Goal: Task Accomplishment & Management: Manage account settings

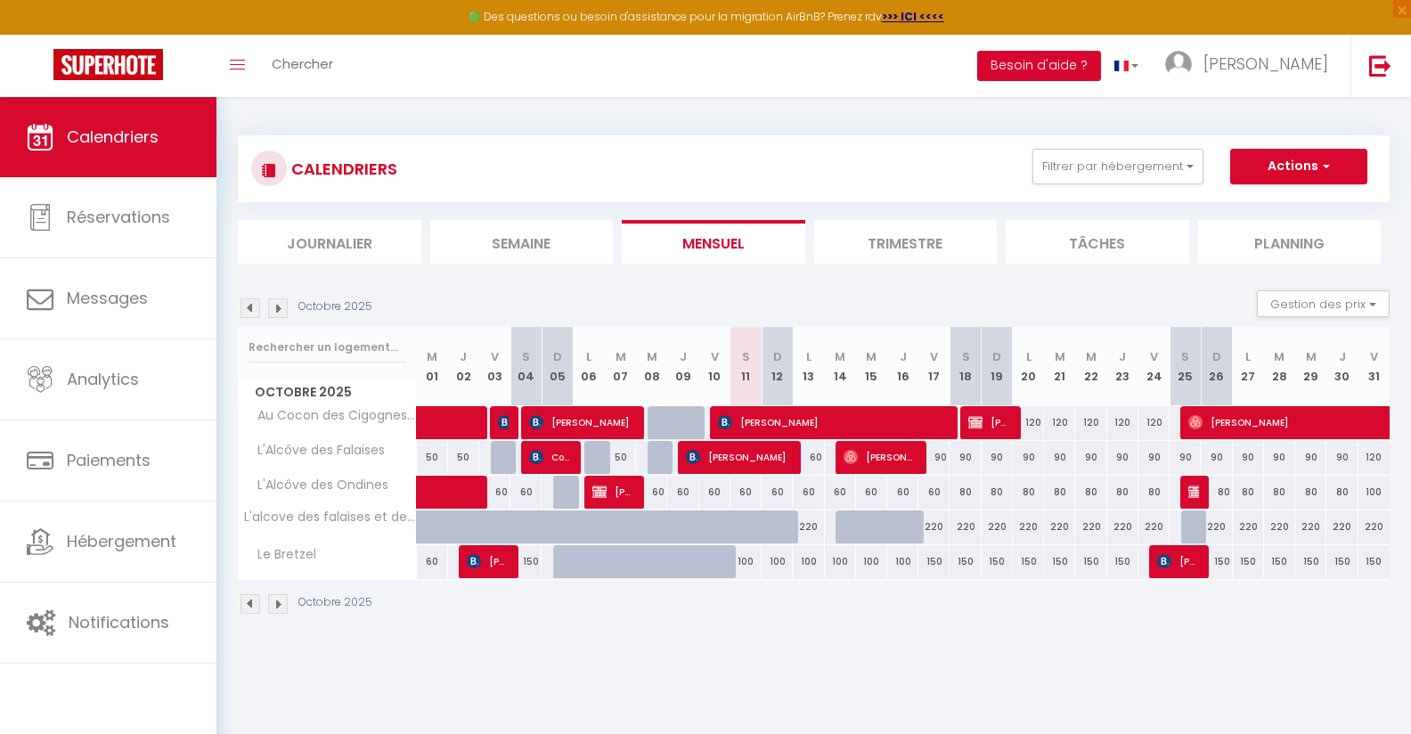
click at [1101, 52] on button "Besoin d'aide ?" at bounding box center [1039, 66] width 124 height 30
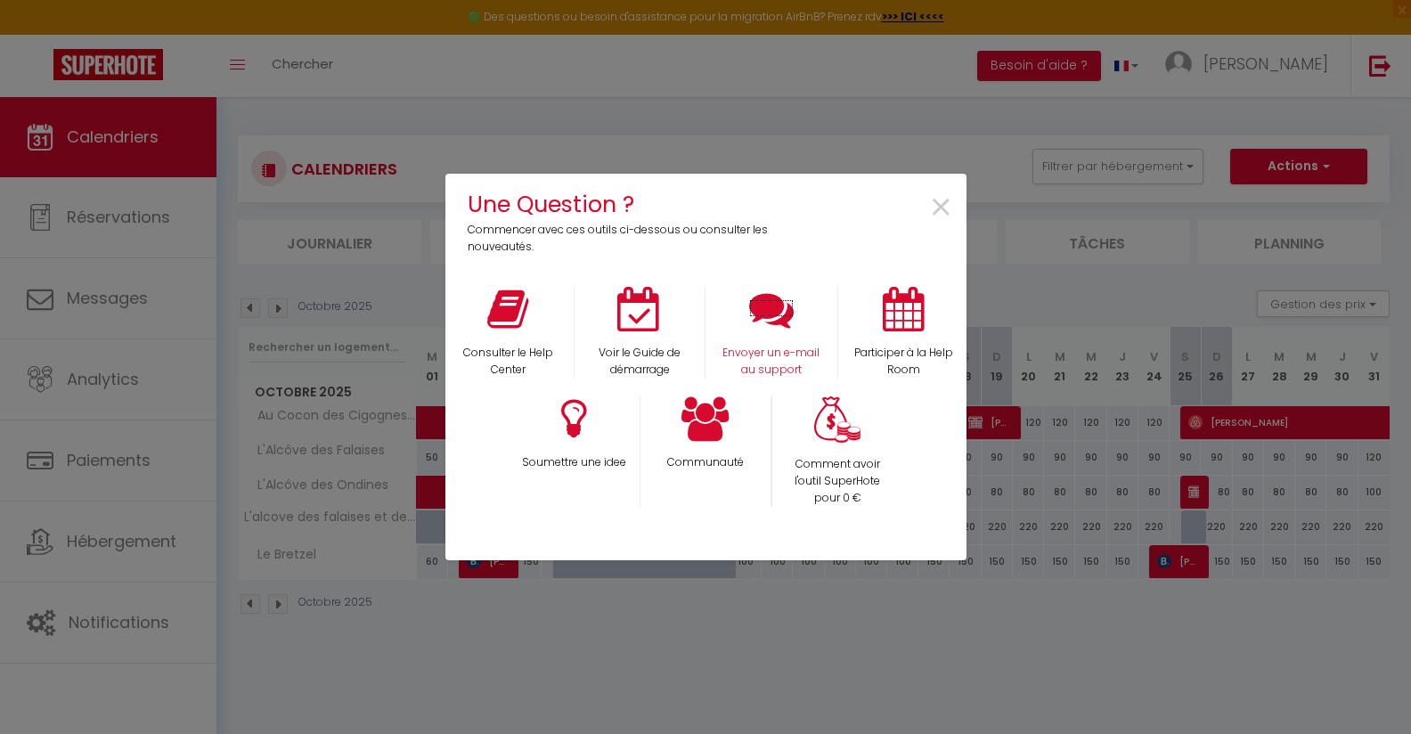
click at [788, 320] on icon at bounding box center [771, 309] width 45 height 45
click at [940, 200] on span "×" at bounding box center [941, 208] width 24 height 56
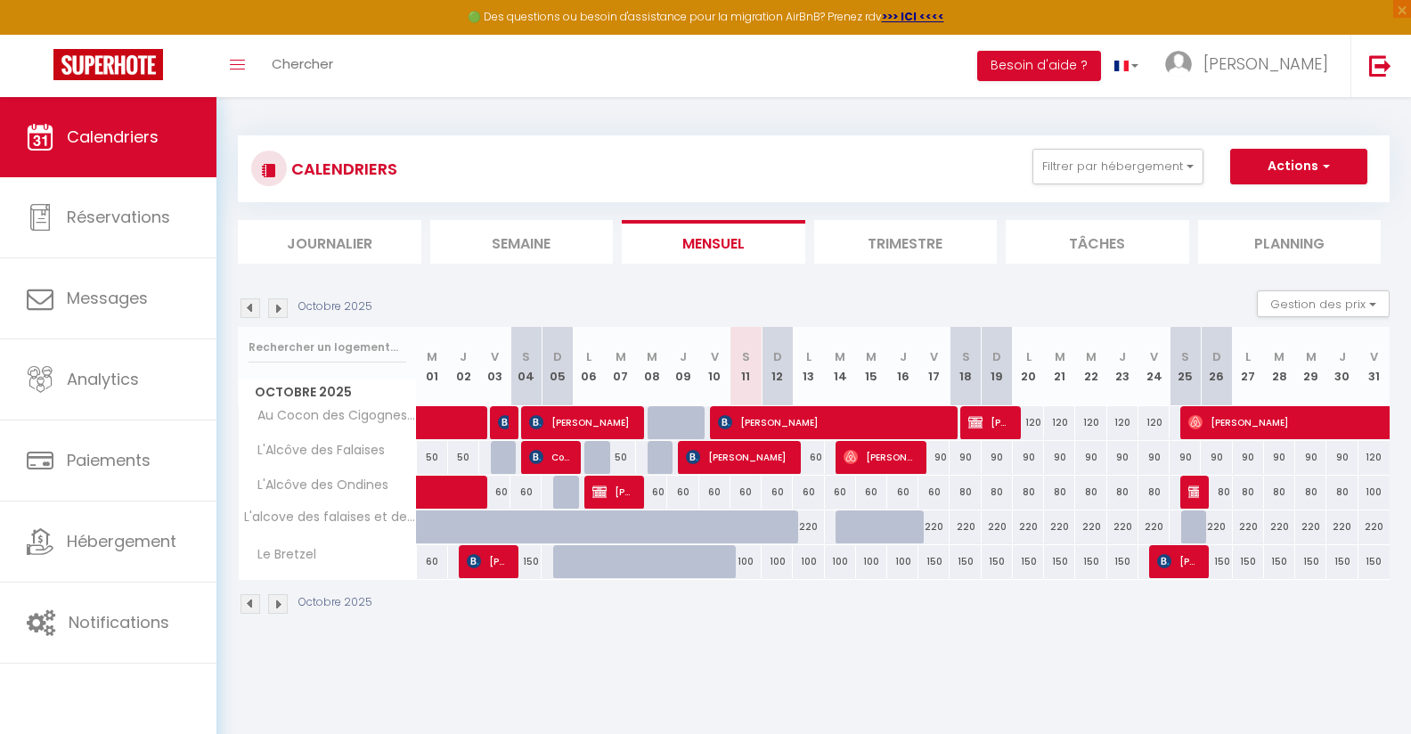
scroll to position [54, 0]
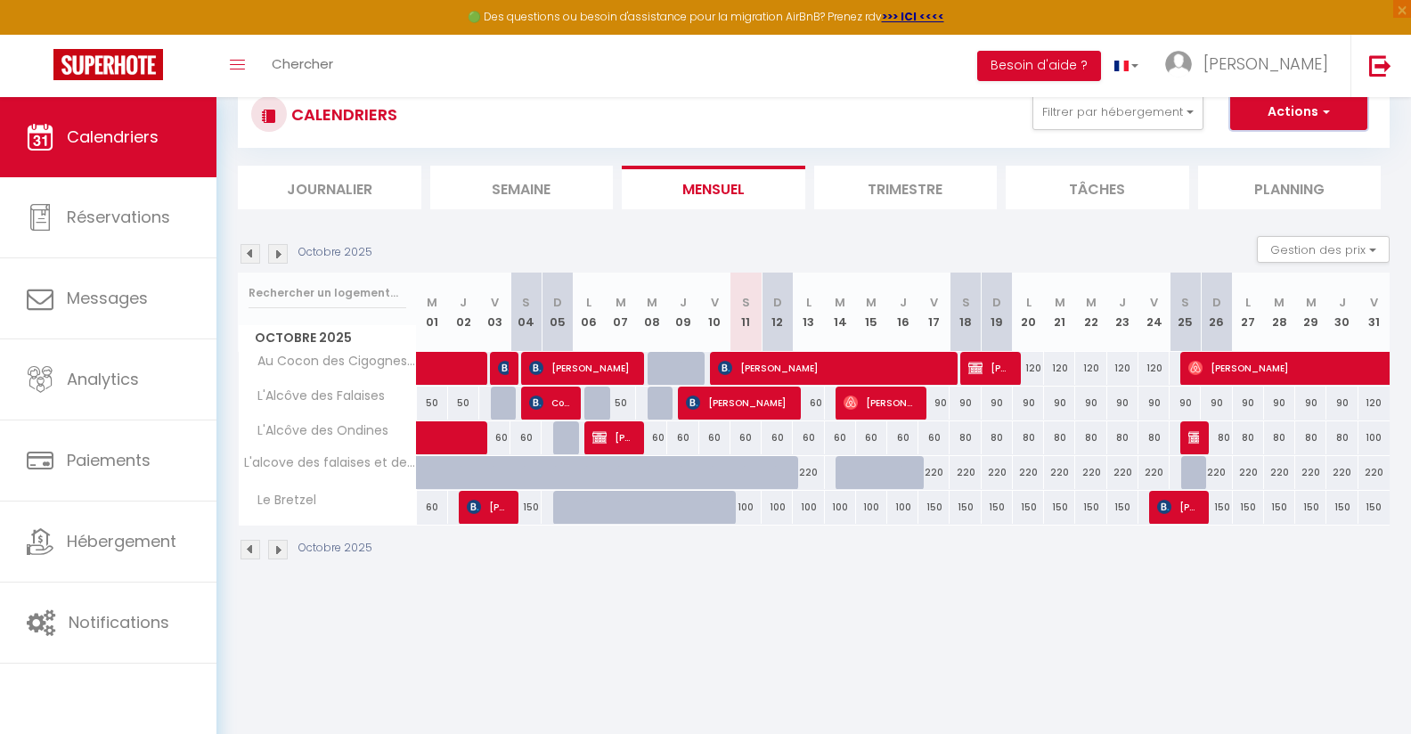
click at [1324, 104] on span "button" at bounding box center [1323, 111] width 11 height 18
click at [1046, 245] on div "Octobre 2025 Gestion des prix Nb Nuits minimum Règles Disponibilité" at bounding box center [814, 254] width 1152 height 37
click at [1344, 105] on button "Actions" at bounding box center [1298, 112] width 137 height 36
click at [1233, 147] on link "Nouvelle réservation" at bounding box center [1279, 153] width 155 height 27
select select
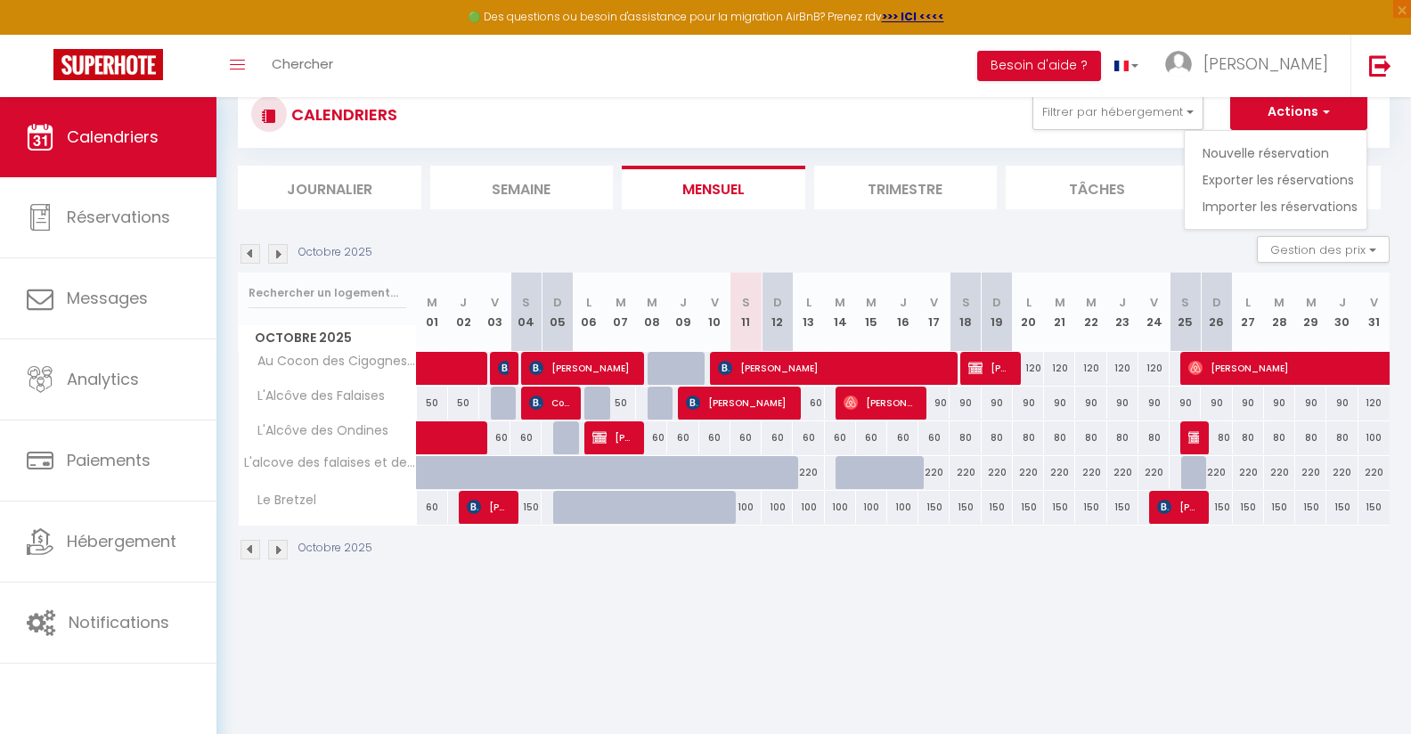
select select
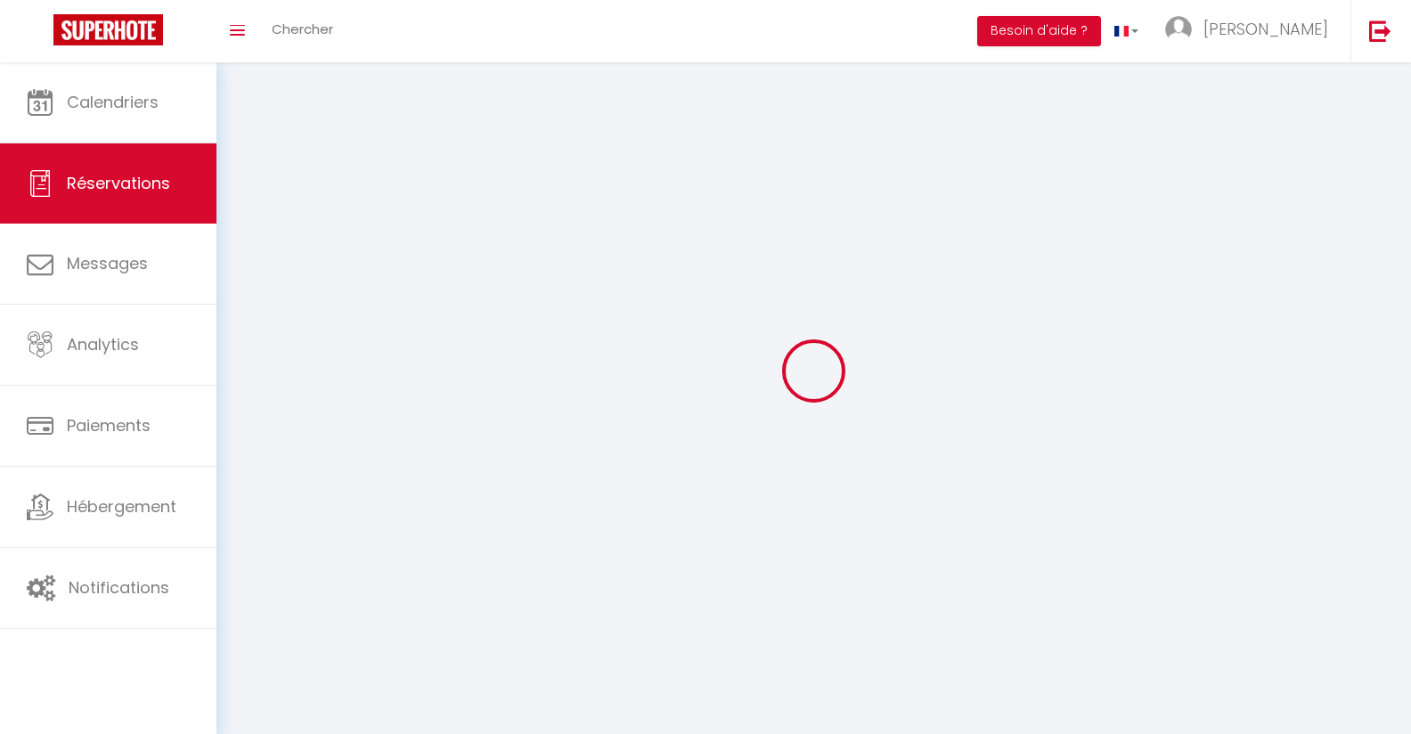
select select
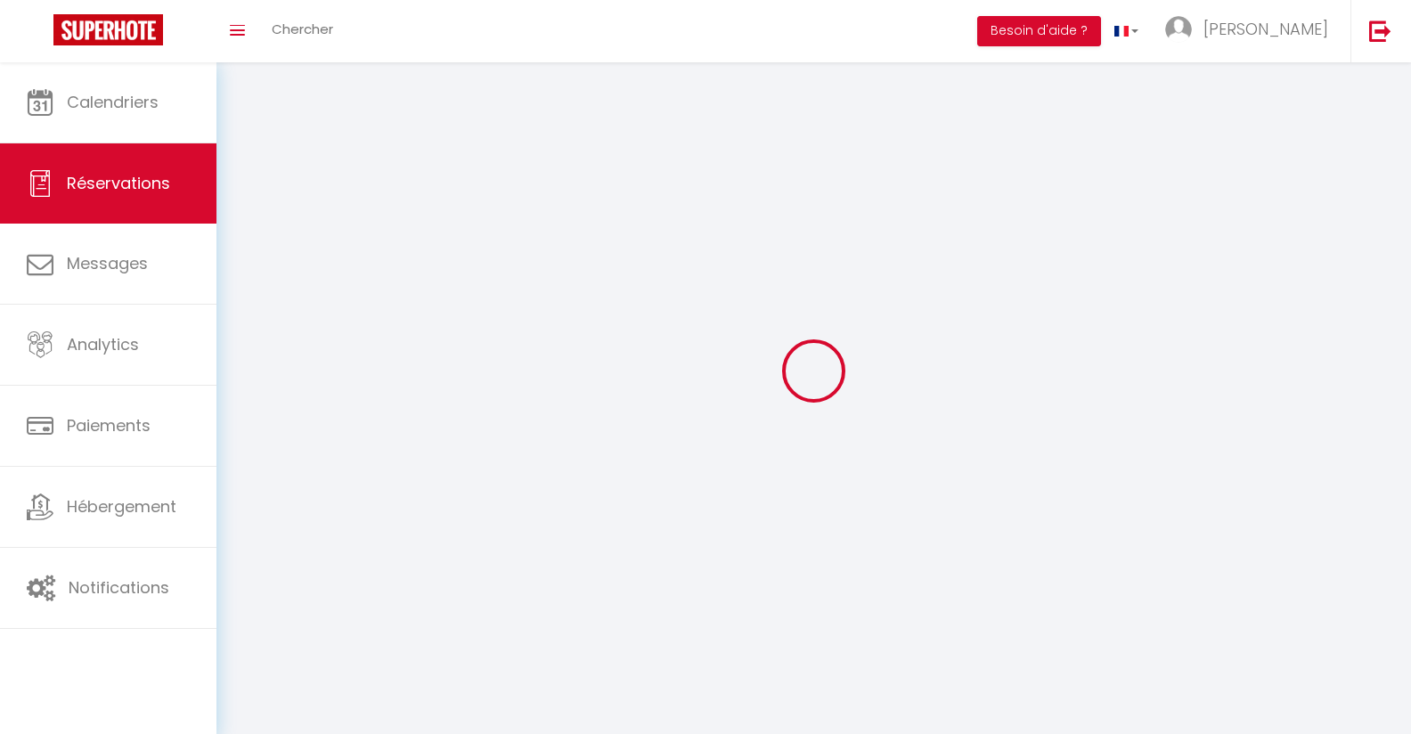
select select
checkbox input "false"
select select
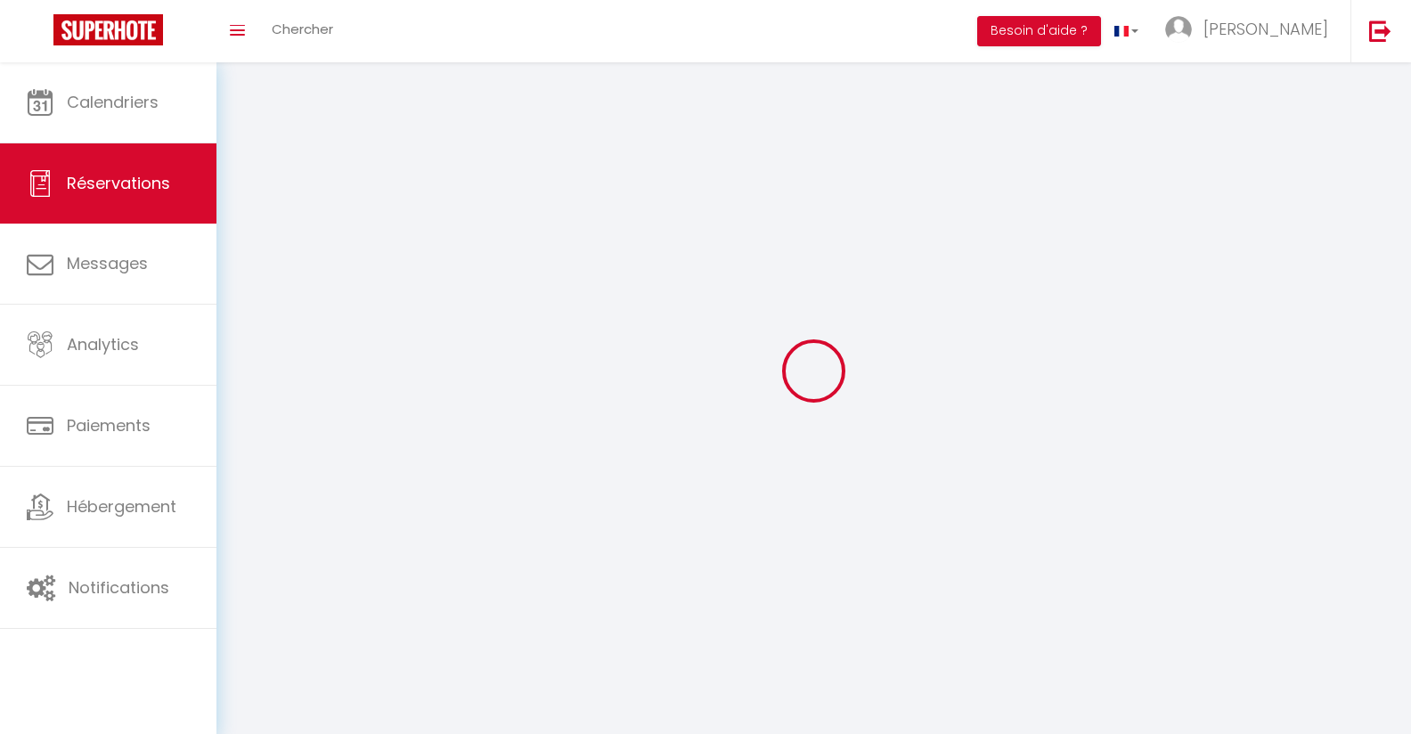
select select
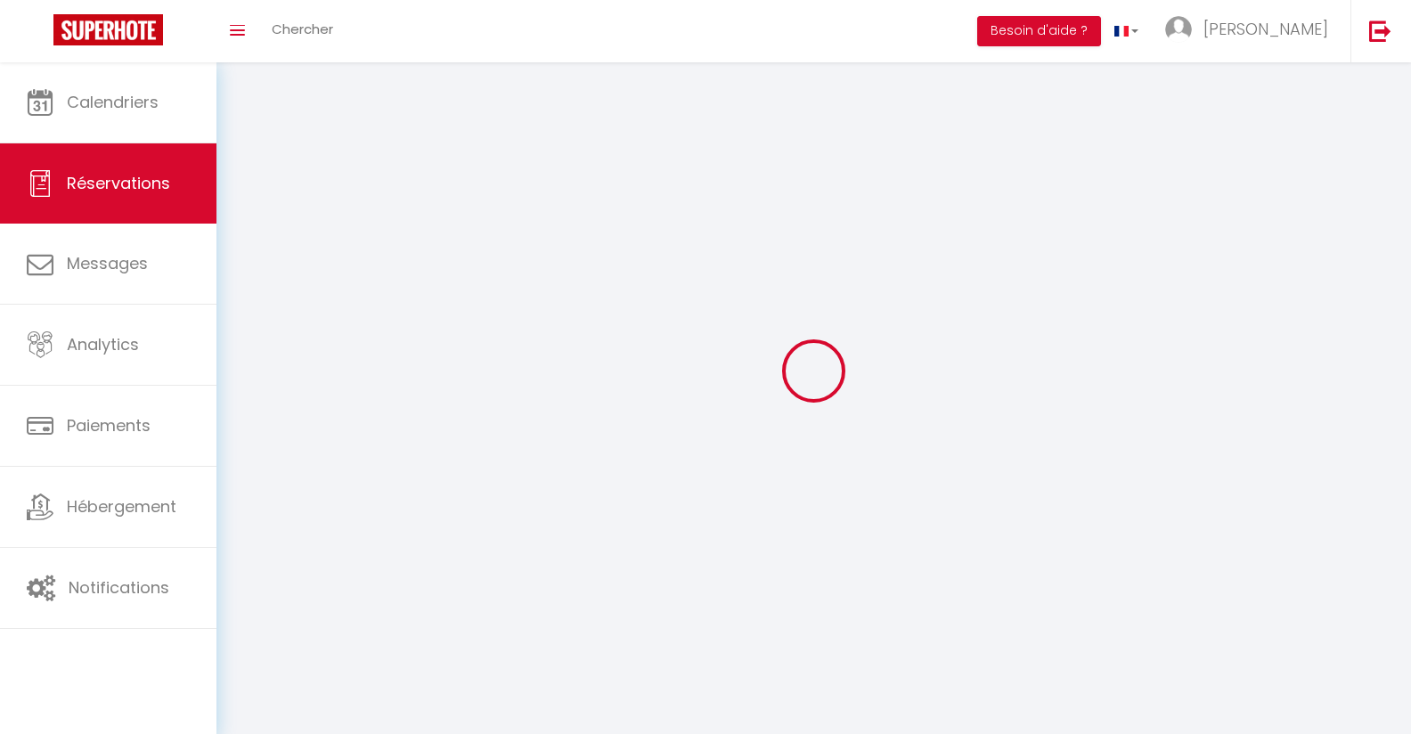
select select
checkbox input "false"
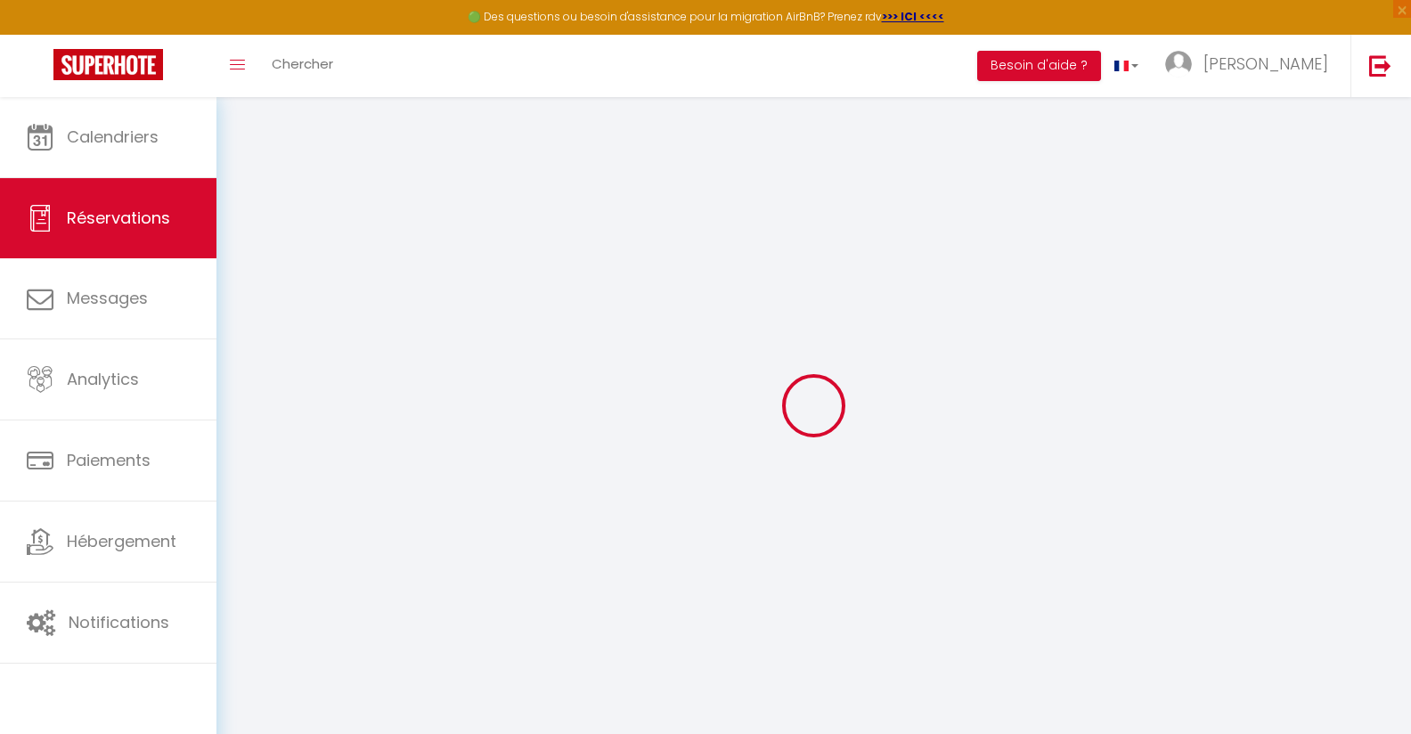
select select
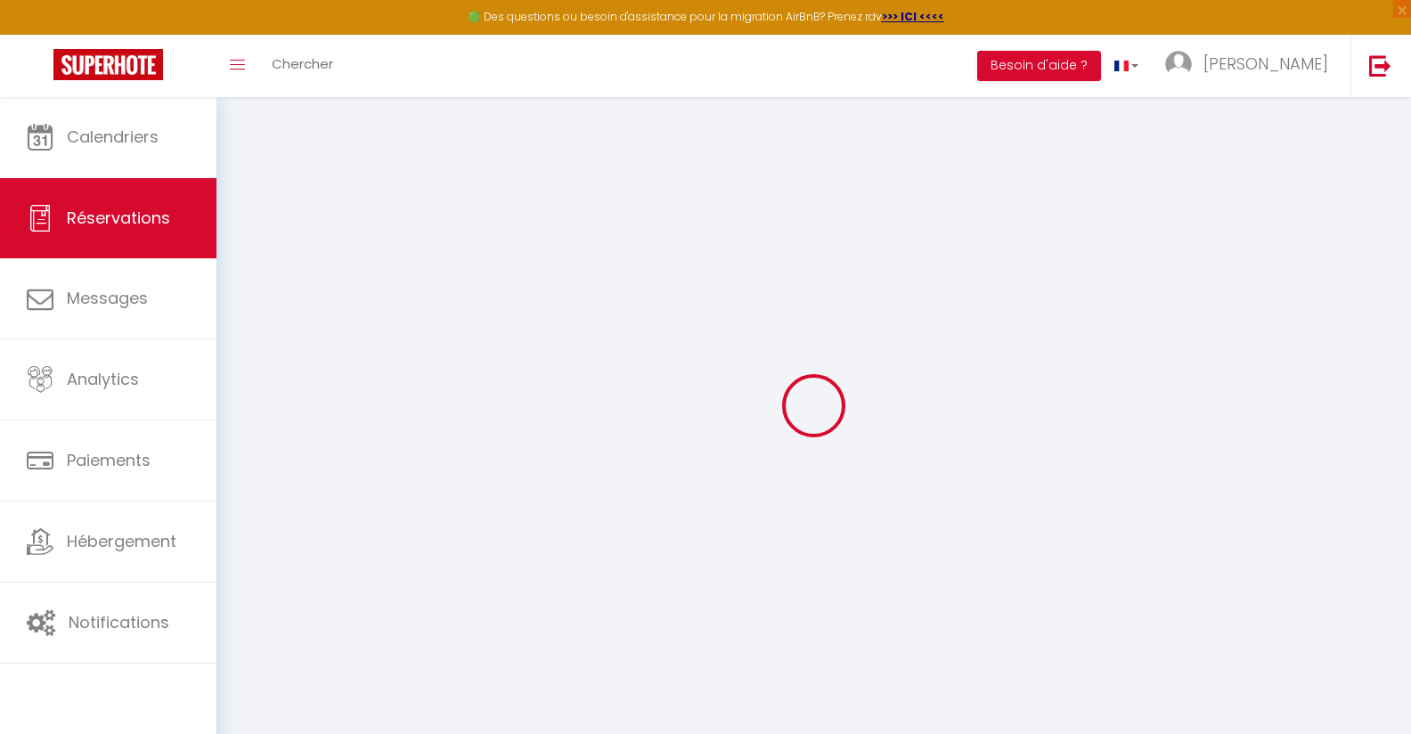
select select
checkbox input "false"
select select
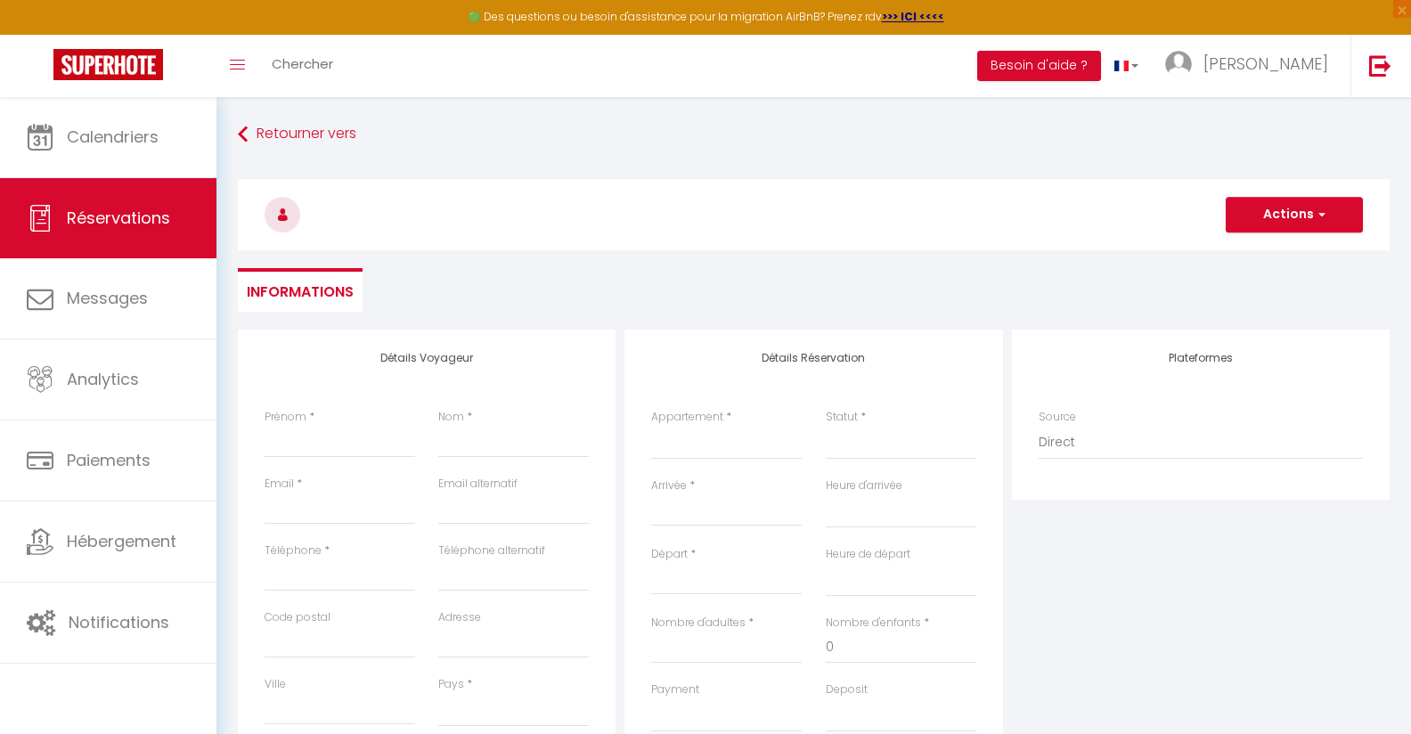
select select
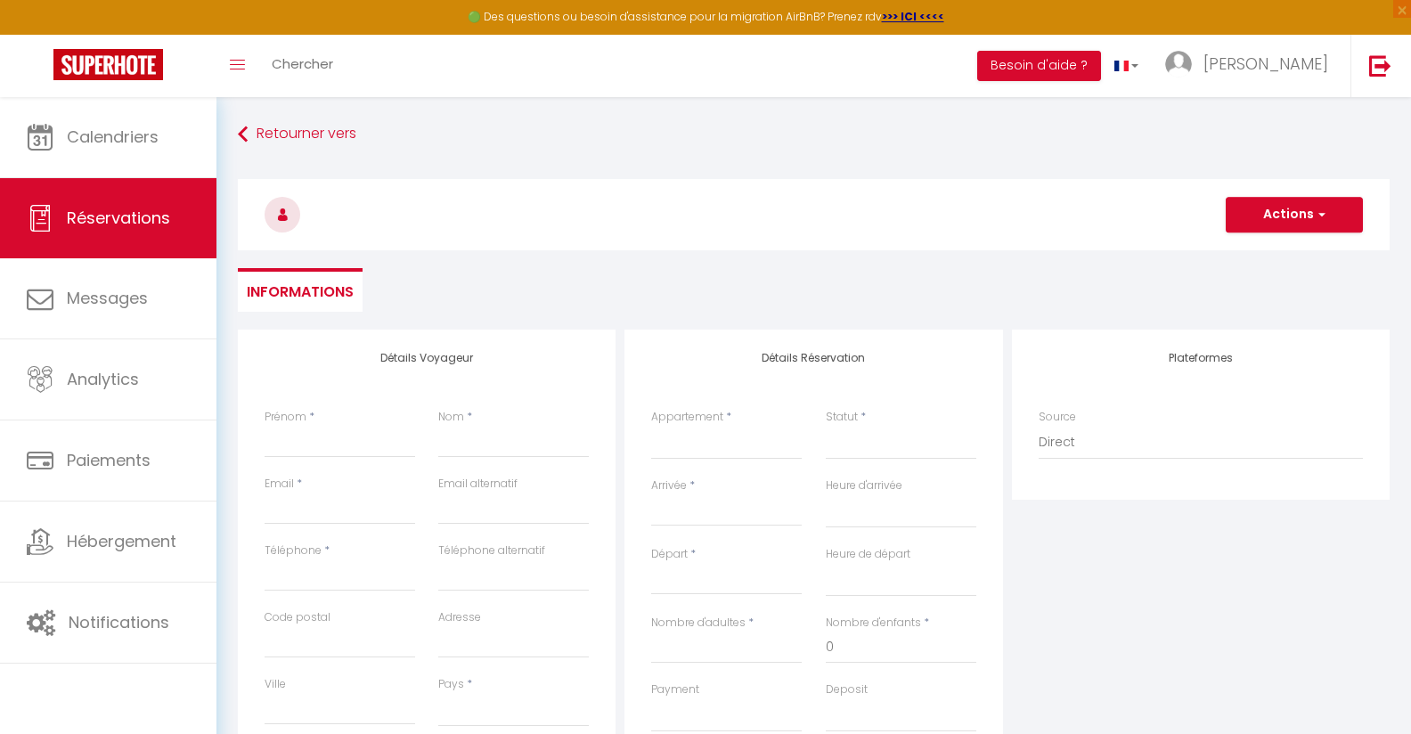
select select
checkbox input "false"
select select
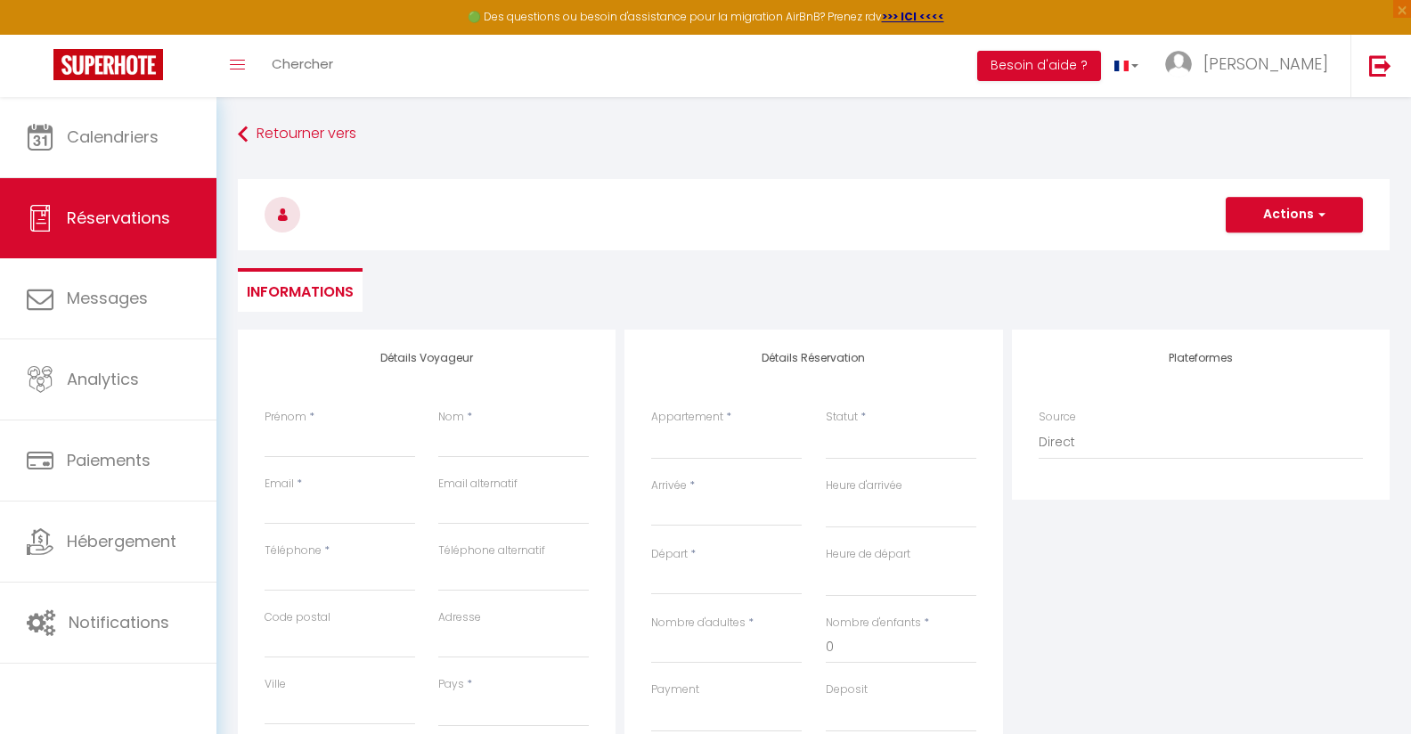
select select
checkbox input "false"
select select
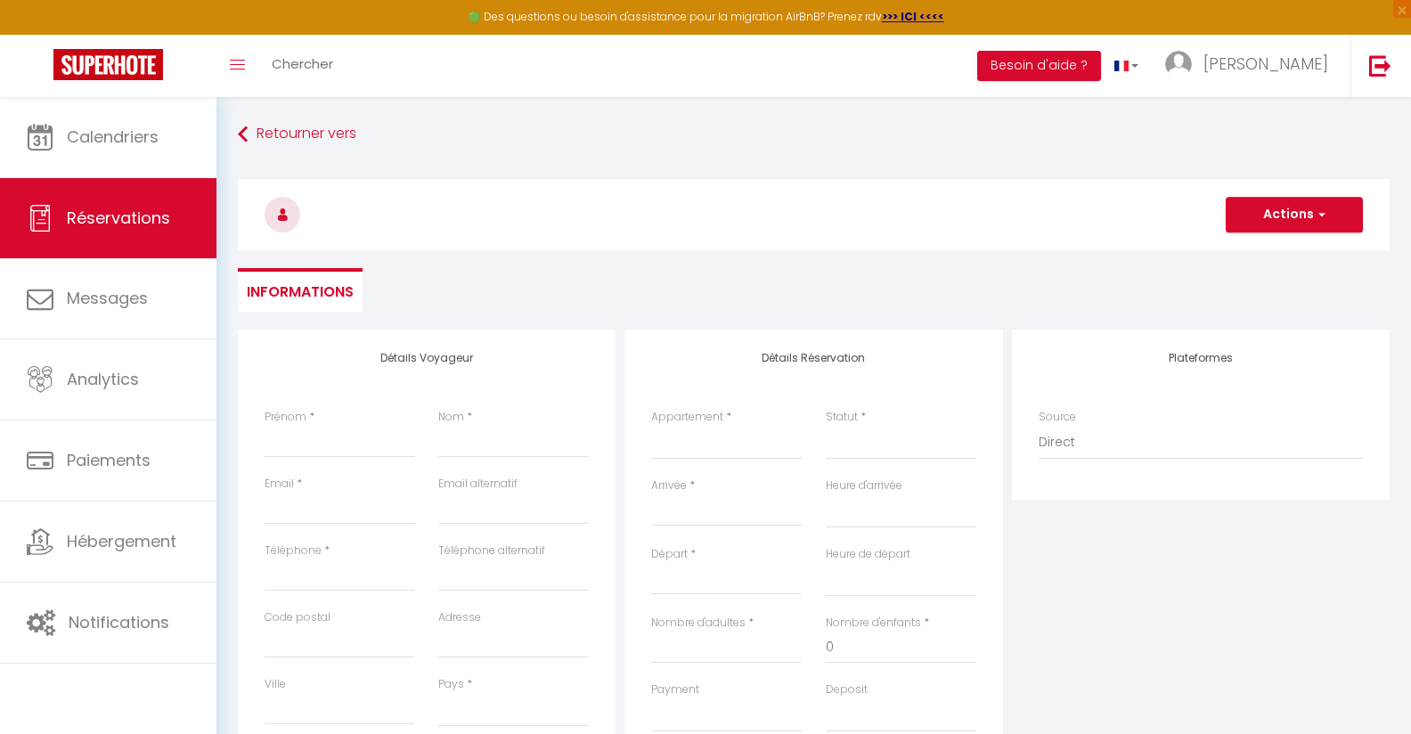
select select
click at [366, 448] on input "Prénom" at bounding box center [340, 442] width 151 height 32
type input "R"
select select
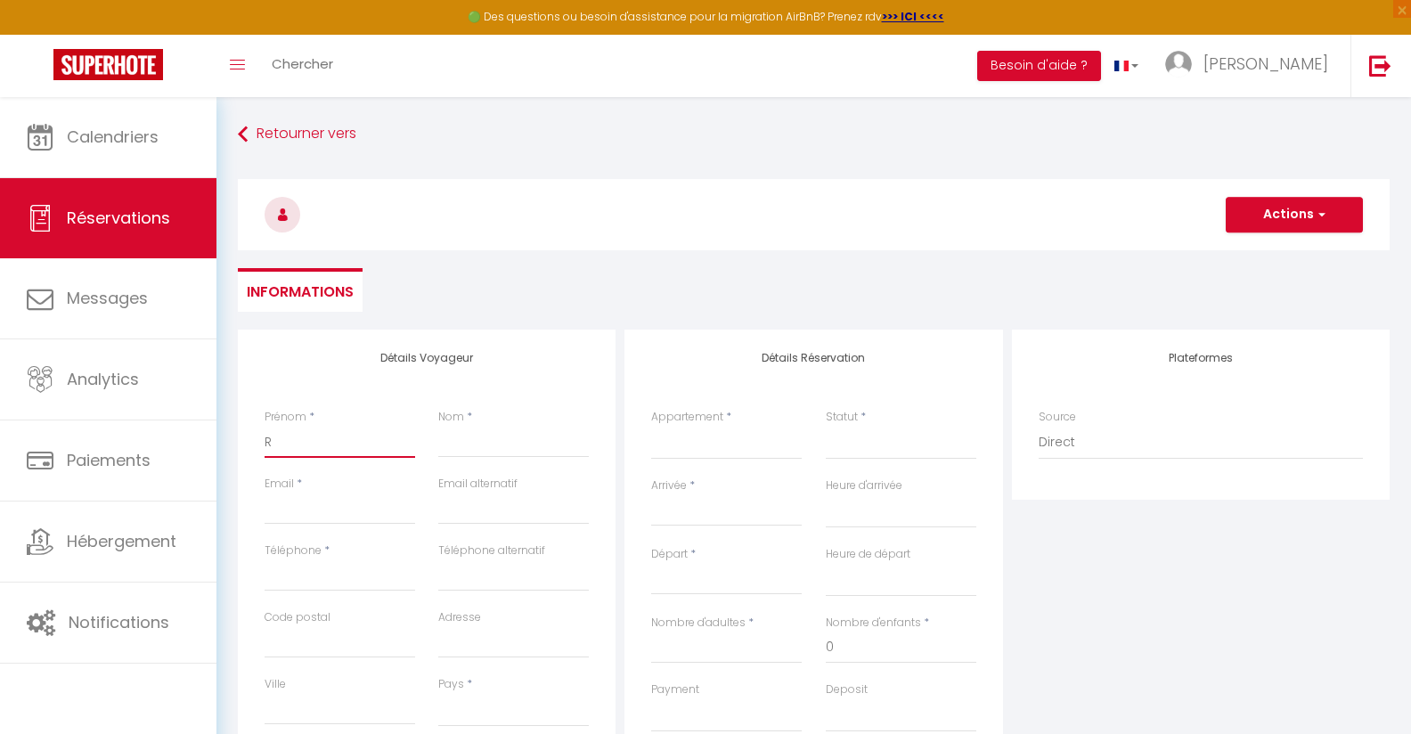
select select
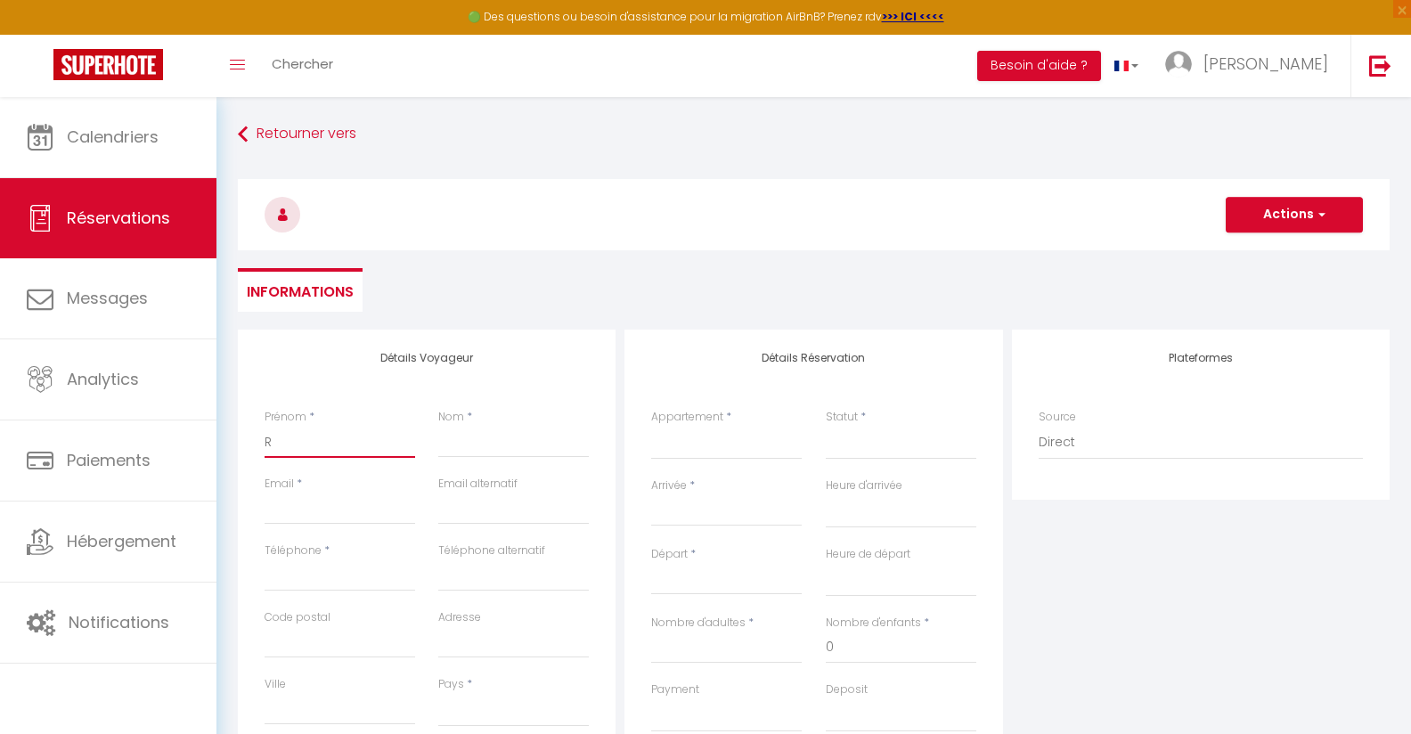
checkbox input "false"
type input "Re"
select select
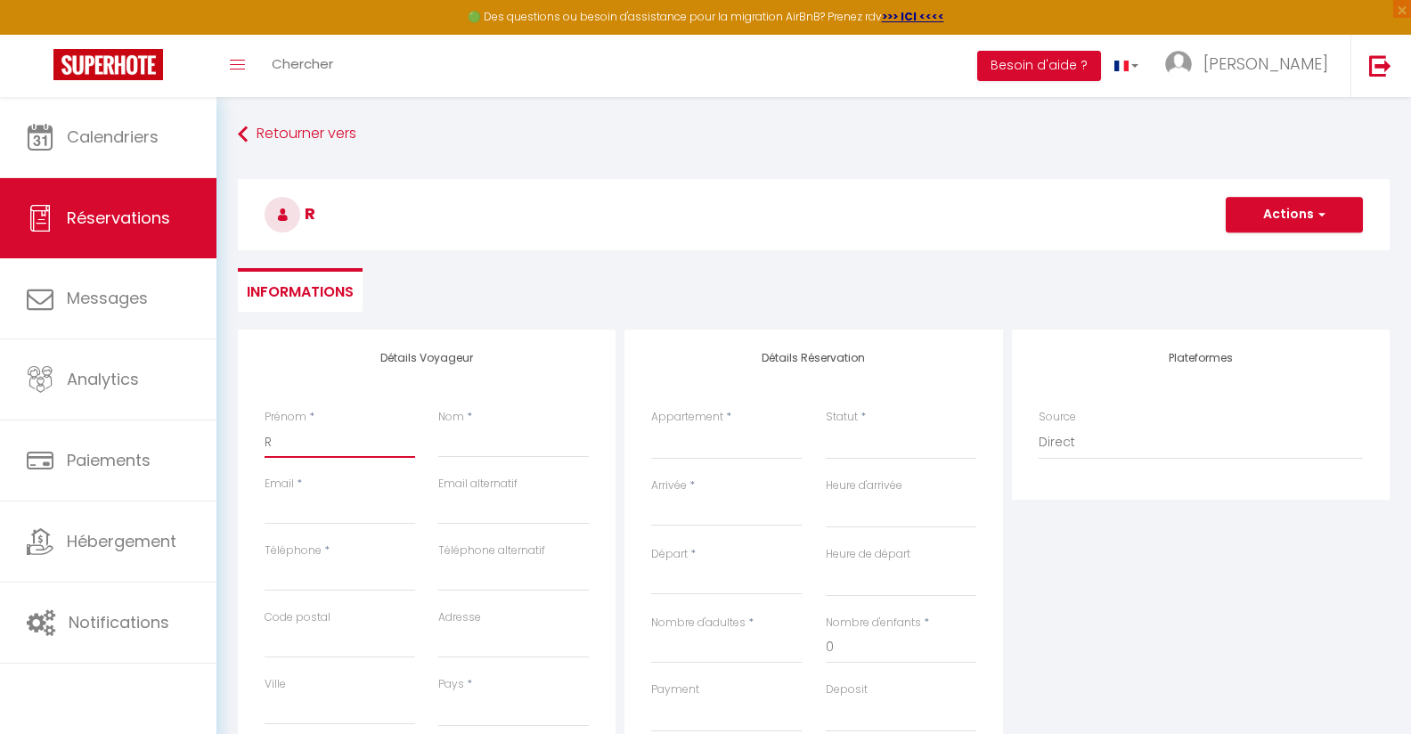
select select
checkbox input "false"
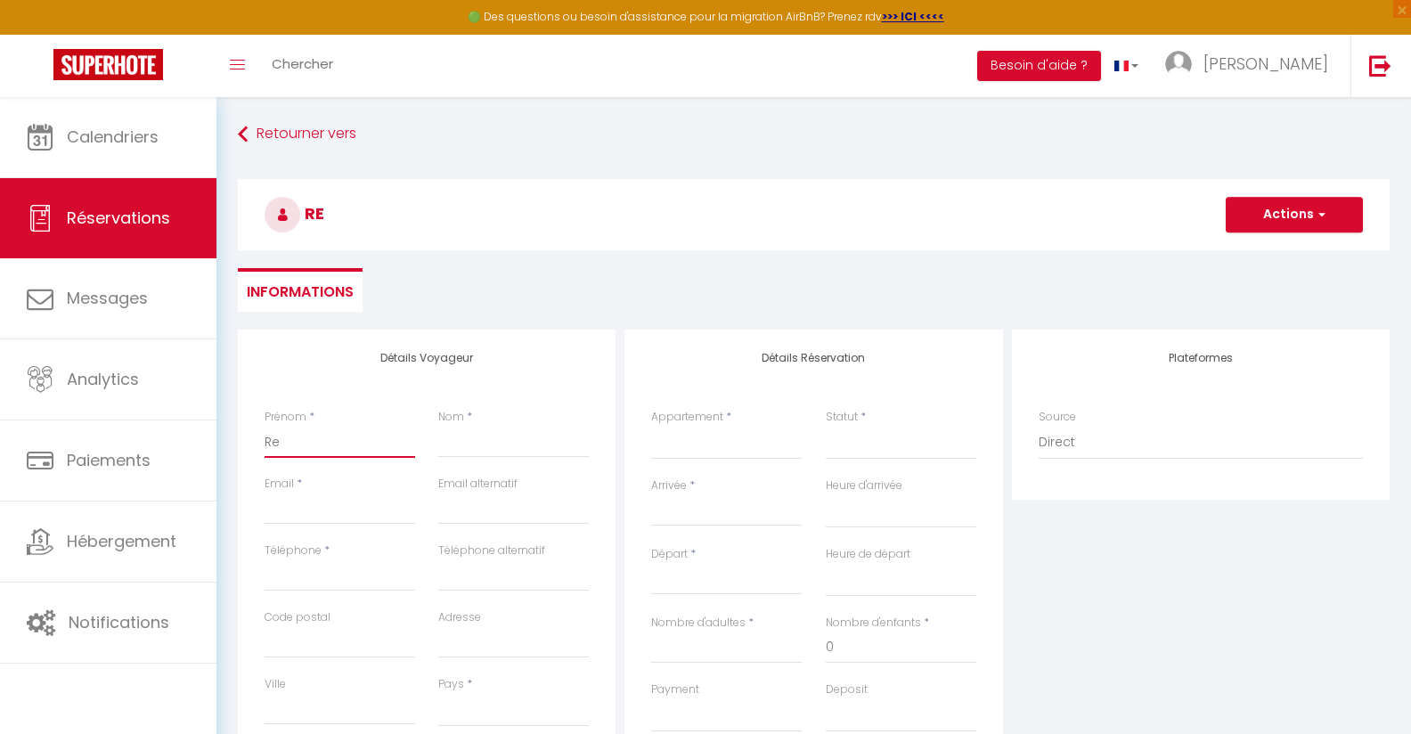
type input "Ren"
select select
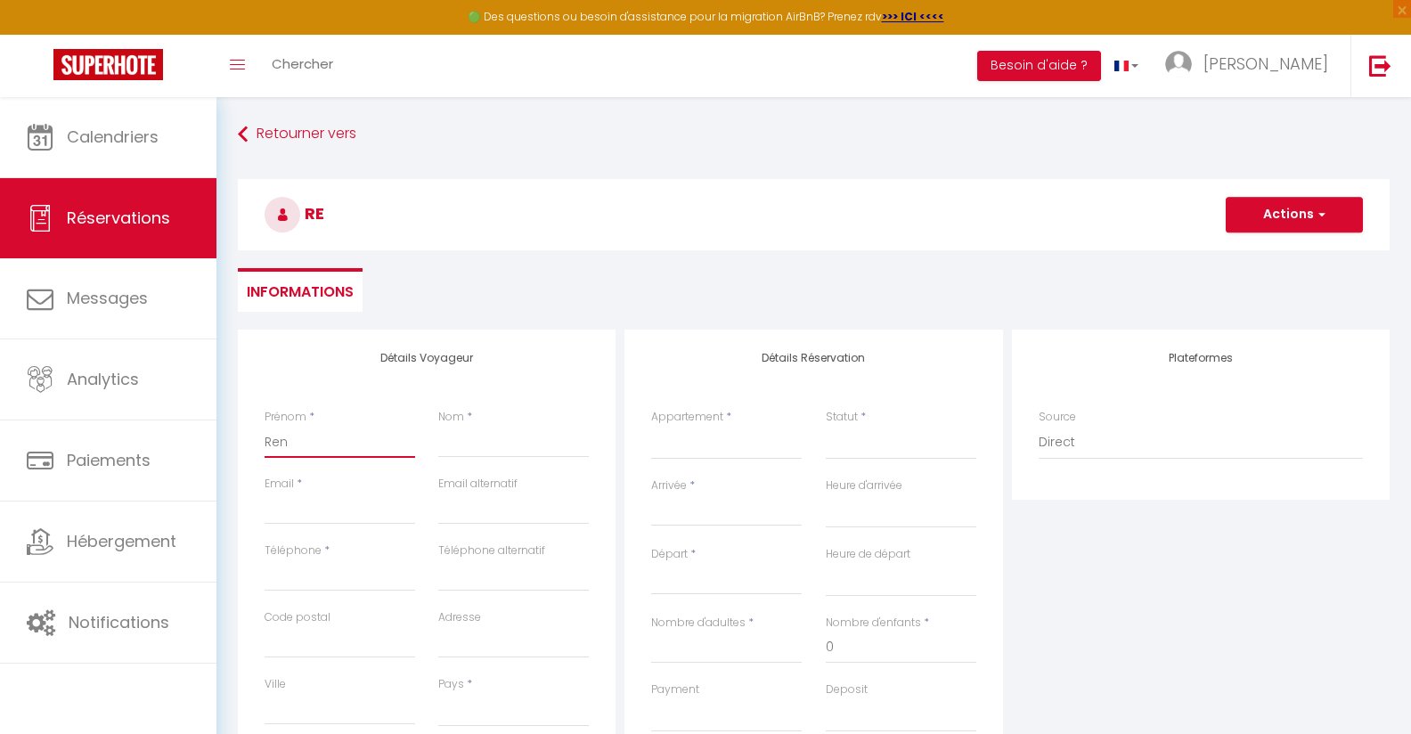
select select
checkbox input "false"
type input "[PERSON_NAME]"
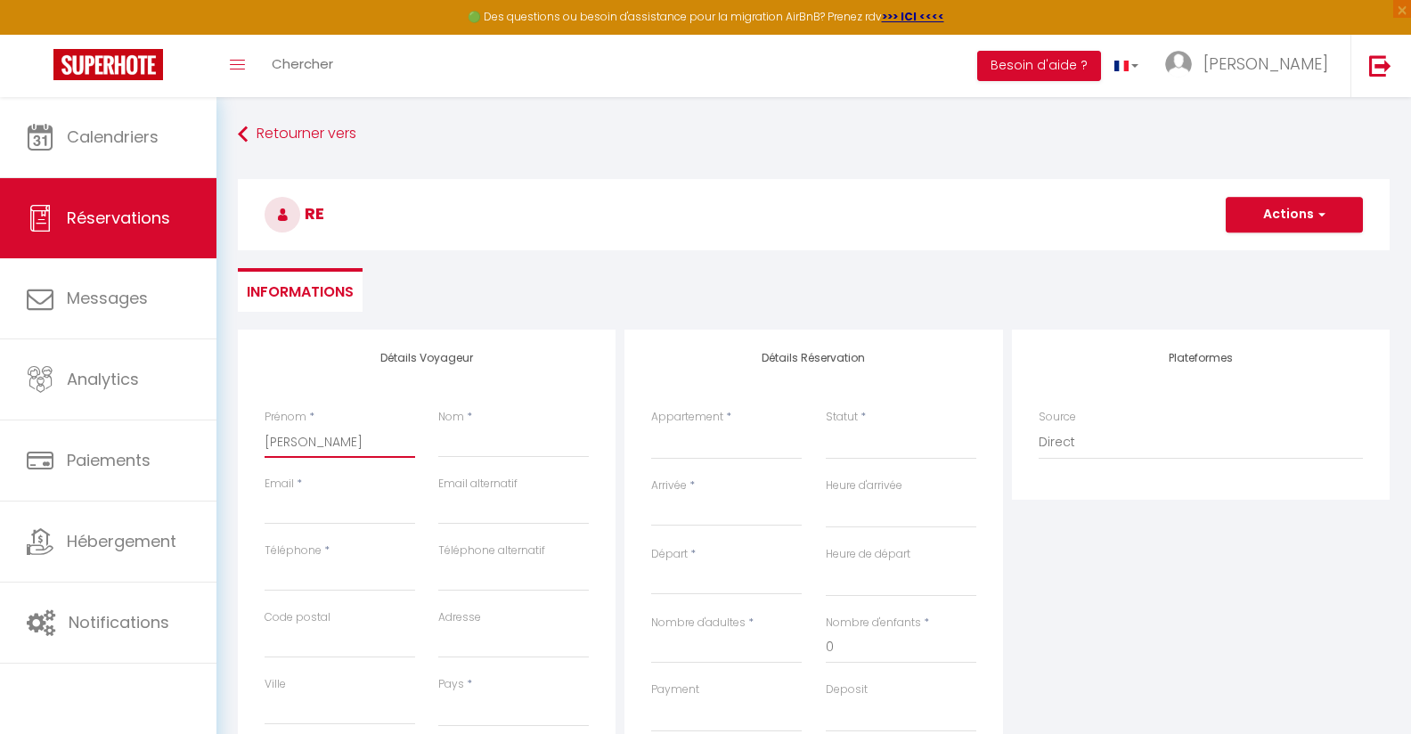
select select
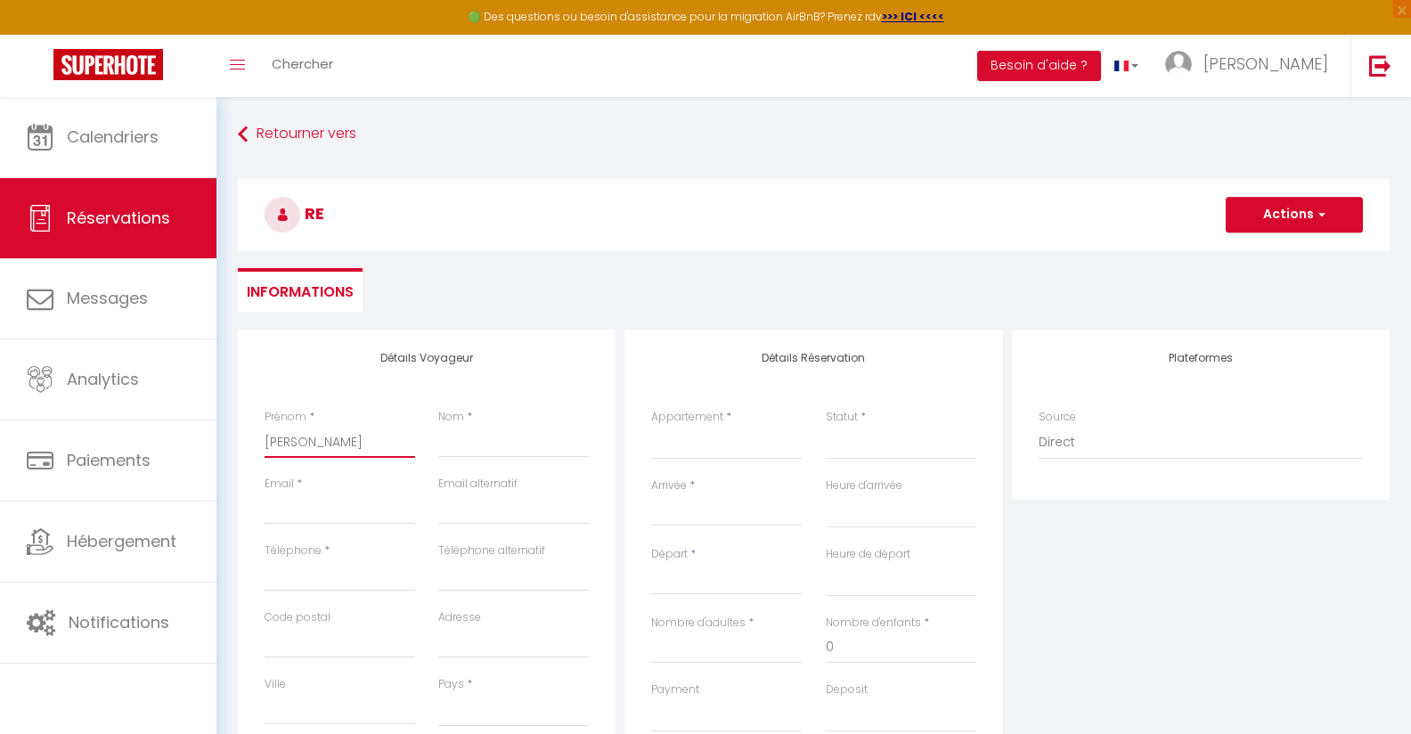
select select
checkbox input "false"
type input "[PERSON_NAME]"
type input "B"
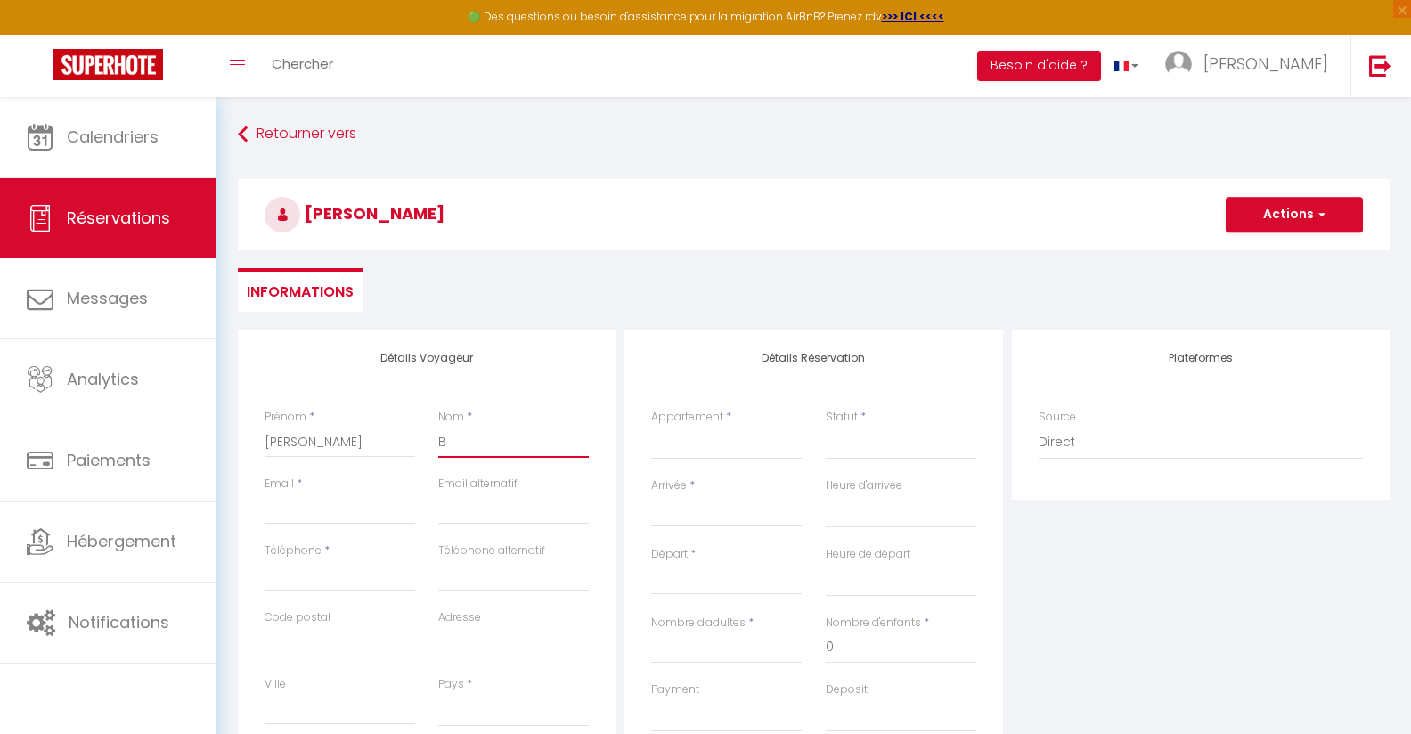
select select
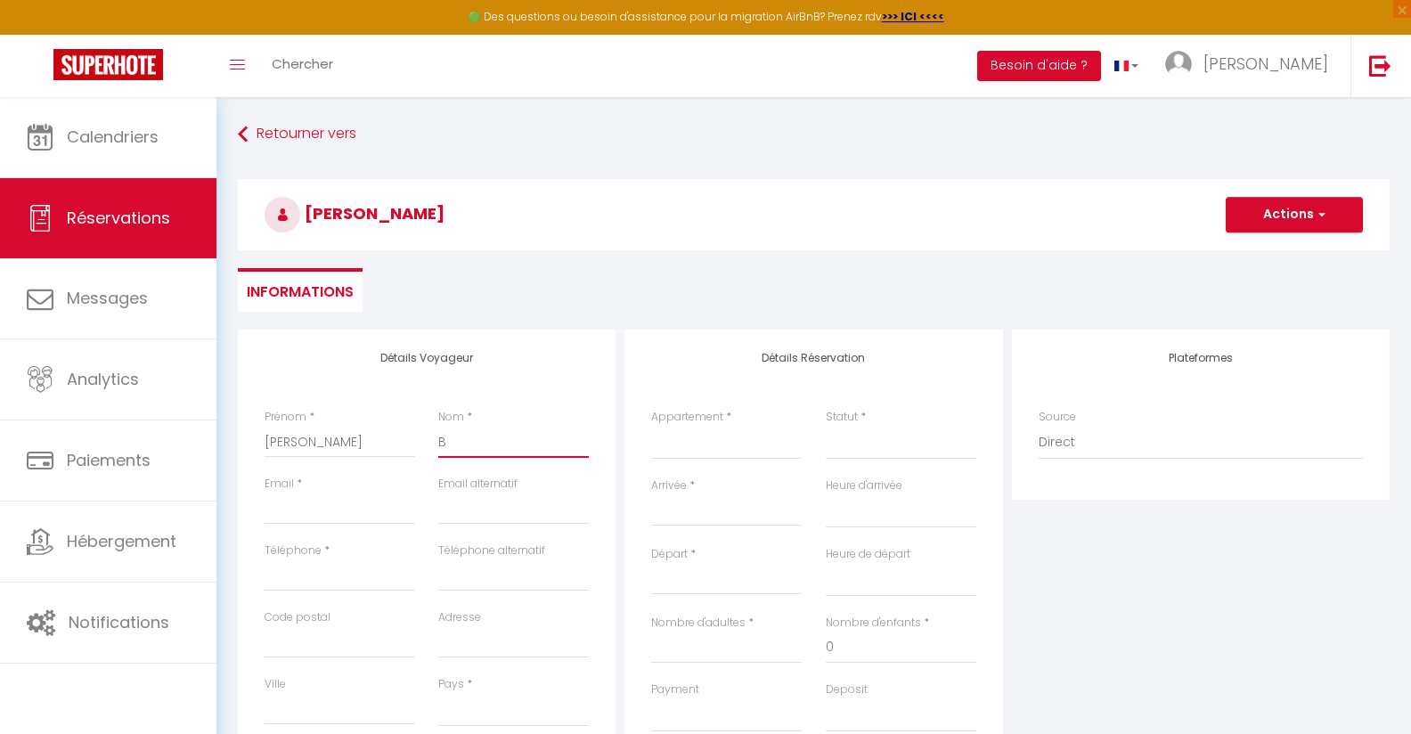
select select
checkbox input "false"
type input "Ba"
select select
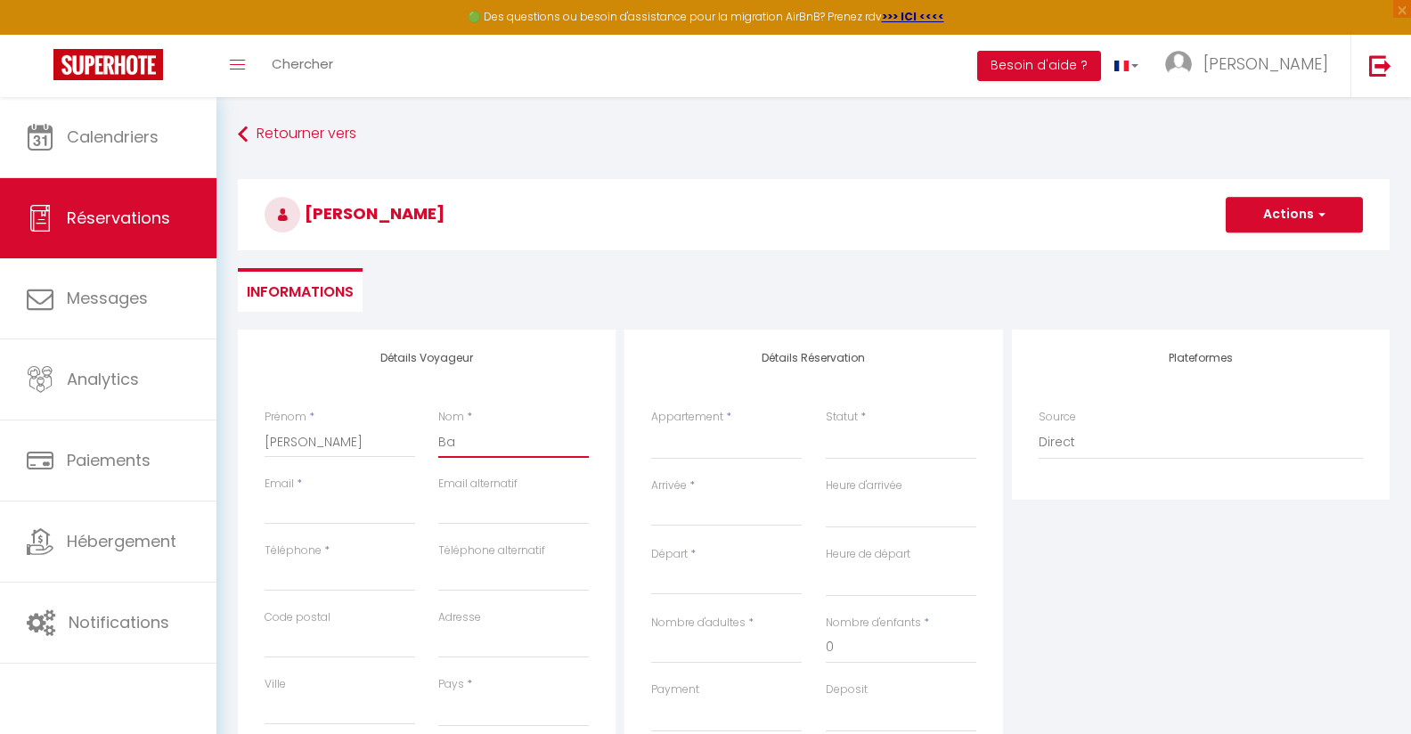
select select
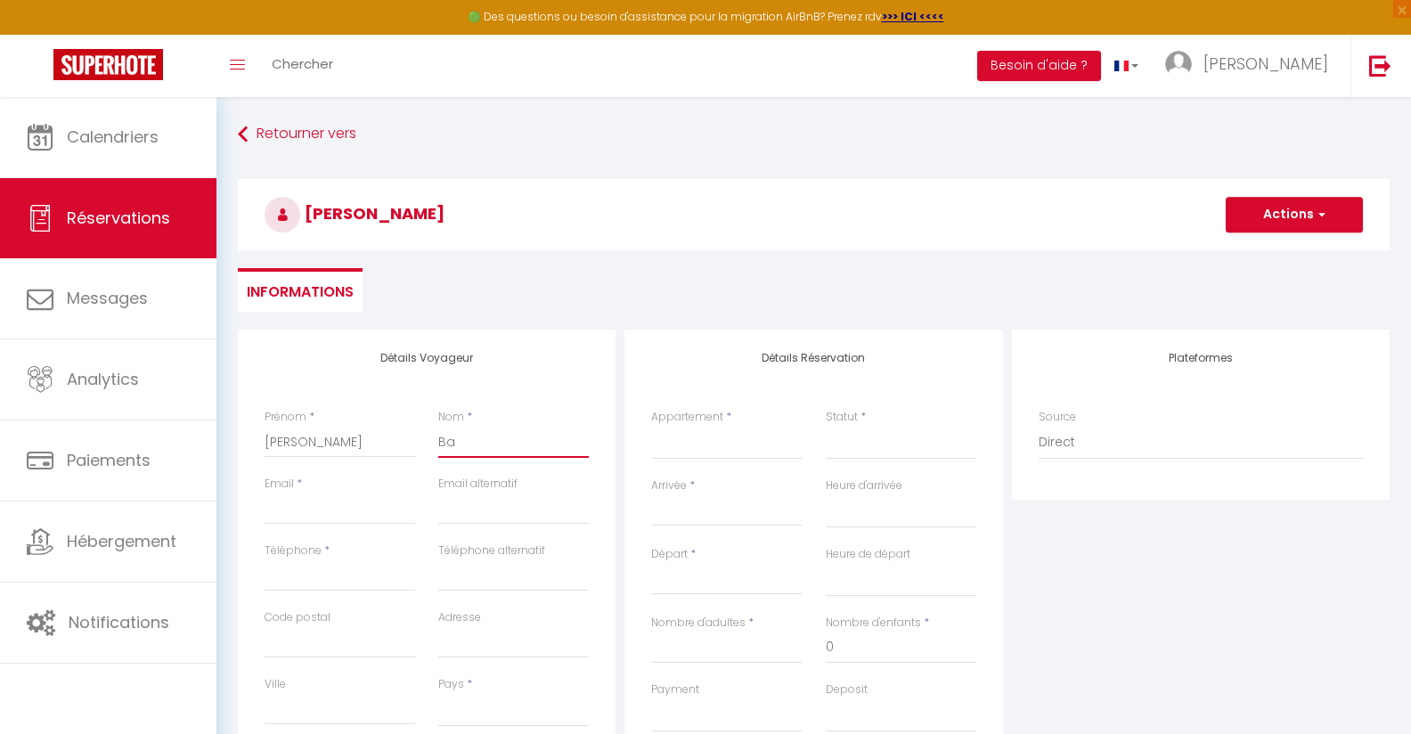
select select
checkbox input "false"
type input "[MEDICAL_DATA]"
select select
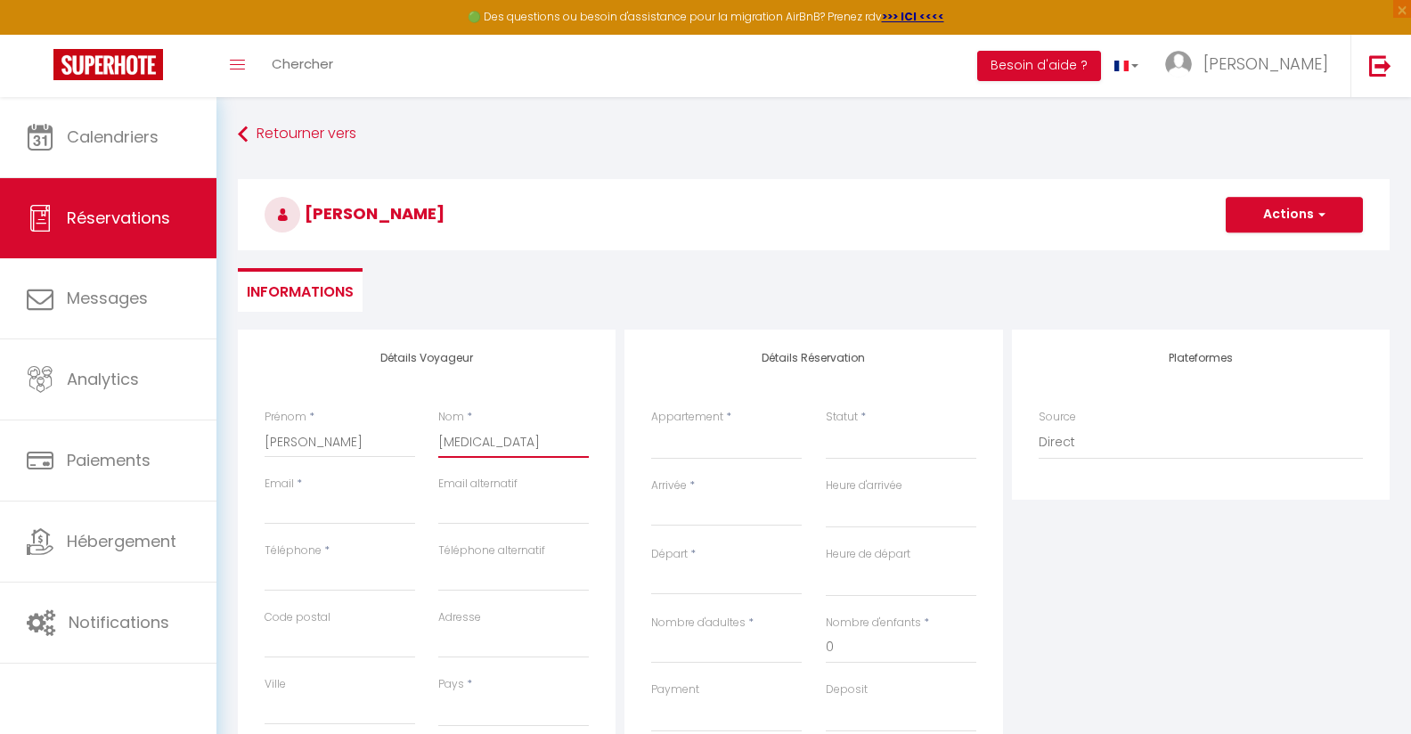
select select
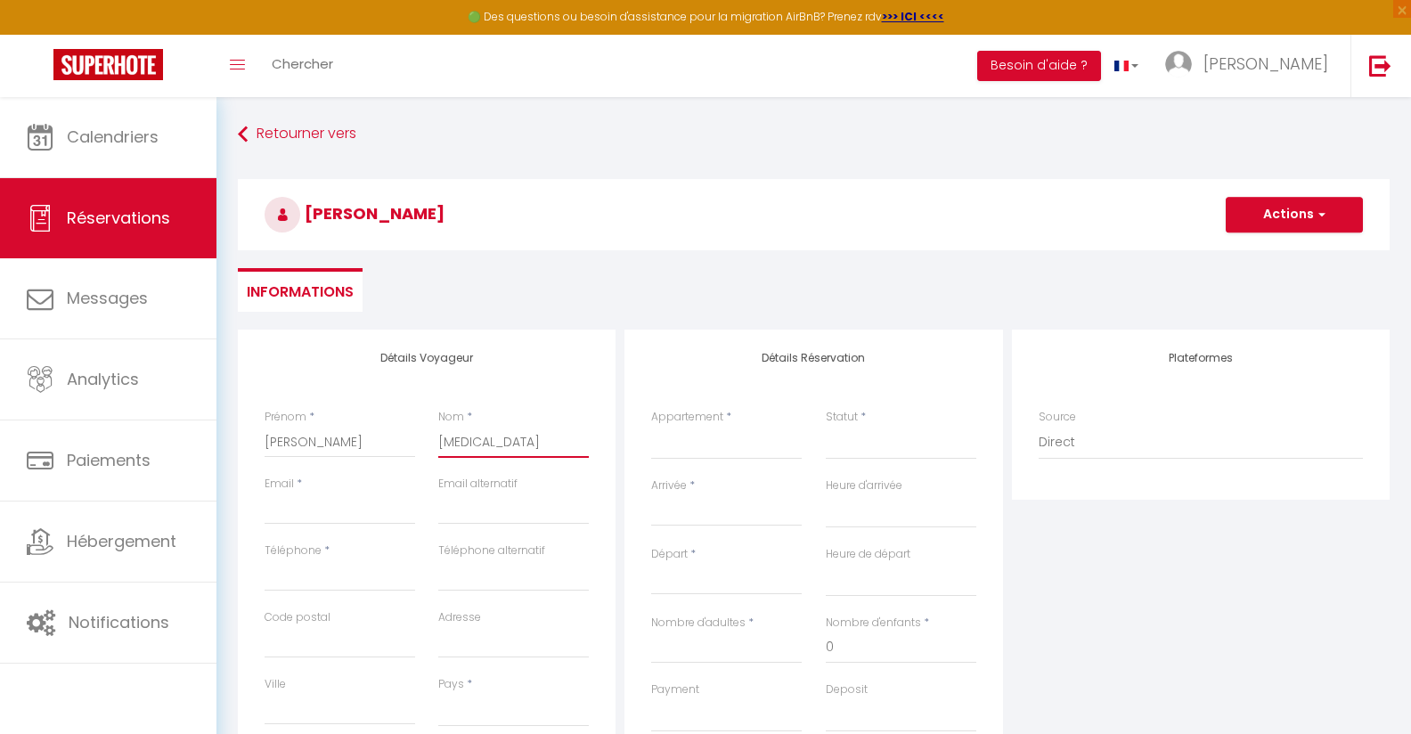
checkbox input "false"
type input "Ball"
select select
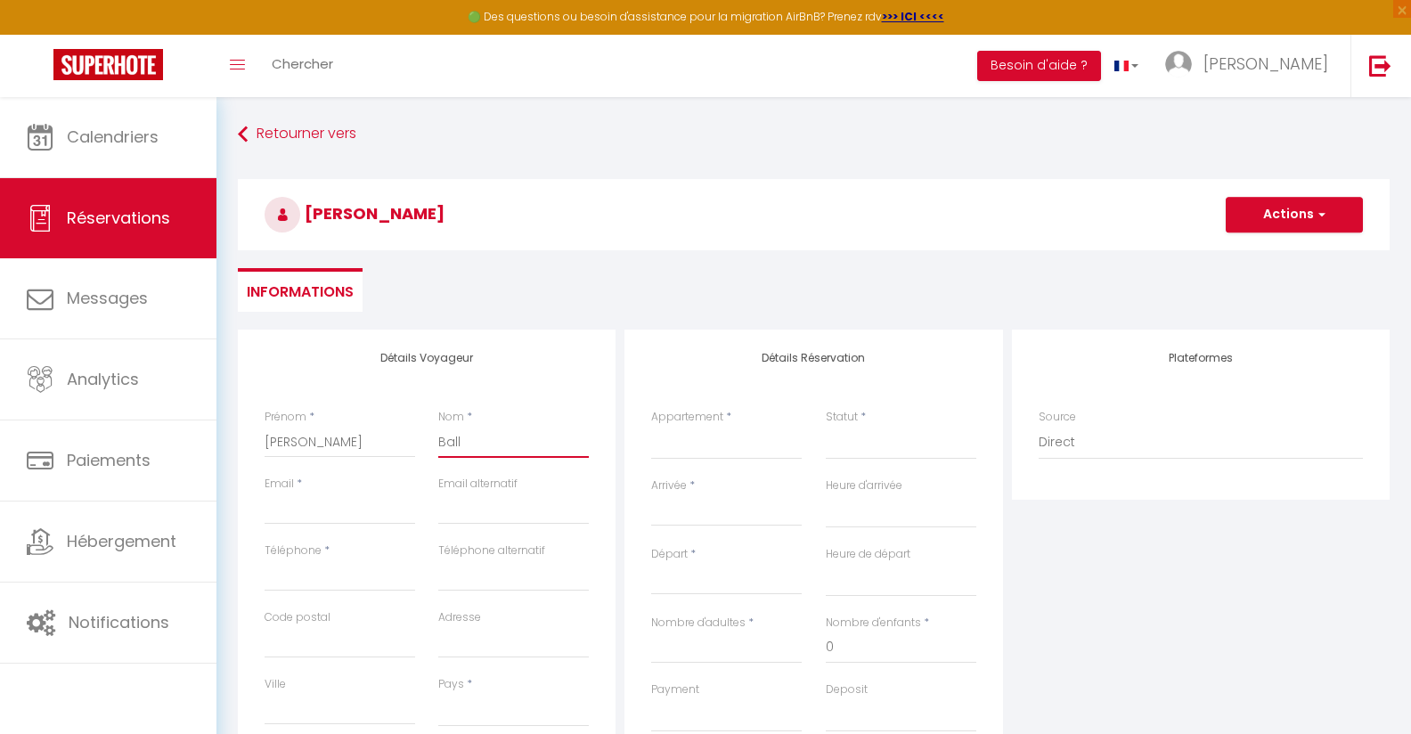
select select
checkbox input "false"
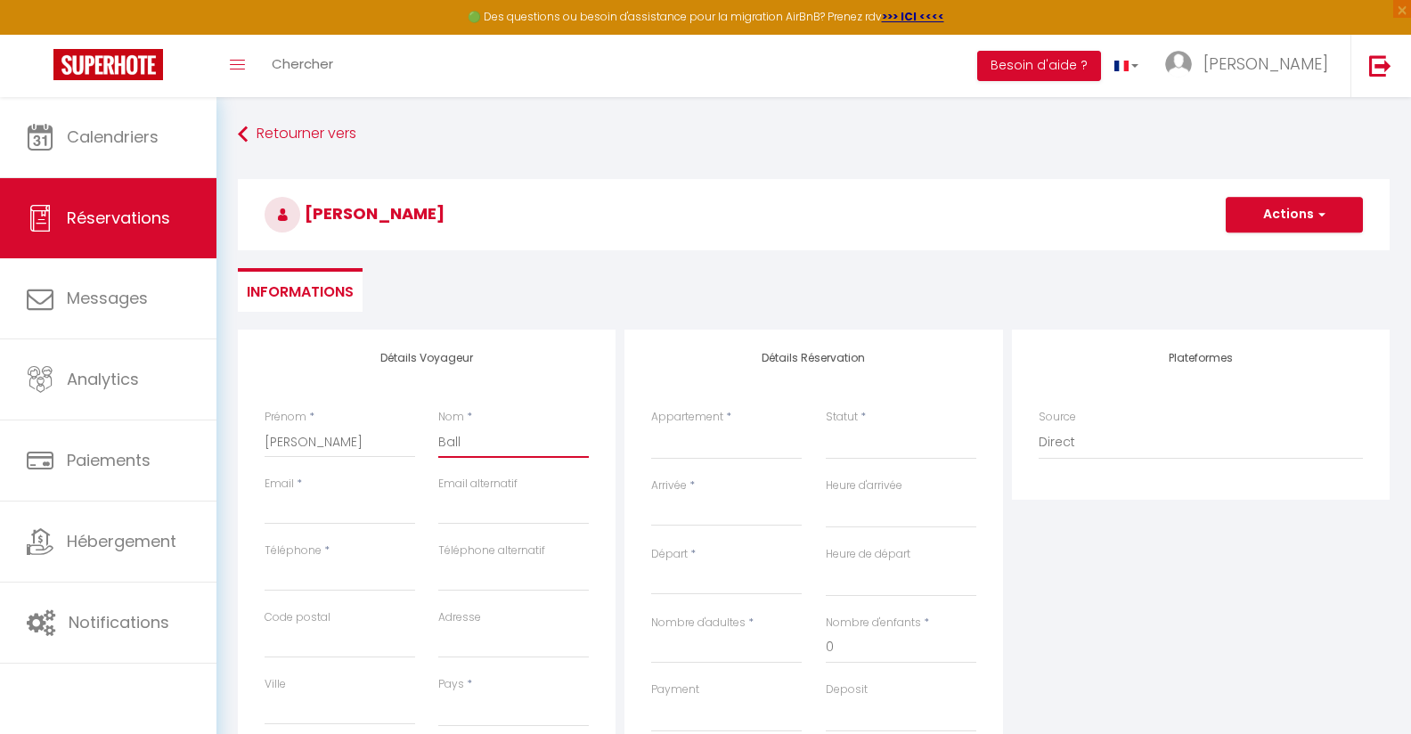
type input "Balle"
select select
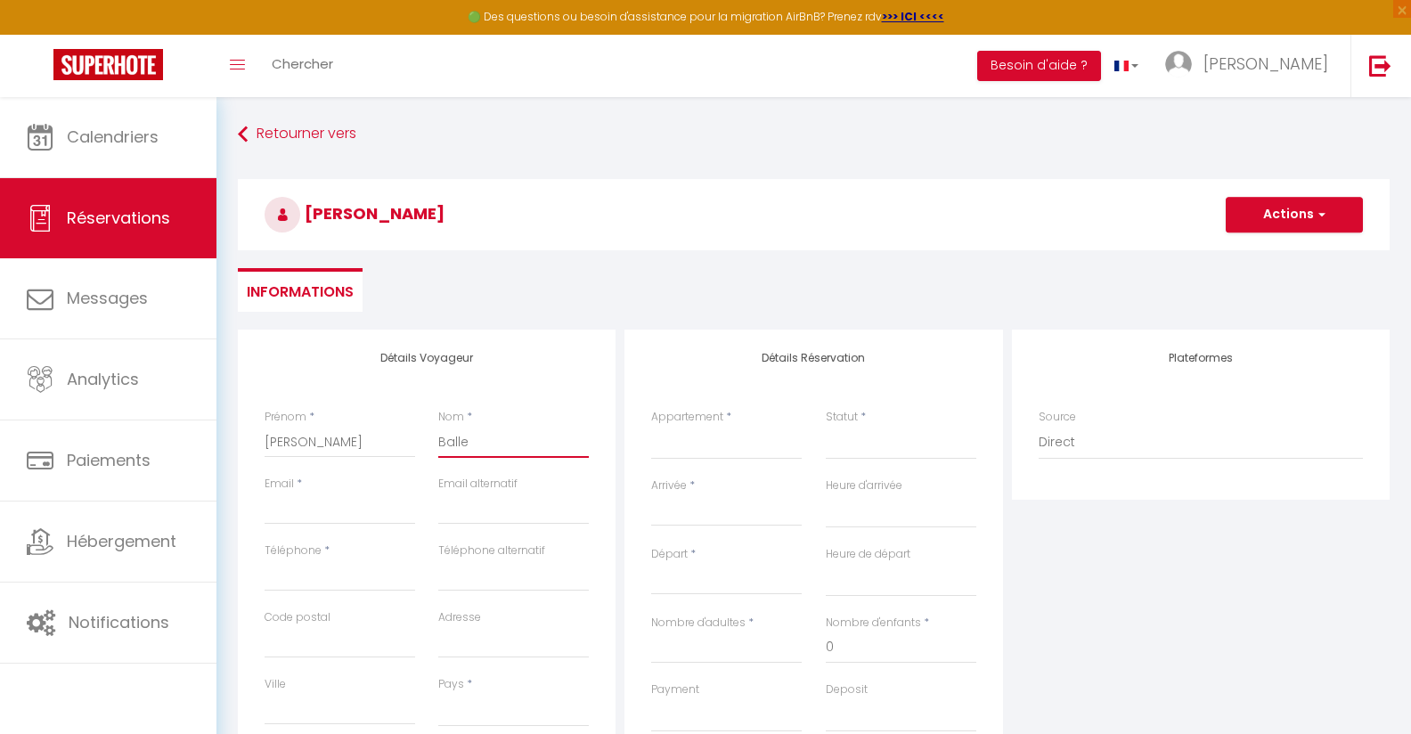
select select
checkbox input "false"
type input "Balle"
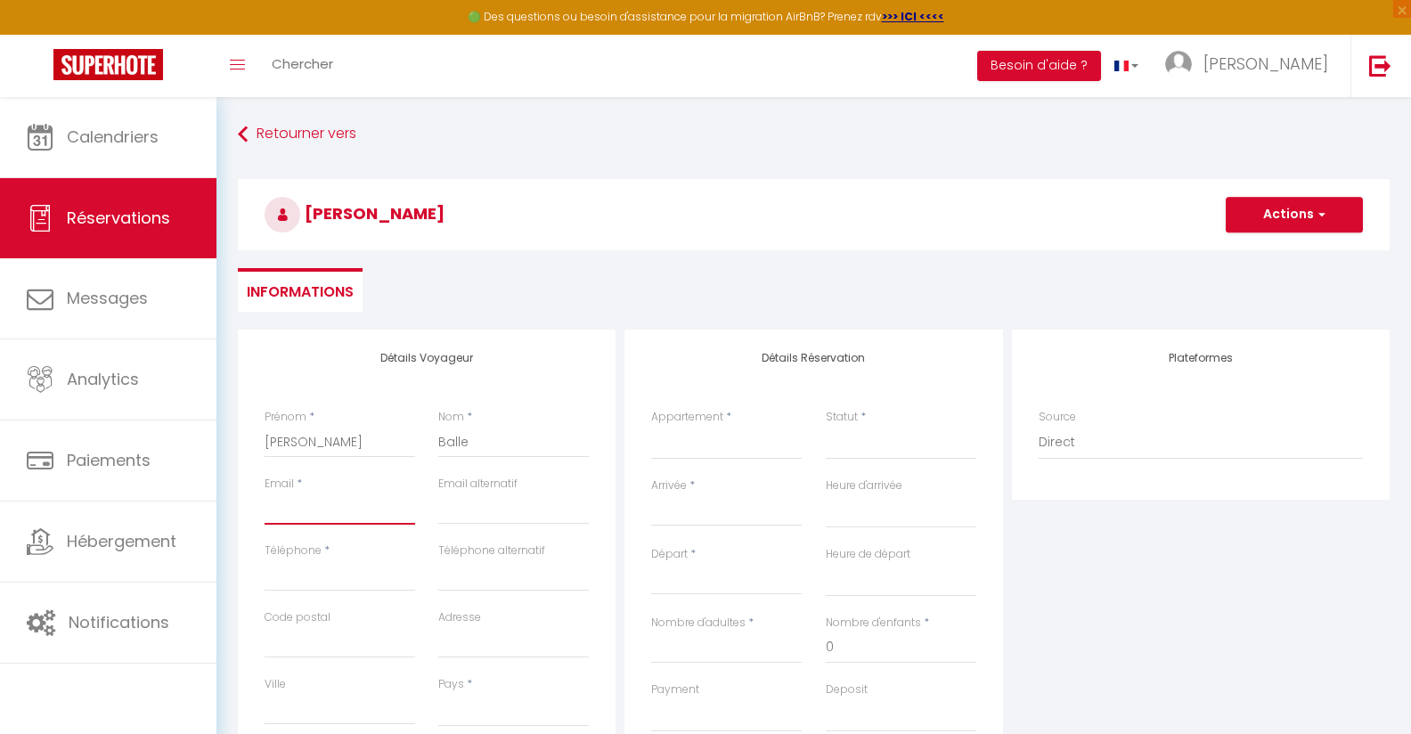
click at [306, 503] on input "Email client" at bounding box center [340, 509] width 151 height 32
type input "b"
select select
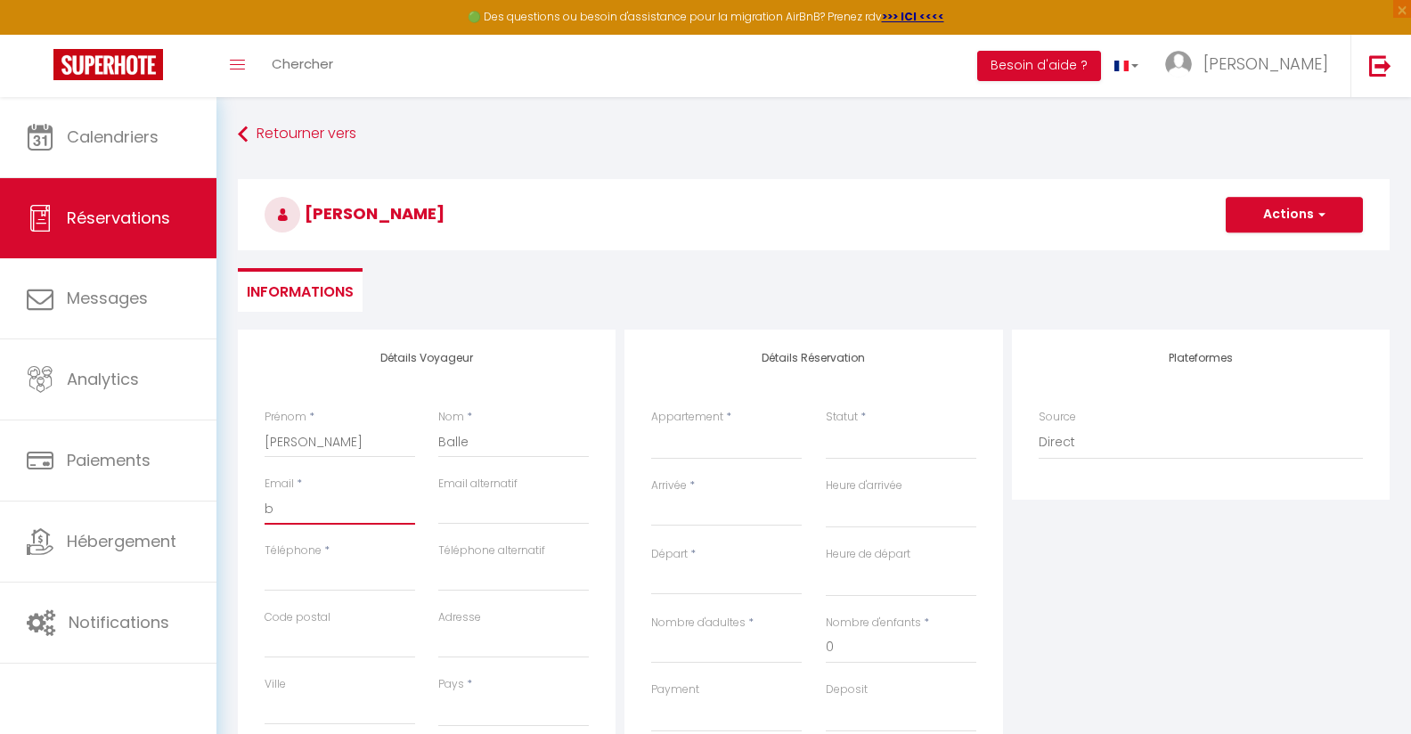
select select
checkbox input "false"
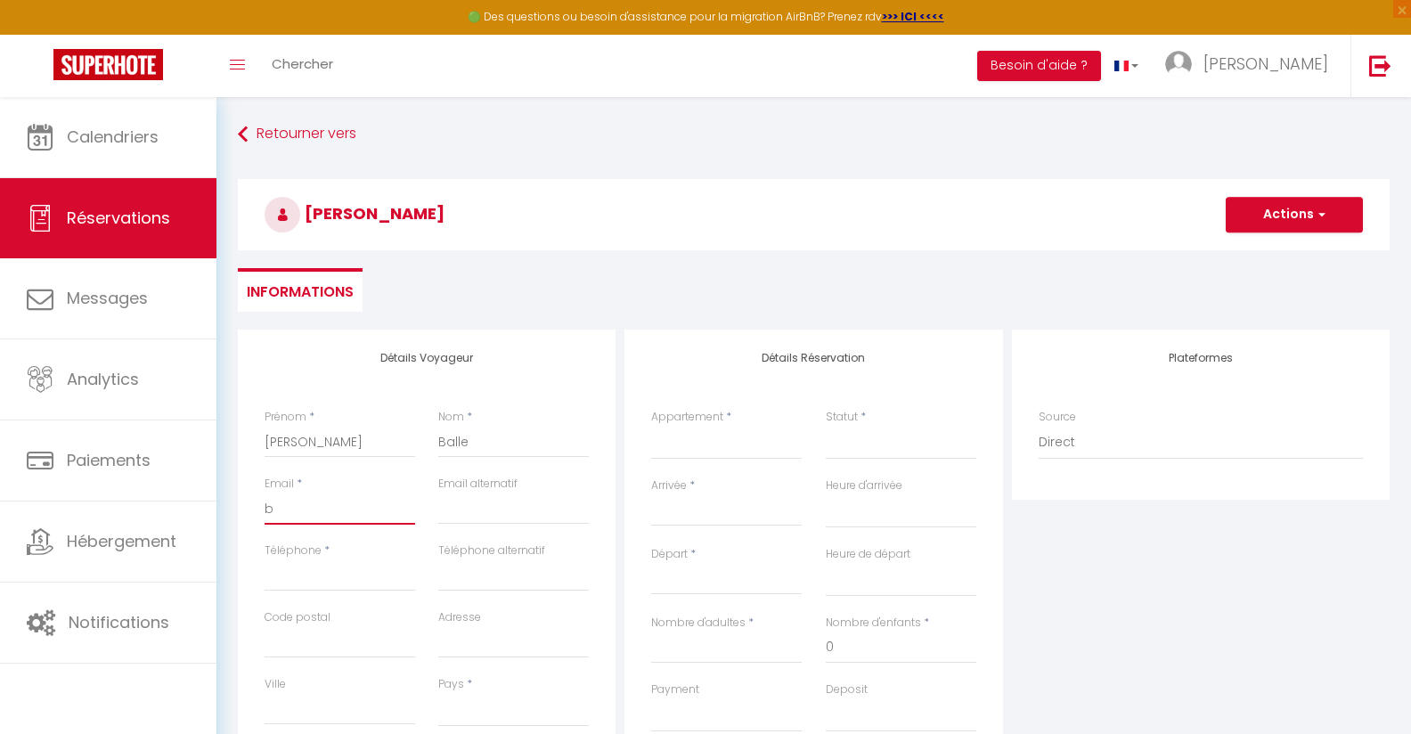
type input "ba"
select select
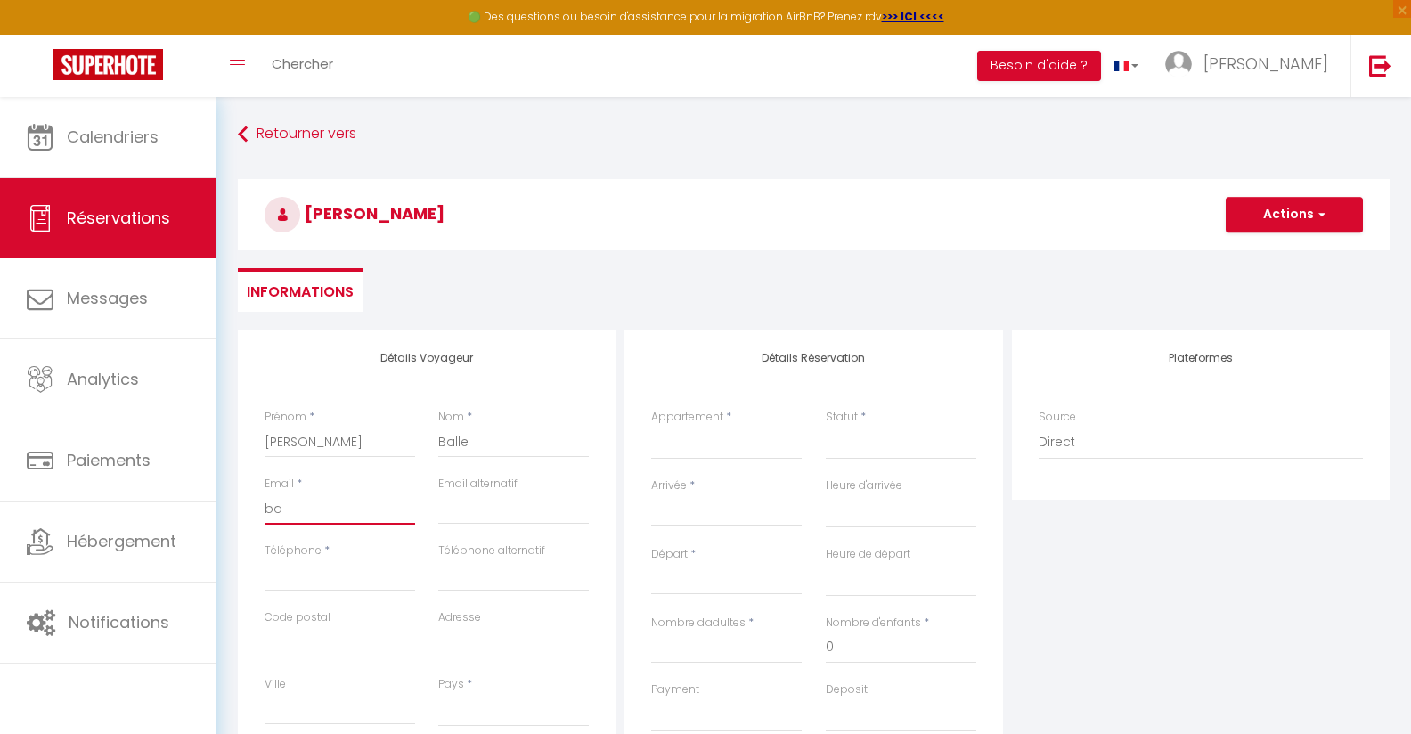
select select
checkbox input "false"
type input "[MEDICAL_DATA]"
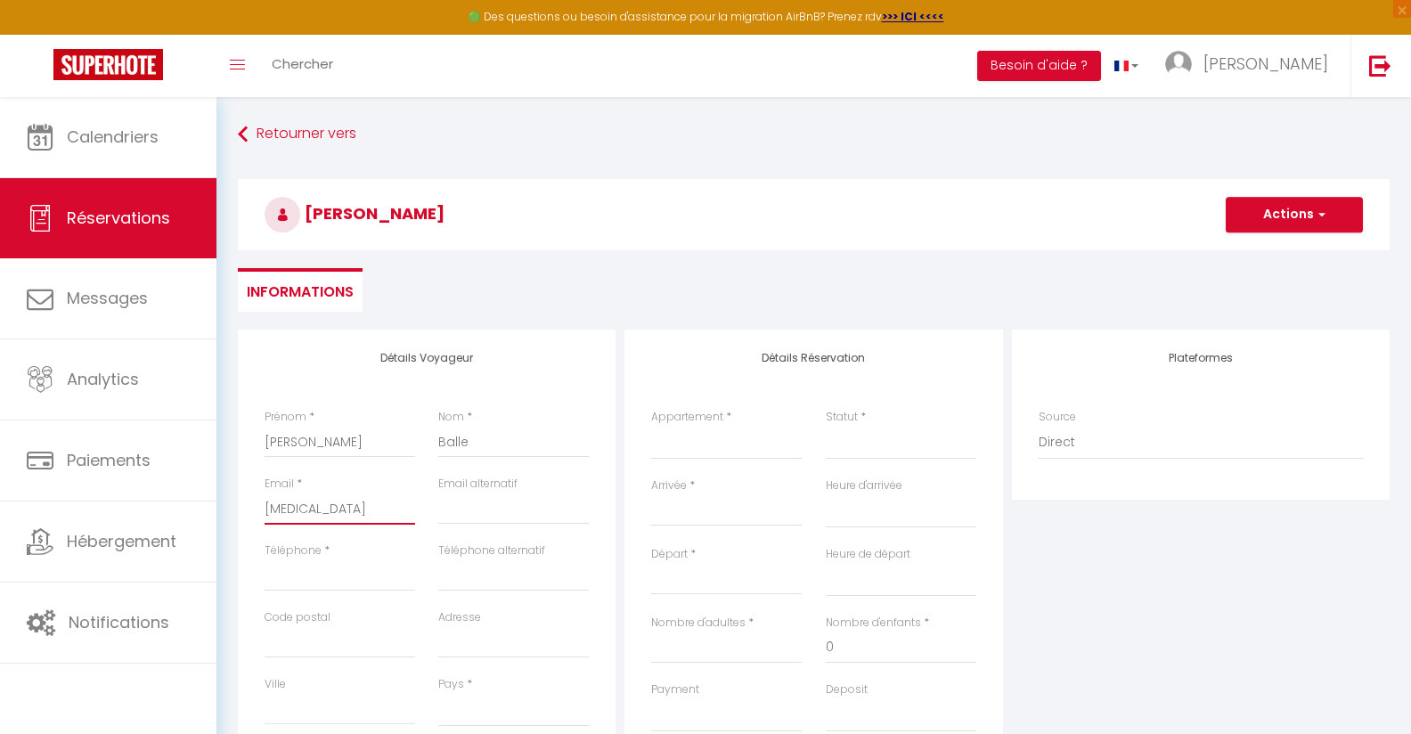
select select
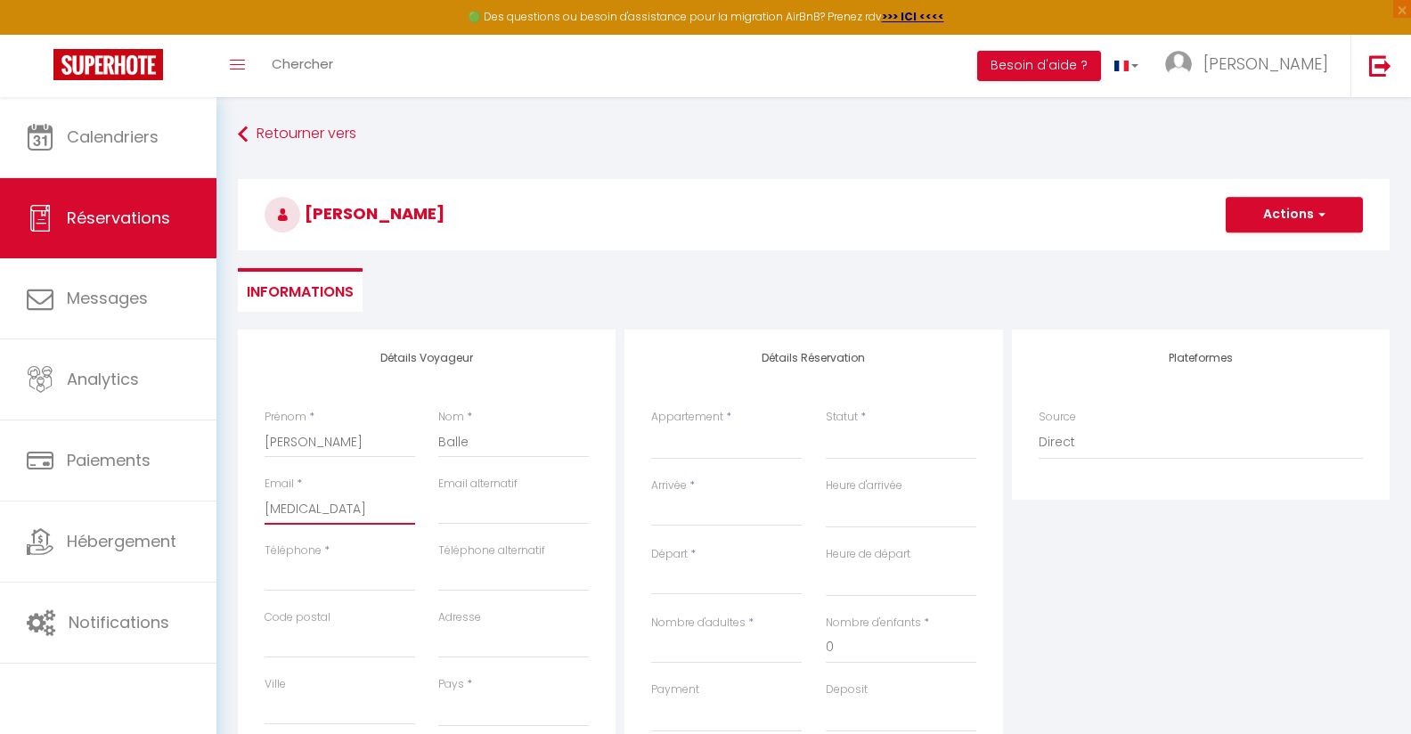
select select
checkbox input "false"
type input "ball"
select select
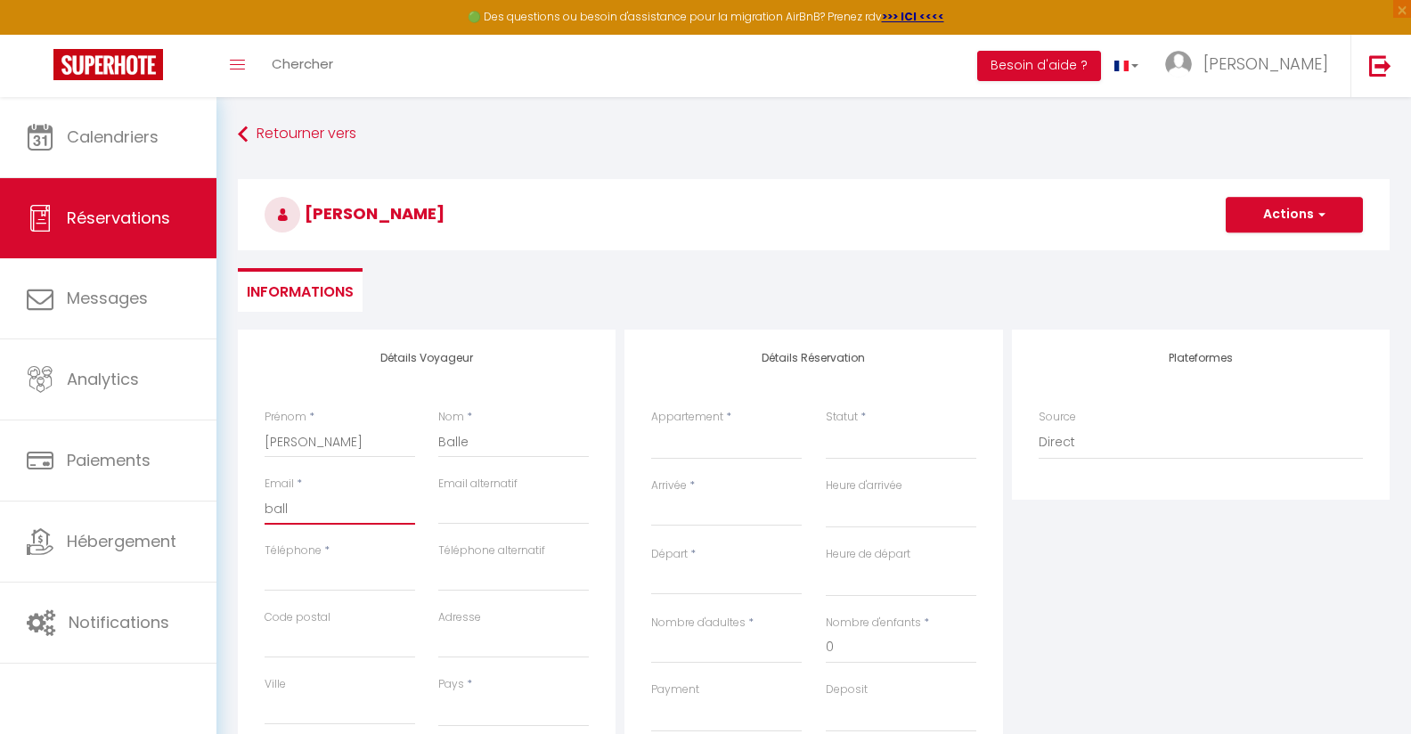
select select
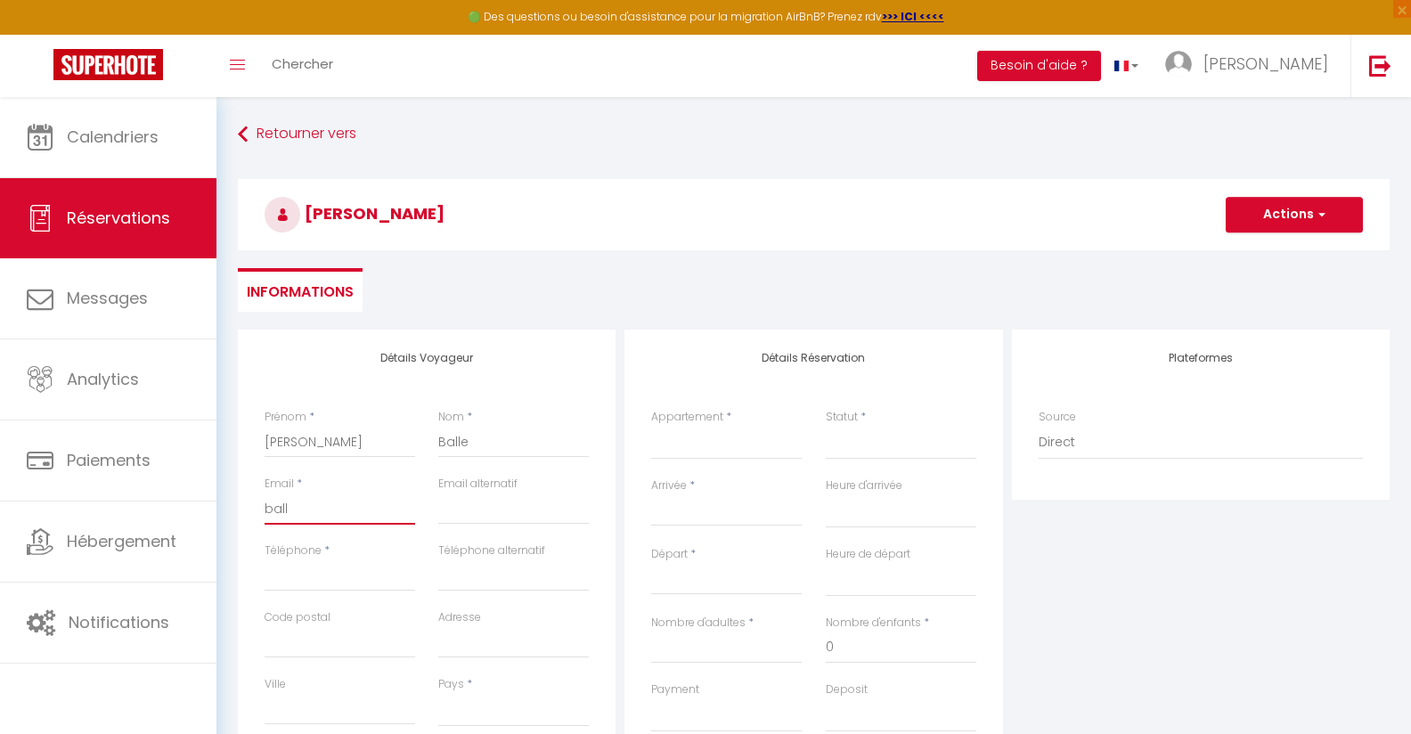
select select
checkbox input "false"
type input "balle"
select select
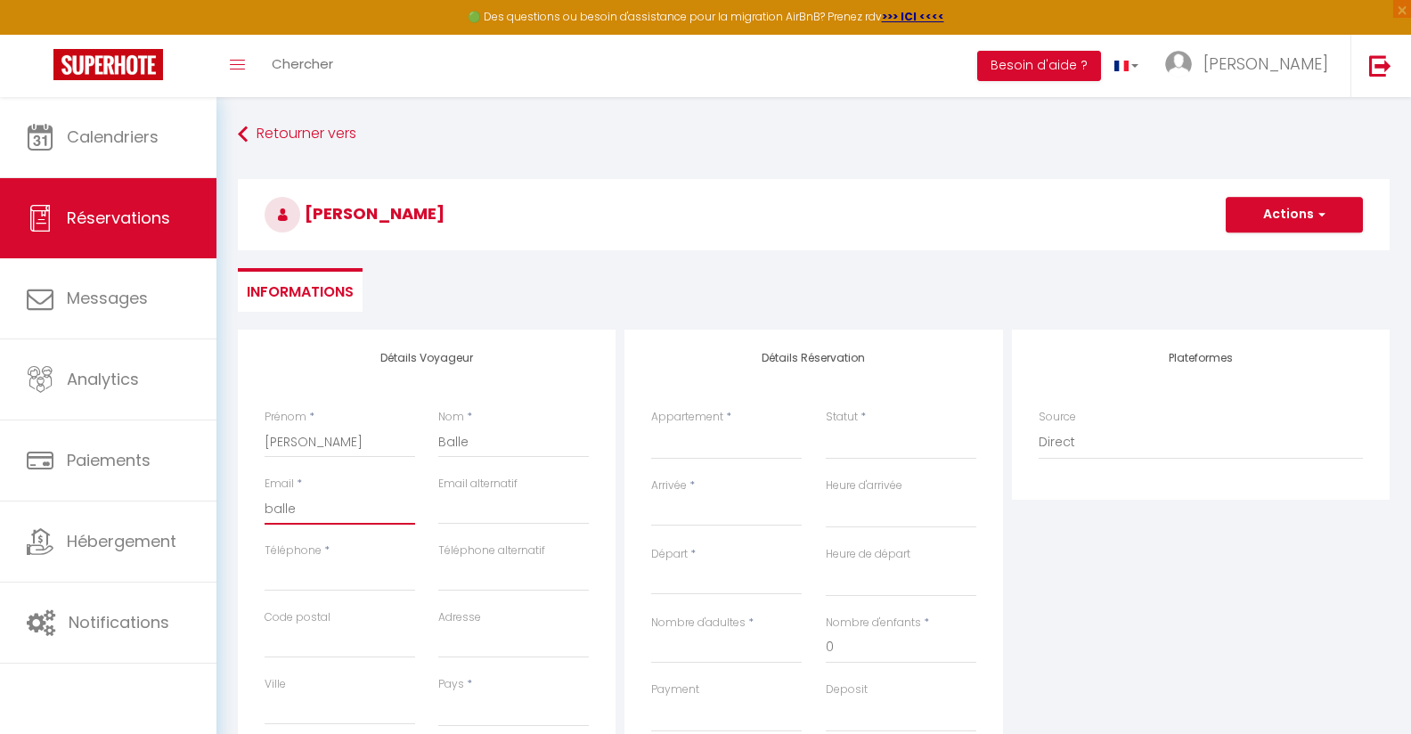
select select
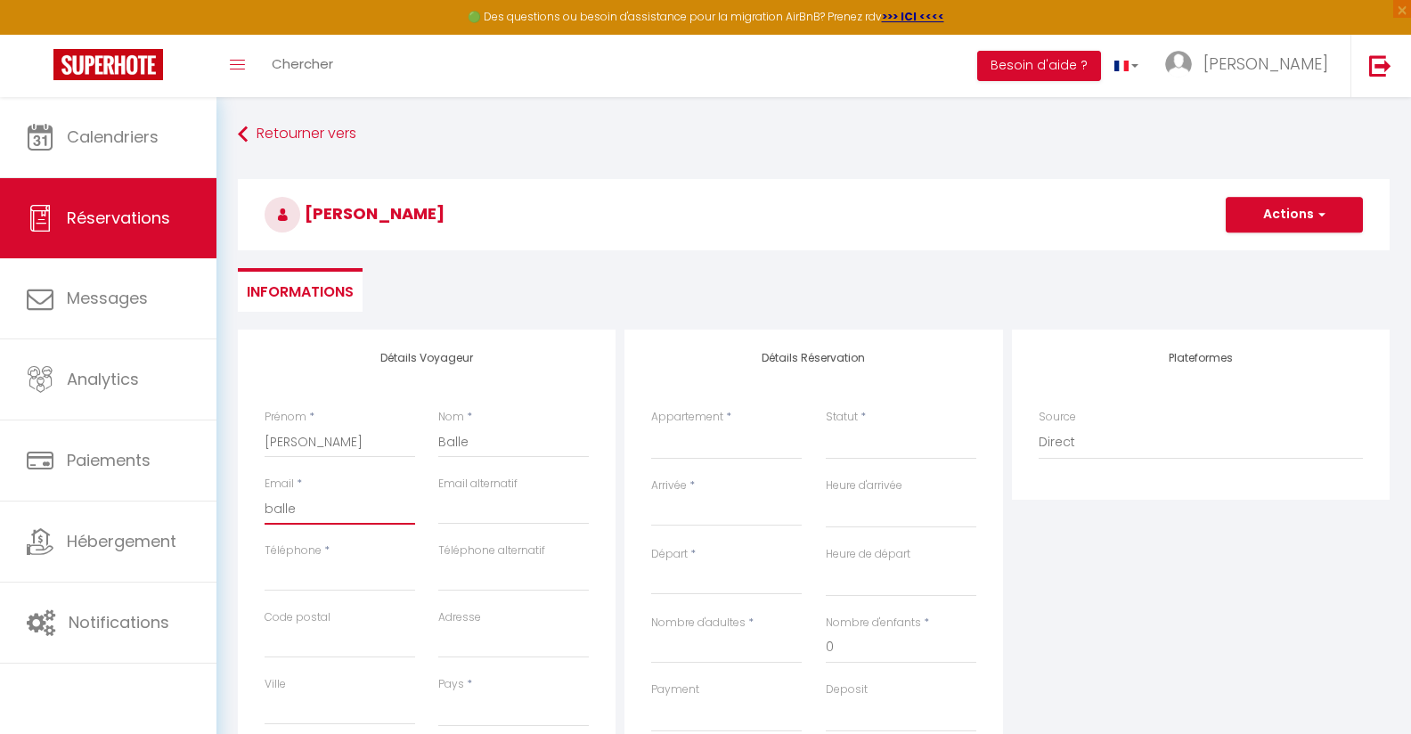
checkbox input "false"
type input "ballep"
select select
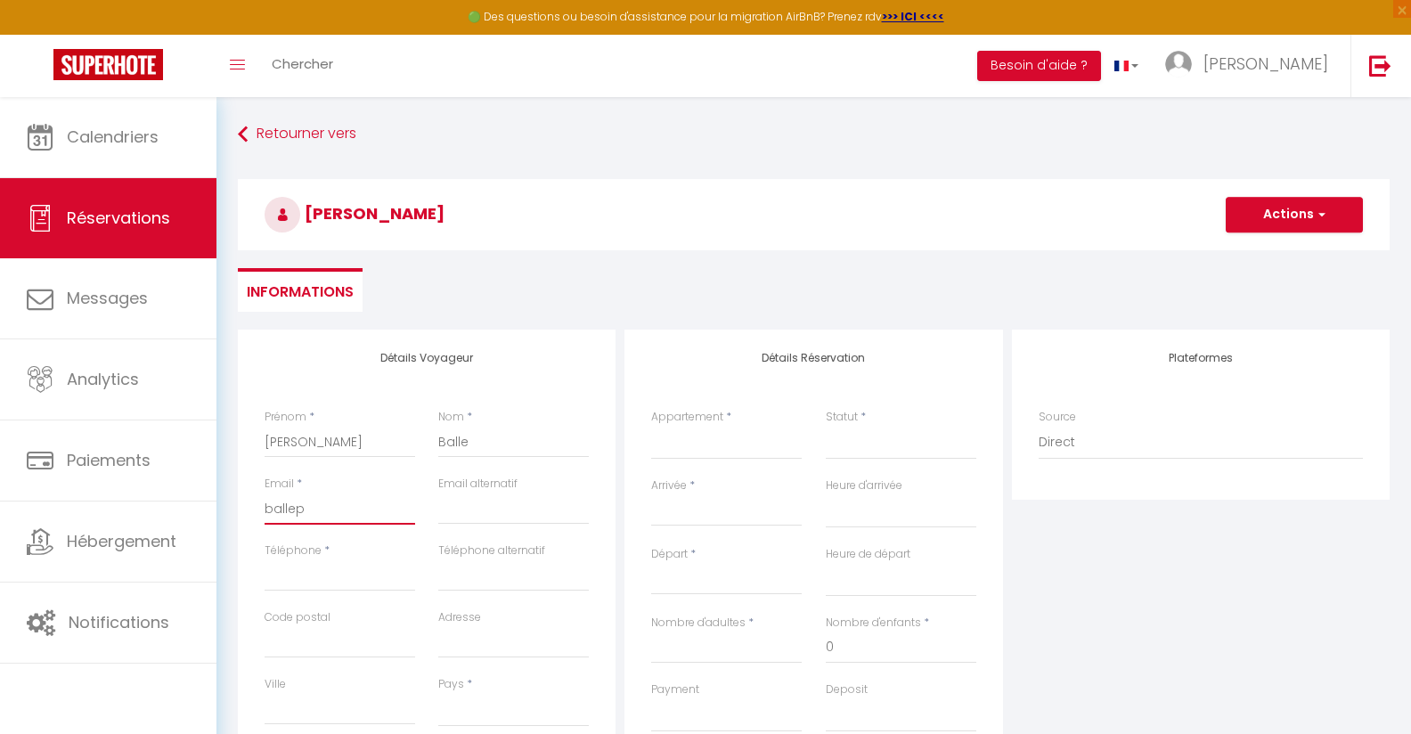
select select
checkbox input "false"
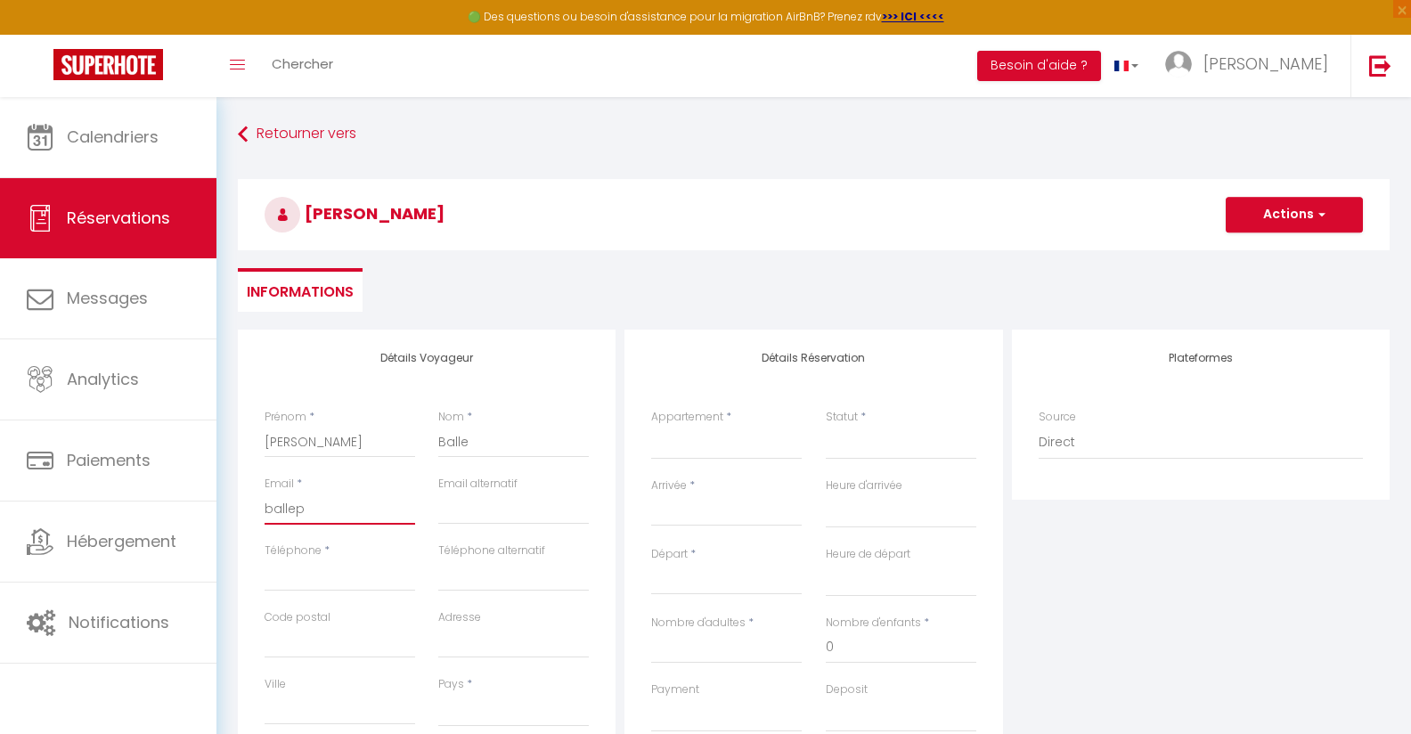
type input "balle"
select select
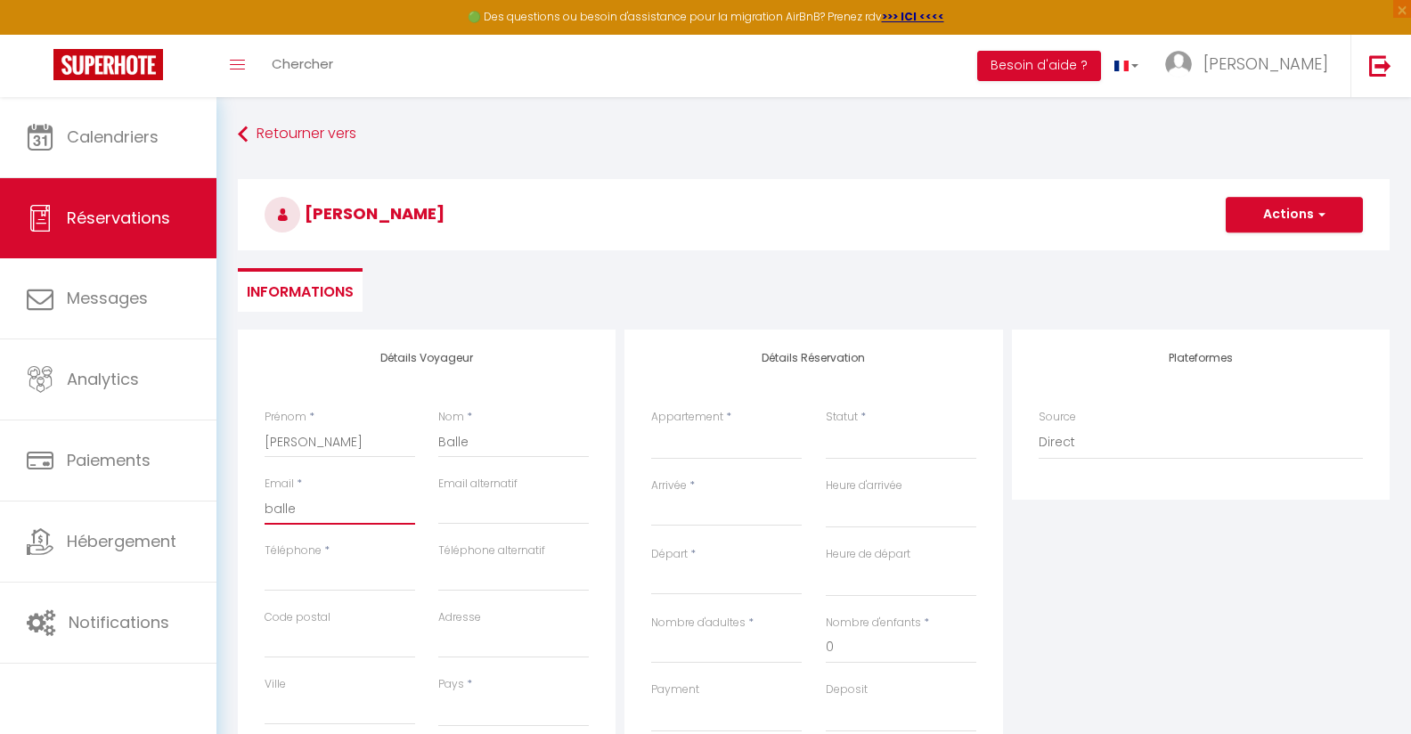
select select
checkbox input "false"
type input "balle."
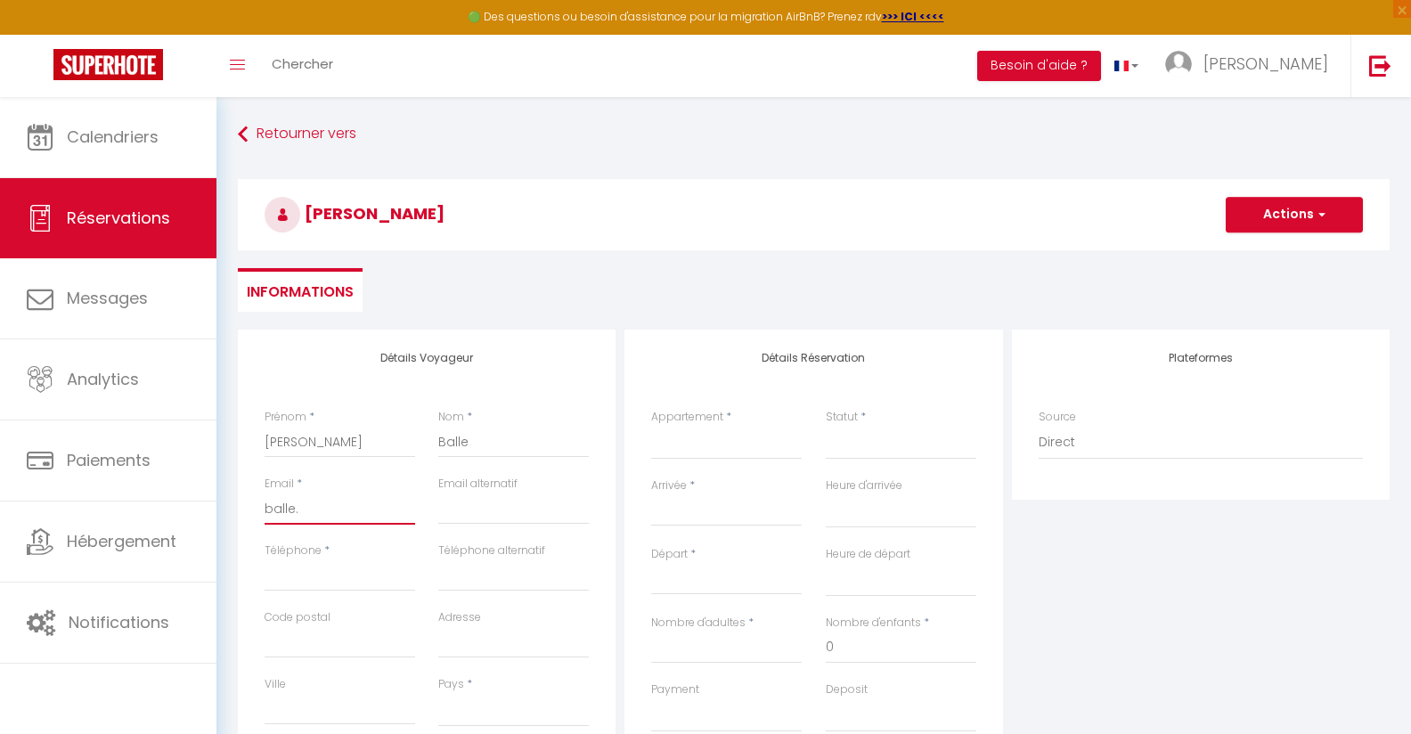
select select
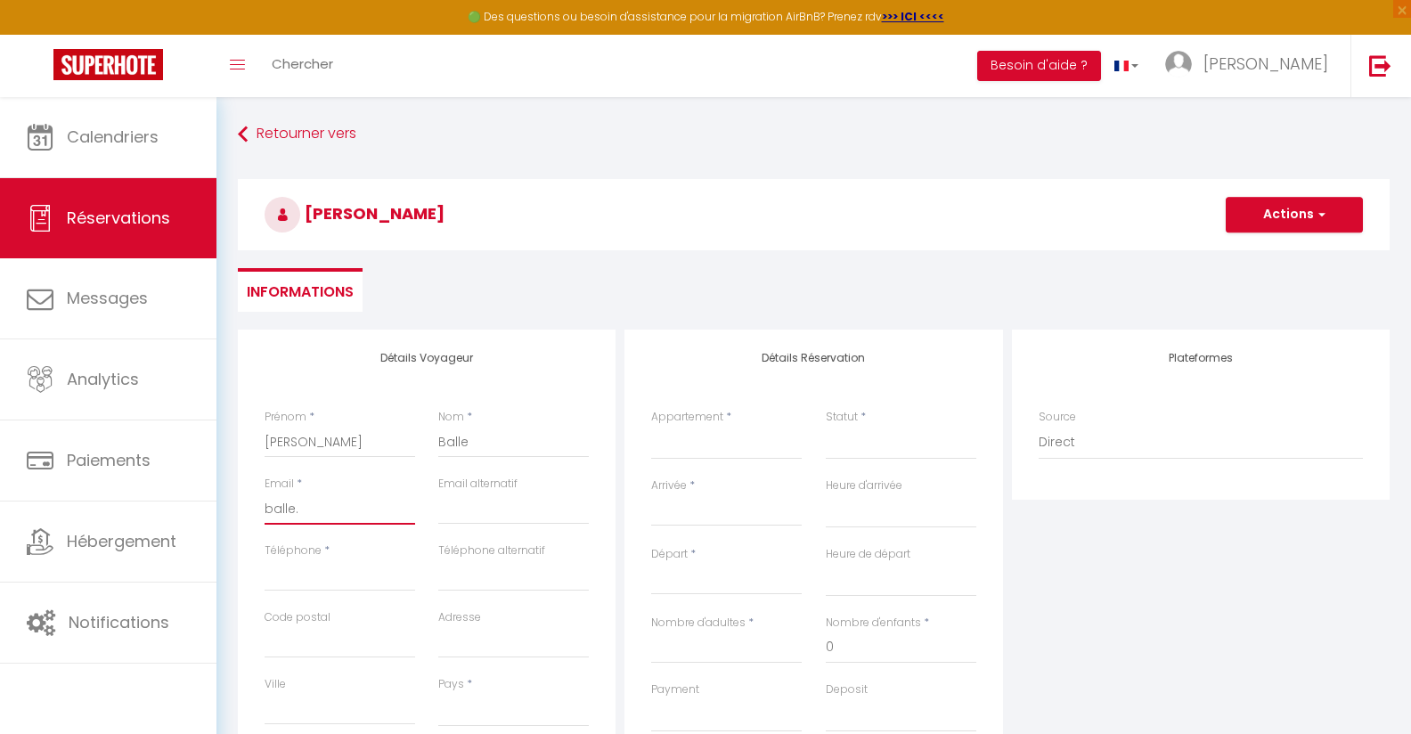
select select
checkbox input "false"
type input "balle.p"
click at [334, 574] on input "Téléphone" at bounding box center [340, 575] width 151 height 32
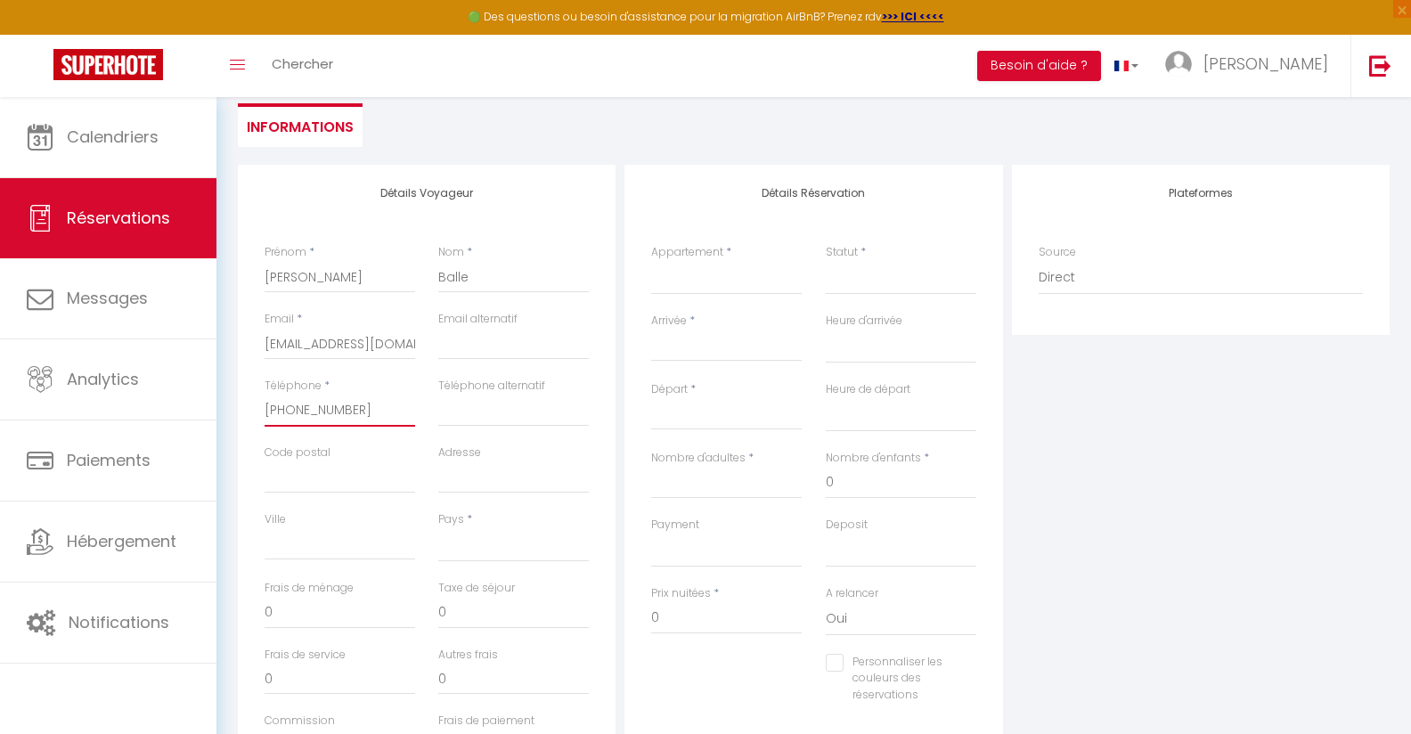
scroll to position [169, 0]
click at [438, 524] on select "[GEOGRAPHIC_DATA] [GEOGRAPHIC_DATA] [GEOGRAPHIC_DATA] [GEOGRAPHIC_DATA] [GEOGRA…" at bounding box center [513, 541] width 151 height 34
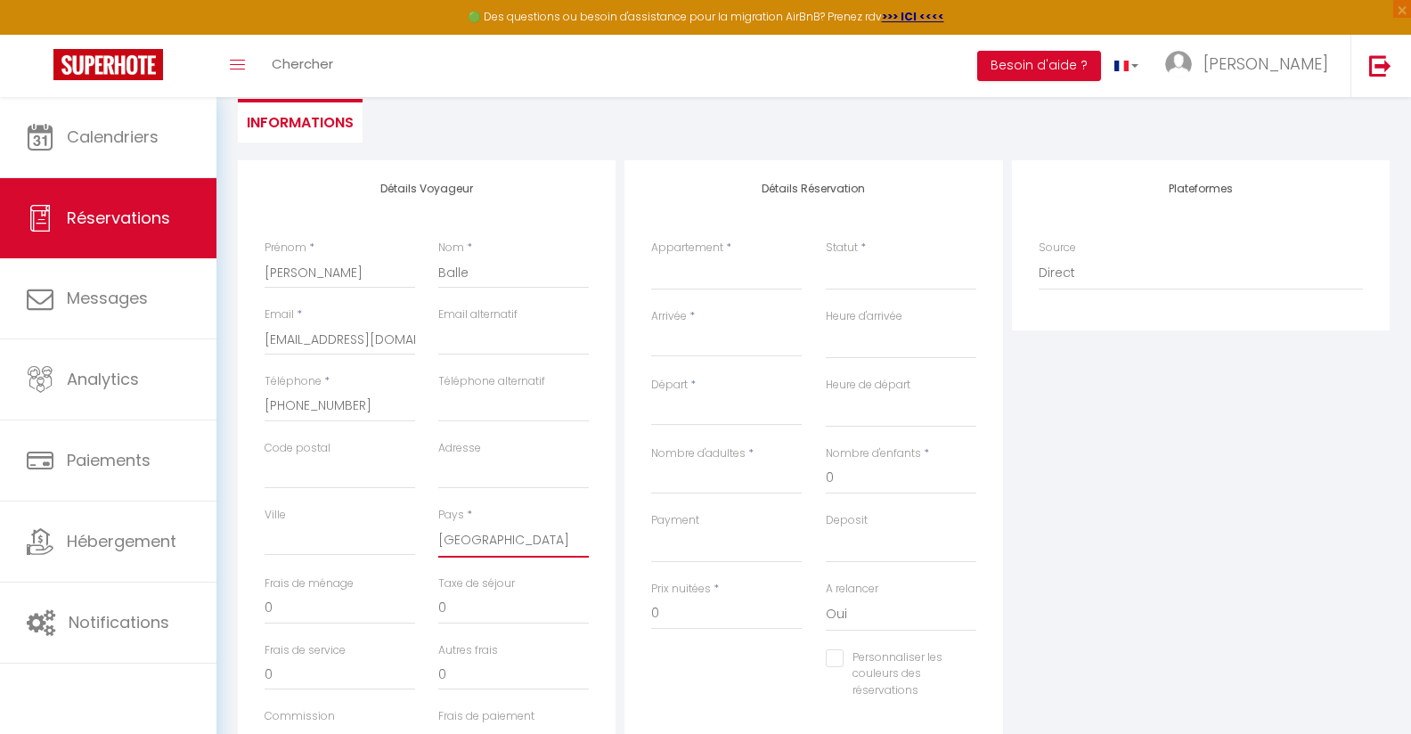
click option "[GEOGRAPHIC_DATA]" at bounding box center [0, 0] width 0 height 0
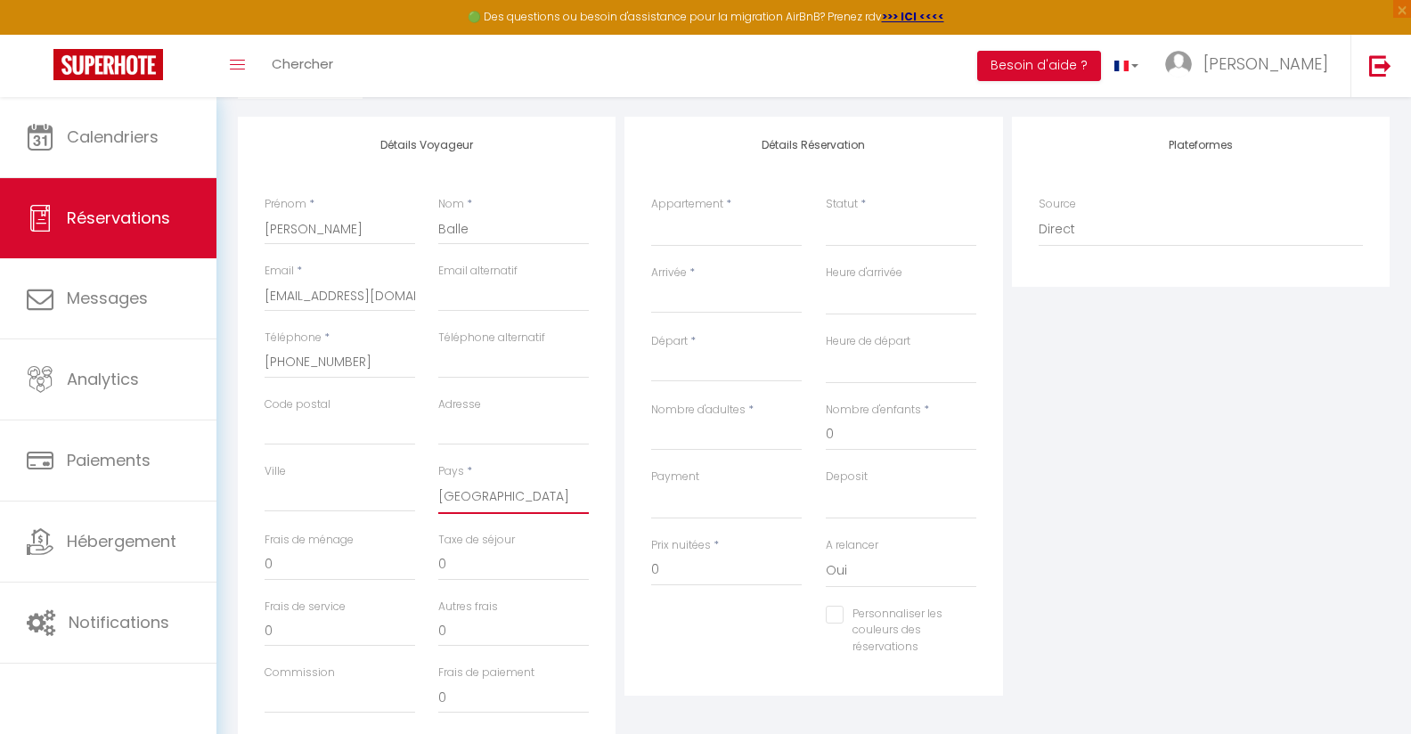
scroll to position [211, 0]
click at [749, 430] on input "Nombre d'adultes" at bounding box center [726, 436] width 151 height 32
click at [651, 215] on select "L'Alcôve des Ondines [PERSON_NAME] L'Alcôve des Falaises L'alcove des falaises …" at bounding box center [726, 232] width 151 height 34
click option "Le Bretzel" at bounding box center [0, 0] width 0 height 0
click at [898, 217] on select "Confirmé Non Confirmé [PERSON_NAME] par le voyageur No Show Request" at bounding box center [901, 232] width 151 height 34
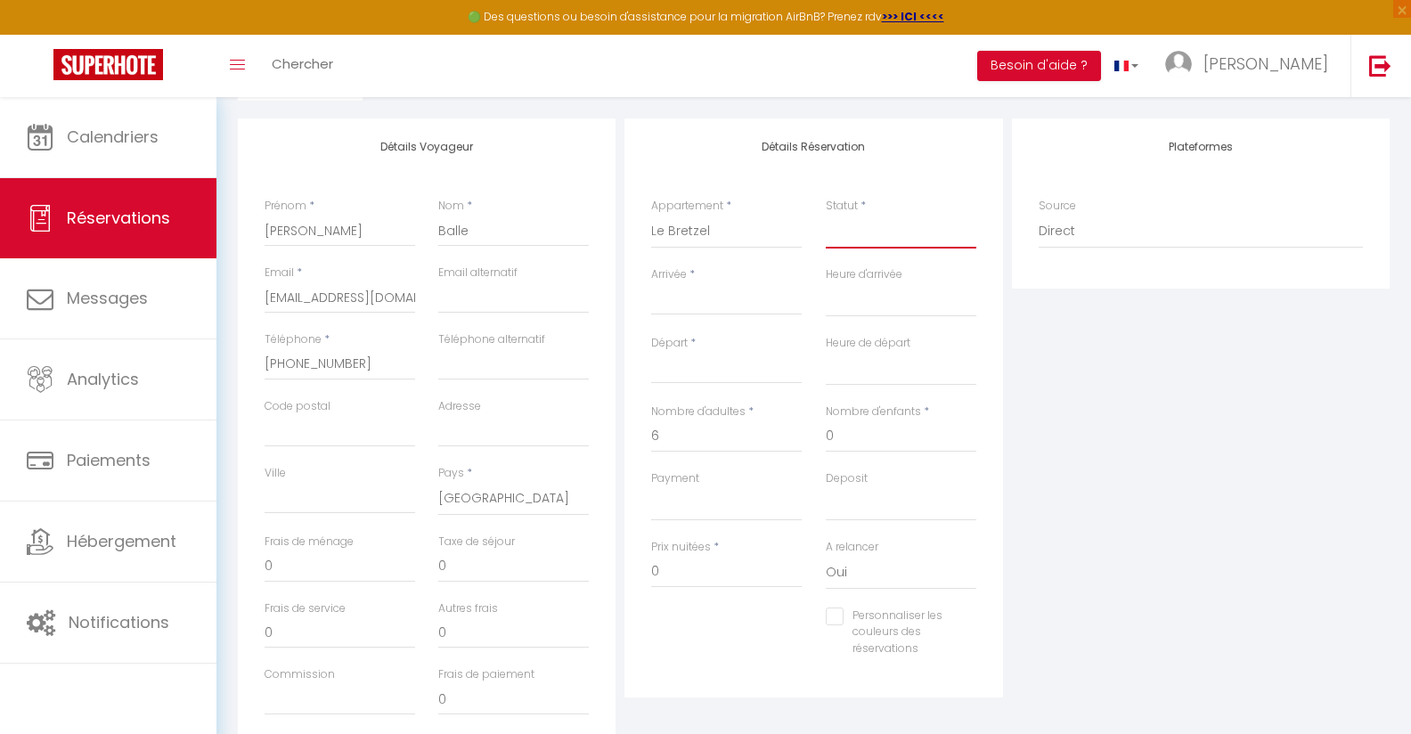
click at [884, 226] on select "Confirmé Non Confirmé [PERSON_NAME] par le voyageur No Show Request" at bounding box center [901, 232] width 151 height 34
click at [858, 233] on select "Confirmé Non Confirmé [PERSON_NAME] par le voyageur No Show Request" at bounding box center [901, 232] width 151 height 34
click at [826, 215] on select "Confirmé Non Confirmé [PERSON_NAME] par le voyageur No Show Request" at bounding box center [901, 232] width 151 height 34
click option "Confirmé" at bounding box center [0, 0] width 0 height 0
click at [716, 291] on input "Arrivée" at bounding box center [726, 300] width 151 height 23
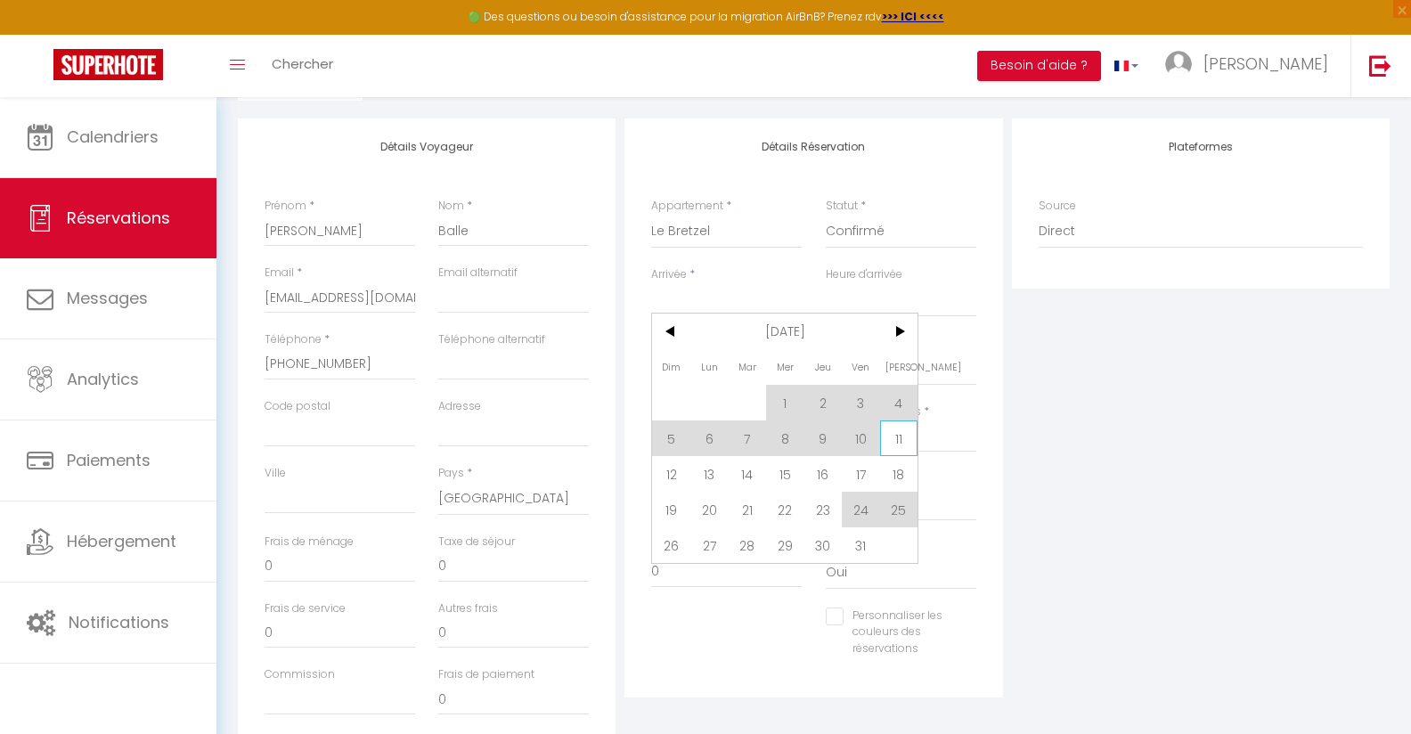
click at [892, 444] on span "11" at bounding box center [899, 438] width 38 height 36
click at [892, 444] on input "0" at bounding box center [901, 436] width 151 height 32
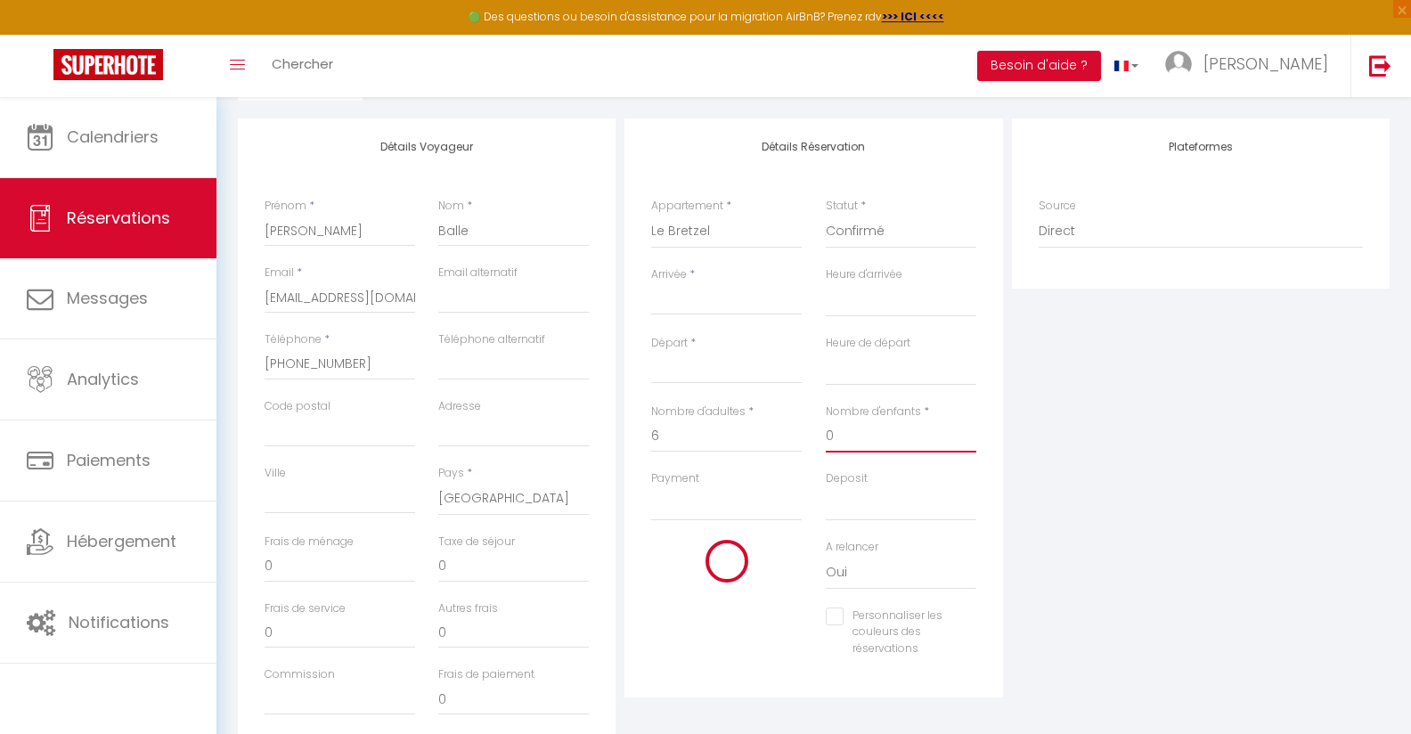
click at [892, 444] on input "0" at bounding box center [901, 436] width 151 height 32
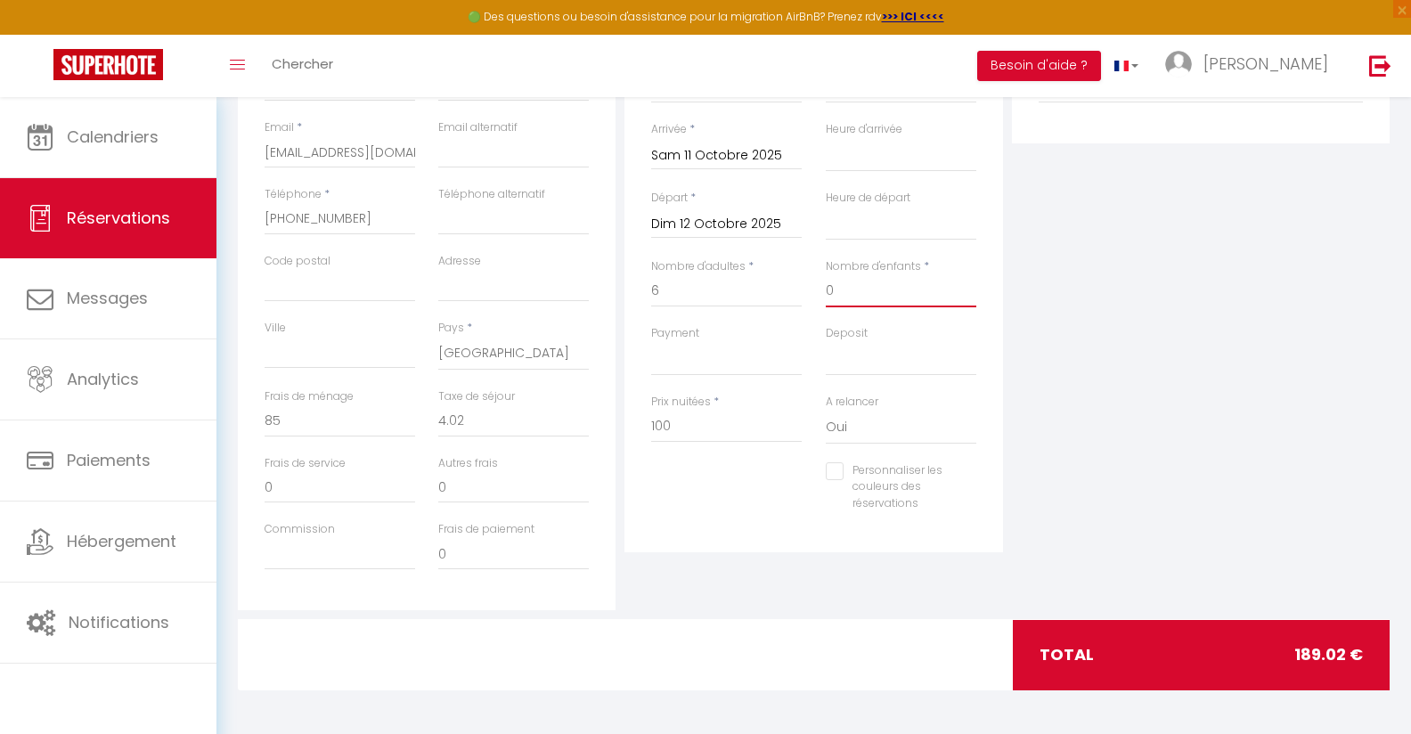
scroll to position [0, 0]
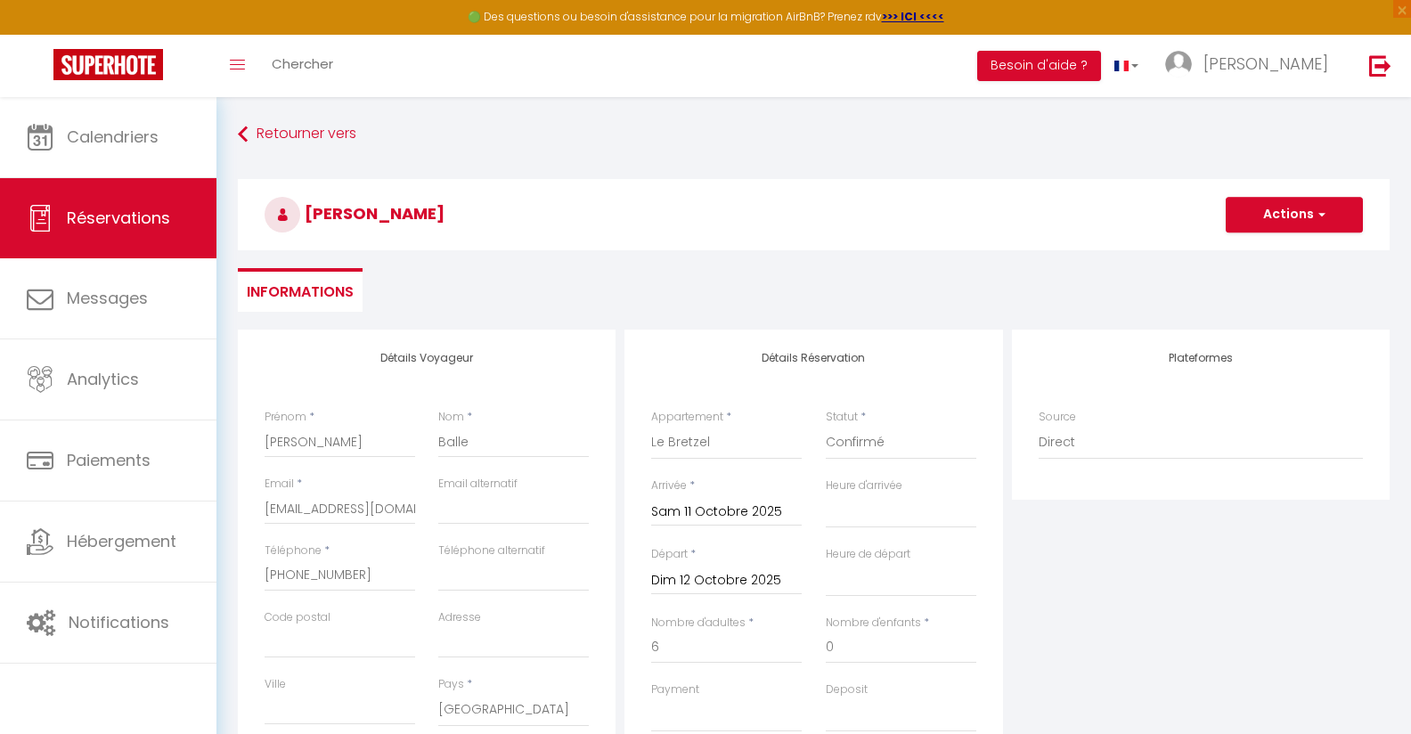
click at [1266, 232] on h3 "[PERSON_NAME]" at bounding box center [814, 214] width 1152 height 71
click at [1279, 220] on button "Actions" at bounding box center [1294, 215] width 137 height 36
click at [1236, 249] on link "Enregistrer" at bounding box center [1276, 253] width 141 height 23
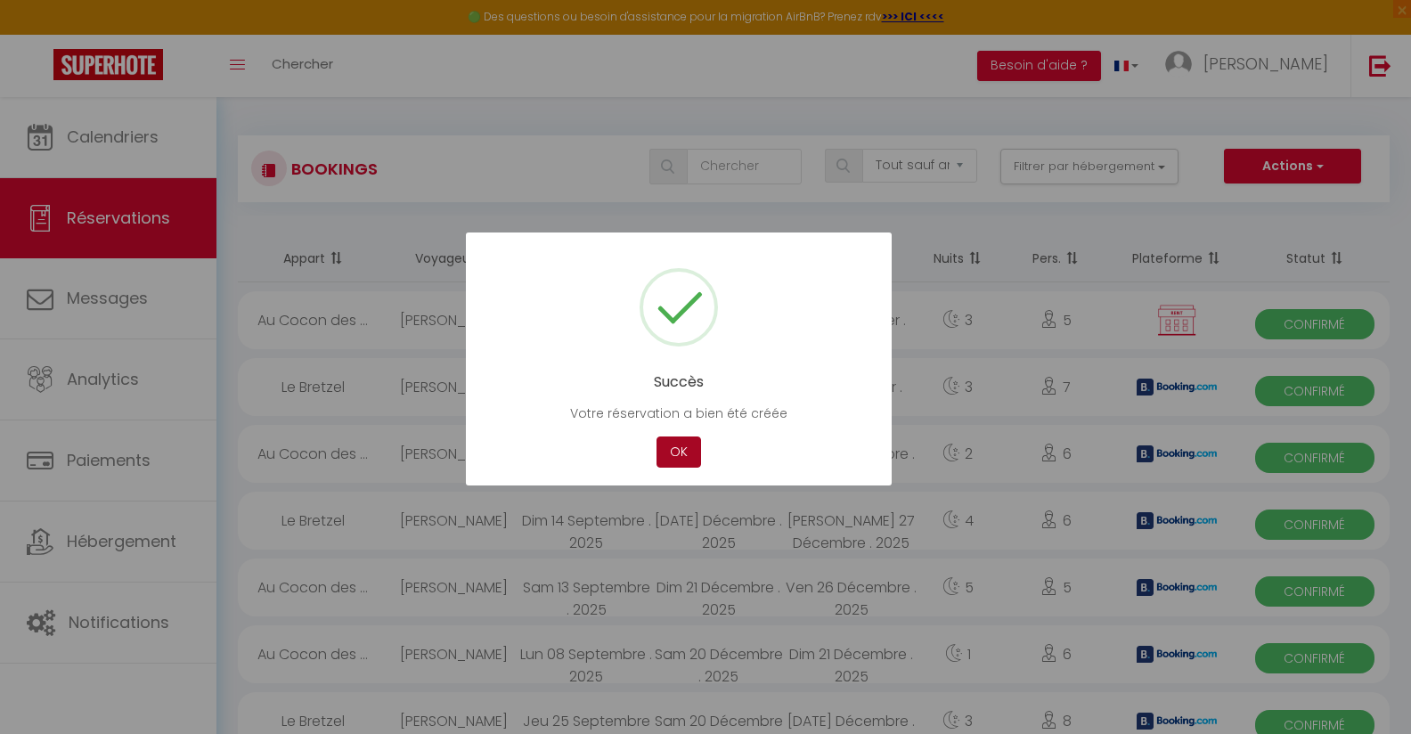
click at [673, 456] on button "OK" at bounding box center [678, 451] width 45 height 31
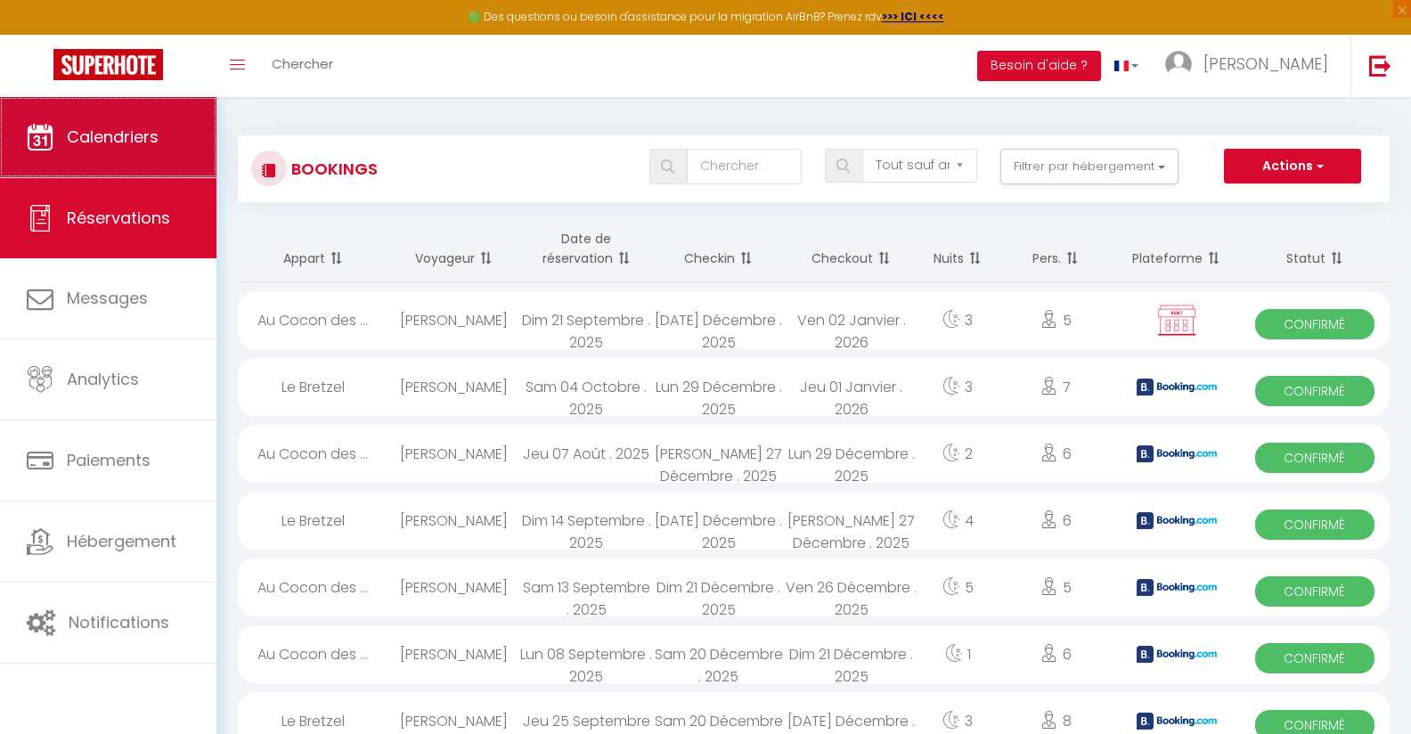
click at [154, 144] on span "Calendriers" at bounding box center [113, 137] width 92 height 22
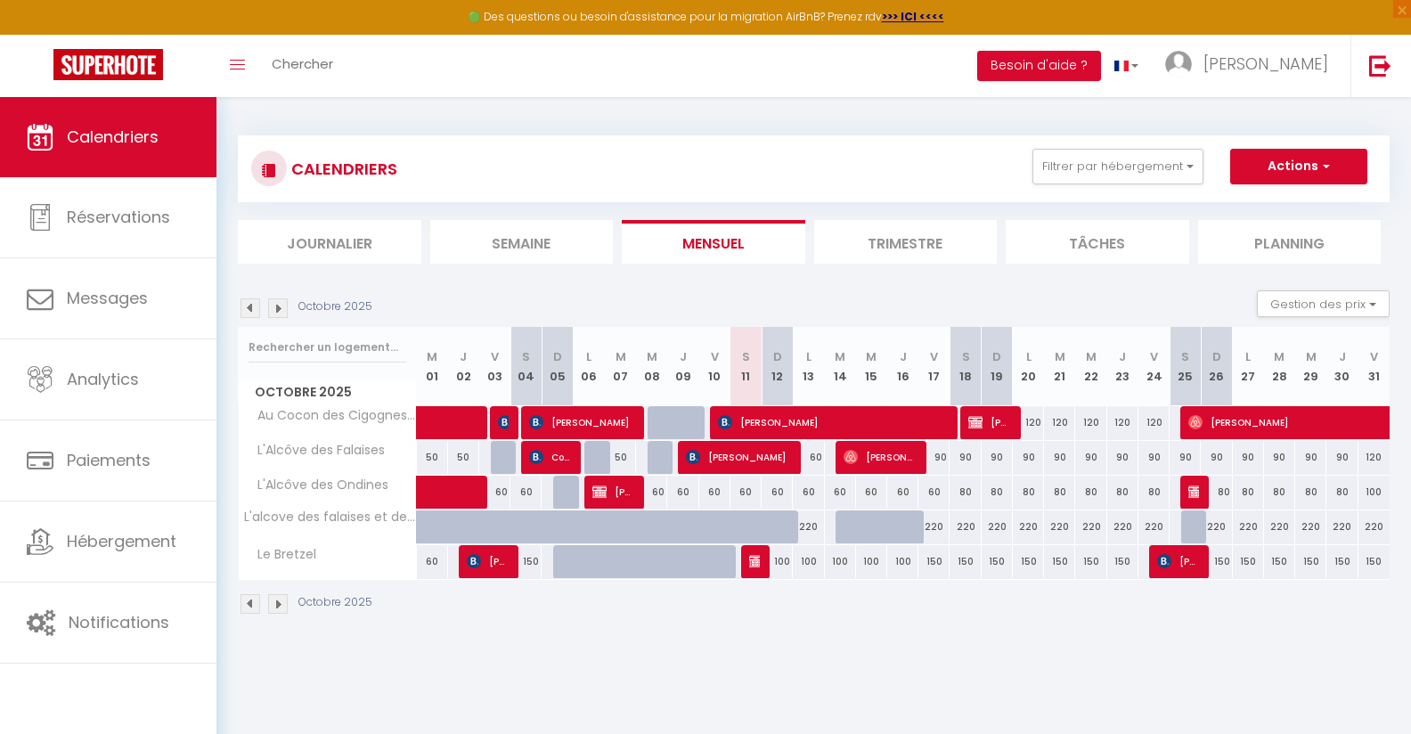
click at [755, 567] on span "[PERSON_NAME]" at bounding box center [754, 561] width 11 height 34
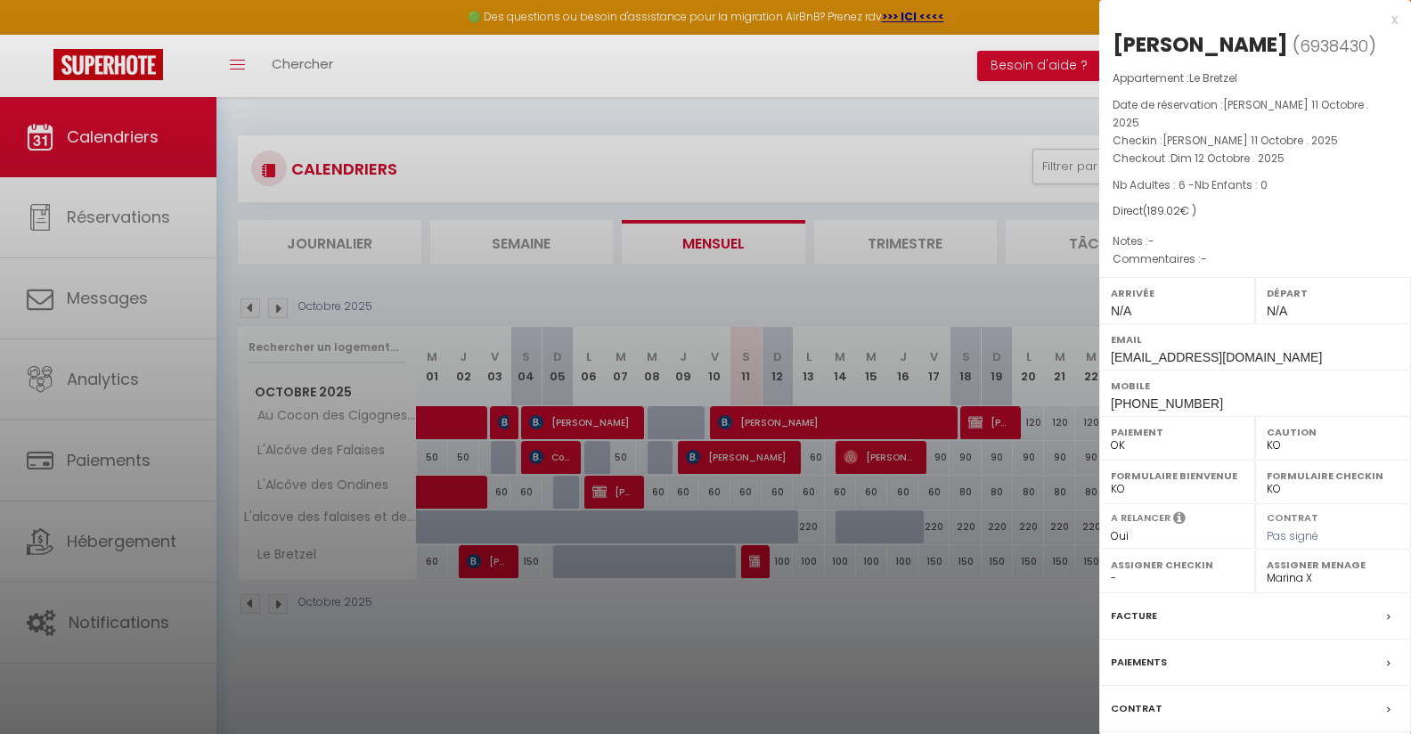
scroll to position [96, 0]
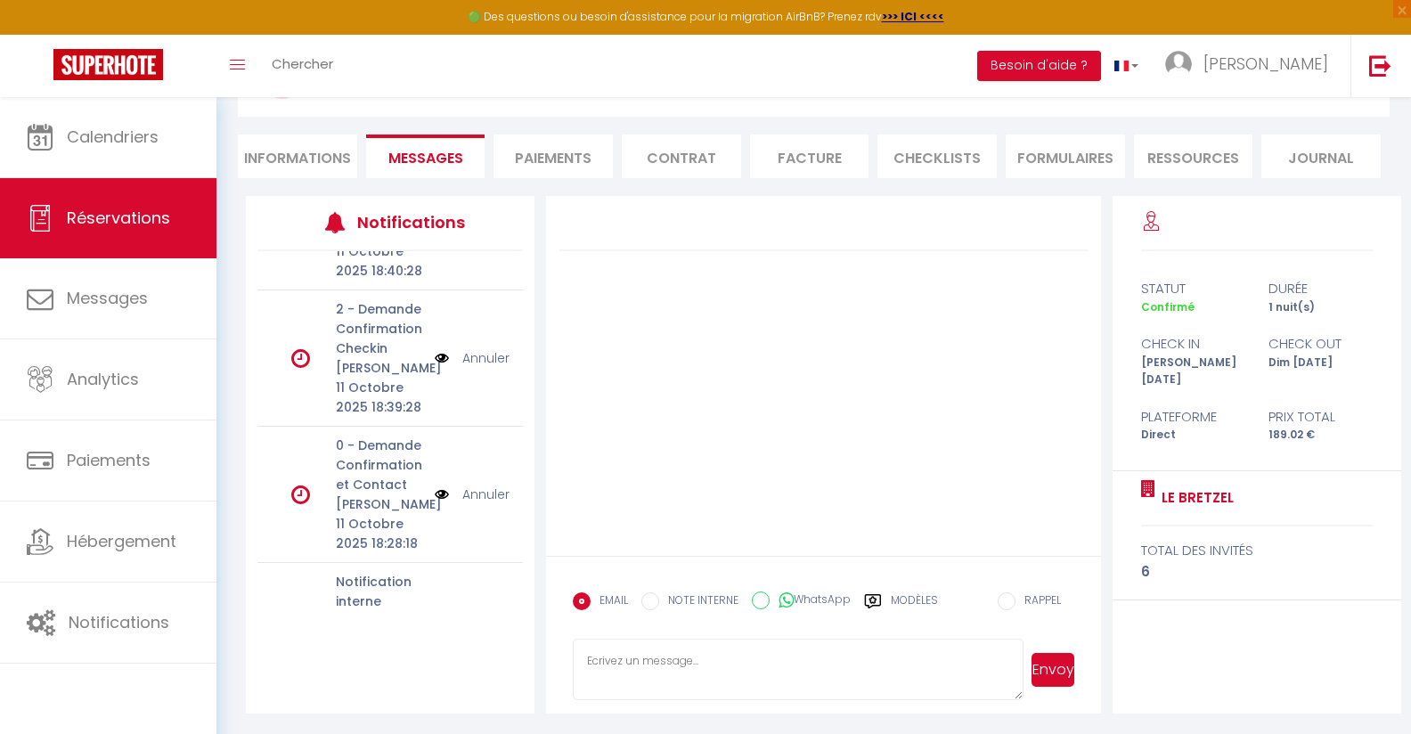
scroll to position [278, 0]
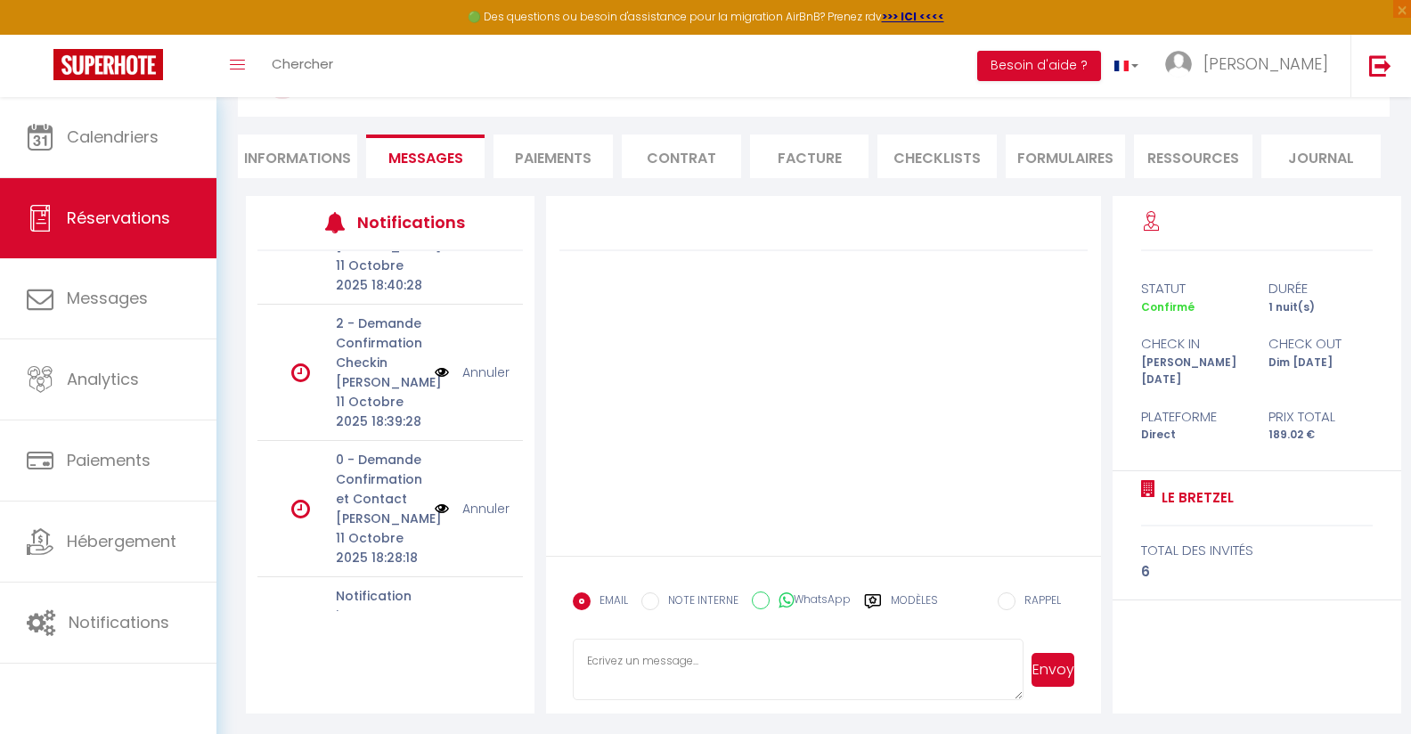
click at [485, 499] on link "Annuler" at bounding box center [485, 509] width 47 height 20
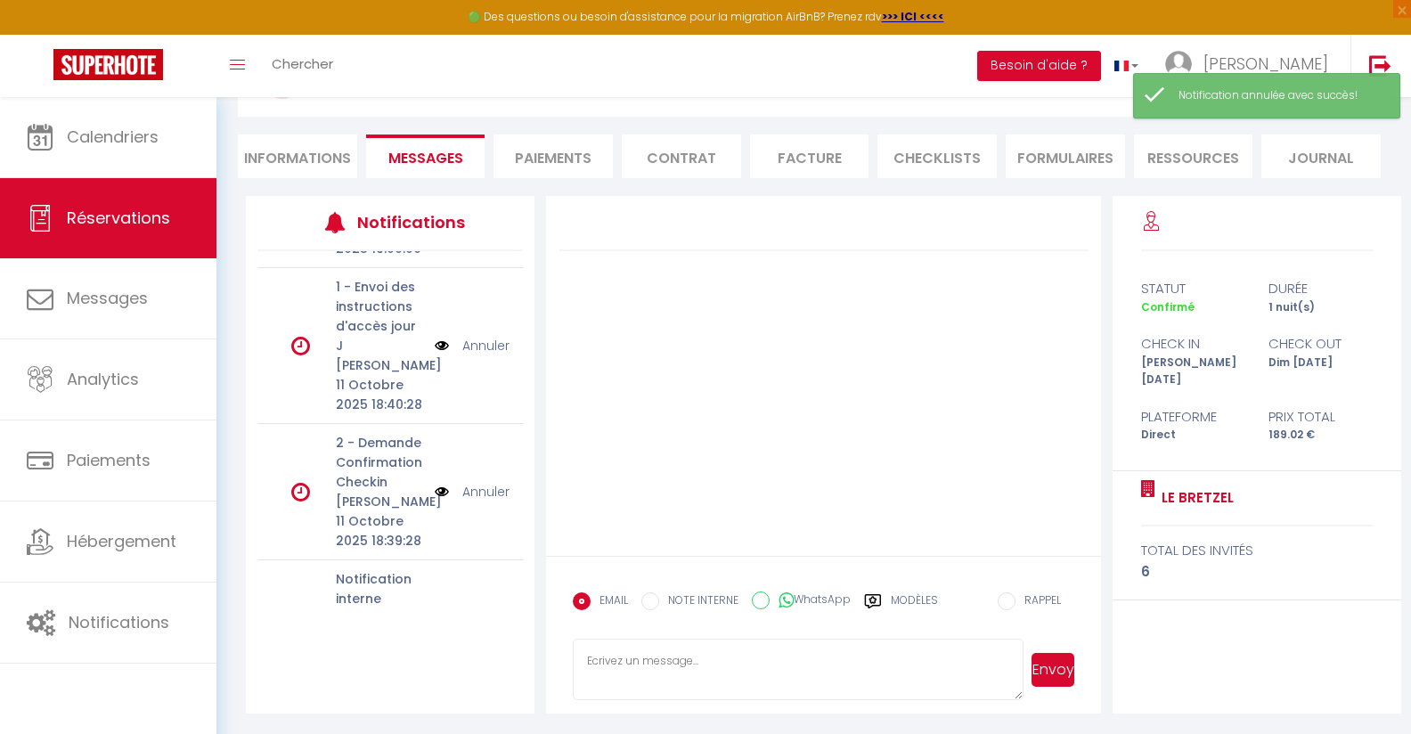
scroll to position [150, 0]
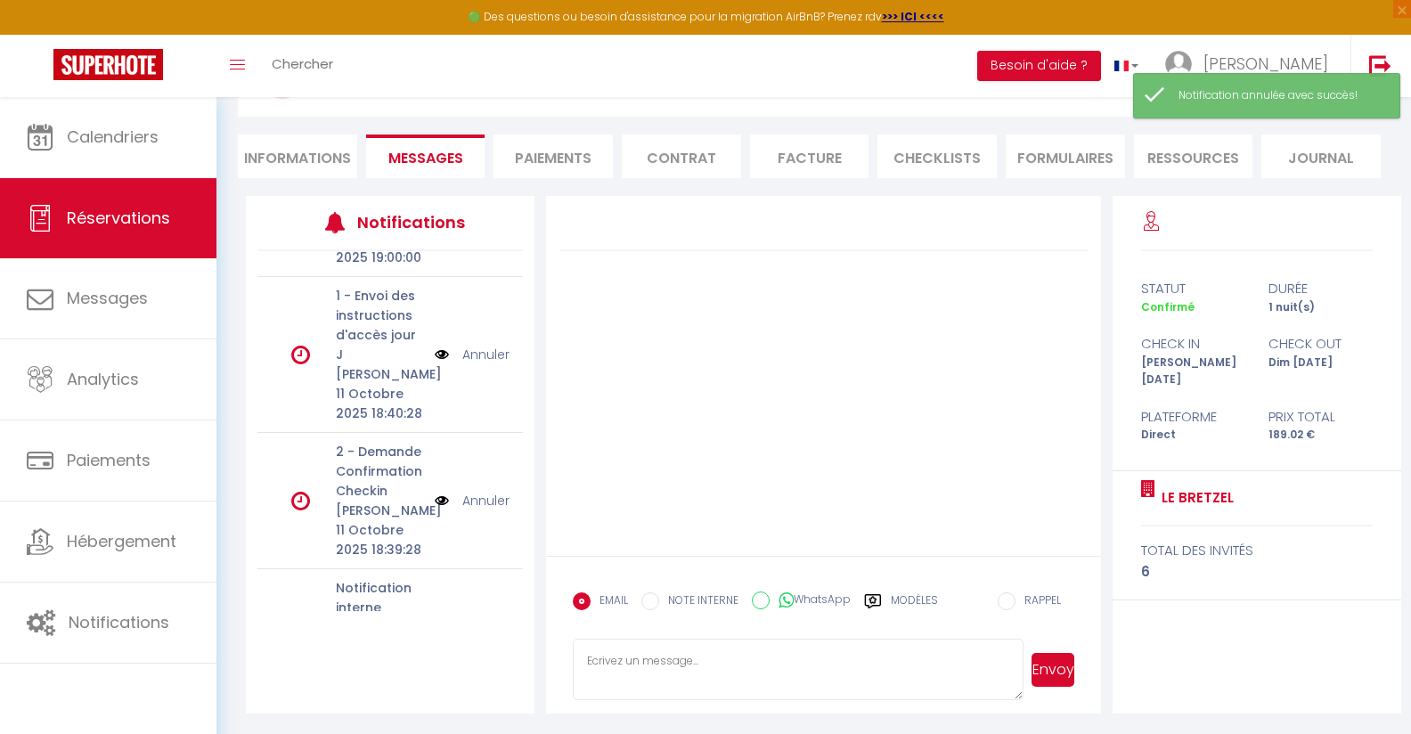
click at [486, 491] on link "Annuler" at bounding box center [485, 501] width 47 height 20
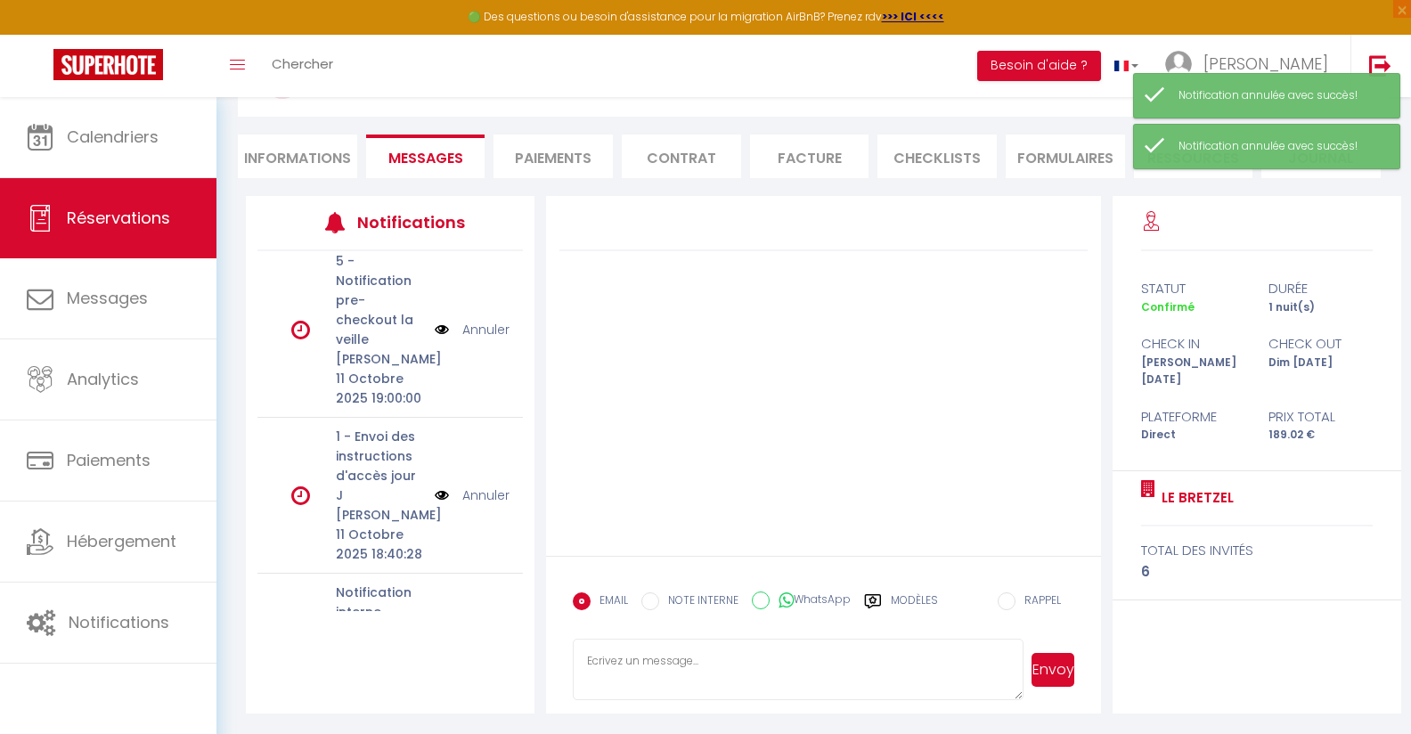
scroll to position [4, 0]
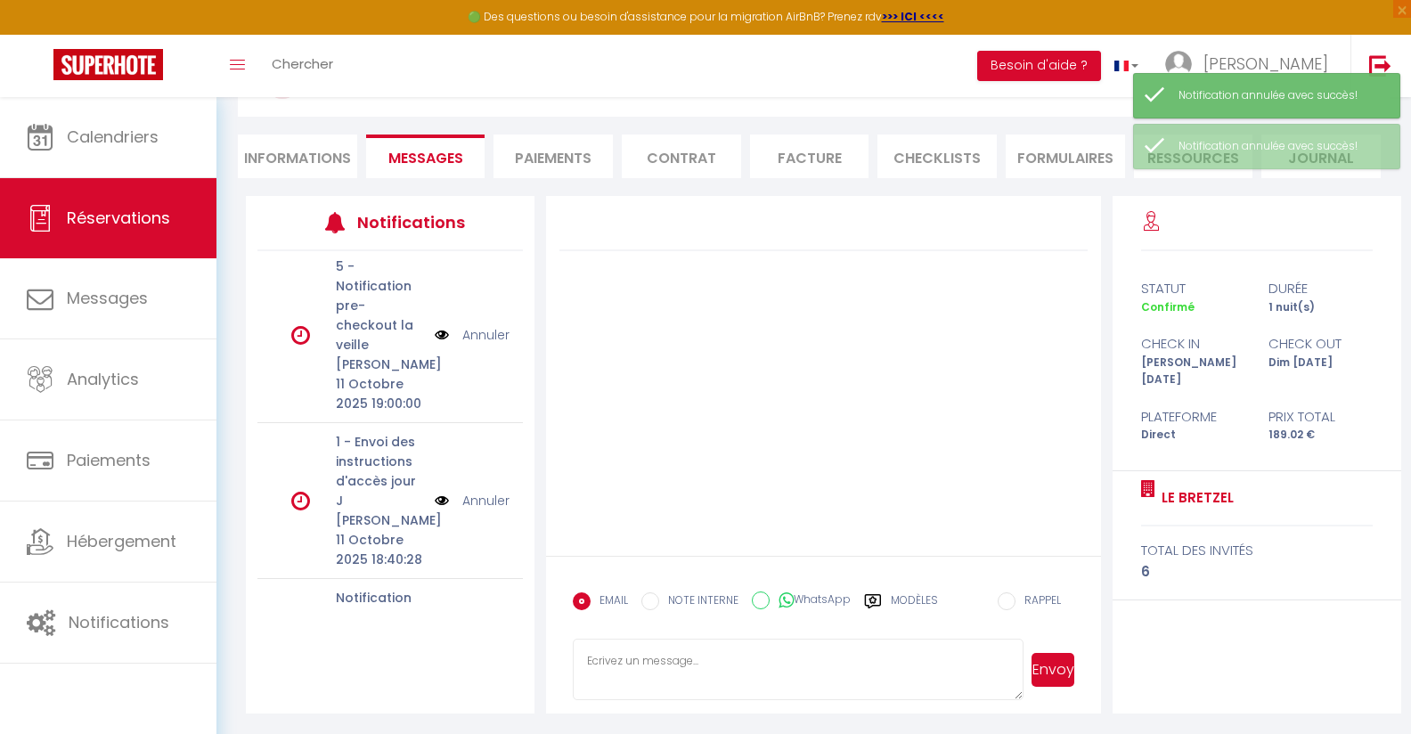
click at [486, 491] on link "Annuler" at bounding box center [485, 501] width 47 height 20
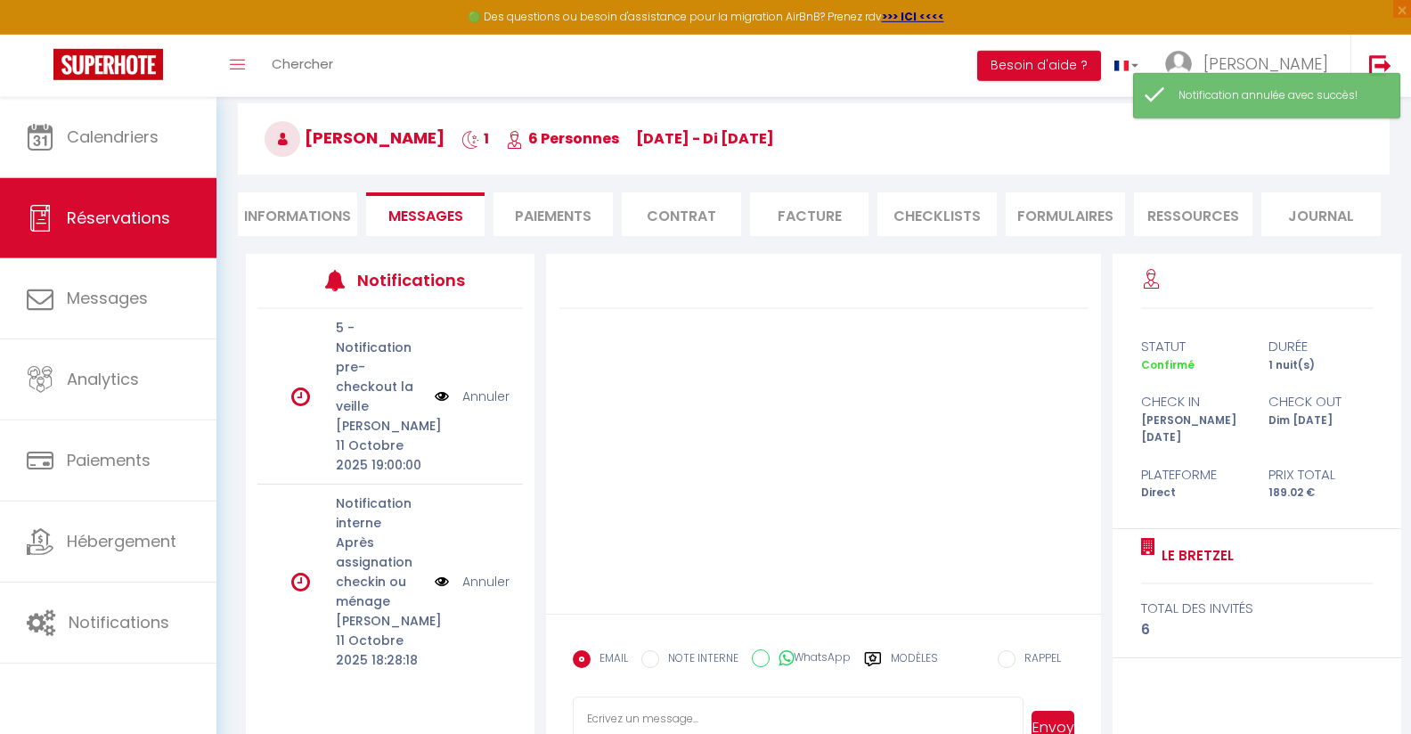
scroll to position [5, 0]
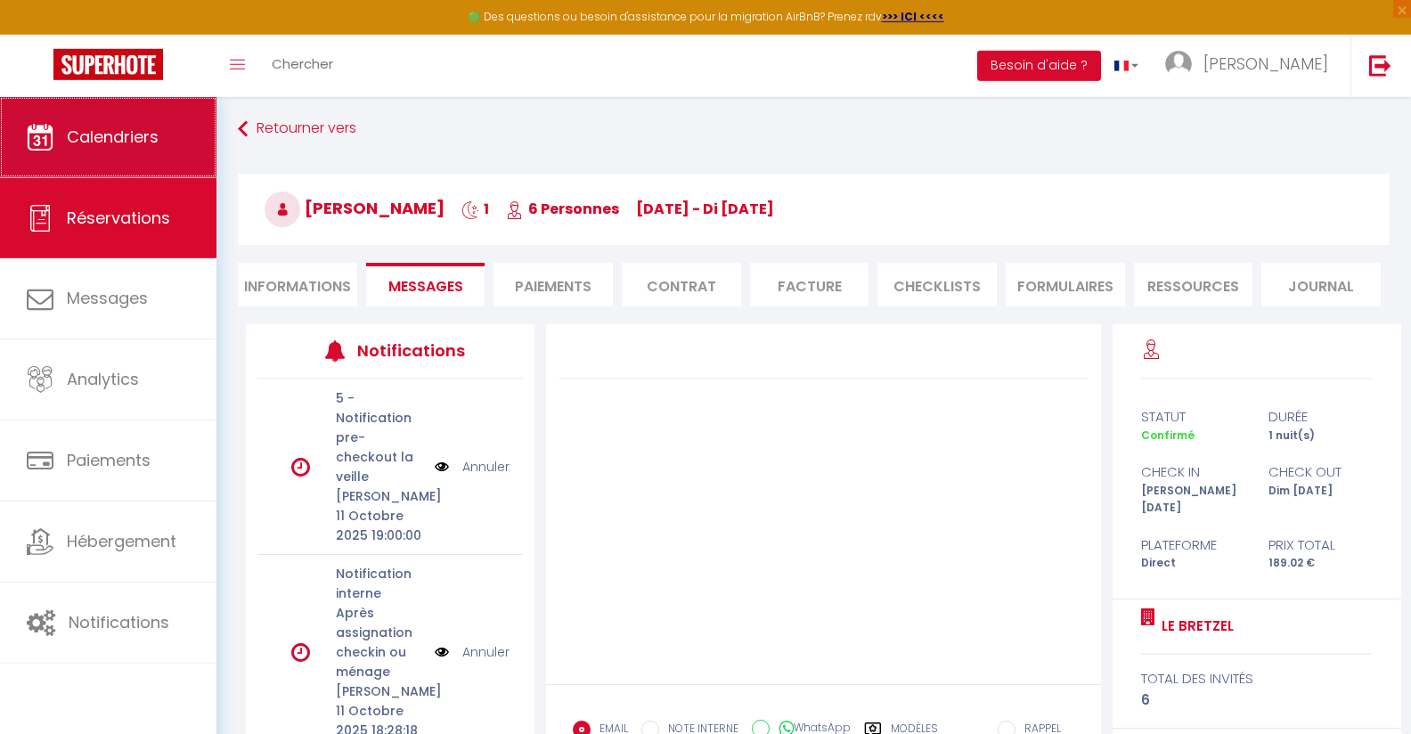
click at [134, 150] on link "Calendriers" at bounding box center [108, 137] width 216 height 80
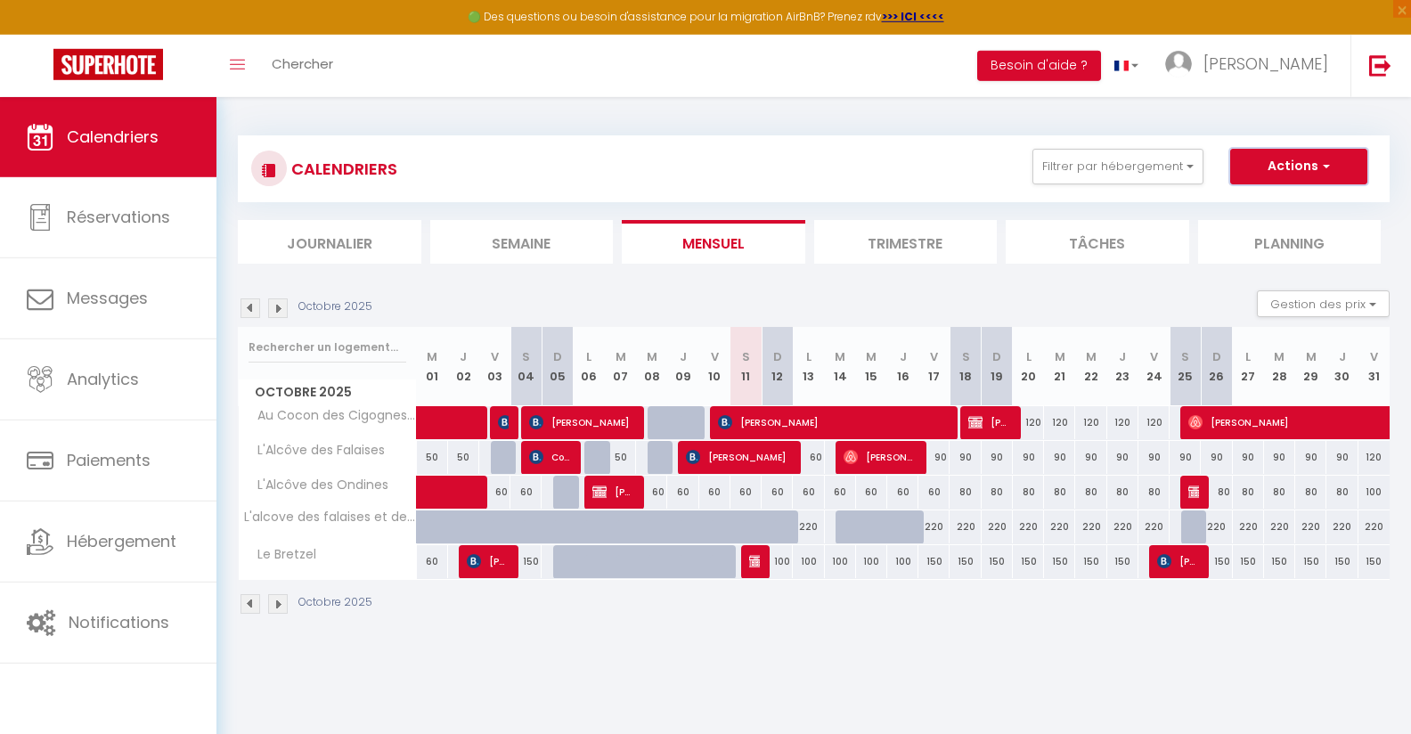
click at [1324, 171] on span "button" at bounding box center [1323, 166] width 11 height 18
click at [1275, 200] on link "Nouvelle réservation" at bounding box center [1279, 207] width 155 height 27
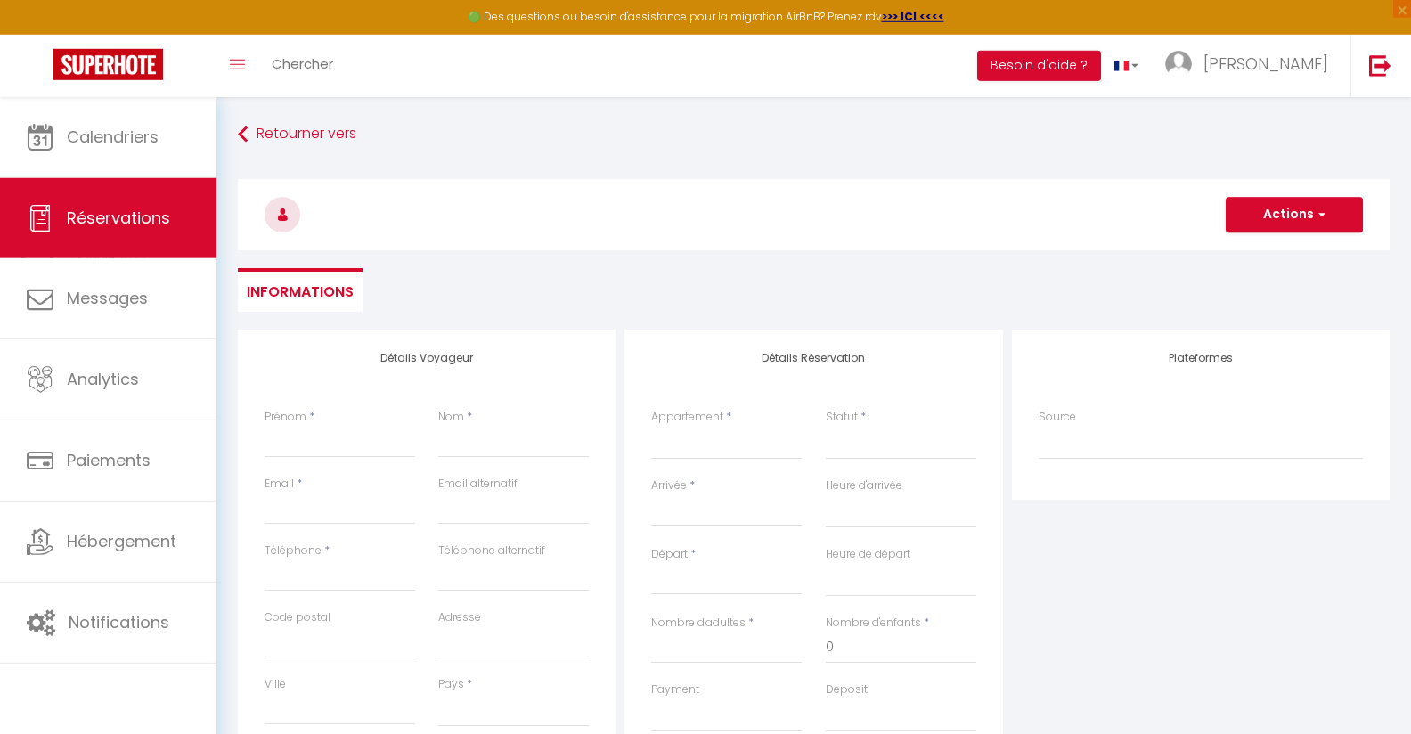
click at [341, 464] on div "Prénom *" at bounding box center [340, 442] width 174 height 67
click at [332, 452] on input "Prénom" at bounding box center [340, 442] width 151 height 32
click at [334, 441] on input "Prénom" at bounding box center [340, 442] width 151 height 32
paste input "Trocitos de brócoli, zanahoria, [GEOGRAPHIC_DATA], hongos y tomatitos cherry, p…"
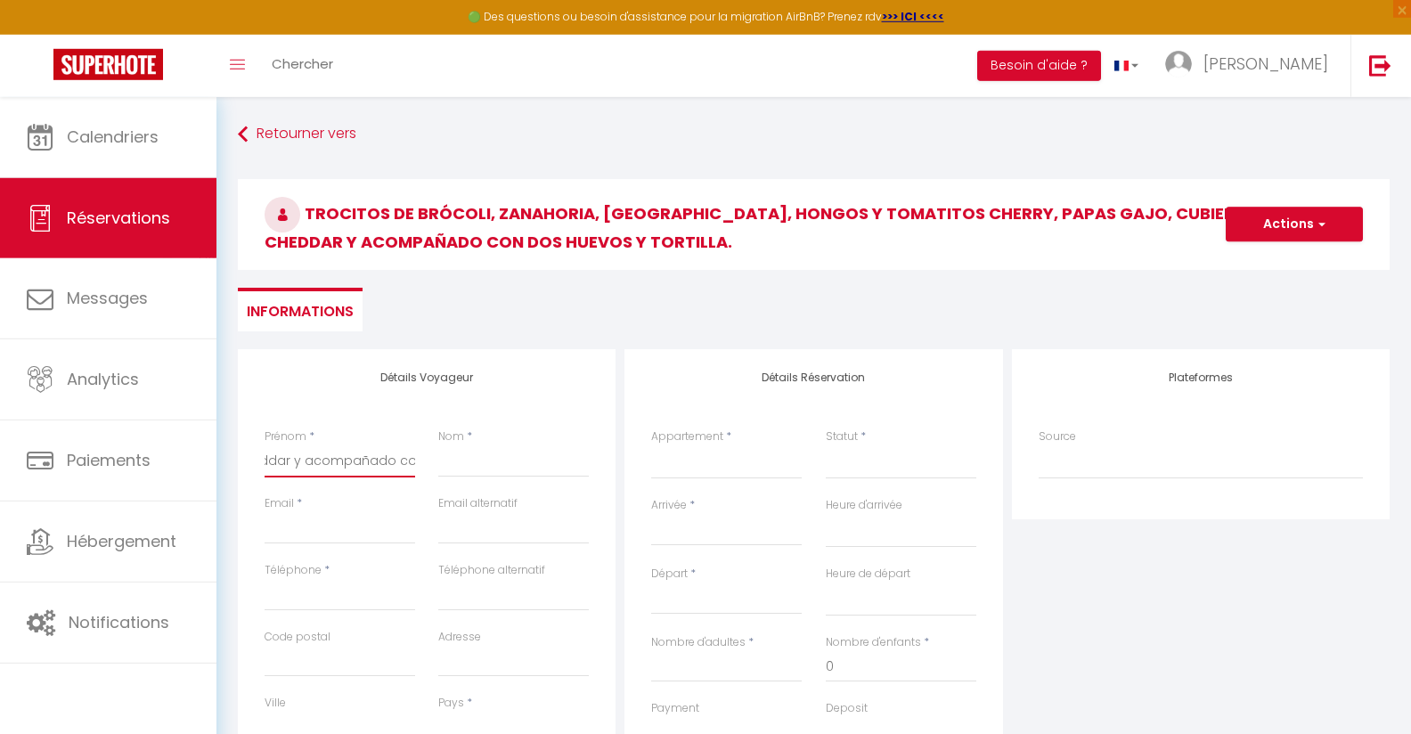
click at [401, 459] on input "Trocitos de brócoli, zanahoria, [GEOGRAPHIC_DATA], hongos y tomatitos cherry, p…" at bounding box center [340, 461] width 151 height 32
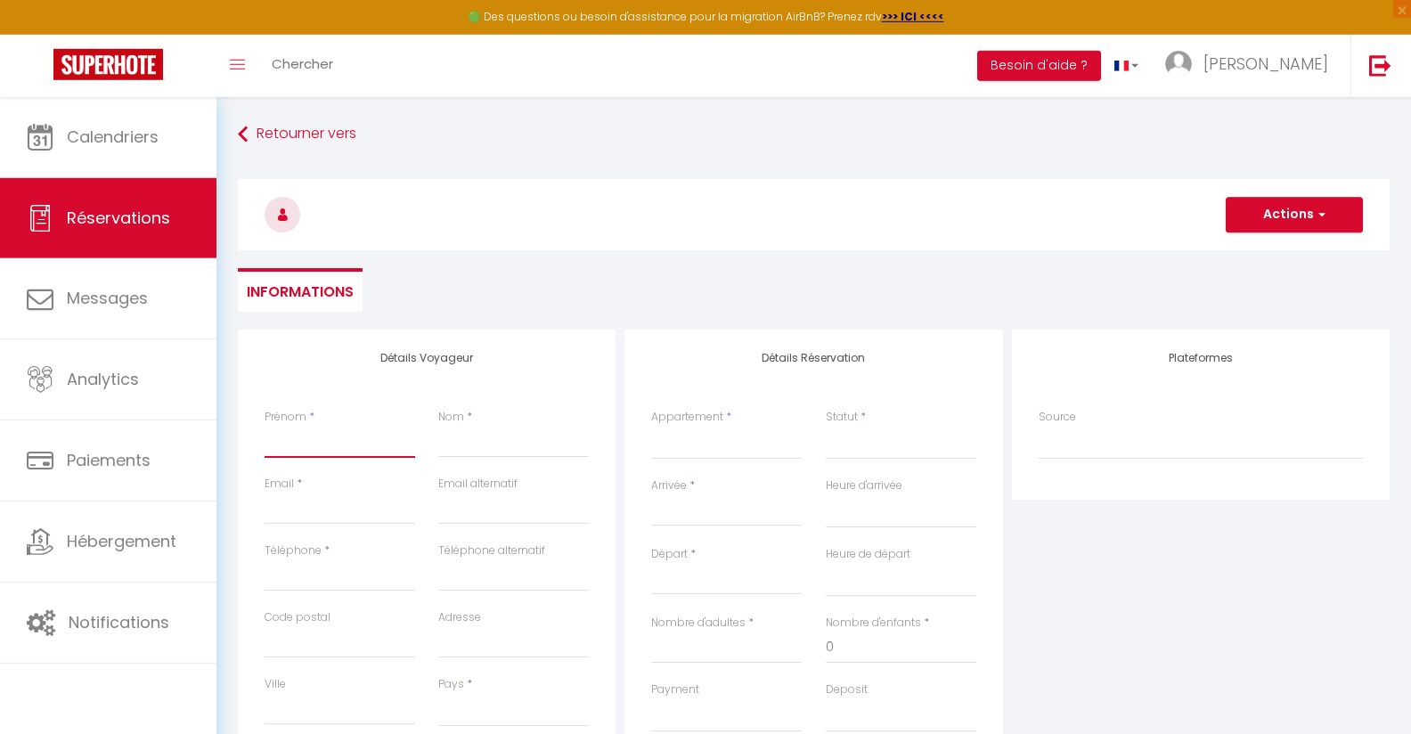
paste input "[PERSON_NAME]"
drag, startPoint x: 365, startPoint y: 443, endPoint x: 298, endPoint y: 437, distance: 67.0
click at [298, 437] on input "[PERSON_NAME]" at bounding box center [340, 442] width 151 height 32
click at [542, 438] on input "Nom" at bounding box center [513, 442] width 151 height 32
paste input "[PERSON_NAME]"
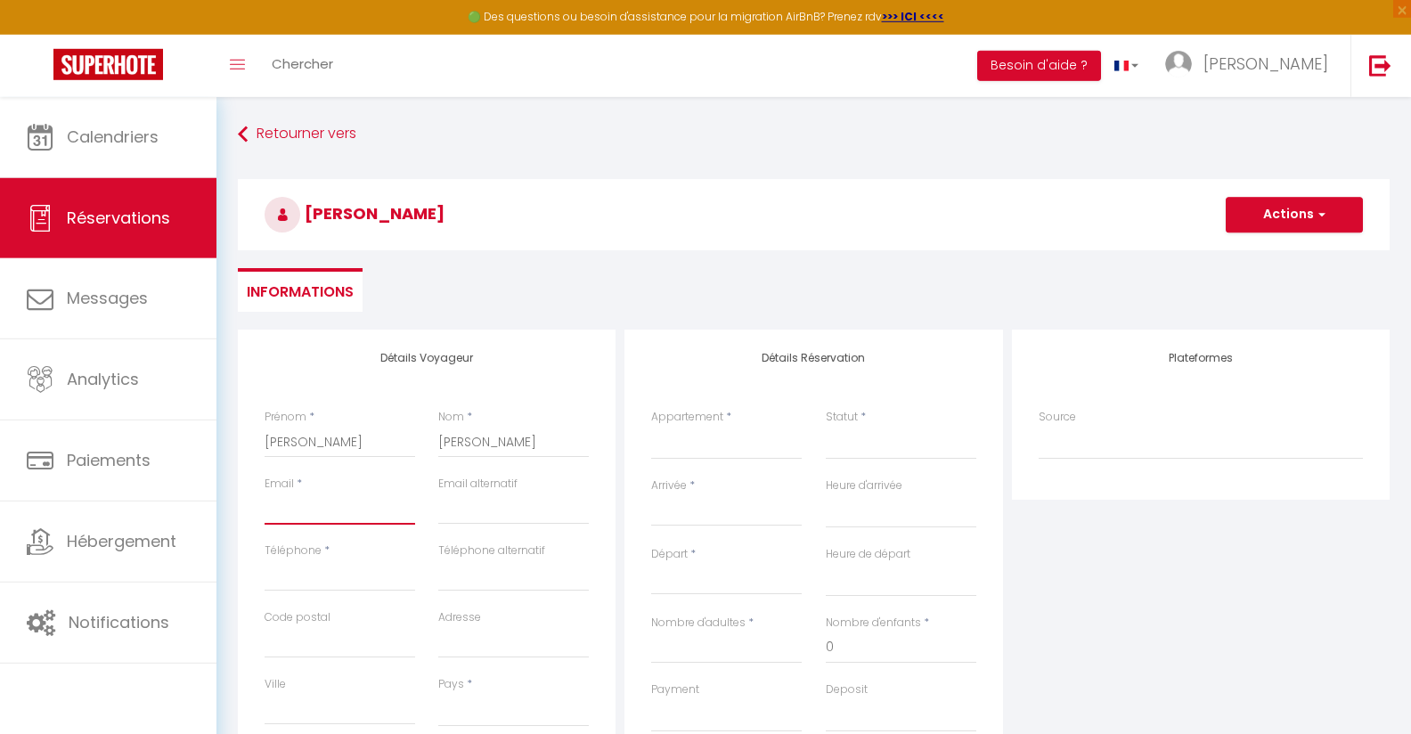
click at [391, 499] on input "Email client" at bounding box center [340, 509] width 151 height 32
click at [356, 566] on input "Téléphone" at bounding box center [340, 575] width 151 height 32
paste input "[PHONE_NUMBER]‬"
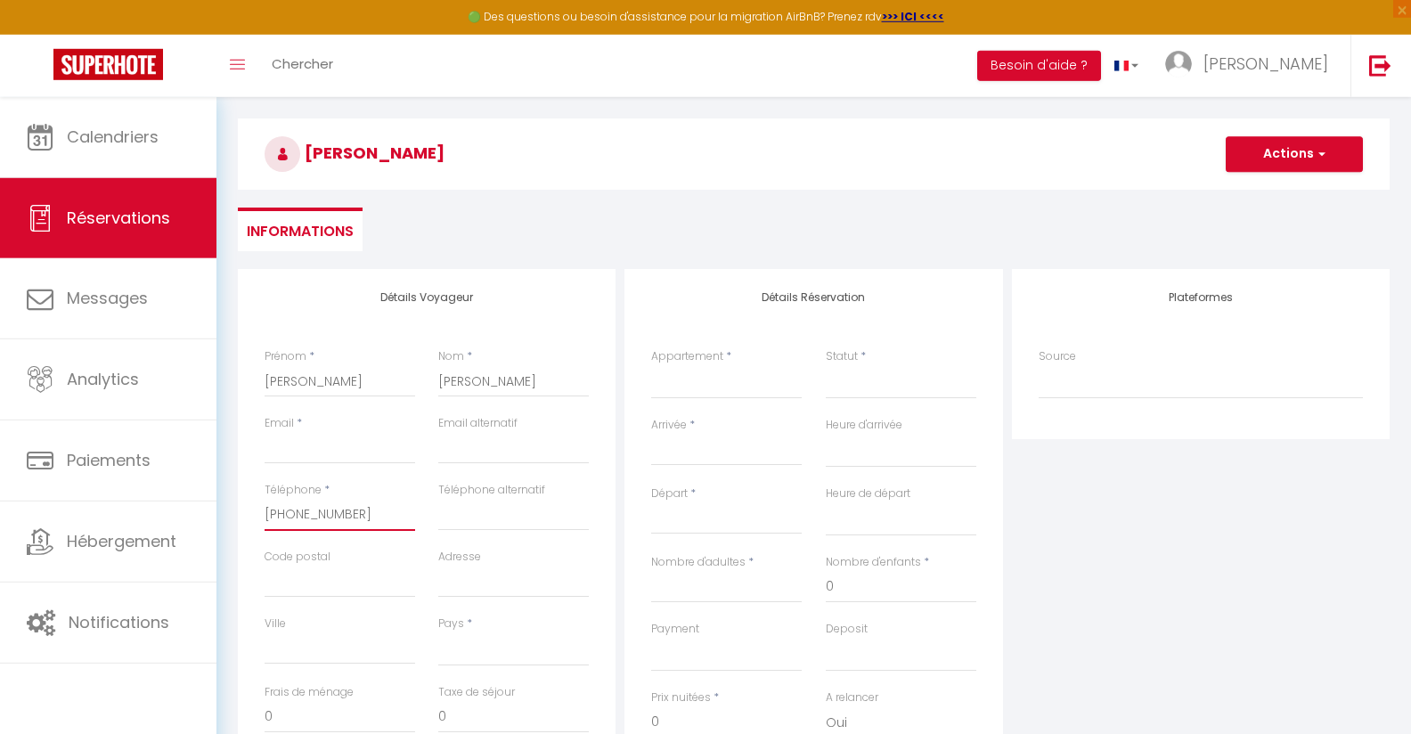
scroll to position [69, 0]
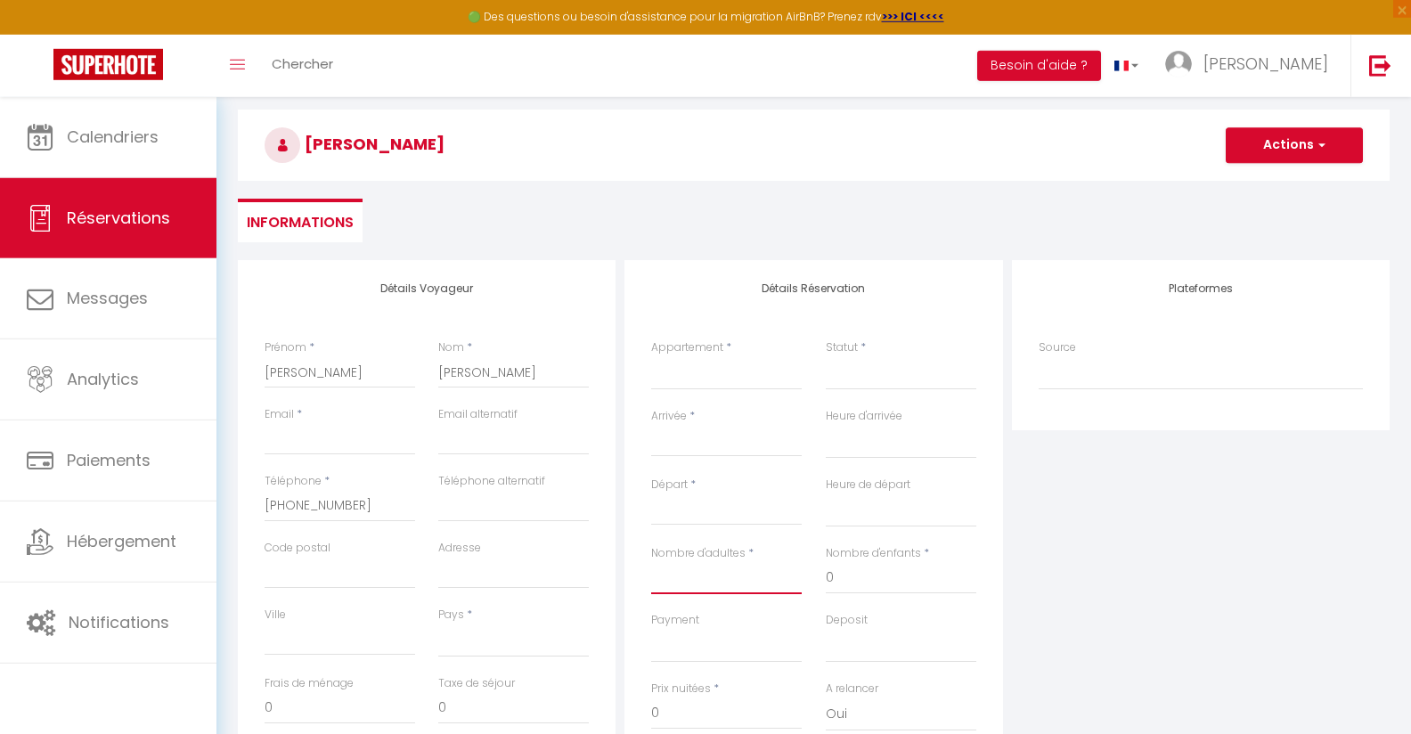
click at [703, 584] on input "Nombre d'adultes" at bounding box center [726, 578] width 151 height 32
click at [1086, 580] on div "Plateformes Source Direct [DOMAIN_NAME] [DOMAIN_NAME] Chalet montagne Expedia G…" at bounding box center [1200, 578] width 387 height 637
click at [668, 430] on div "< [DATE] > Dim Lun Mar Mer Jeu Ven Sam 1 2 3 4 5 6 7 8 9 10 11 12 13 14 15 16 1…" at bounding box center [726, 441] width 151 height 32
click at [691, 449] on input "Arrivée" at bounding box center [726, 442] width 151 height 23
click at [902, 615] on span "18" at bounding box center [899, 616] width 38 height 36
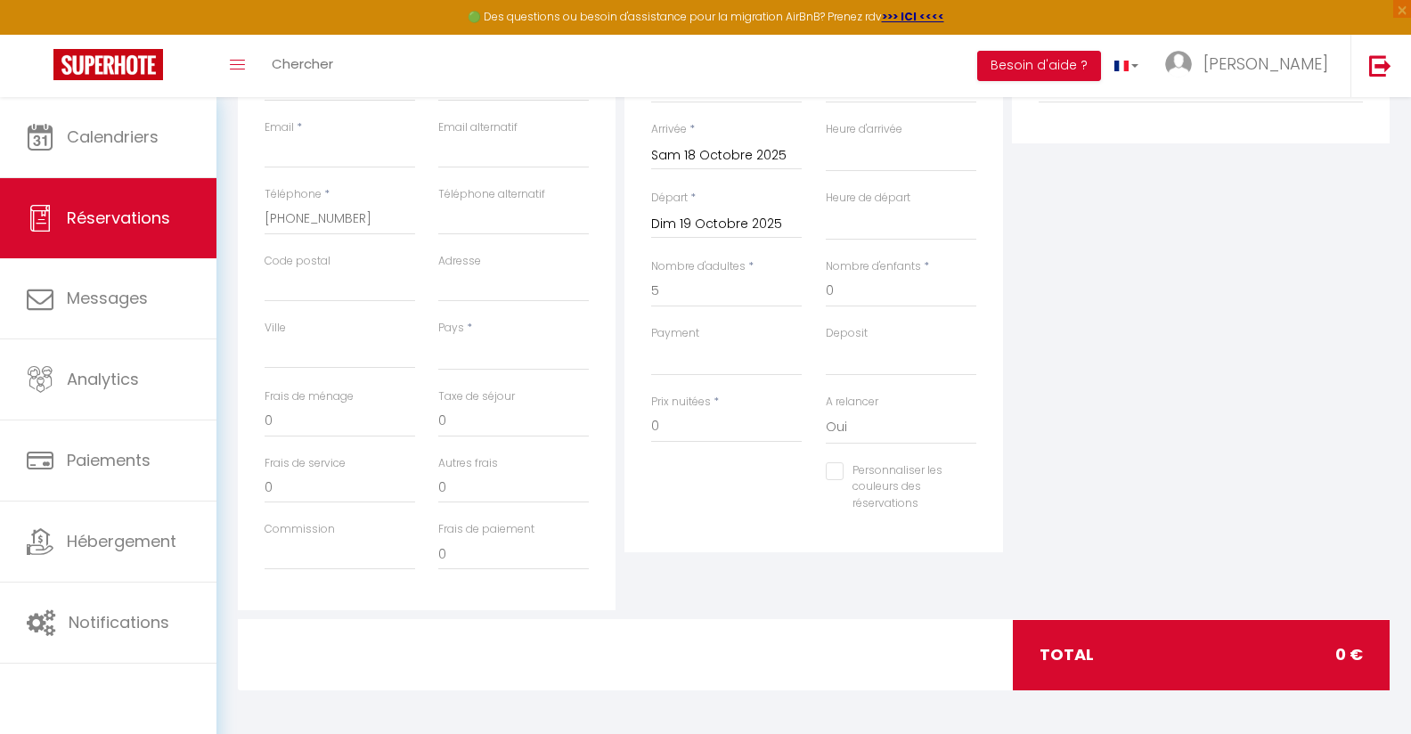
scroll to position [152, 0]
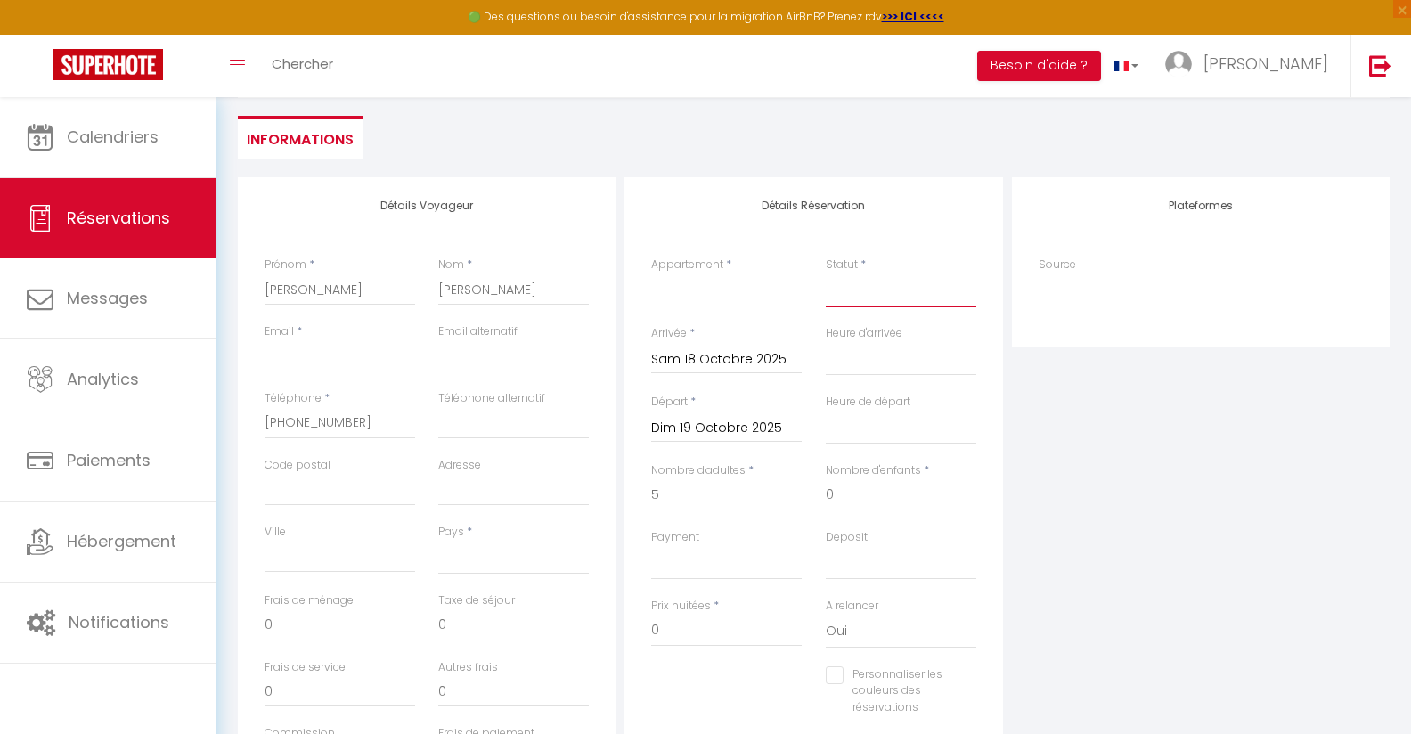
click at [826, 273] on select "Confirmé Non Confirmé [PERSON_NAME] par le voyageur No Show Request" at bounding box center [901, 290] width 151 height 34
click option "Confirmé" at bounding box center [0, 0] width 0 height 0
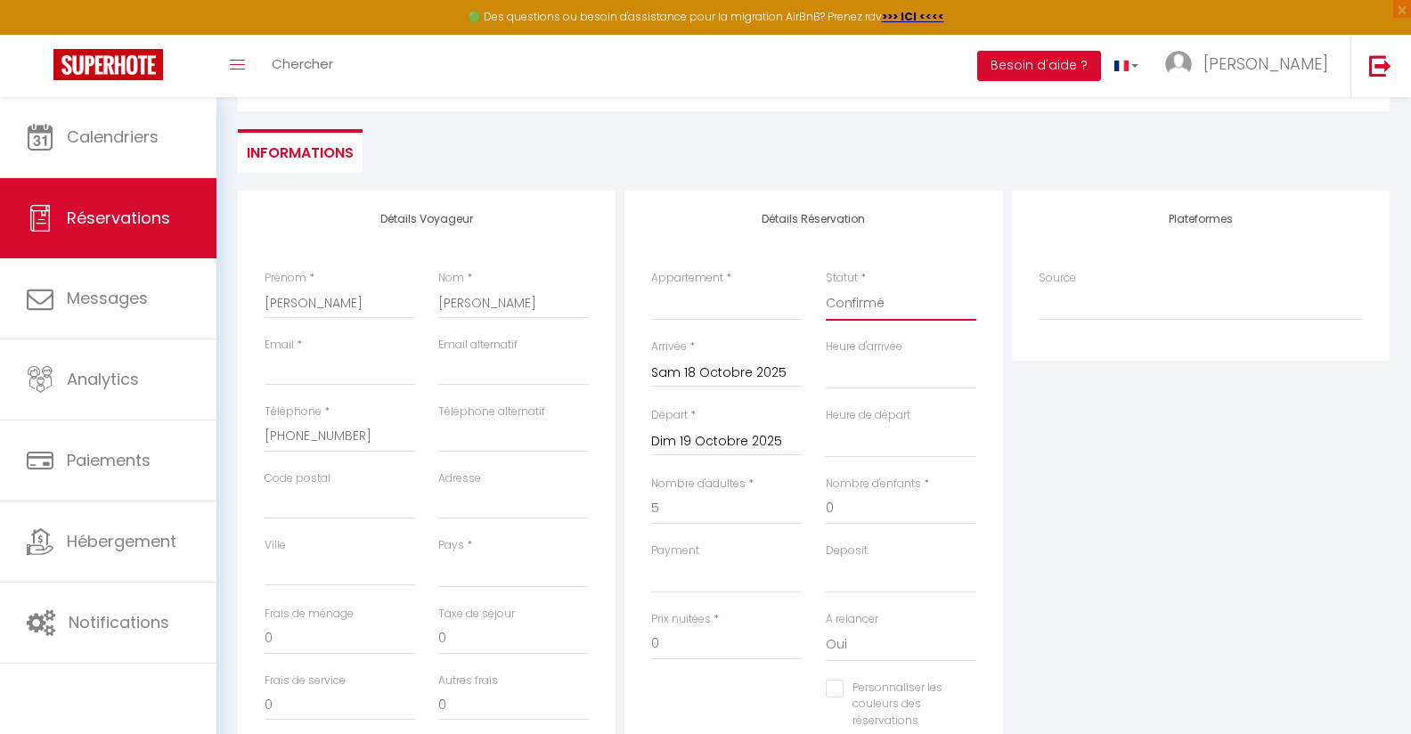
scroll to position [0, 0]
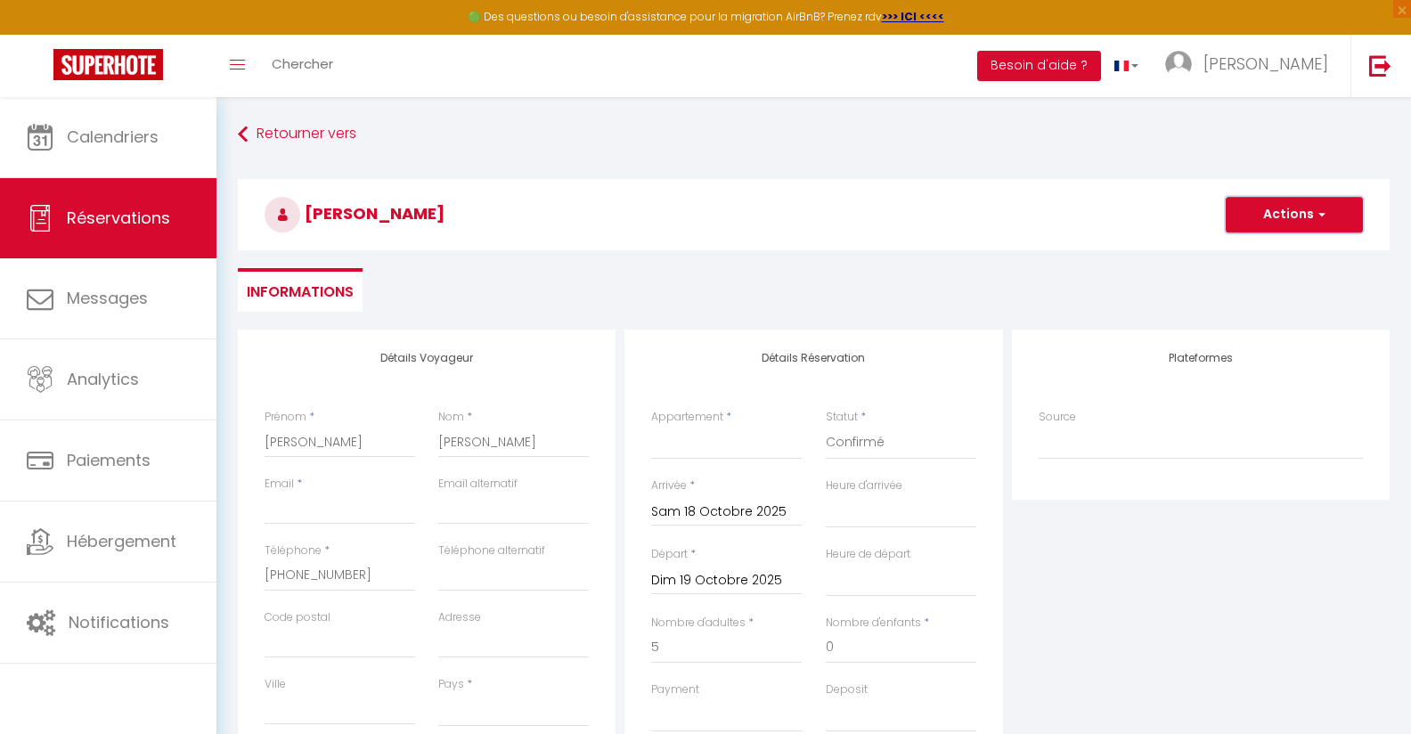
click at [1306, 224] on button "Actions" at bounding box center [1294, 215] width 137 height 36
click at [1273, 256] on link "Enregistrer" at bounding box center [1276, 253] width 141 height 23
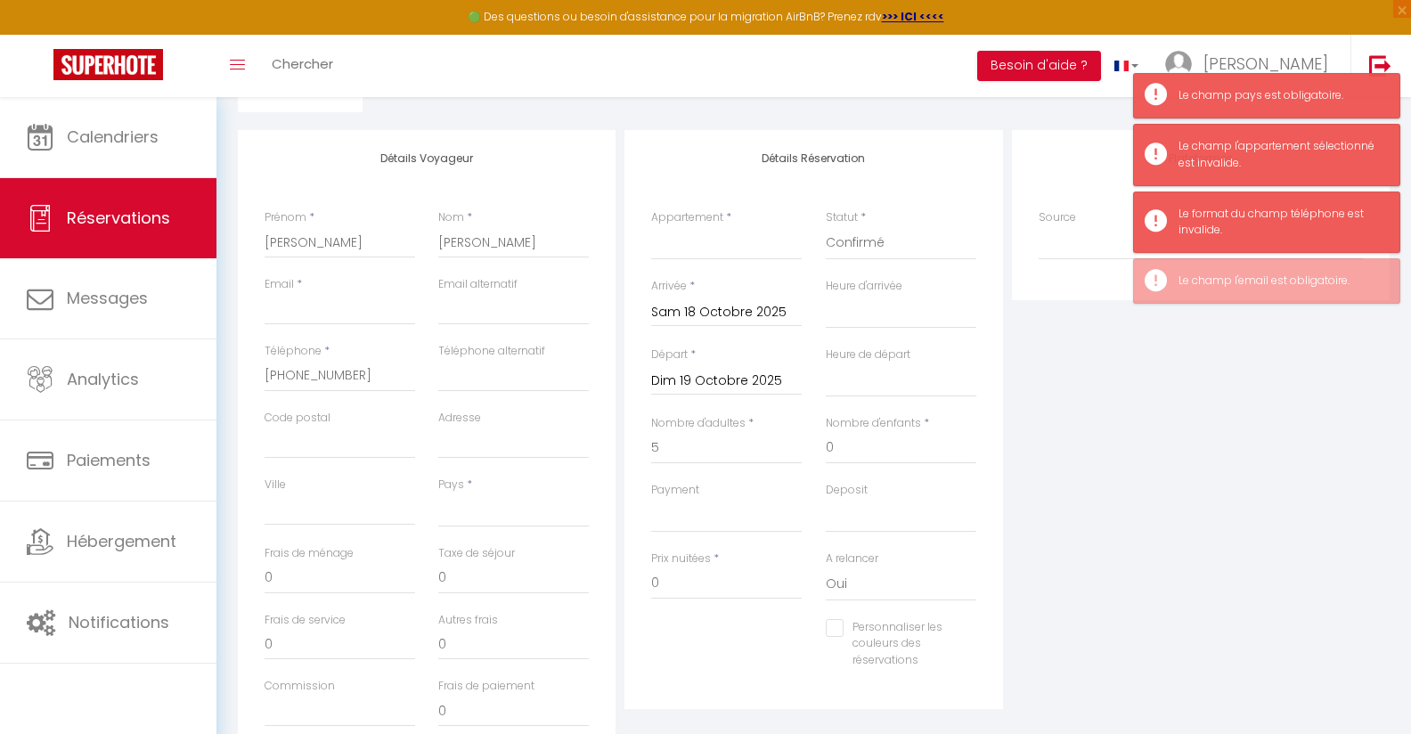
scroll to position [201, 0]
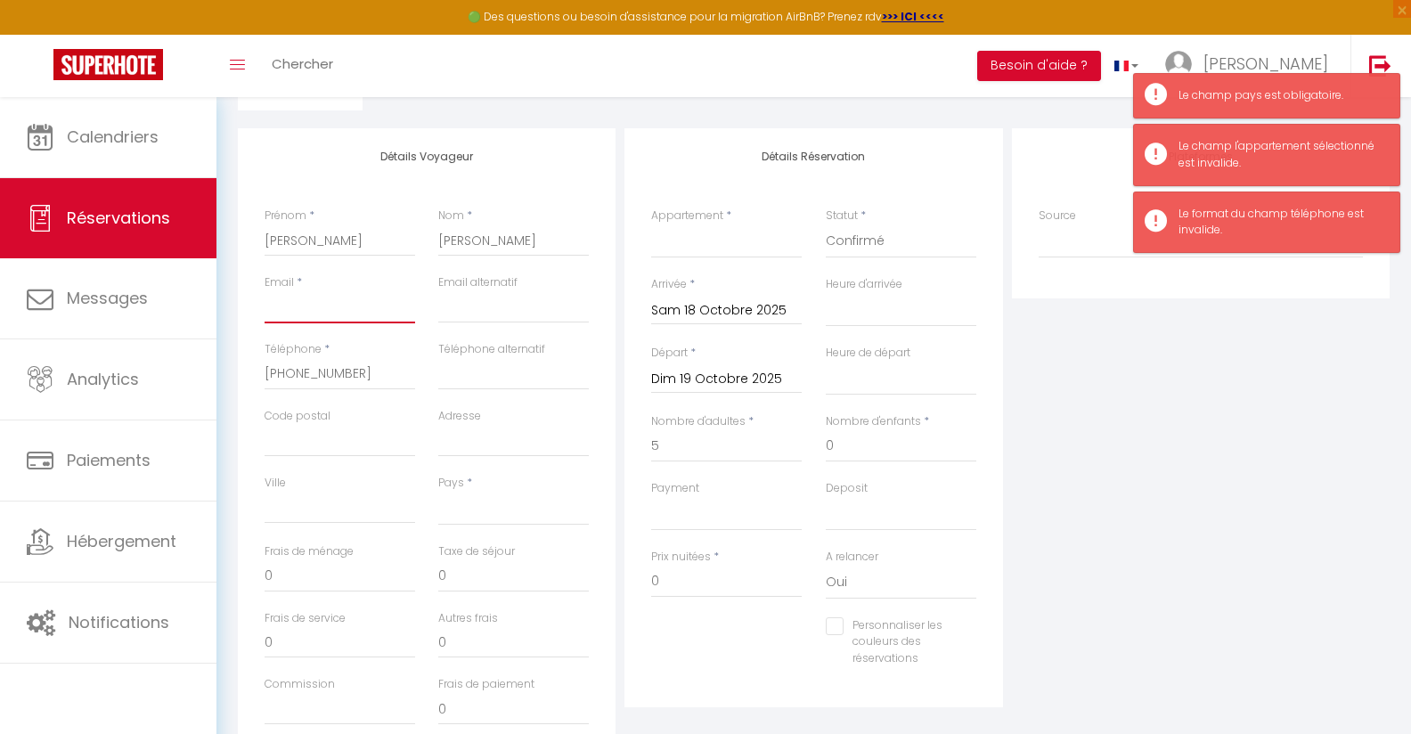
click at [338, 306] on input "Email client" at bounding box center [340, 307] width 151 height 32
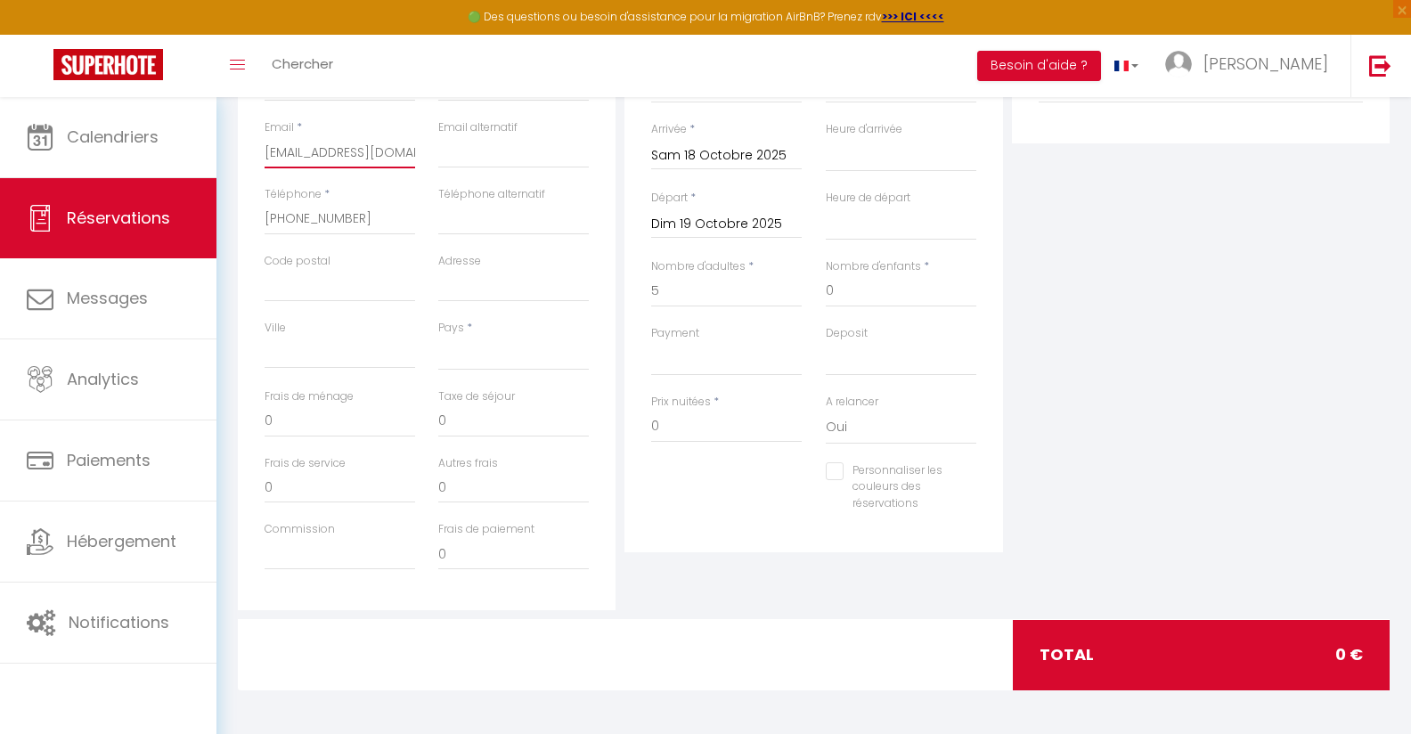
scroll to position [0, 0]
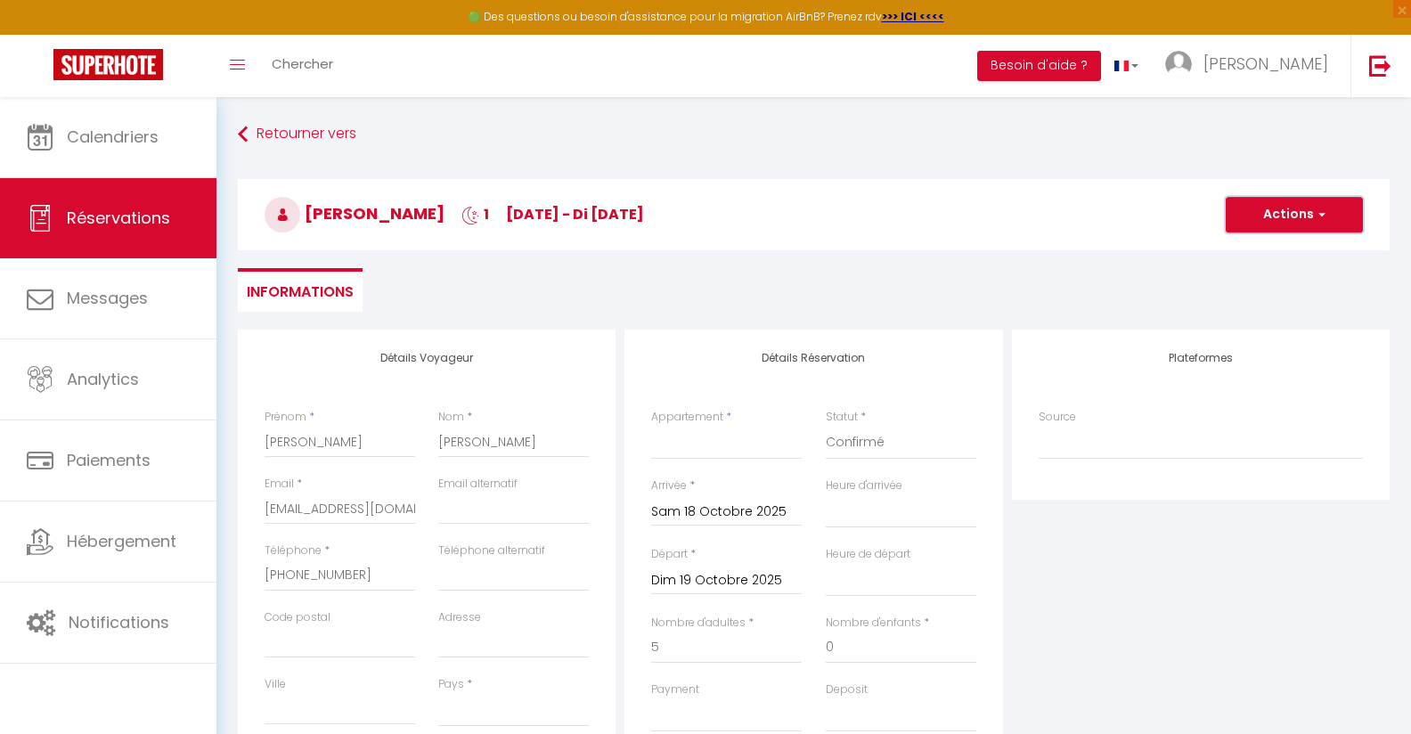
click at [1300, 223] on button "Actions" at bounding box center [1294, 215] width 137 height 36
click at [1243, 263] on link "Enregistrer" at bounding box center [1276, 253] width 141 height 23
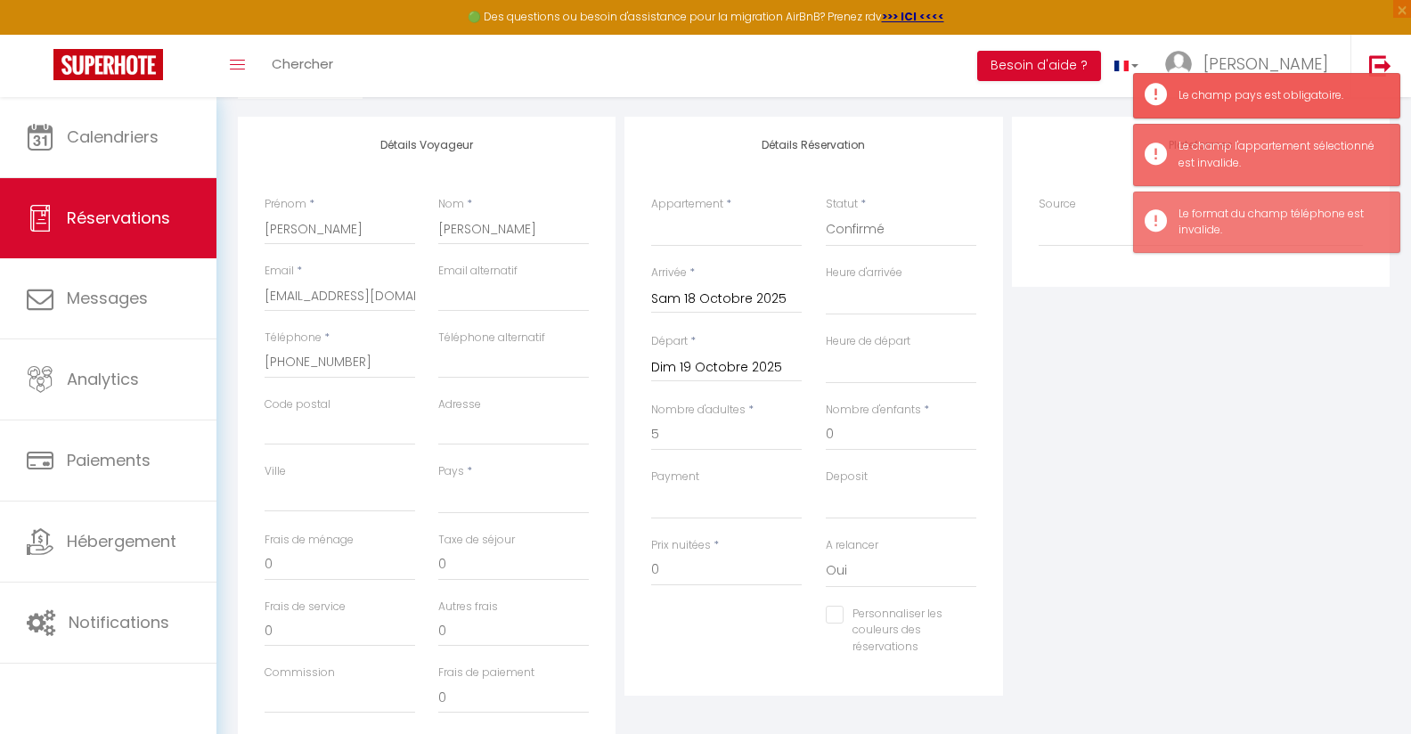
scroll to position [217, 0]
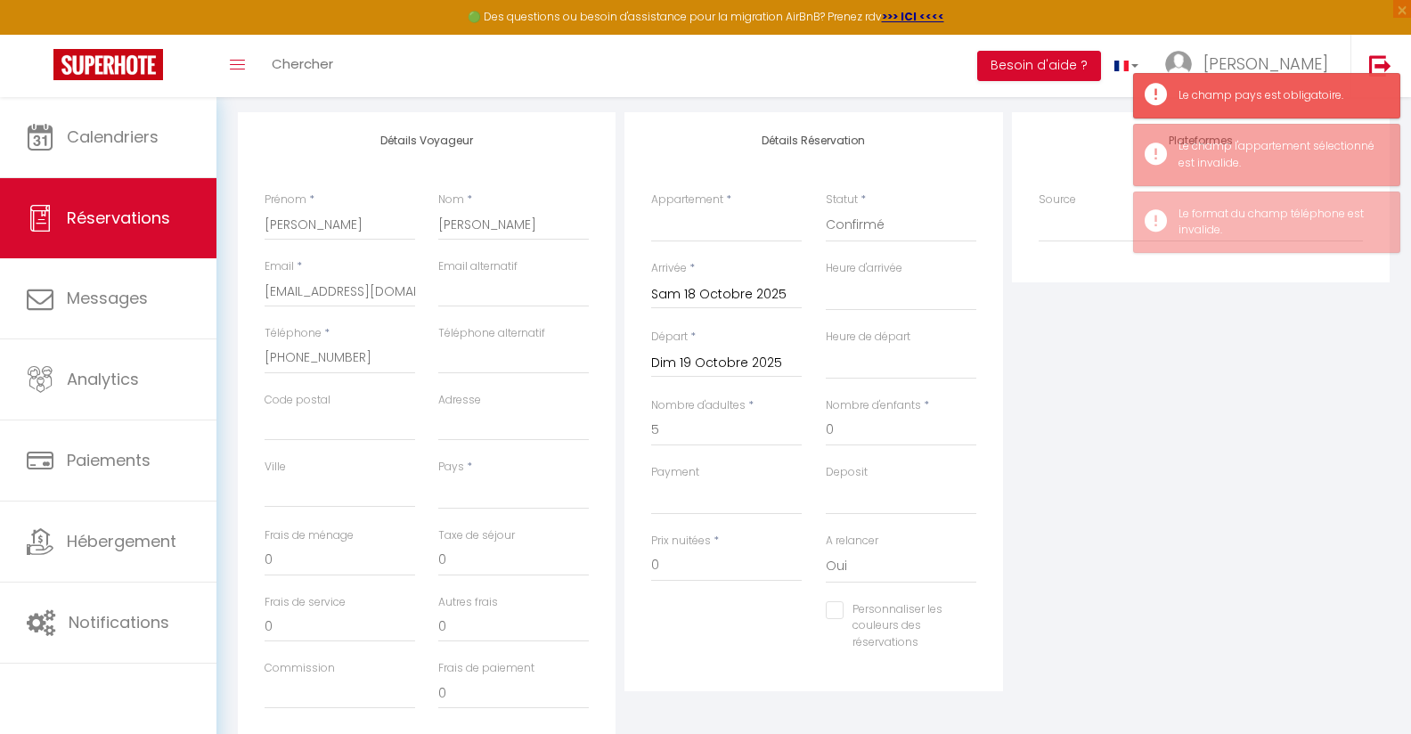
click at [516, 475] on div "Pays * [GEOGRAPHIC_DATA] [GEOGRAPHIC_DATA] [GEOGRAPHIC_DATA] [GEOGRAPHIC_DATA] …" at bounding box center [513, 484] width 151 height 51
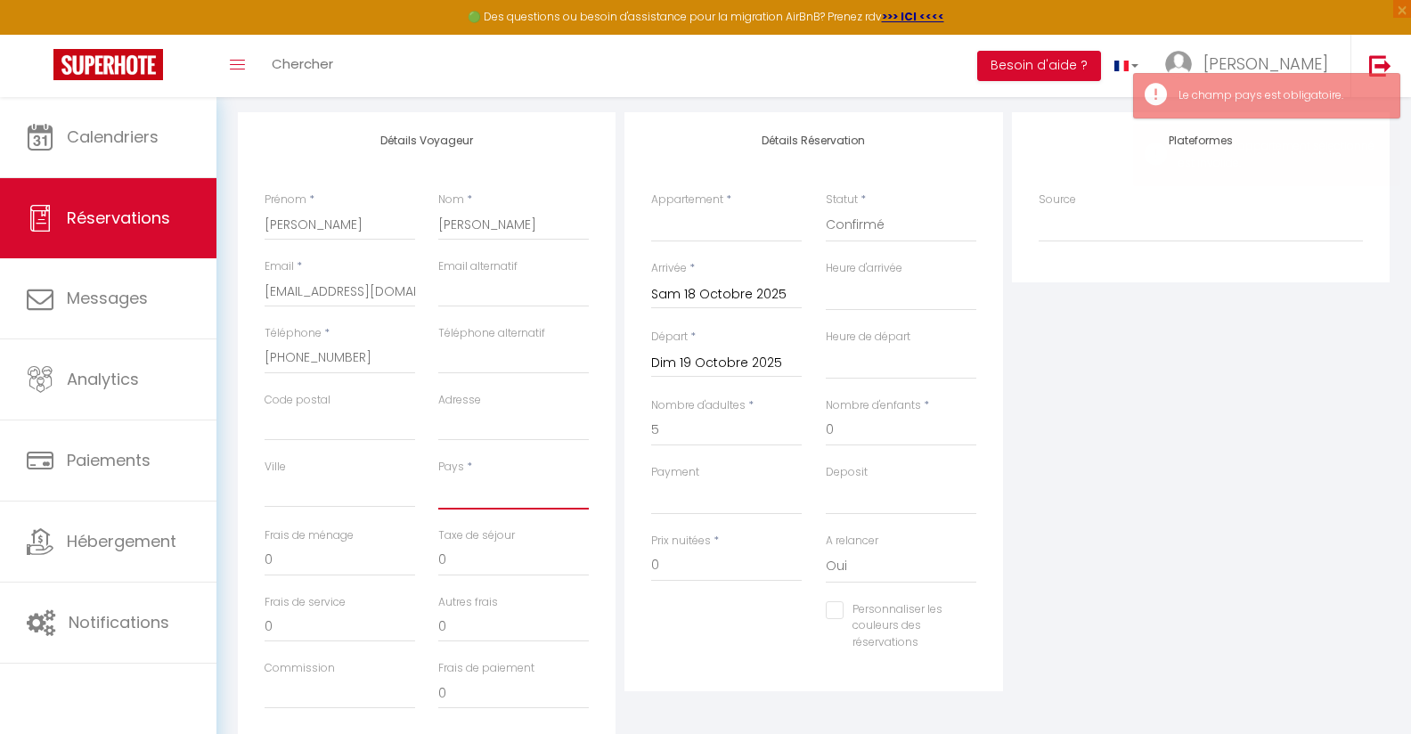
click at [438, 476] on select "[GEOGRAPHIC_DATA] [GEOGRAPHIC_DATA] [GEOGRAPHIC_DATA] [GEOGRAPHIC_DATA] [GEOGRA…" at bounding box center [513, 493] width 151 height 34
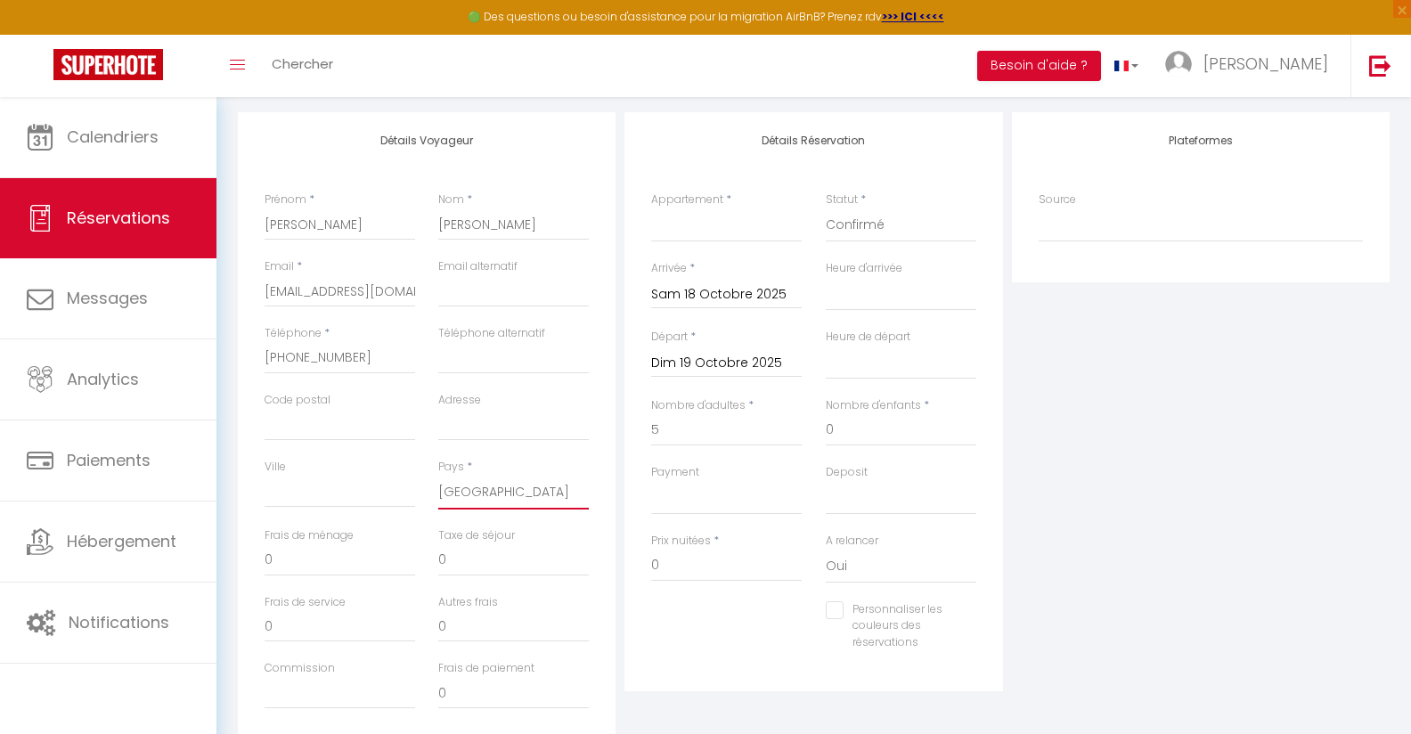
click option "[GEOGRAPHIC_DATA]" at bounding box center [0, 0] width 0 height 0
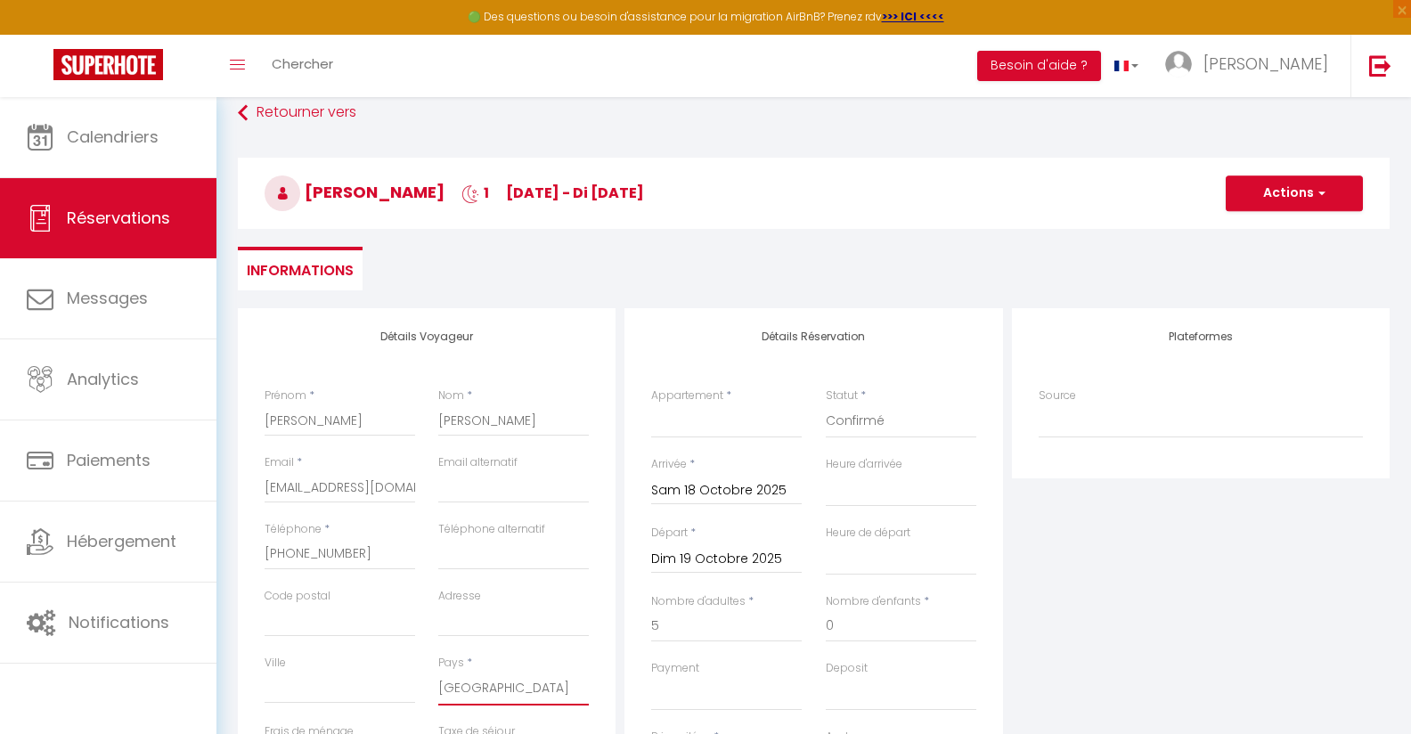
scroll to position [0, 0]
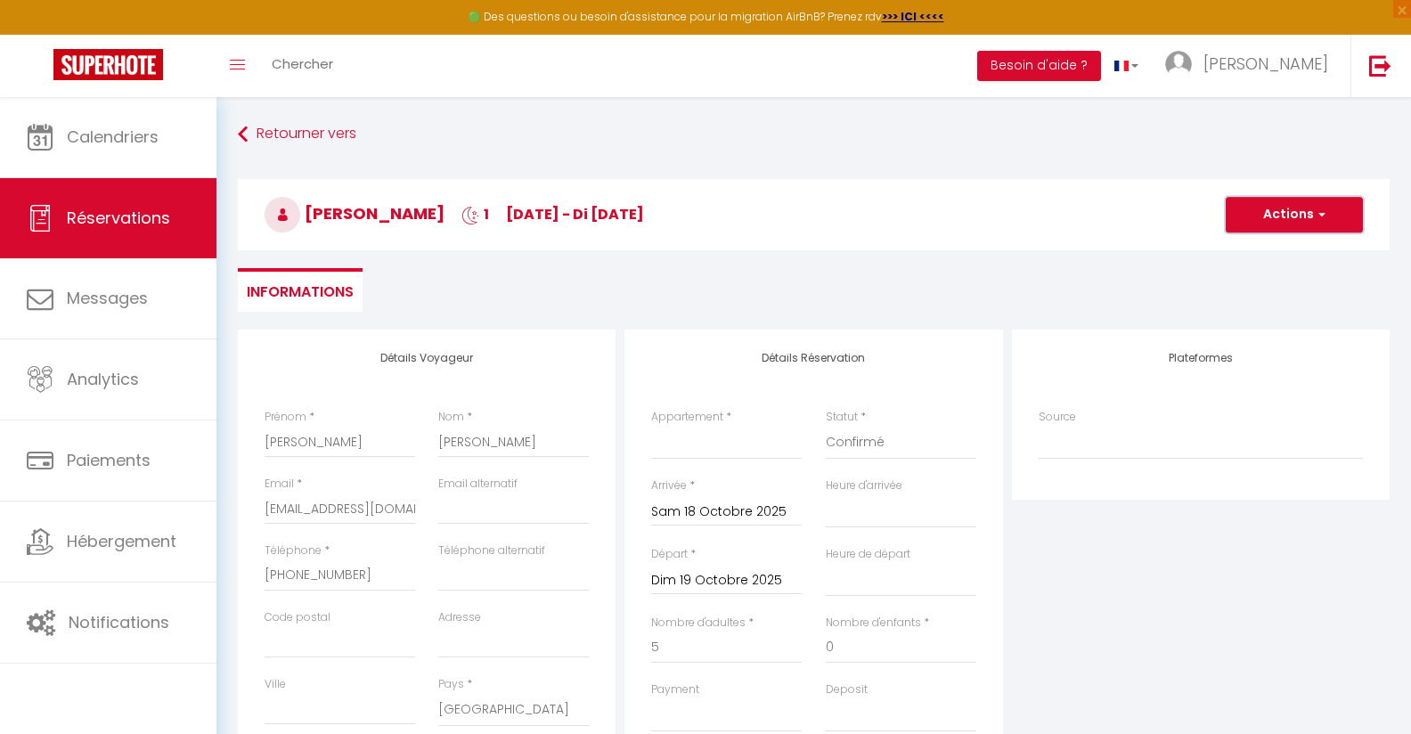
click at [1310, 219] on button "Actions" at bounding box center [1294, 215] width 137 height 36
click at [1260, 250] on link "Enregistrer" at bounding box center [1276, 253] width 141 height 23
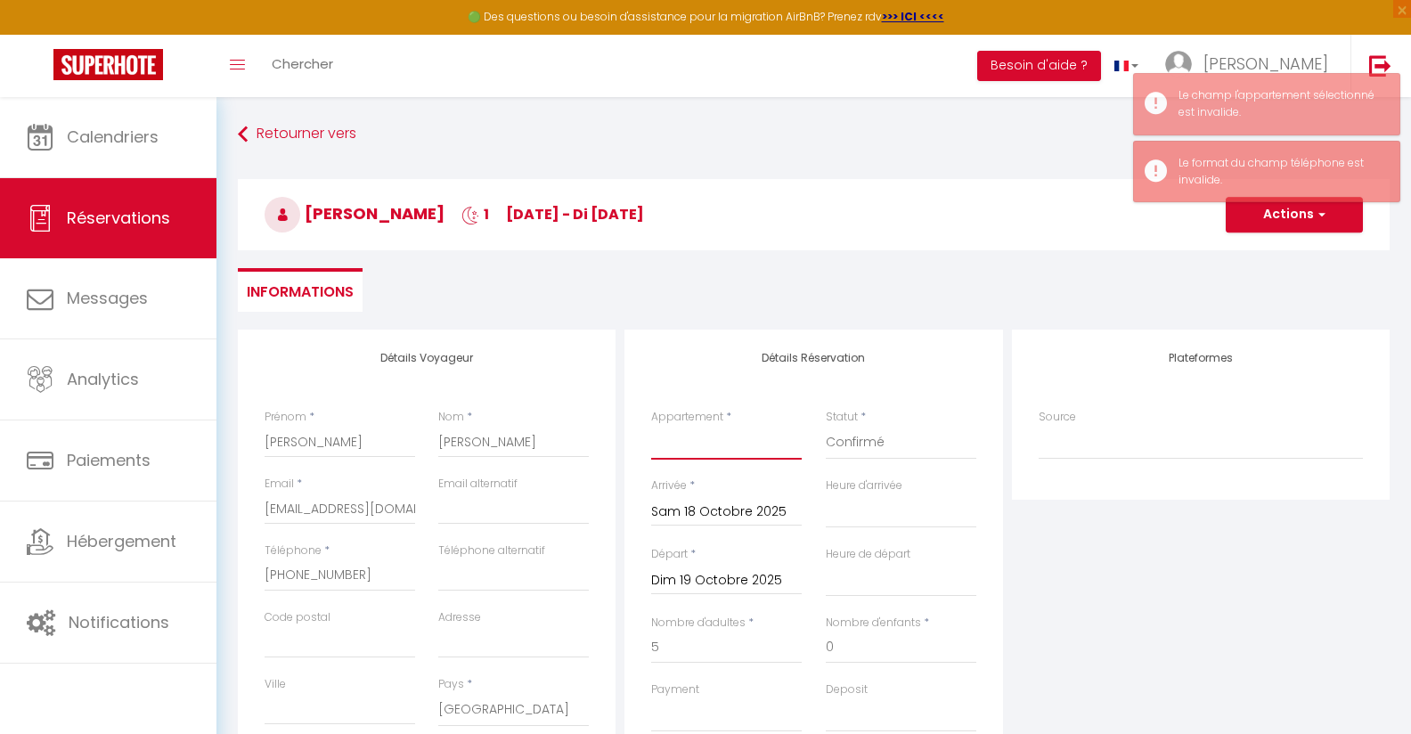
click at [651, 426] on select "L'Alcôve des Ondines [PERSON_NAME] L'Alcôve des Falaises L'alcove des falaises …" at bounding box center [726, 443] width 151 height 34
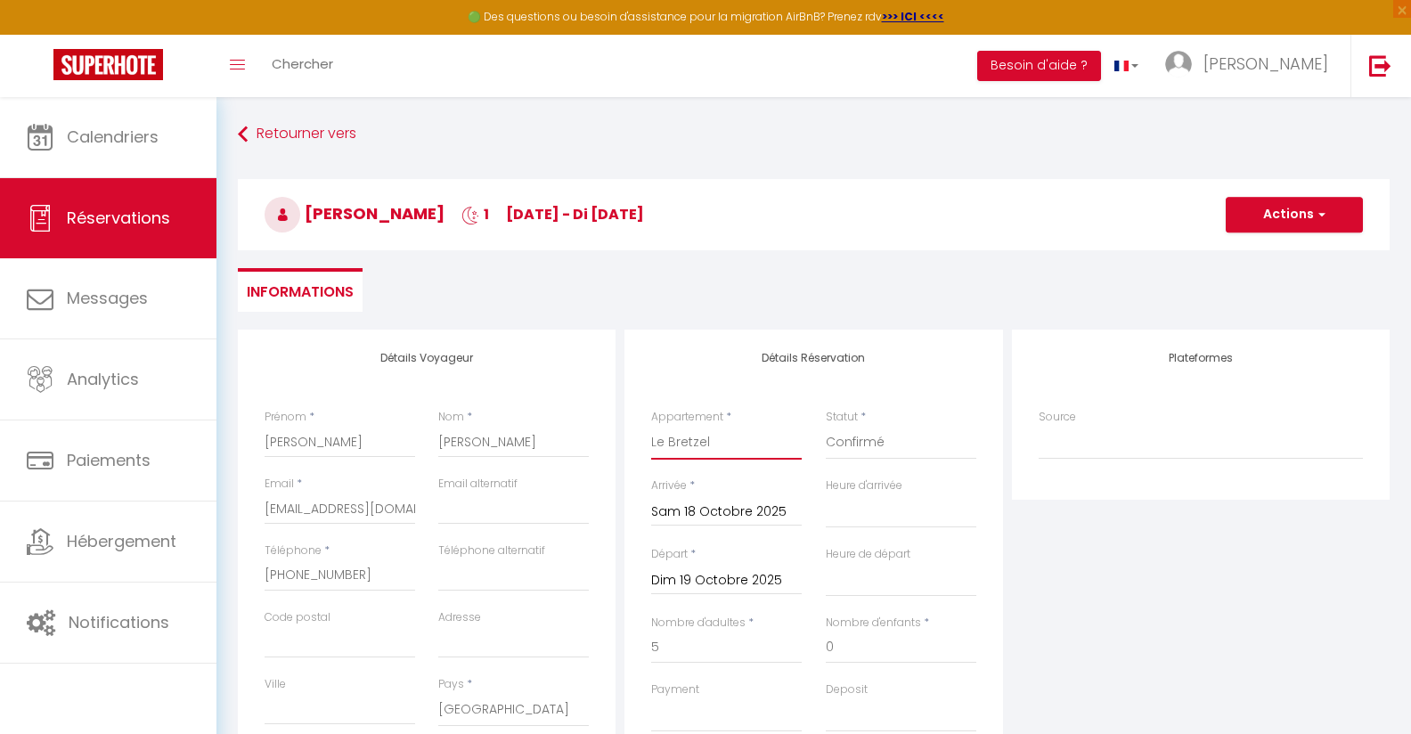
click option "Le Bretzel" at bounding box center [0, 0] width 0 height 0
click at [1259, 228] on button "Actions" at bounding box center [1294, 215] width 137 height 36
click at [1324, 222] on span "button" at bounding box center [1319, 215] width 11 height 16
click at [1301, 223] on button "Actions" at bounding box center [1294, 215] width 137 height 36
click at [1275, 252] on link "Enregistrer" at bounding box center [1276, 253] width 141 height 23
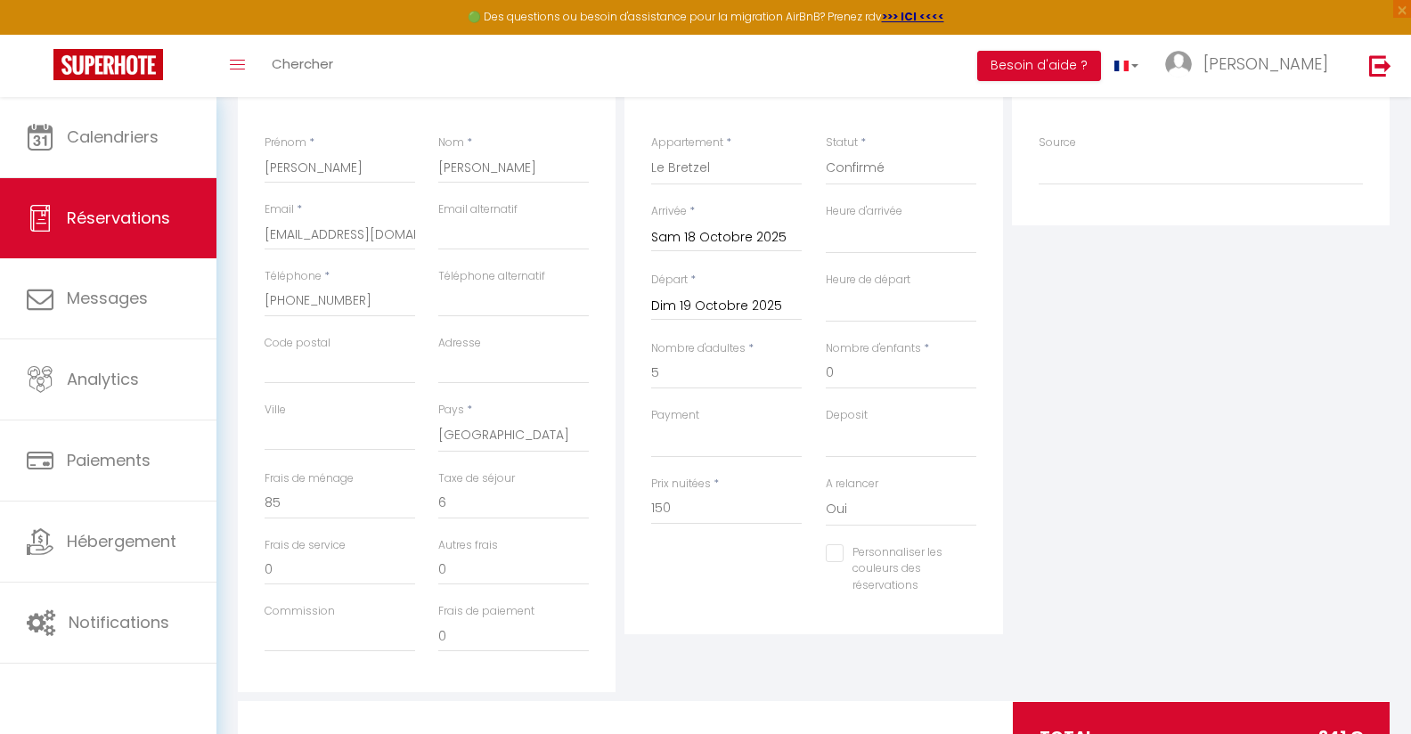
scroll to position [297, 0]
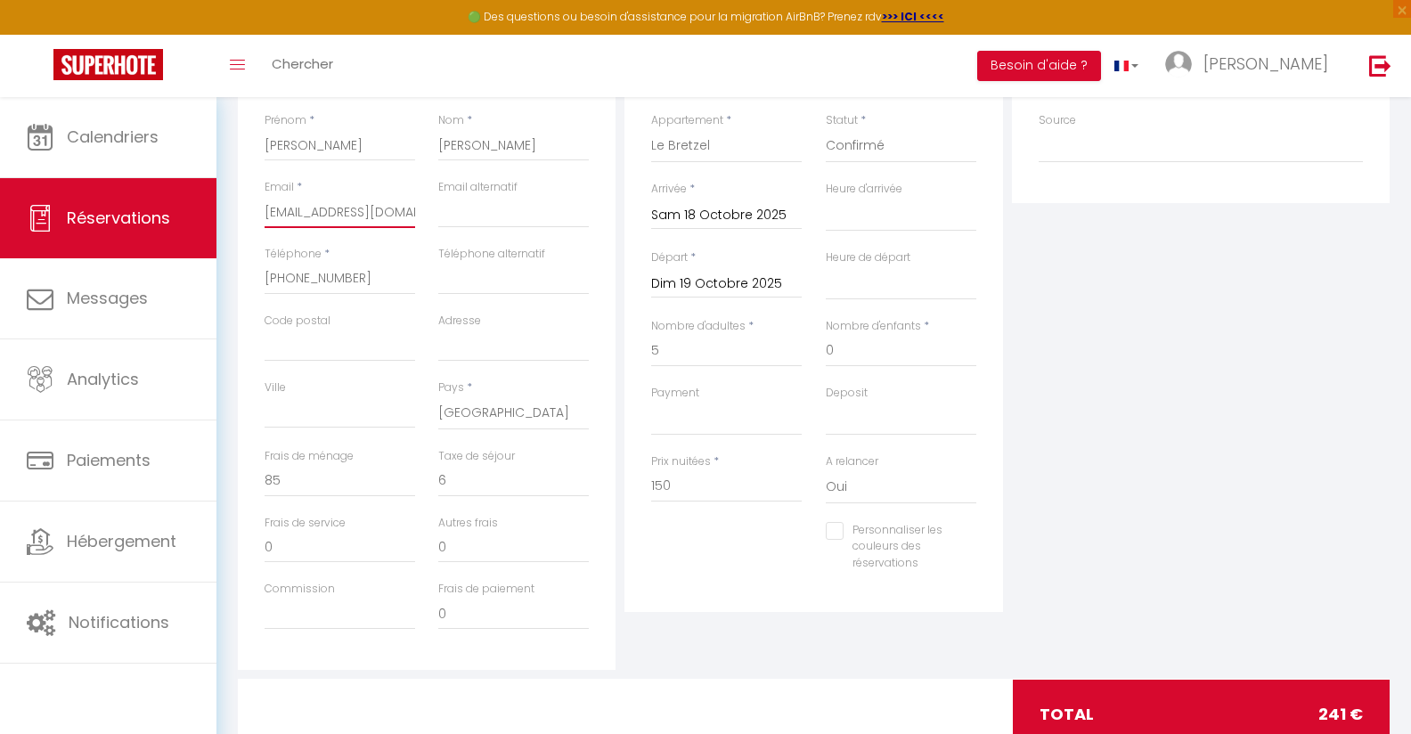
click at [288, 216] on input "[EMAIL_ADDRESS][DOMAIN_NAME]" at bounding box center [340, 212] width 151 height 32
click at [312, 215] on input "[EMAIL_ADDRESS][DOMAIN_NAME]" at bounding box center [340, 212] width 151 height 32
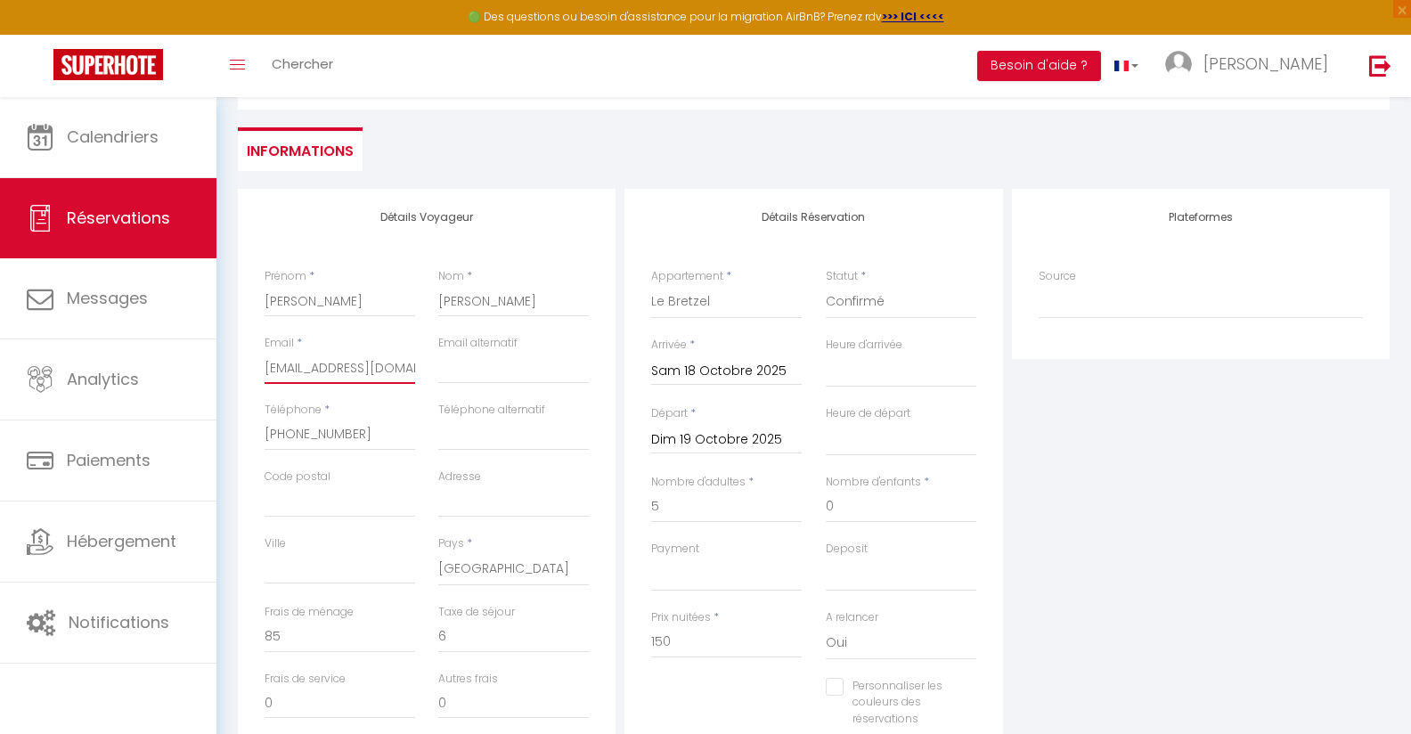
scroll to position [0, 0]
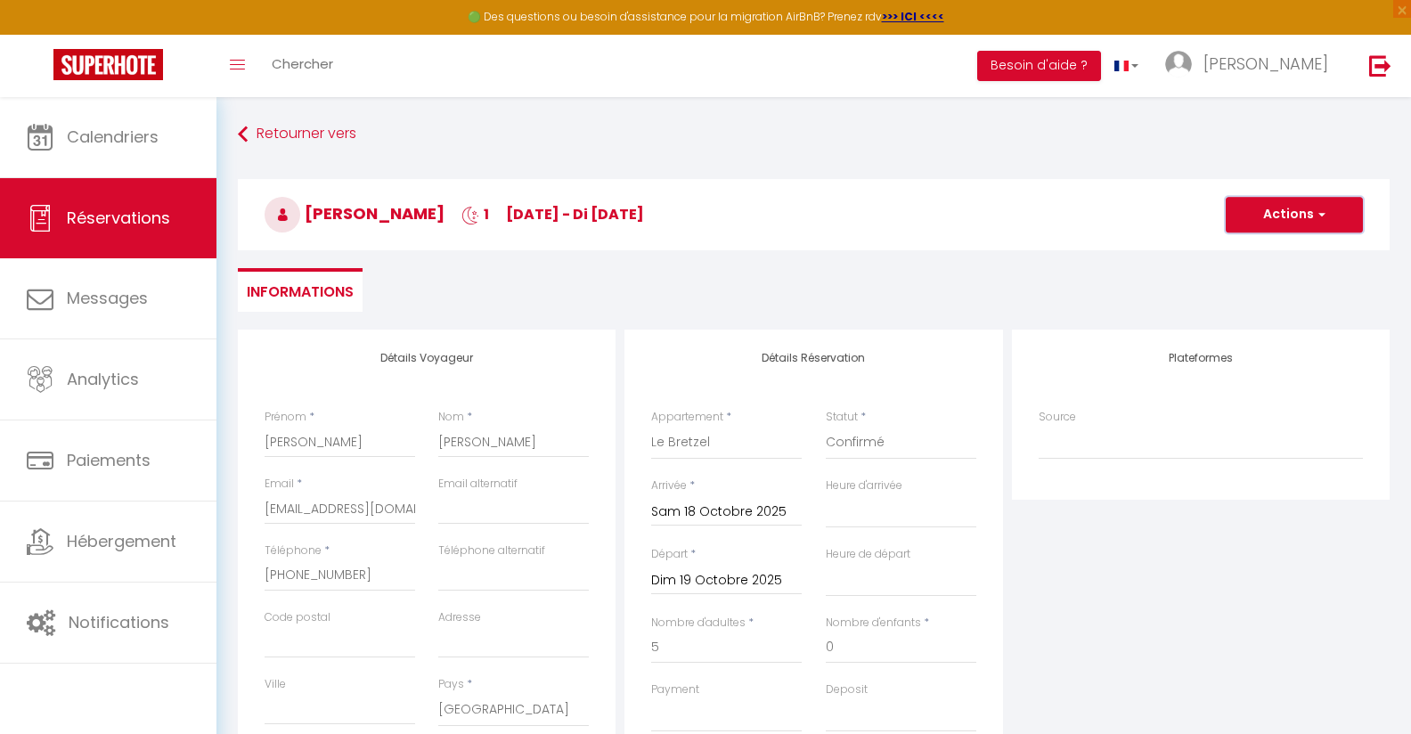
click at [1320, 222] on span "button" at bounding box center [1319, 215] width 11 height 16
click at [1267, 262] on link "Enregistrer" at bounding box center [1276, 253] width 141 height 23
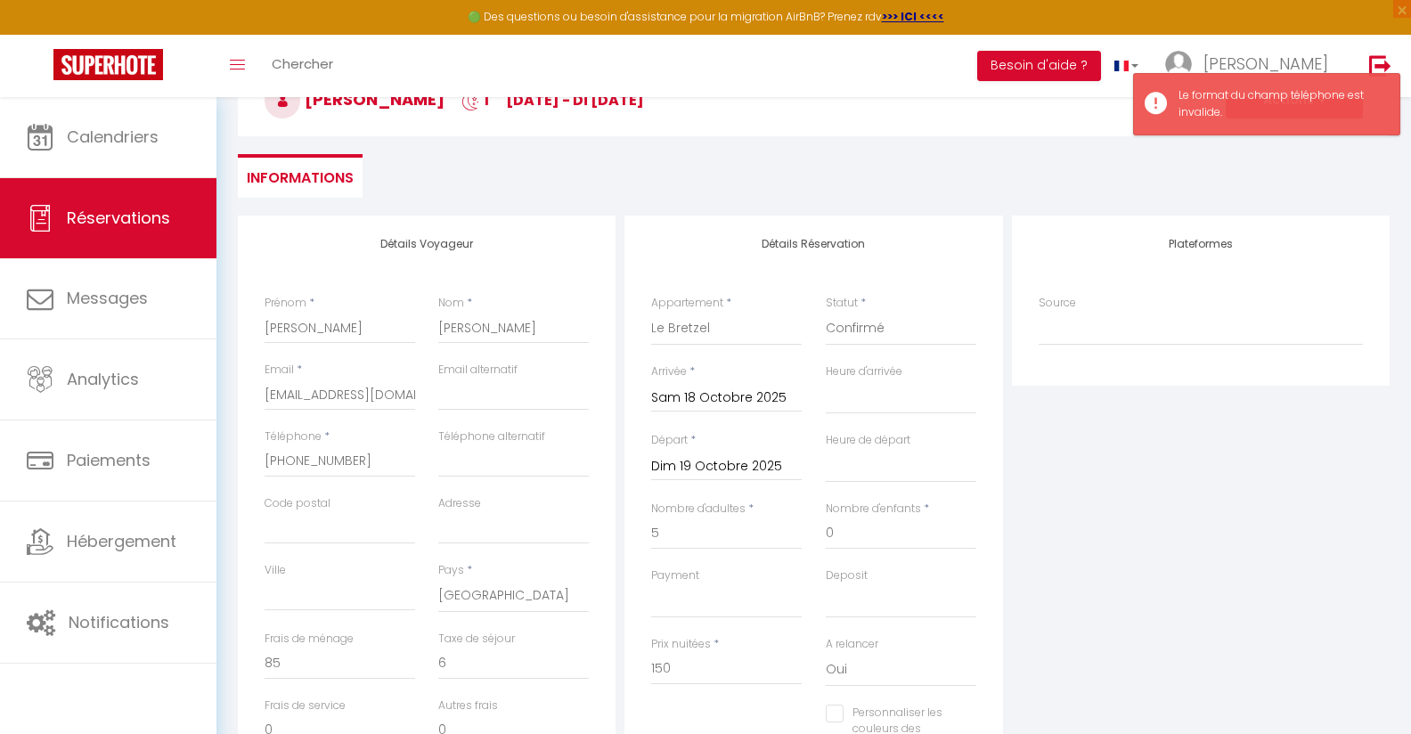
scroll to position [134, 0]
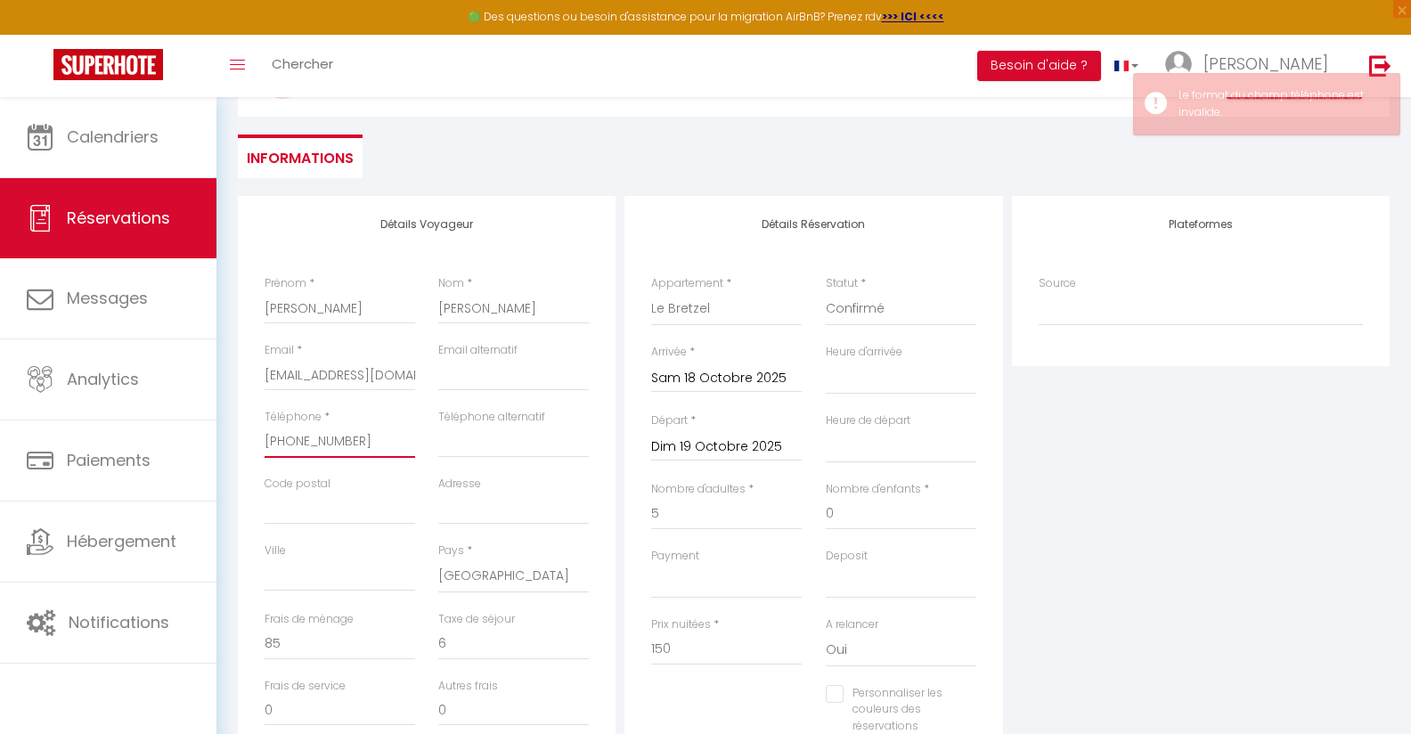
click at [381, 436] on input "[PHONE_NUMBER]‬" at bounding box center [340, 442] width 151 height 32
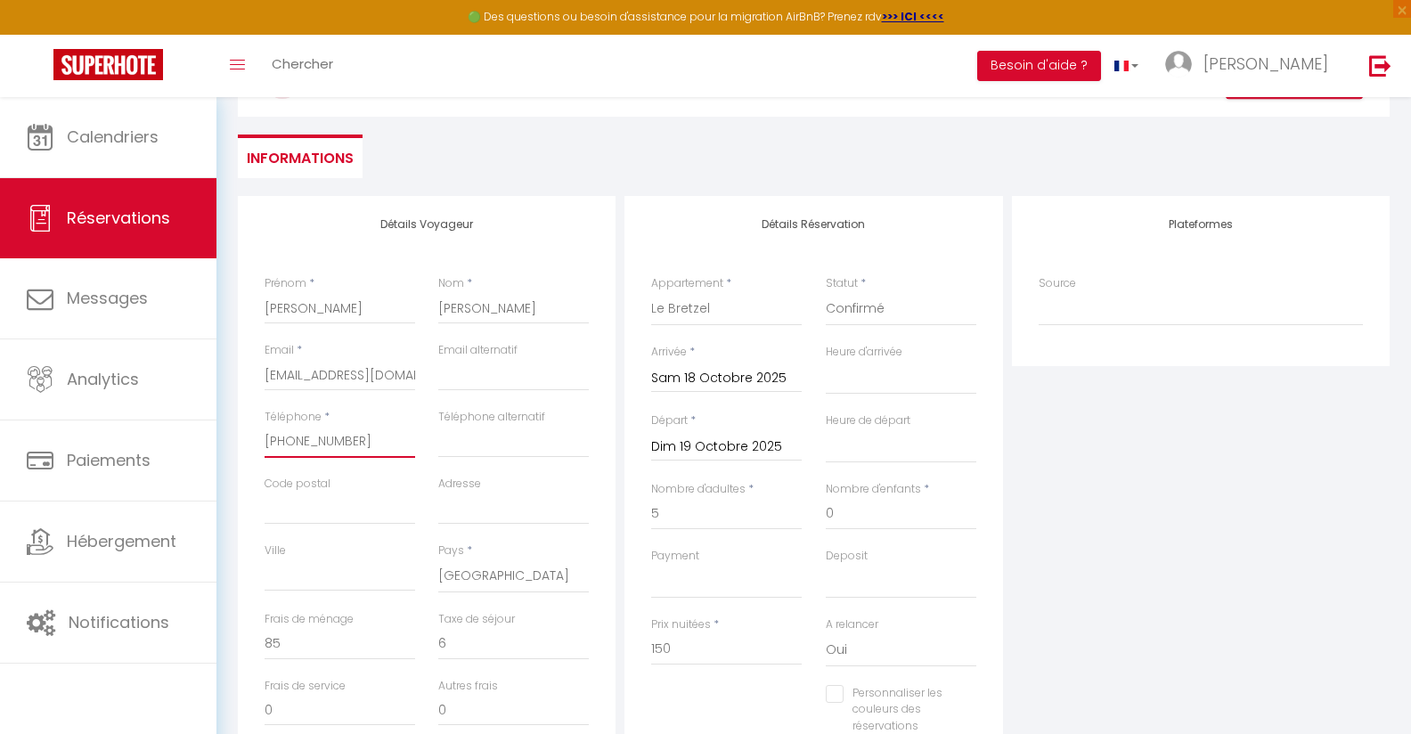
scroll to position [0, 0]
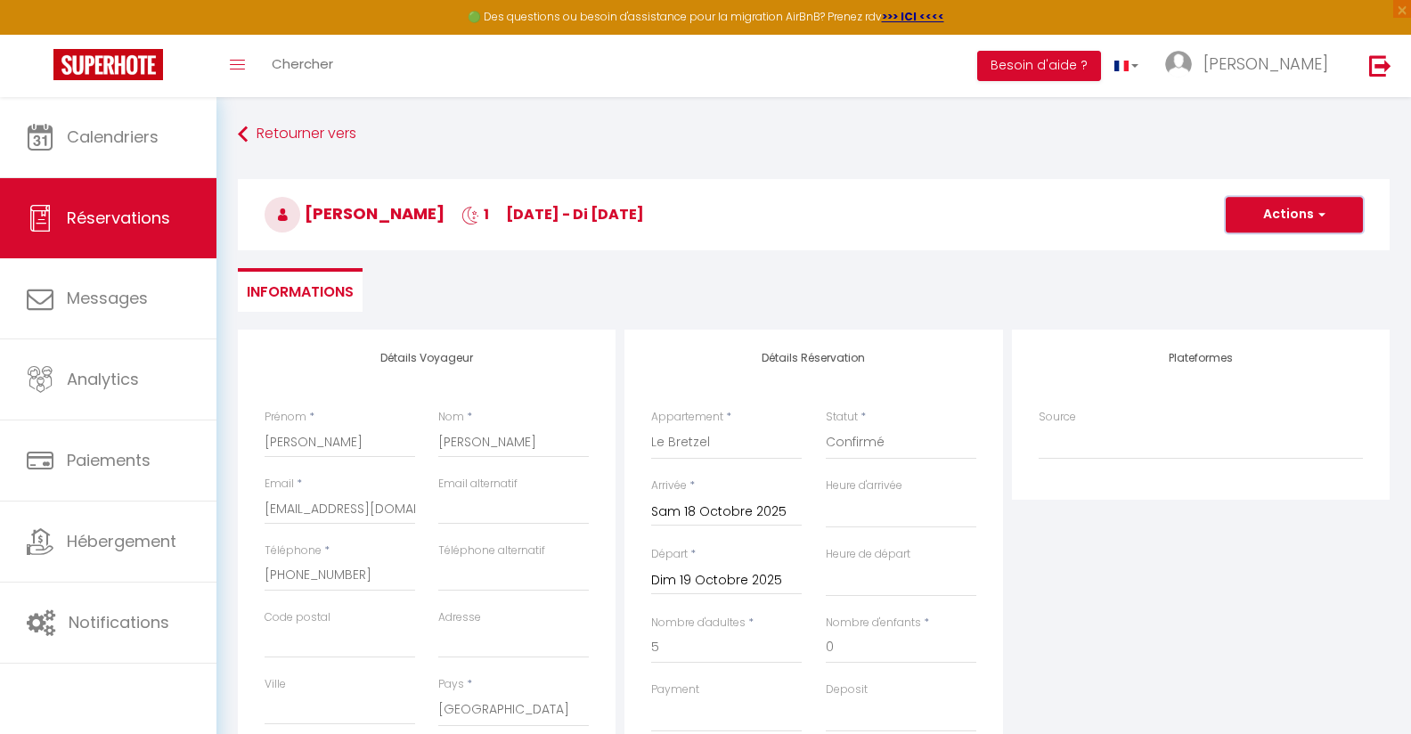
click at [1265, 208] on button "Actions" at bounding box center [1294, 215] width 137 height 36
click at [1247, 262] on link "Enregistrer" at bounding box center [1276, 253] width 141 height 23
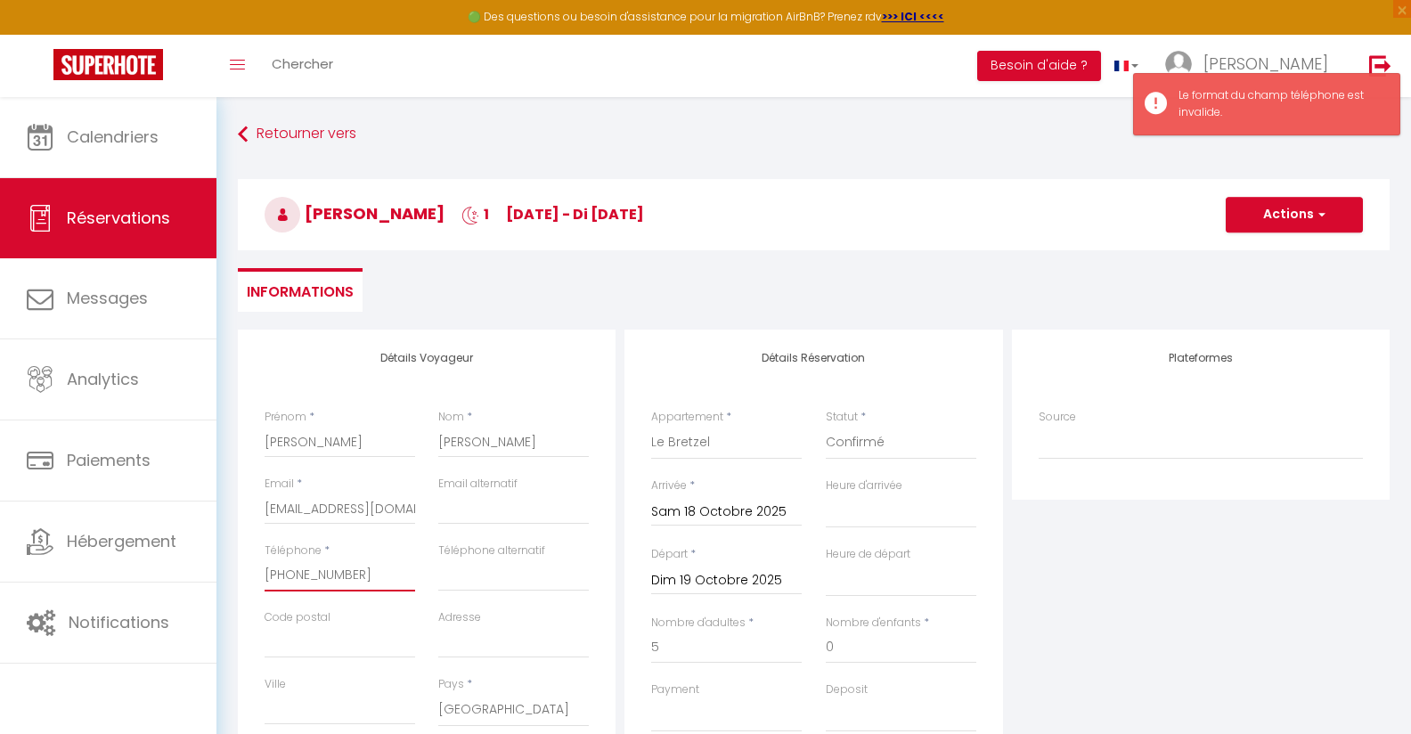
click at [290, 574] on input "[PHONE_NUMBER]‬" at bounding box center [340, 575] width 151 height 32
click at [1339, 200] on button "Actions" at bounding box center [1294, 215] width 137 height 36
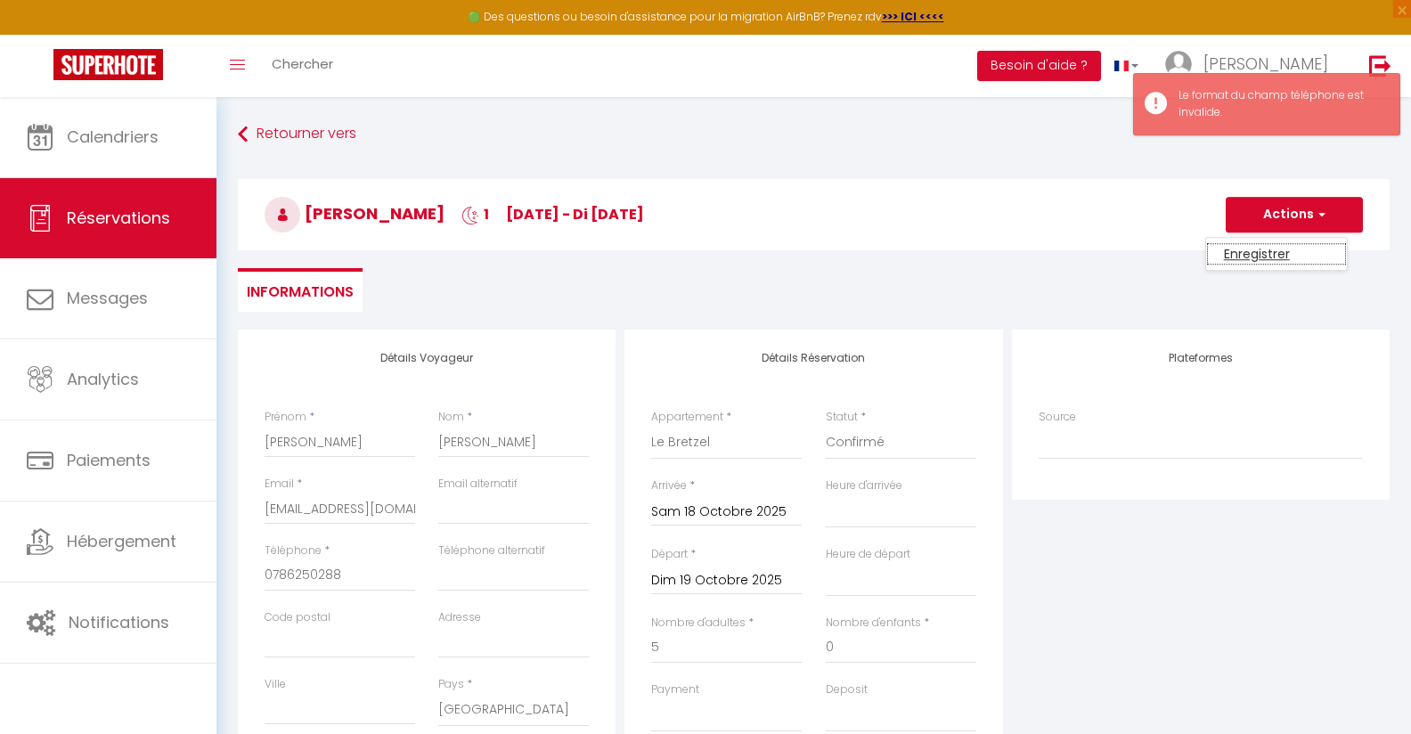
click at [1298, 248] on link "Enregistrer" at bounding box center [1276, 253] width 141 height 23
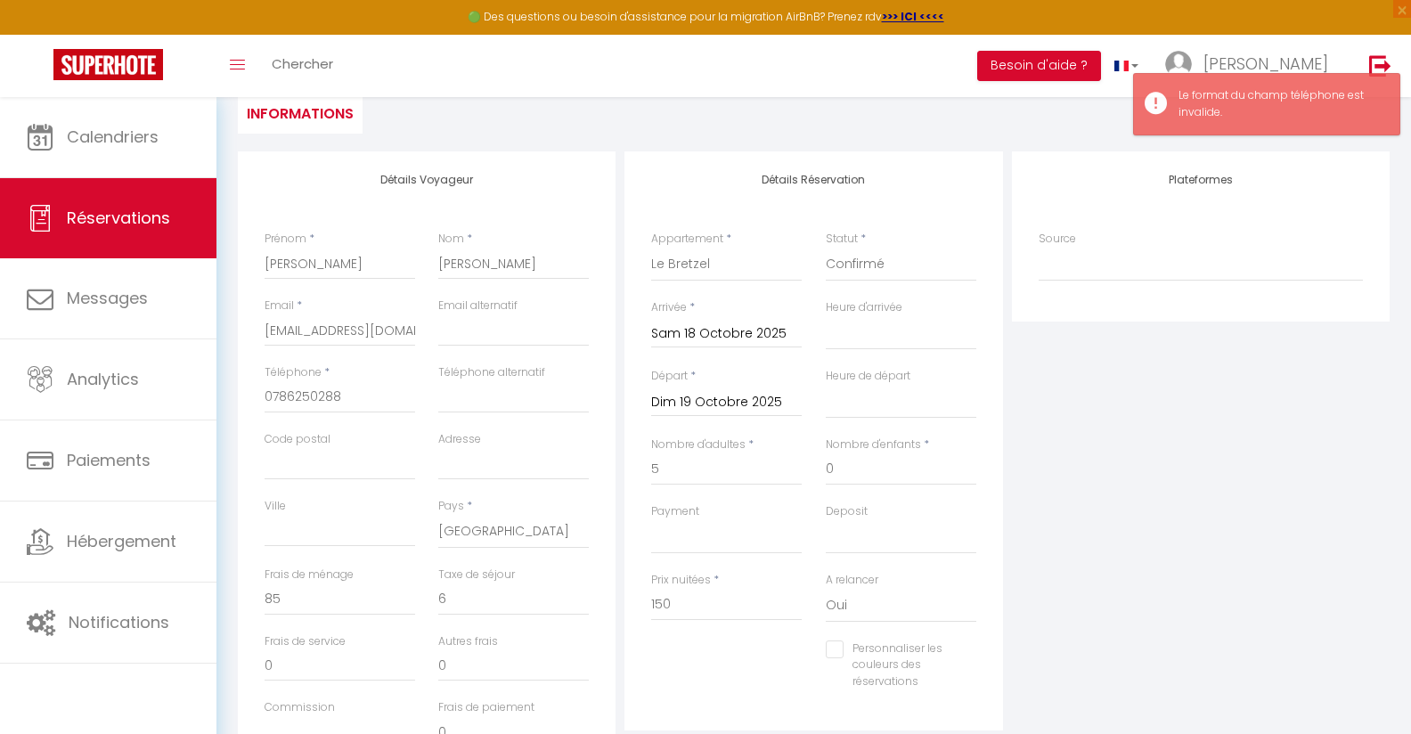
scroll to position [356, 0]
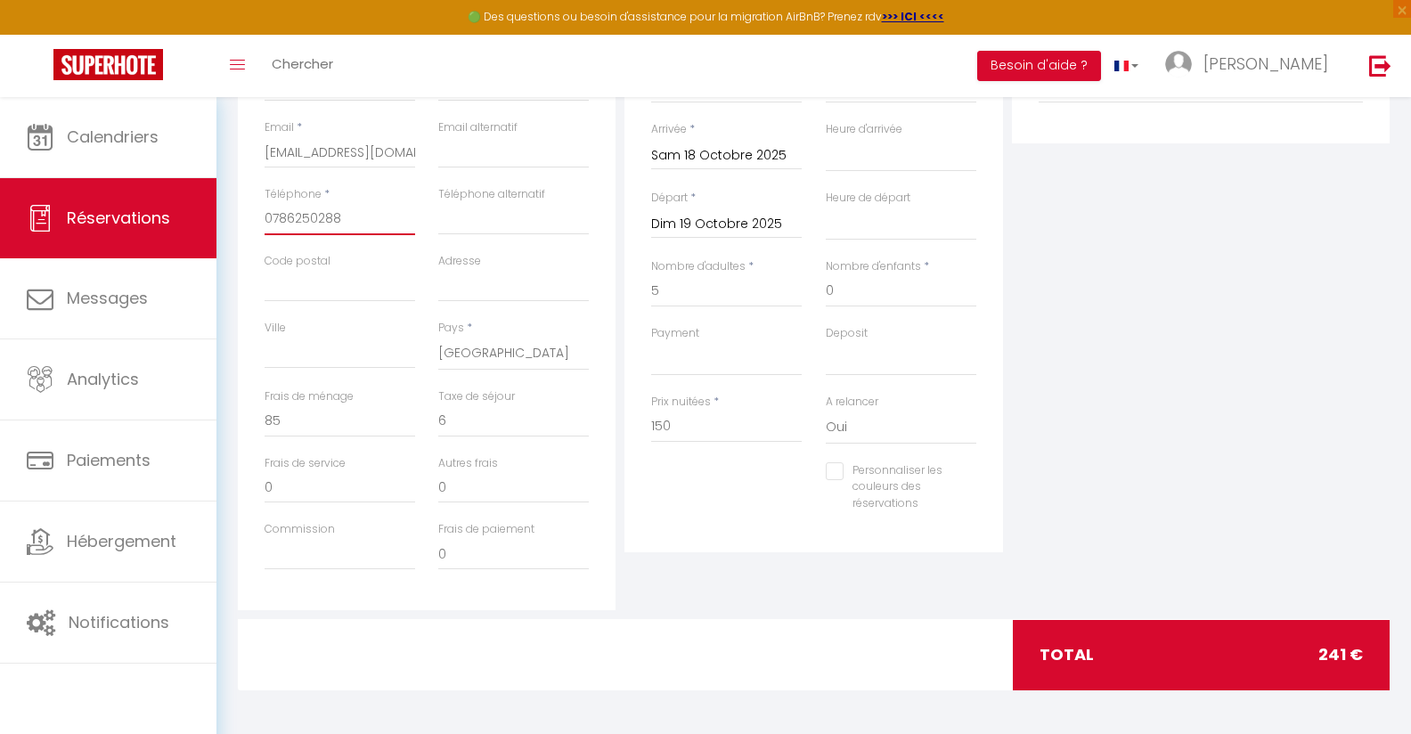
click at [368, 220] on input "0786250288‬" at bounding box center [340, 219] width 151 height 32
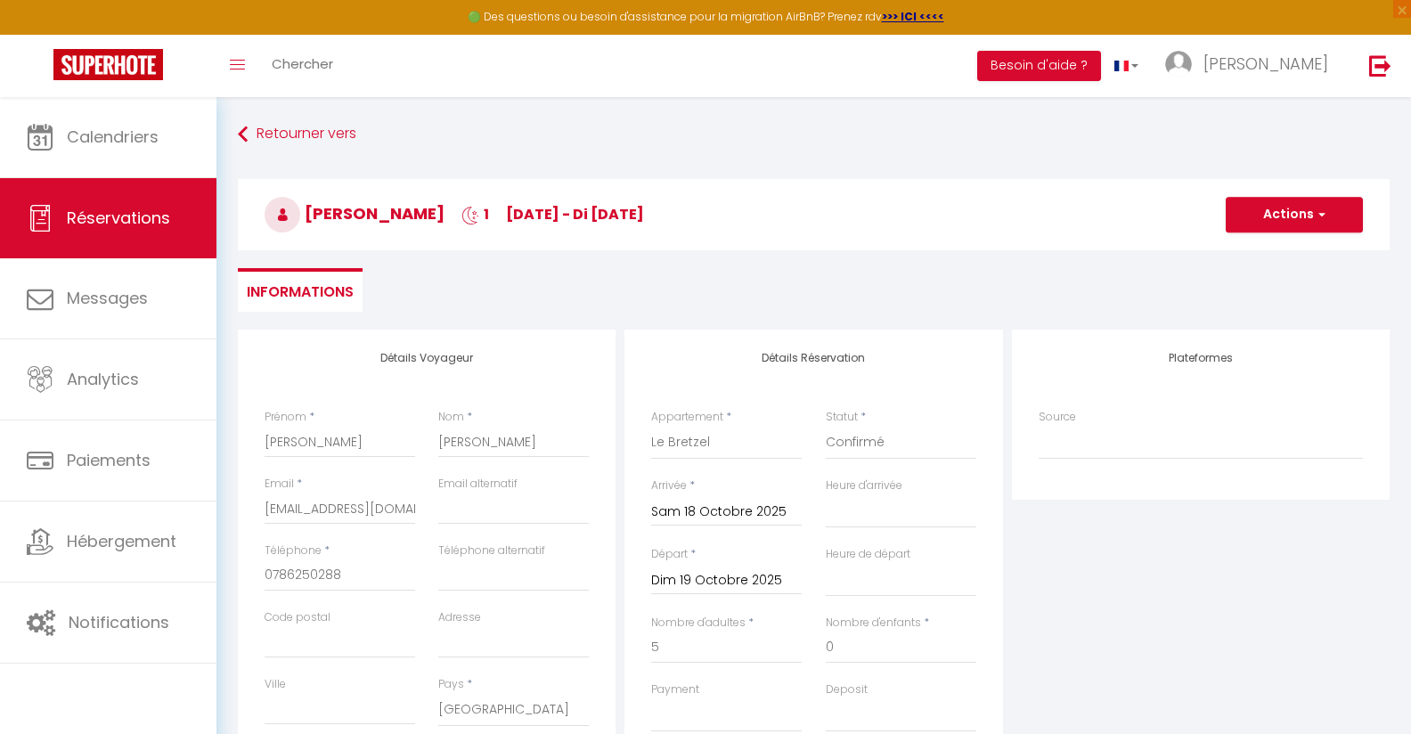
click at [1310, 194] on h3 "[PERSON_NAME] 1 [DATE] - di [DATE]" at bounding box center [814, 214] width 1152 height 71
click at [1305, 210] on button "Actions" at bounding box center [1294, 215] width 137 height 36
click at [1263, 248] on link "Enregistrer" at bounding box center [1276, 253] width 141 height 23
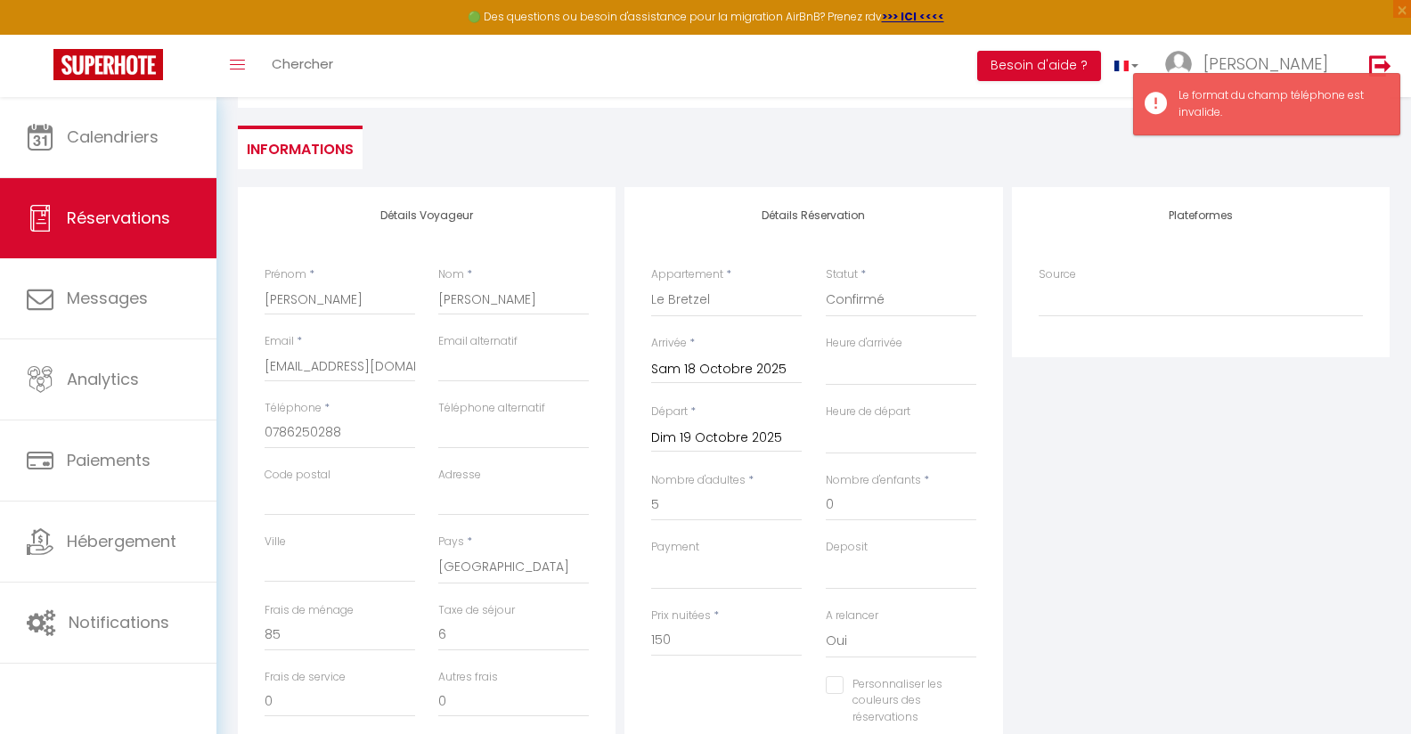
scroll to position [163, 0]
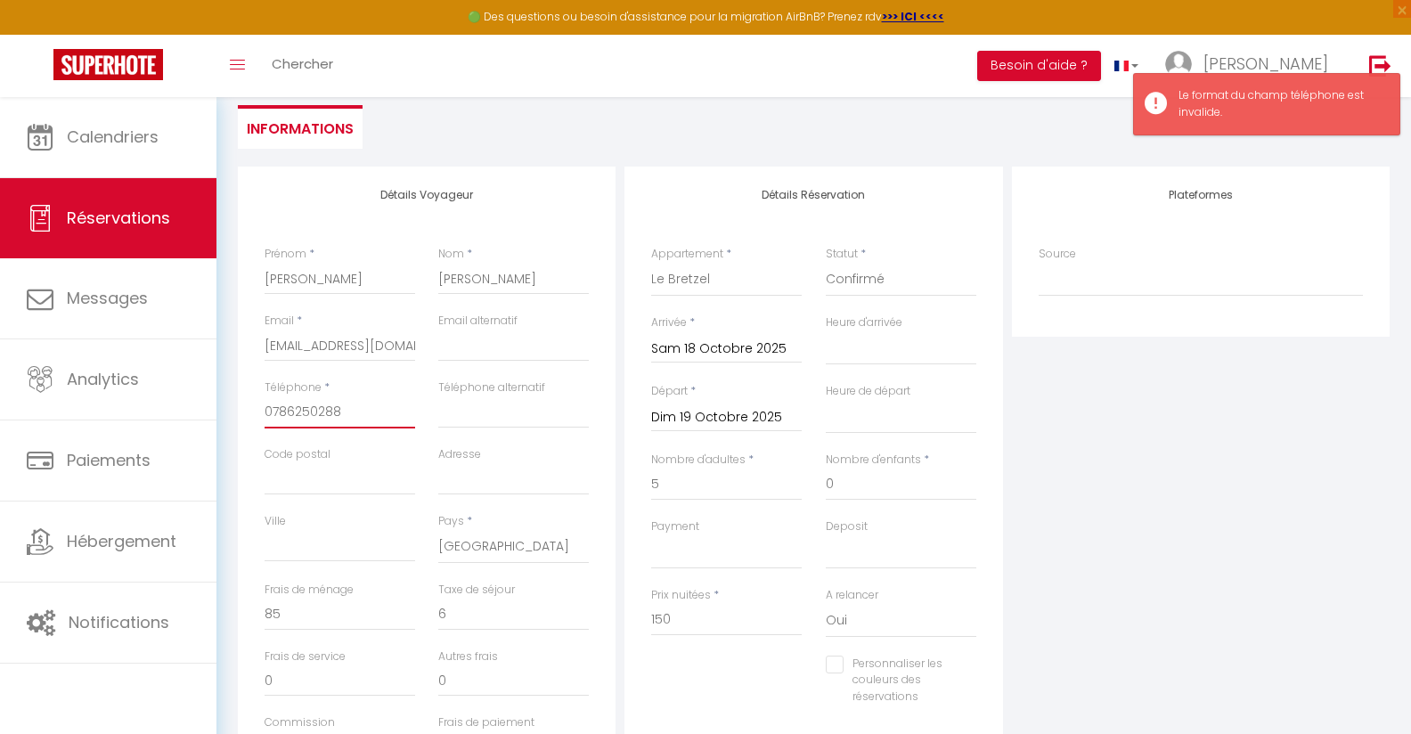
click at [358, 408] on input "0786250288‬" at bounding box center [340, 412] width 151 height 32
drag, startPoint x: 358, startPoint y: 408, endPoint x: 192, endPoint y: 379, distance: 168.1
click at [265, 396] on input "0786250288‬" at bounding box center [340, 412] width 151 height 32
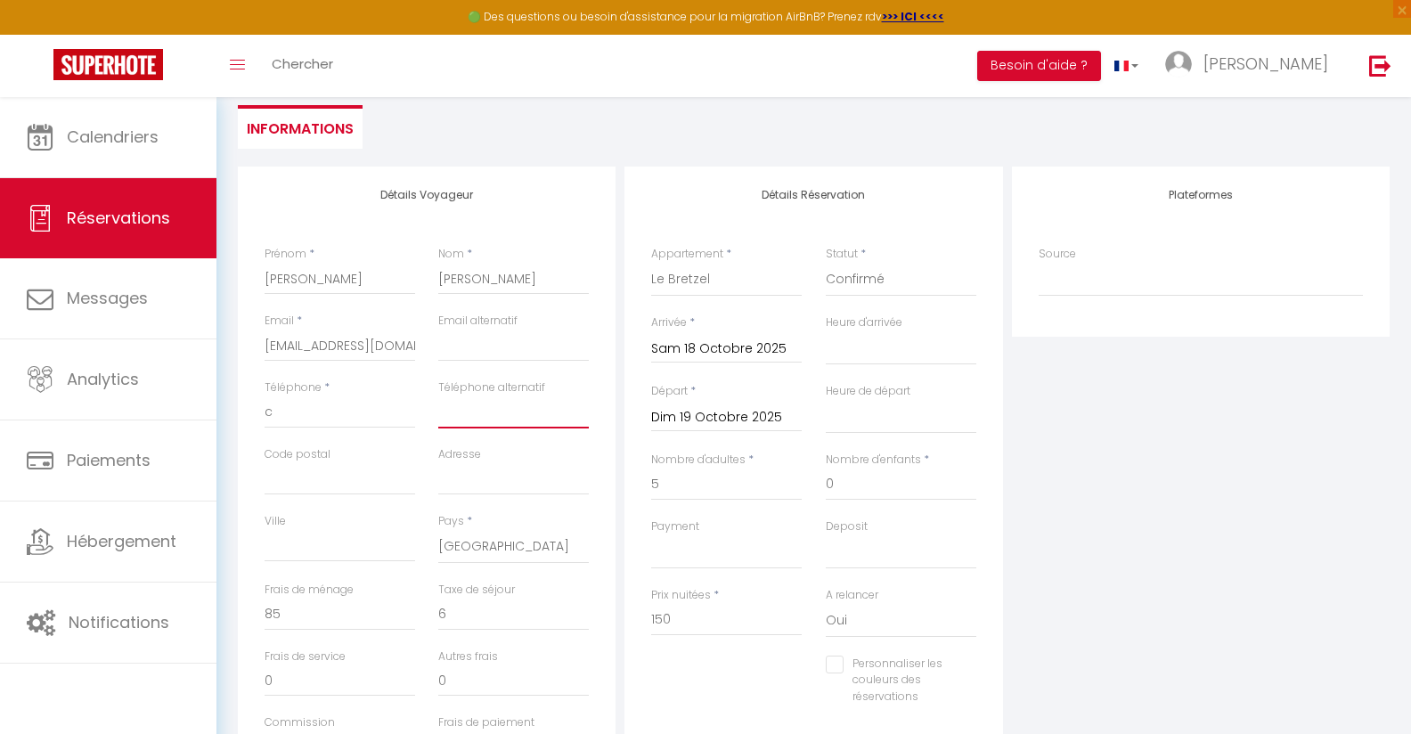
click at [474, 416] on input "Téléphone alternatif" at bounding box center [513, 412] width 151 height 32
click at [330, 413] on input "c" at bounding box center [340, 412] width 151 height 32
paste input "[PHONE_NUMBER]‬"
drag, startPoint x: 300, startPoint y: 411, endPoint x: 179, endPoint y: 405, distance: 121.3
click at [265, 405] on input "0+33 7 86 25 02 88‬" at bounding box center [340, 412] width 151 height 32
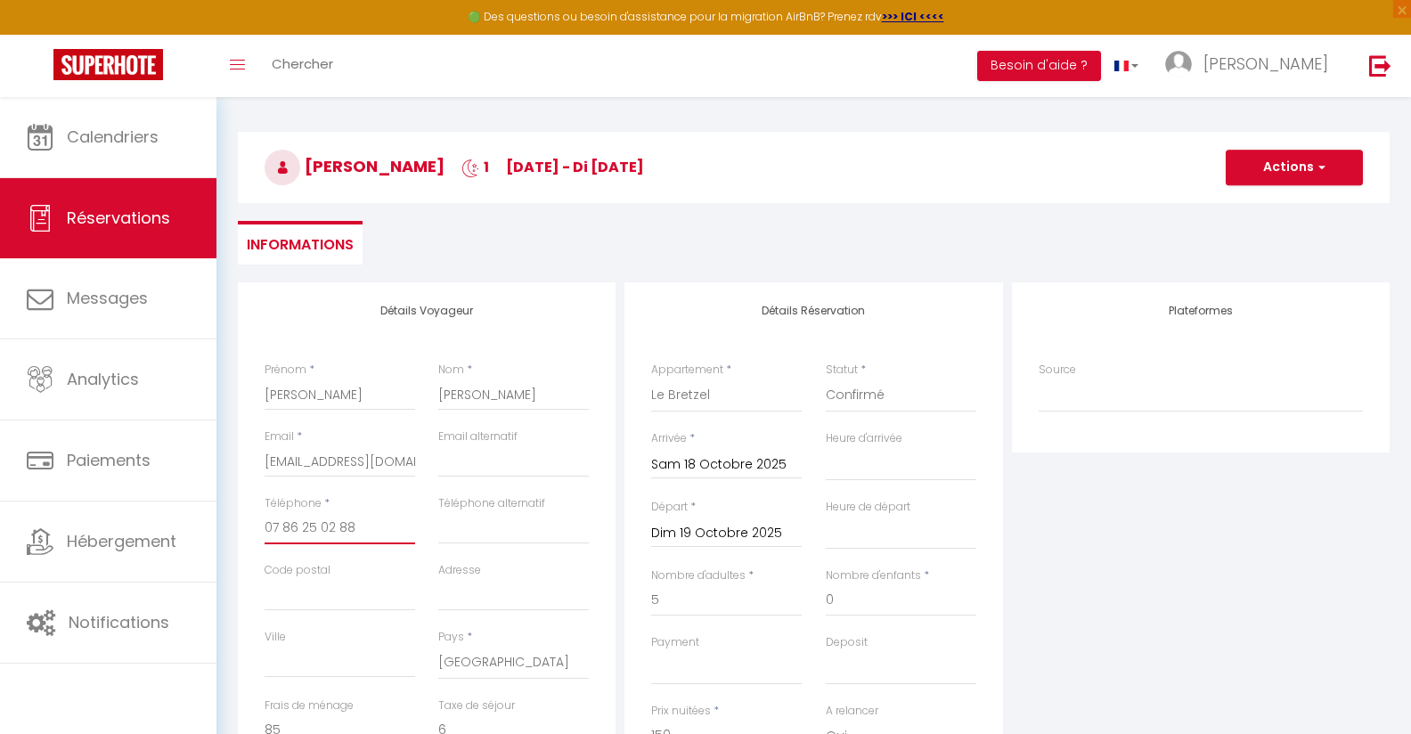
scroll to position [0, 0]
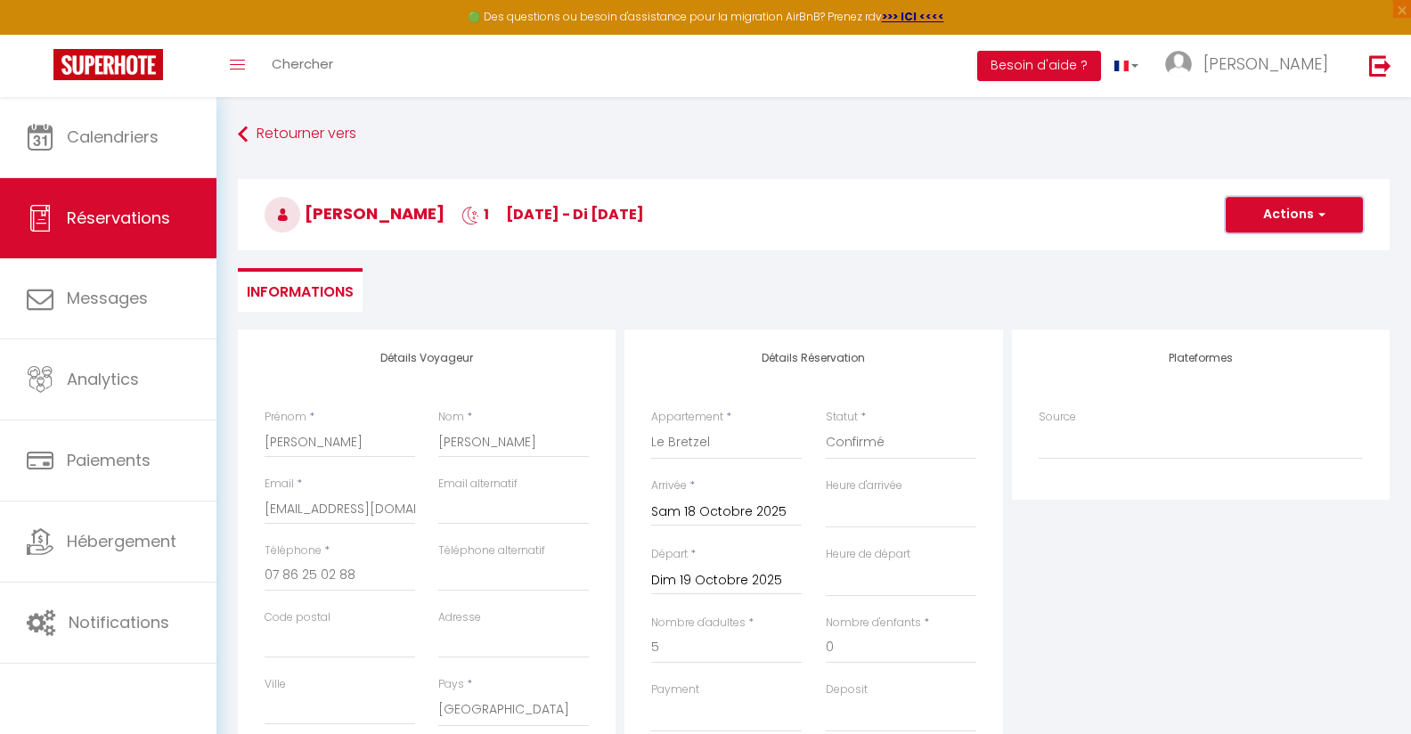
click at [1289, 221] on button "Actions" at bounding box center [1294, 215] width 137 height 36
click at [1267, 254] on link "Enregistrer" at bounding box center [1276, 253] width 141 height 23
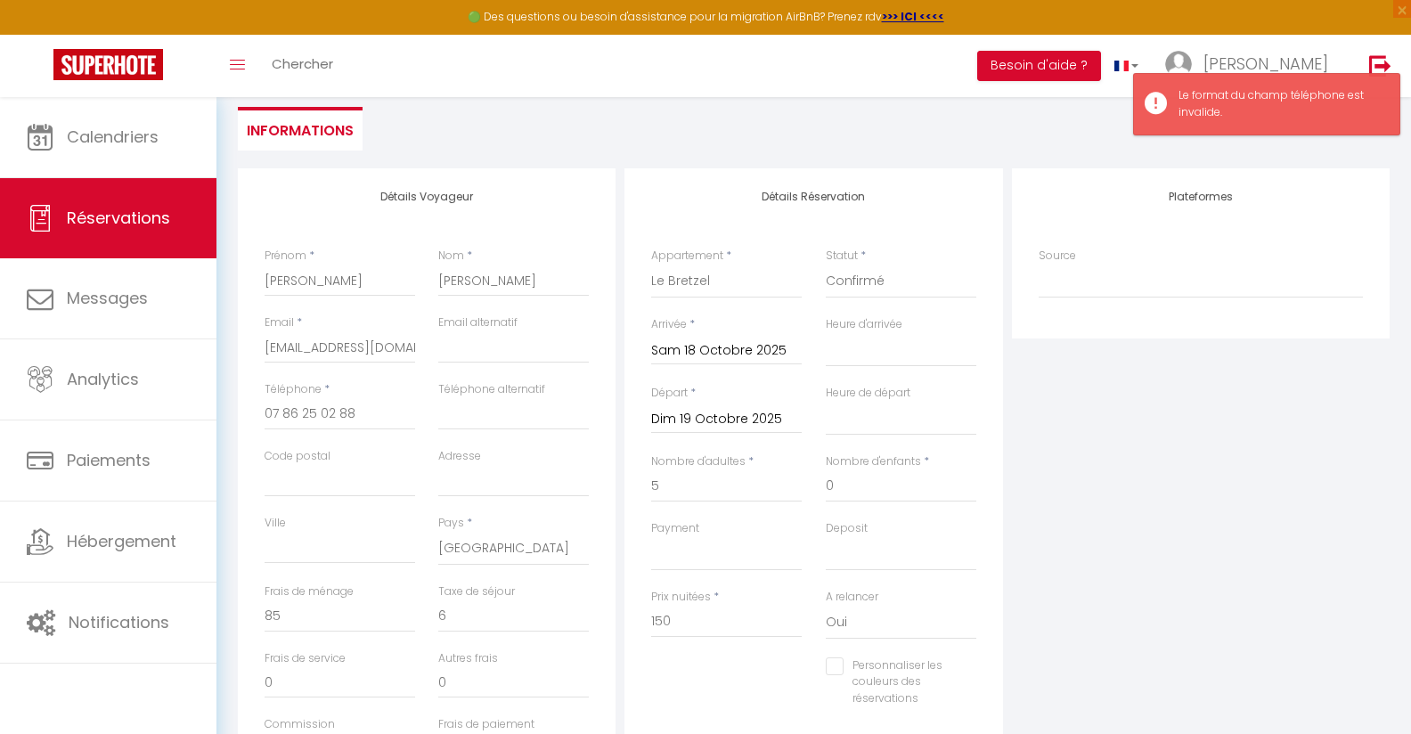
scroll to position [186, 0]
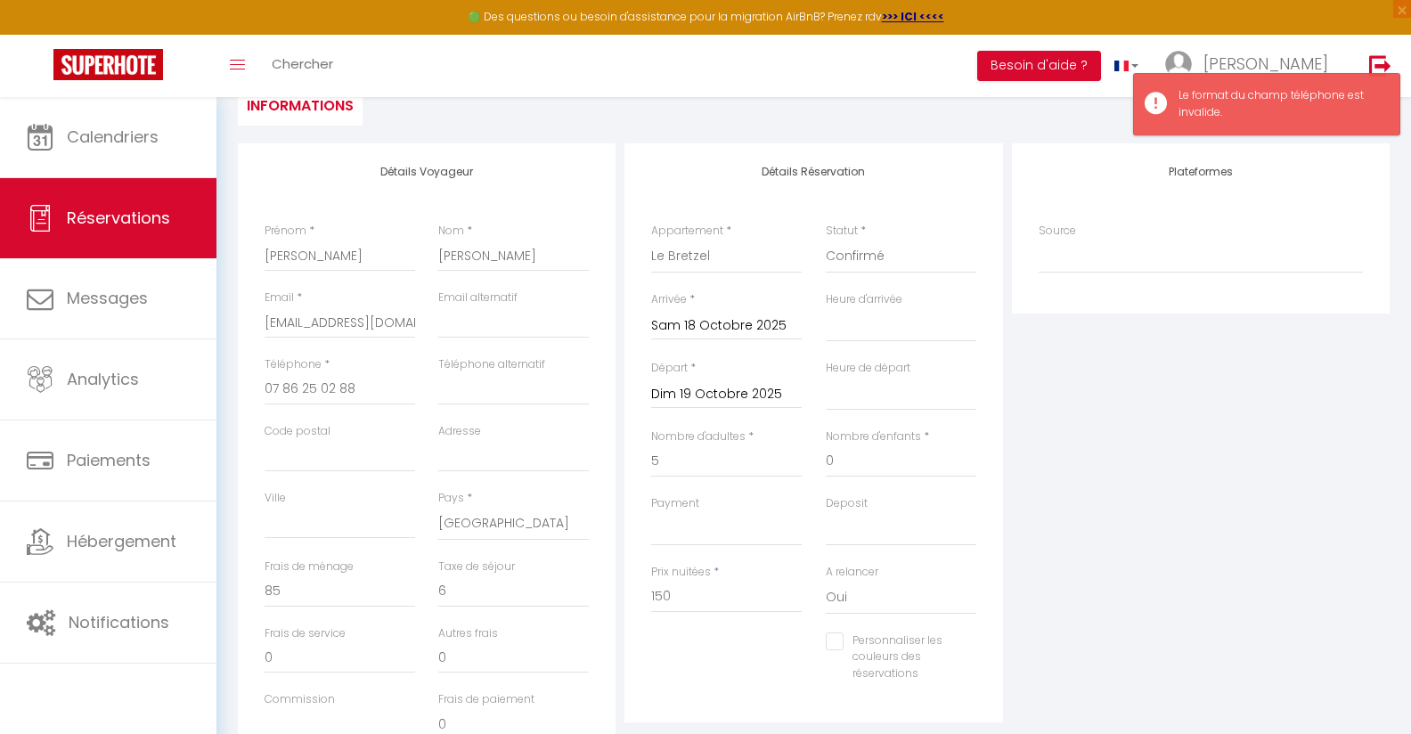
click at [385, 415] on div "Téléphone * [PHONE_NUMBER]‬" at bounding box center [340, 389] width 174 height 67
click at [384, 409] on div "Téléphone * [PHONE_NUMBER]‬" at bounding box center [340, 389] width 174 height 67
click at [377, 385] on input "07 86 25 02 88‬" at bounding box center [340, 389] width 151 height 32
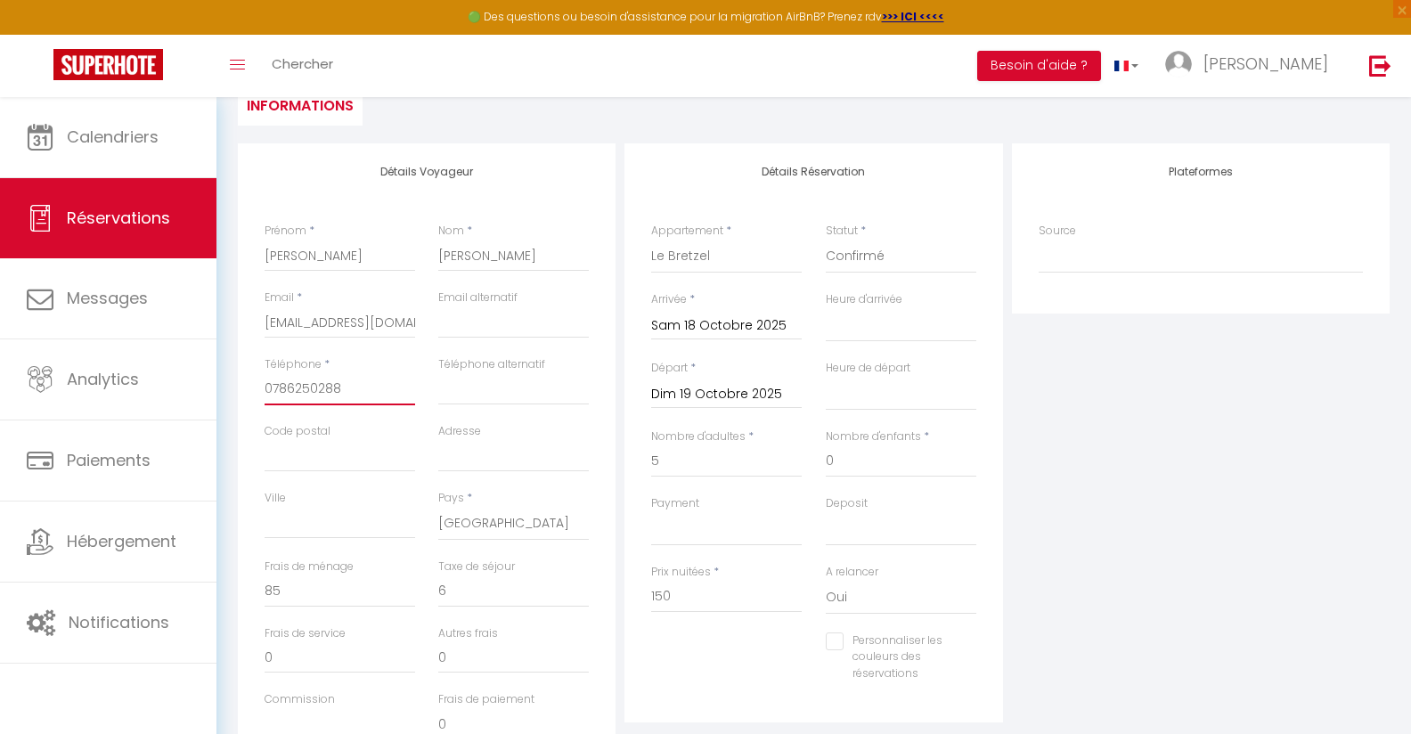
scroll to position [0, 0]
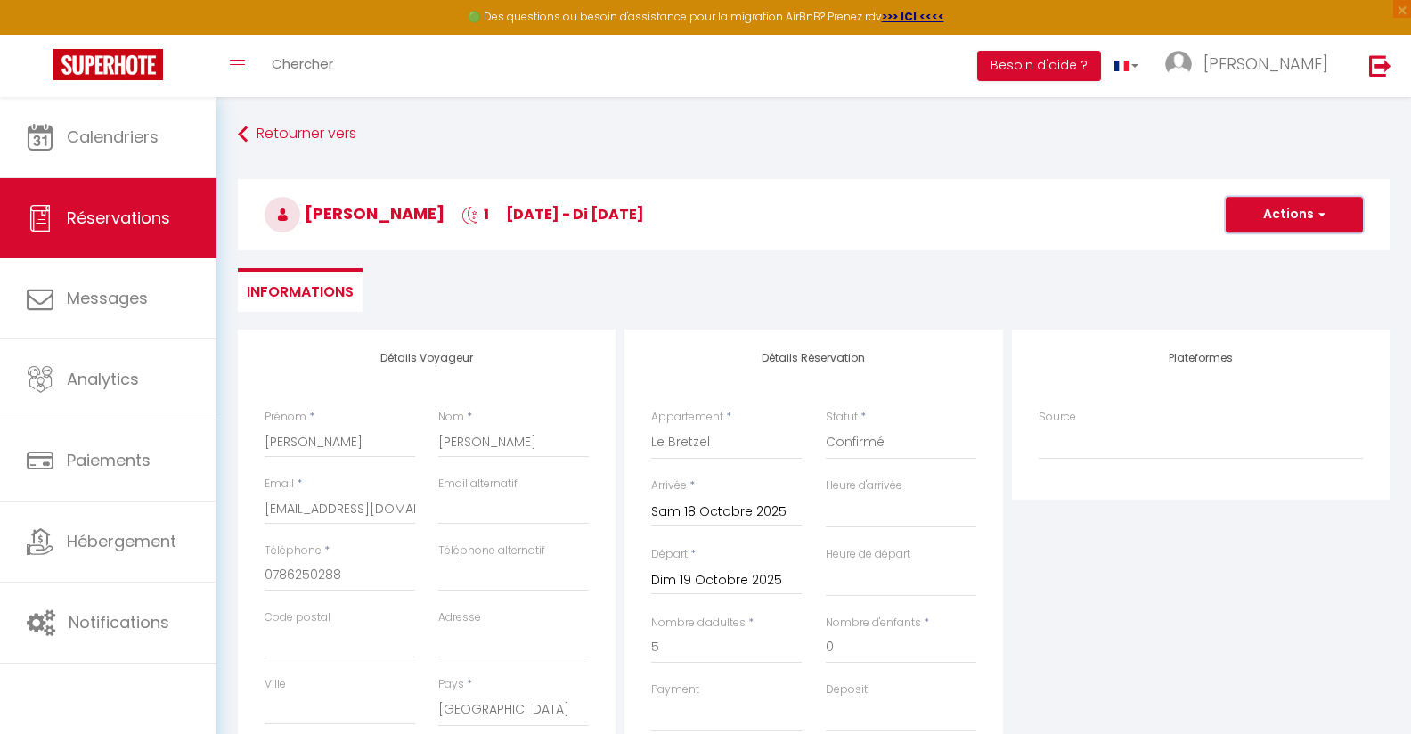
click at [1311, 217] on button "Actions" at bounding box center [1294, 215] width 137 height 36
click at [1236, 253] on link "Enregistrer" at bounding box center [1276, 253] width 141 height 23
click at [375, 574] on input "0786250288‬" at bounding box center [340, 575] width 151 height 32
click at [1291, 204] on button "Actions" at bounding box center [1294, 215] width 137 height 36
click at [1262, 248] on link "Enregistrer" at bounding box center [1276, 253] width 141 height 23
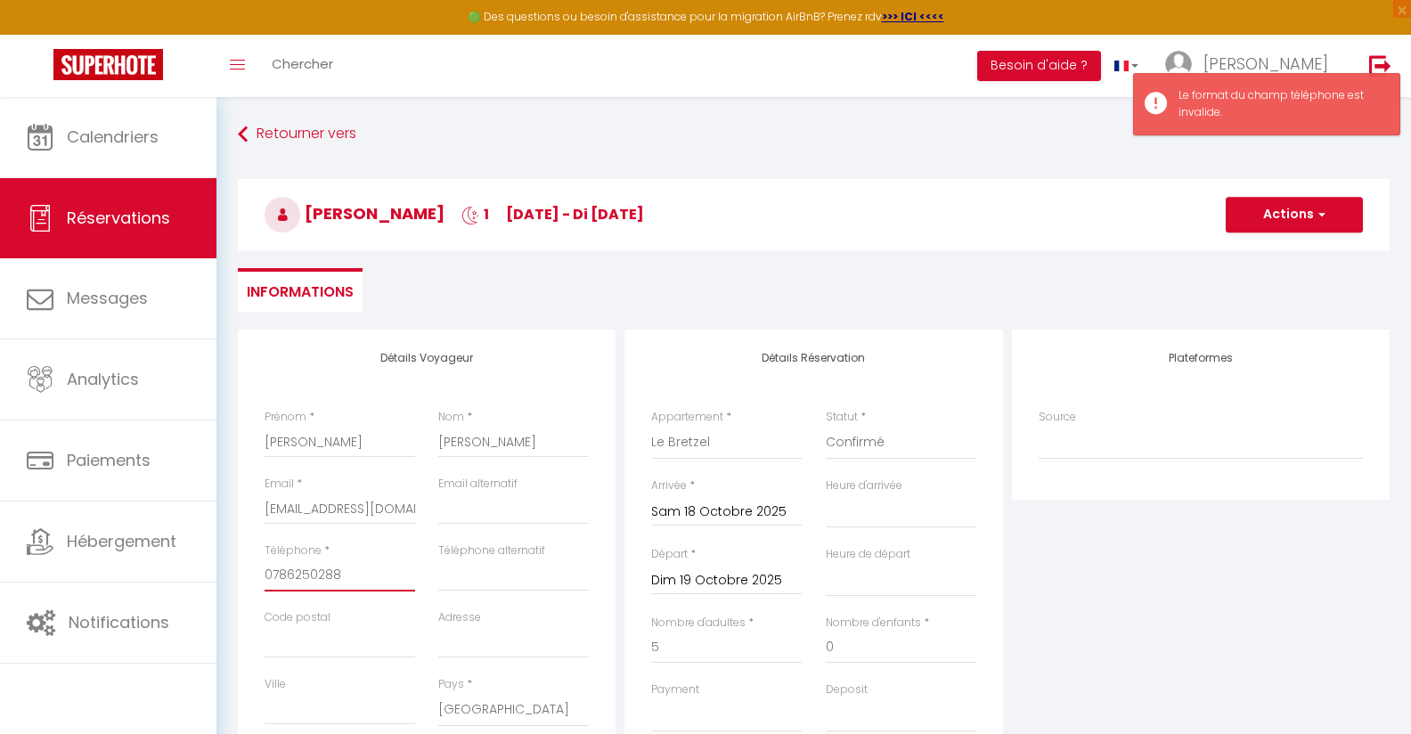
drag, startPoint x: 375, startPoint y: 574, endPoint x: 0, endPoint y: 569, distance: 375.0
click at [265, 569] on input "0786250288‬" at bounding box center [340, 575] width 151 height 32
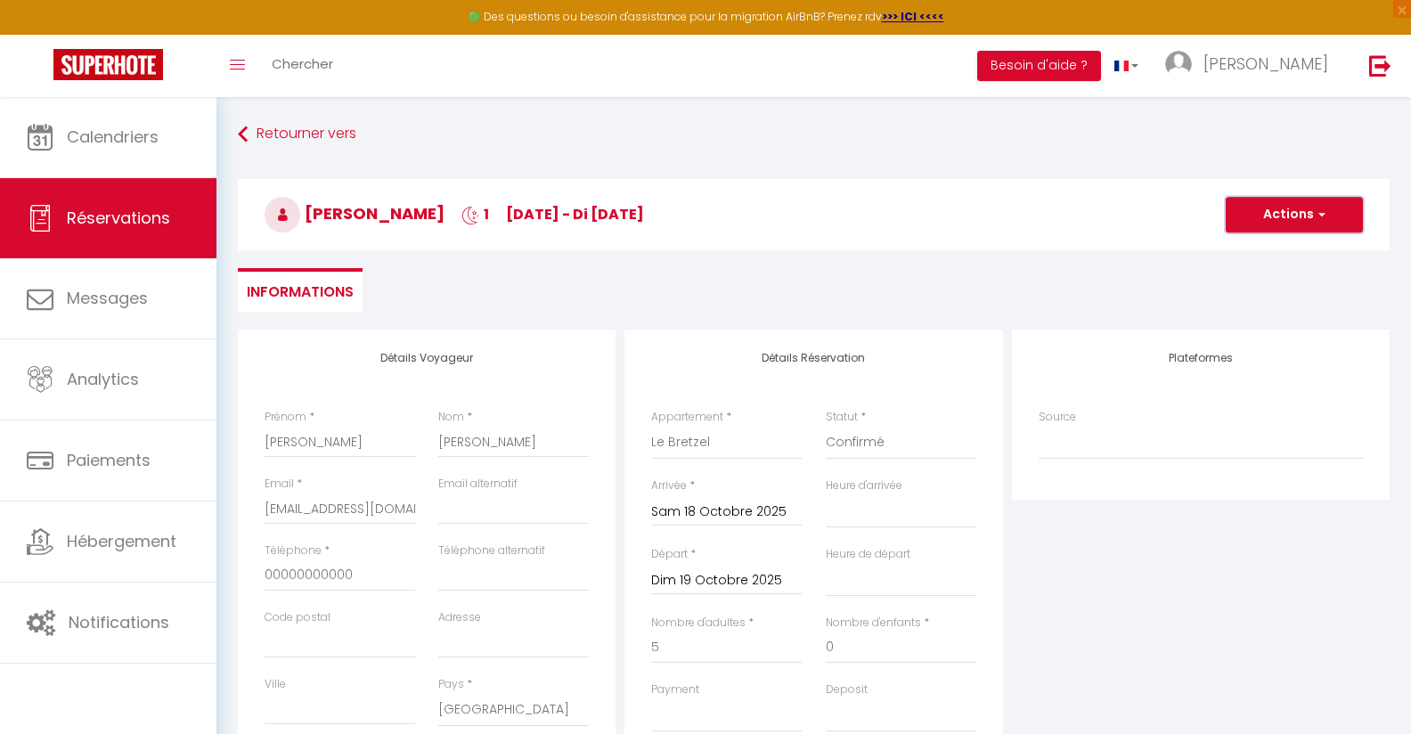
click at [1316, 221] on span "button" at bounding box center [1319, 215] width 11 height 16
click at [1267, 252] on link "Enregistrer" at bounding box center [1276, 253] width 141 height 23
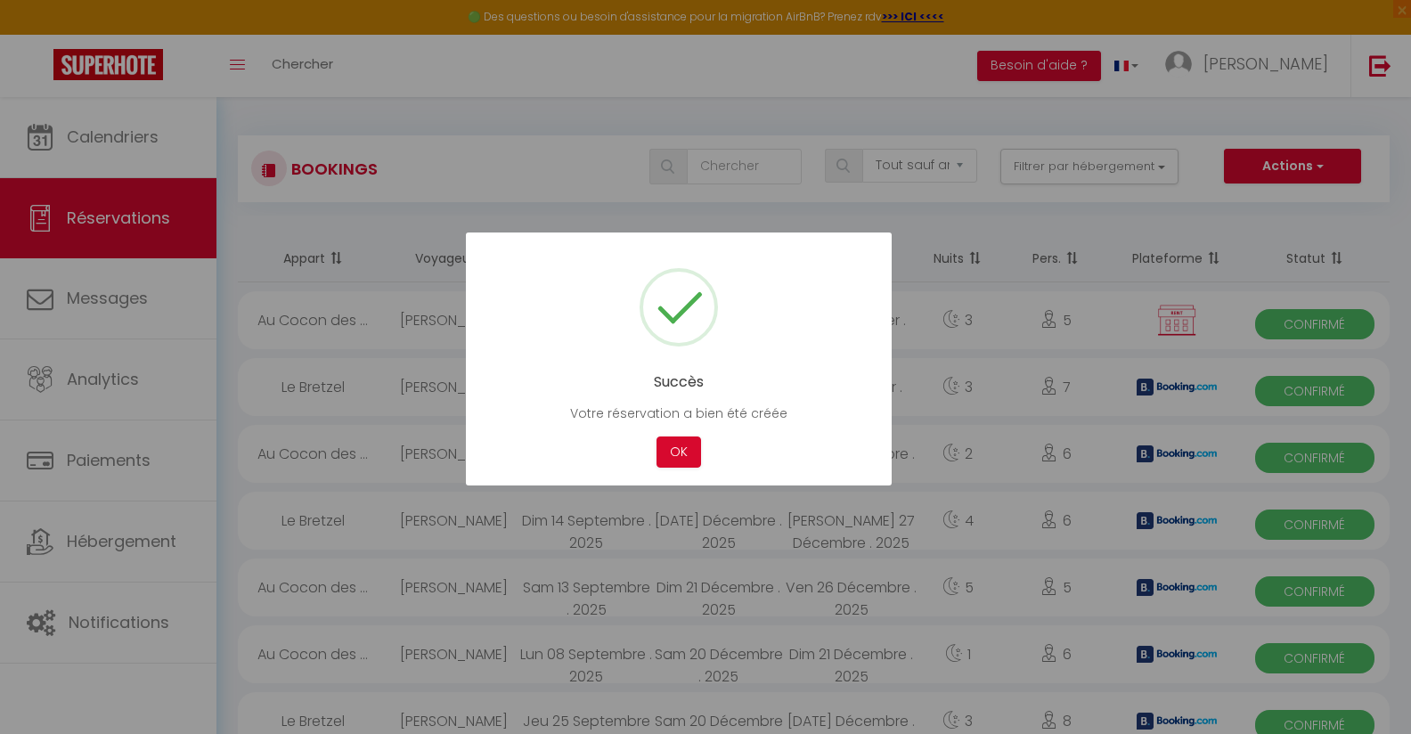
click at [92, 146] on div at bounding box center [705, 367] width 1411 height 734
click at [697, 440] on button "OK" at bounding box center [678, 451] width 45 height 31
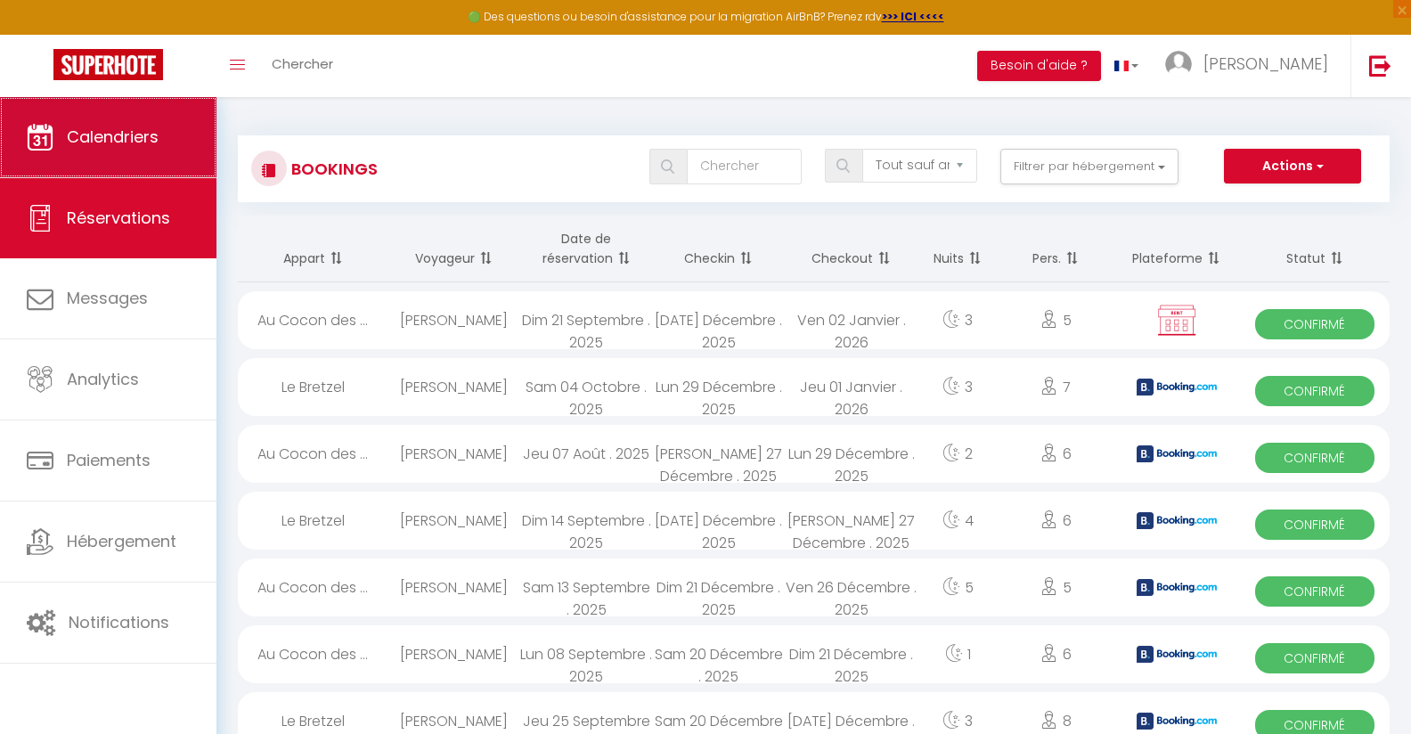
click at [154, 132] on span "Calendriers" at bounding box center [113, 137] width 92 height 22
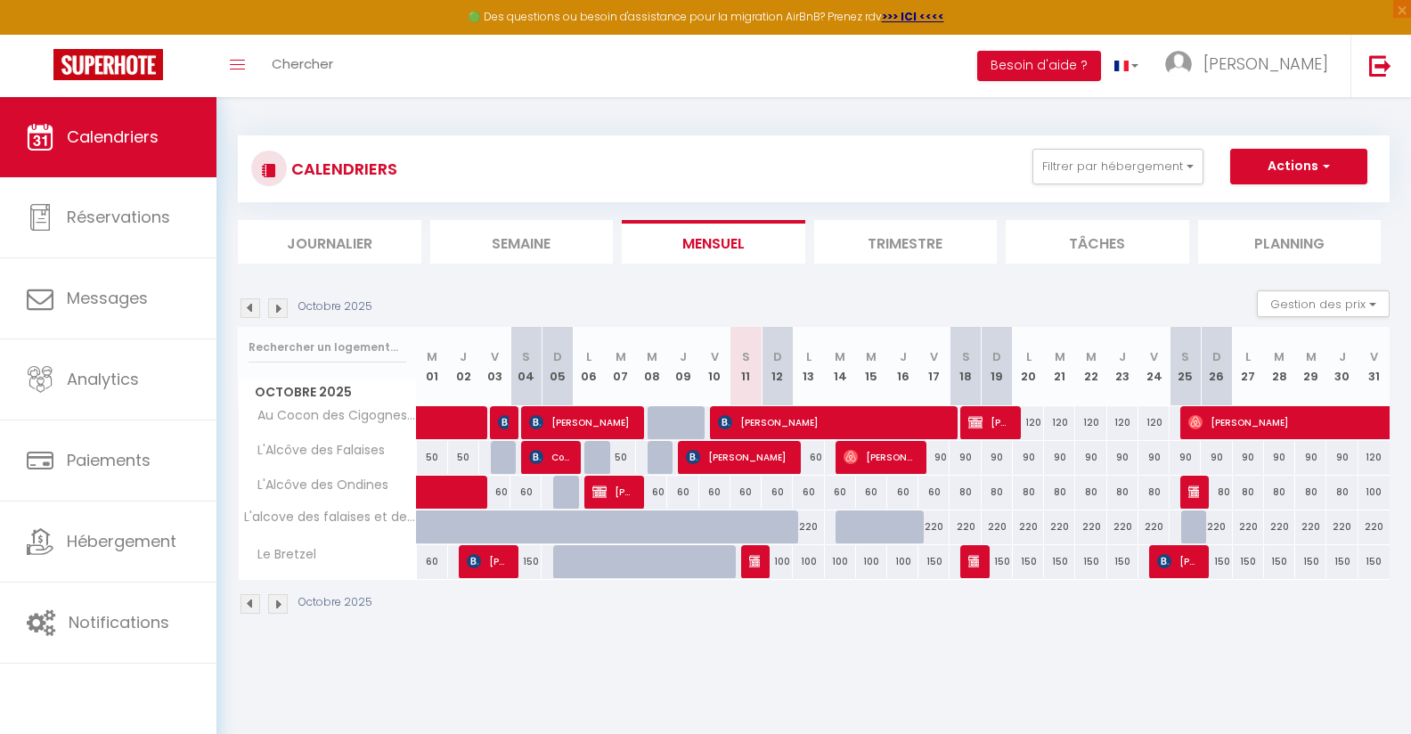
click at [280, 303] on img at bounding box center [278, 308] width 20 height 20
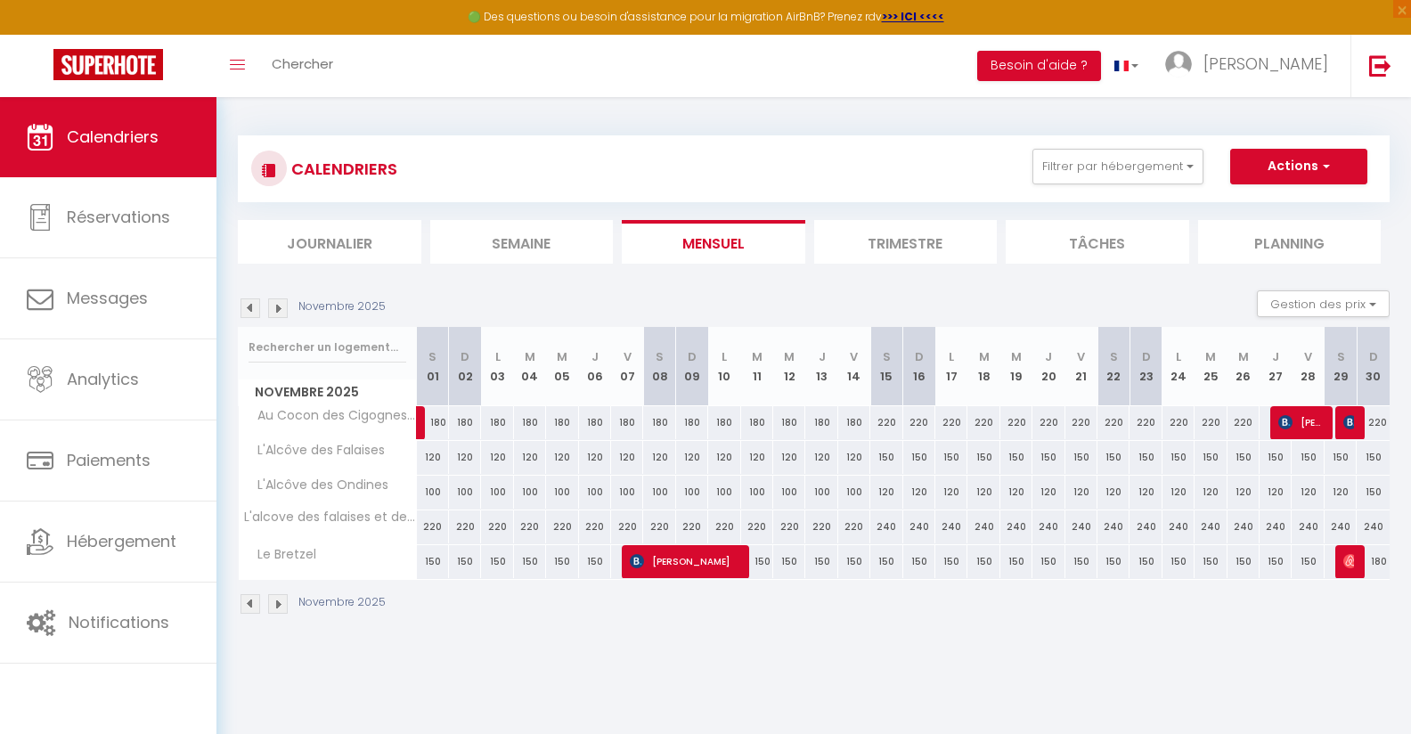
click at [285, 309] on img at bounding box center [278, 308] width 20 height 20
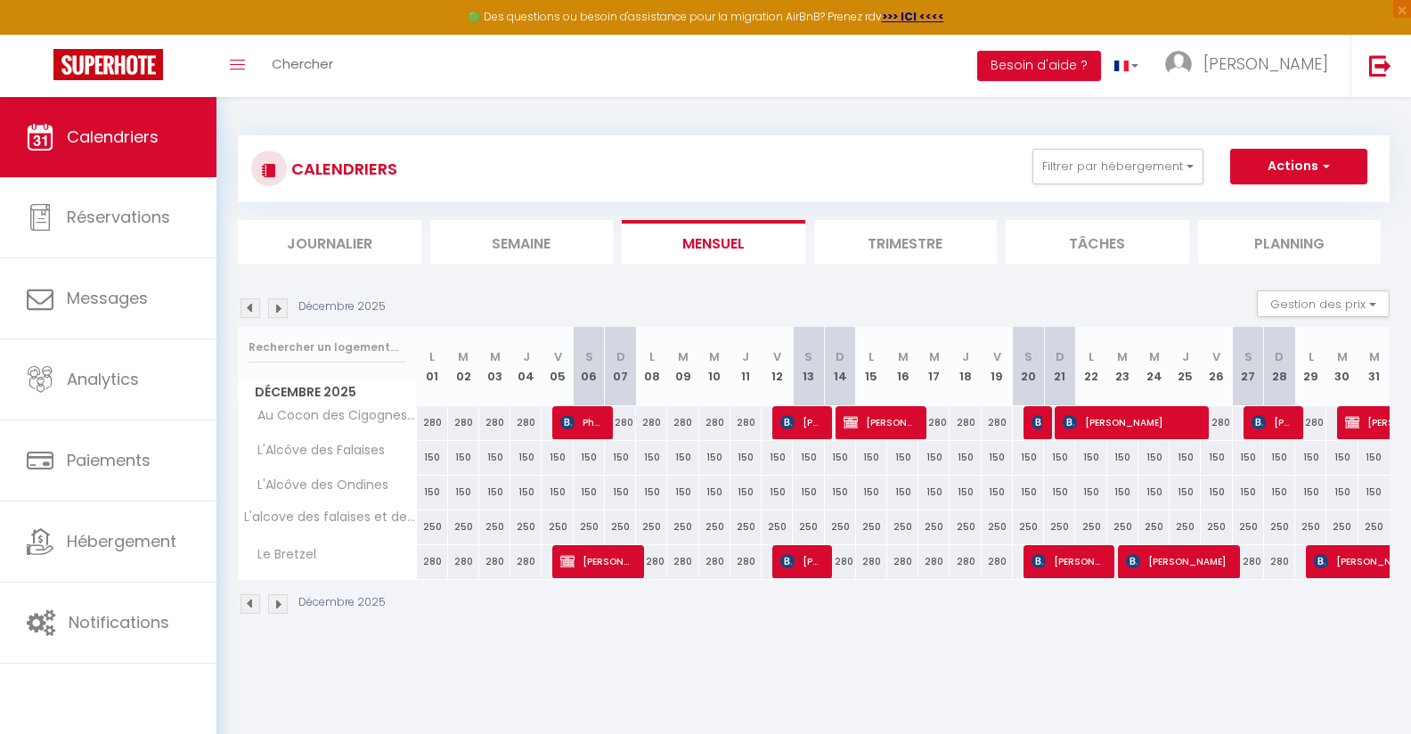
scroll to position [96, 0]
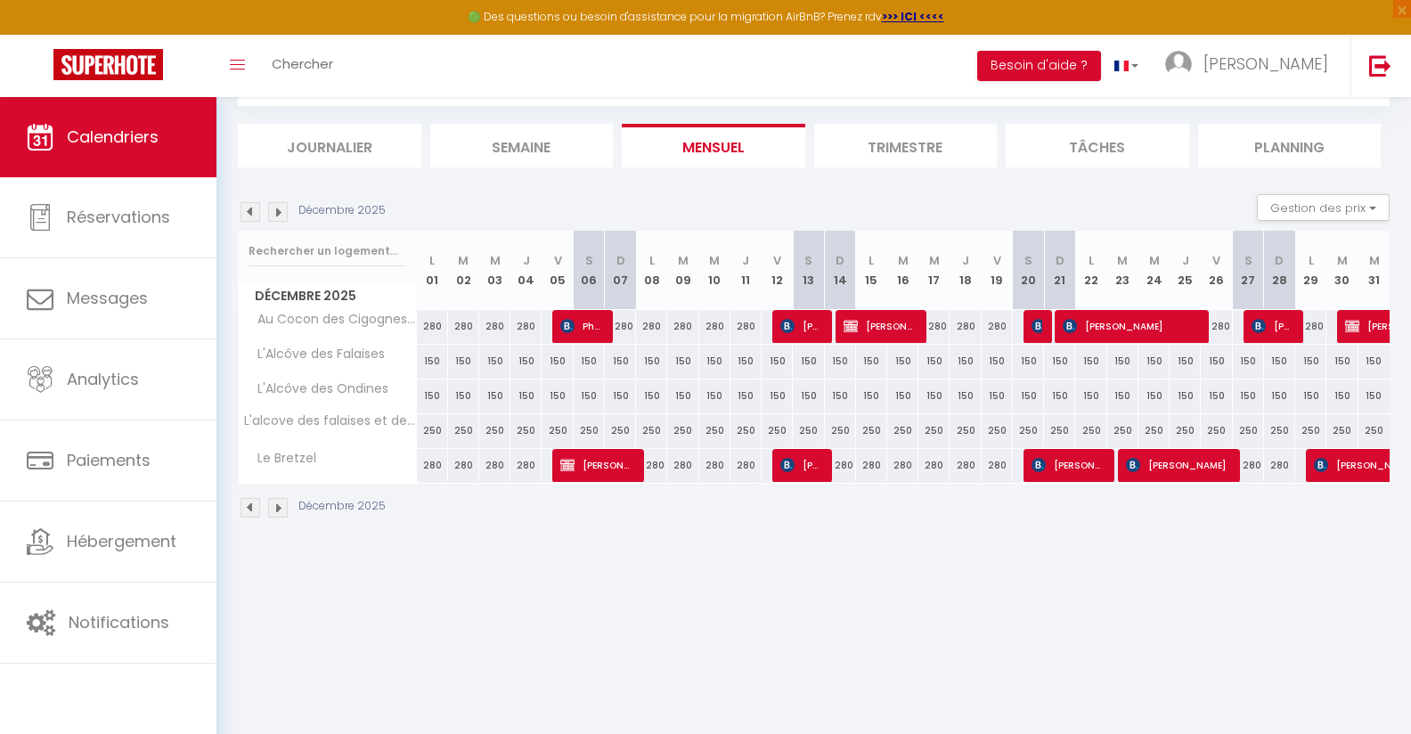
click at [248, 213] on img at bounding box center [250, 212] width 20 height 20
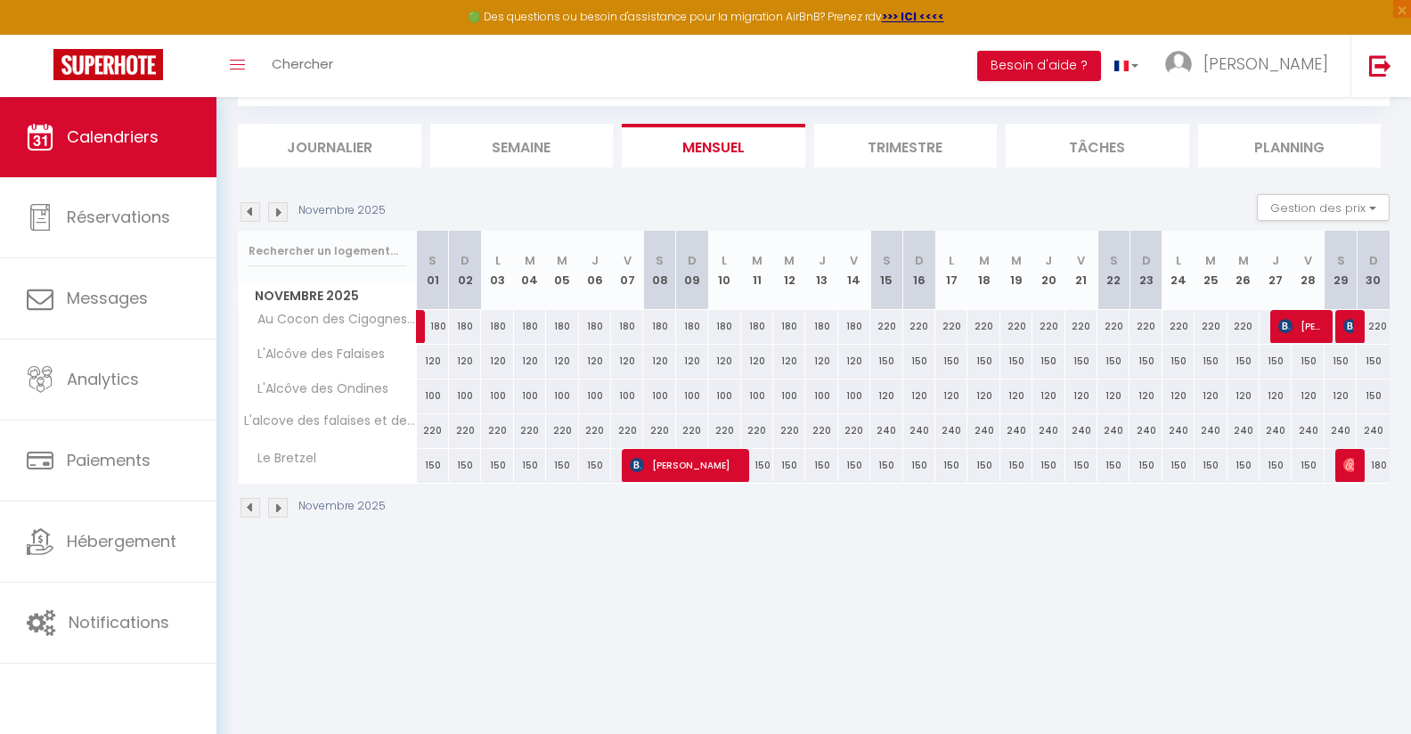
click at [248, 213] on img at bounding box center [250, 212] width 20 height 20
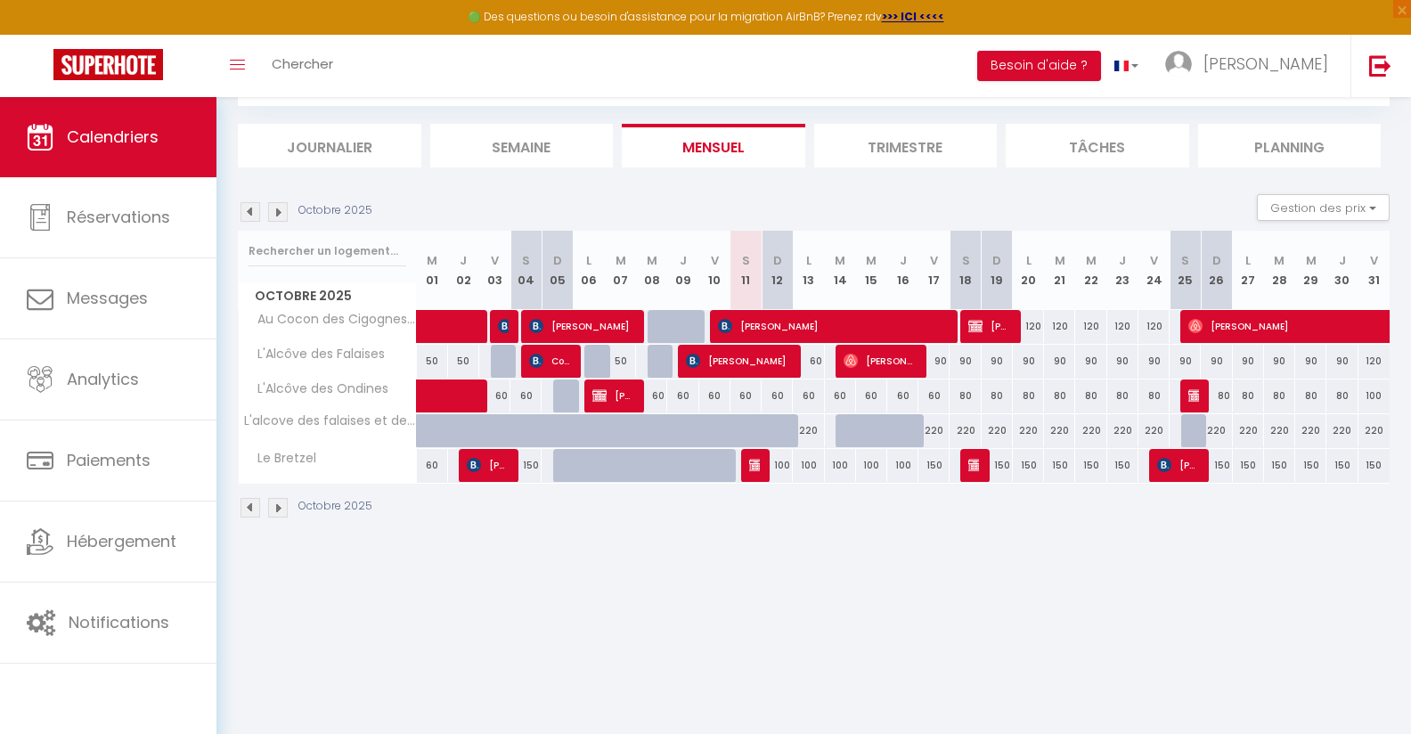
click at [286, 213] on img at bounding box center [278, 212] width 20 height 20
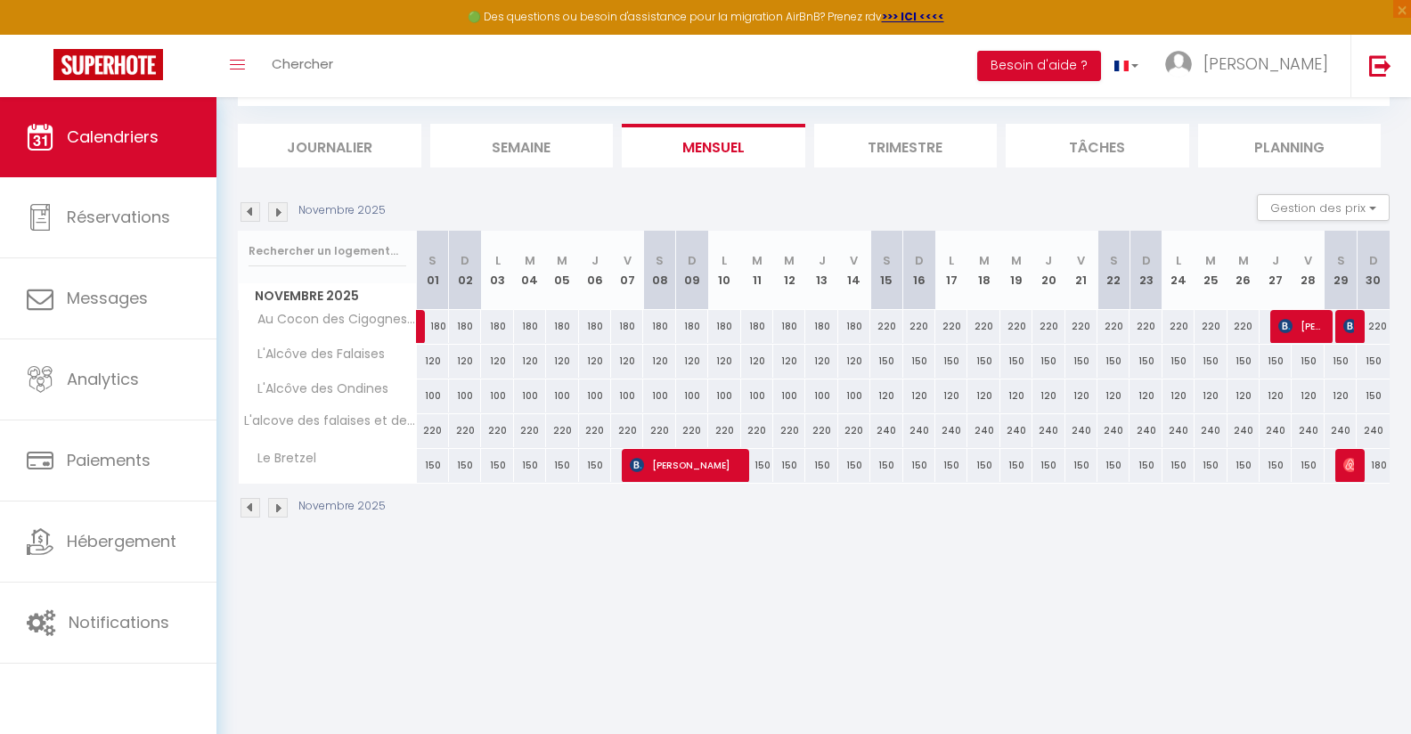
click at [280, 209] on img at bounding box center [278, 212] width 20 height 20
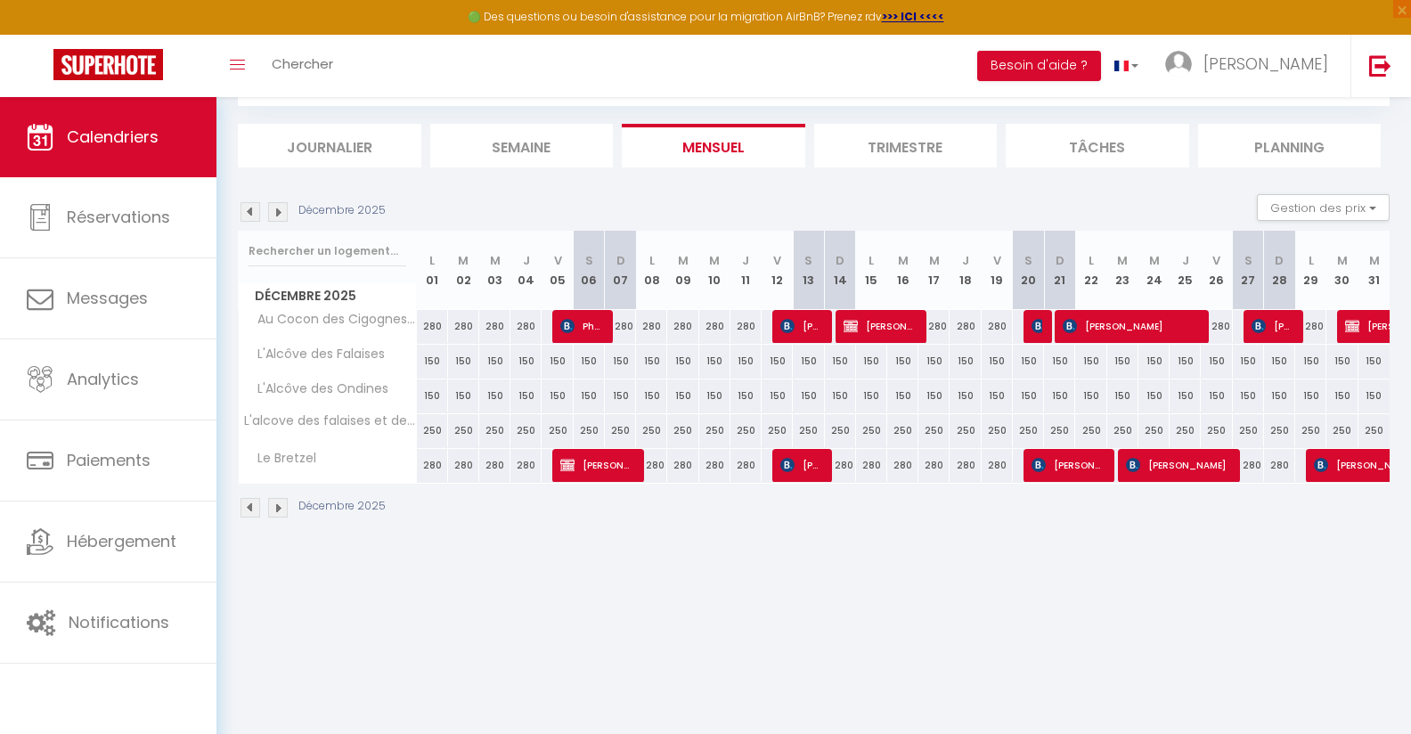
click at [253, 213] on img at bounding box center [250, 212] width 20 height 20
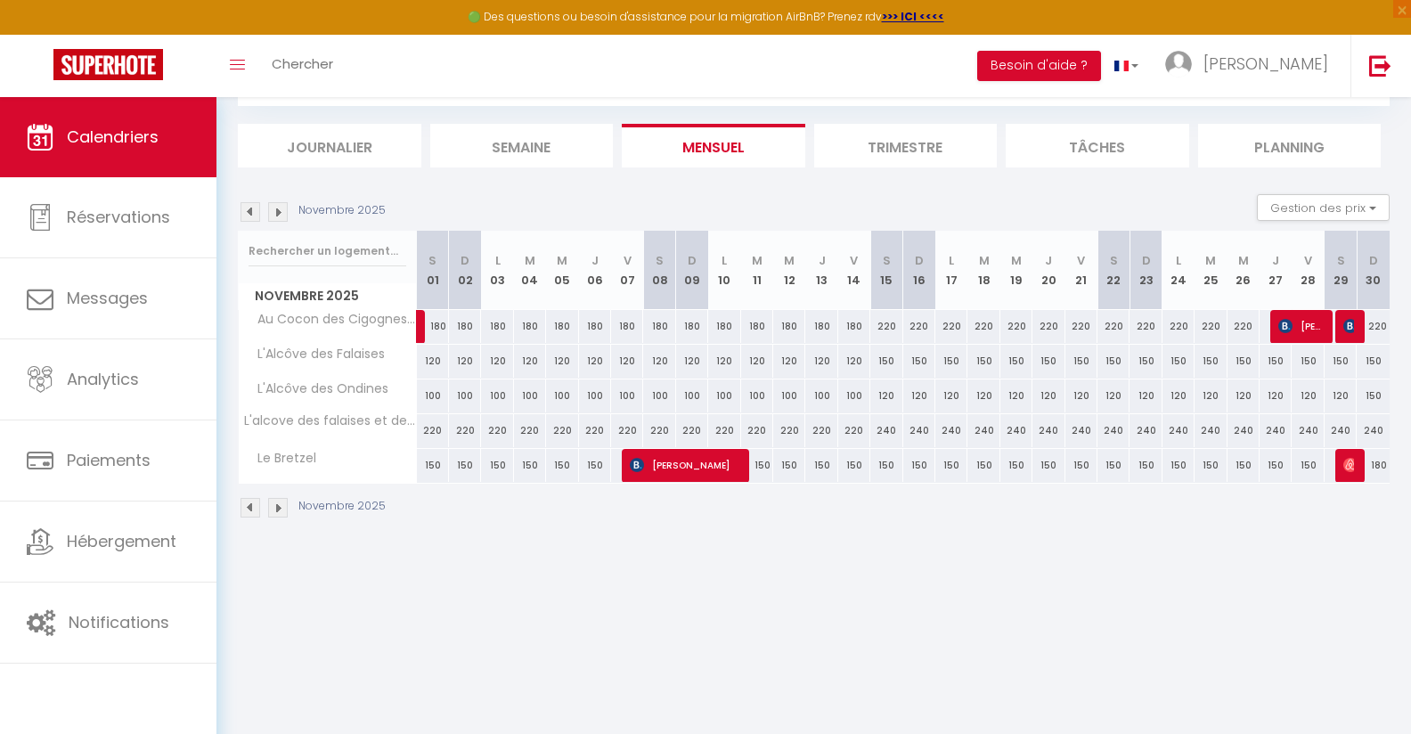
click at [252, 211] on img at bounding box center [250, 212] width 20 height 20
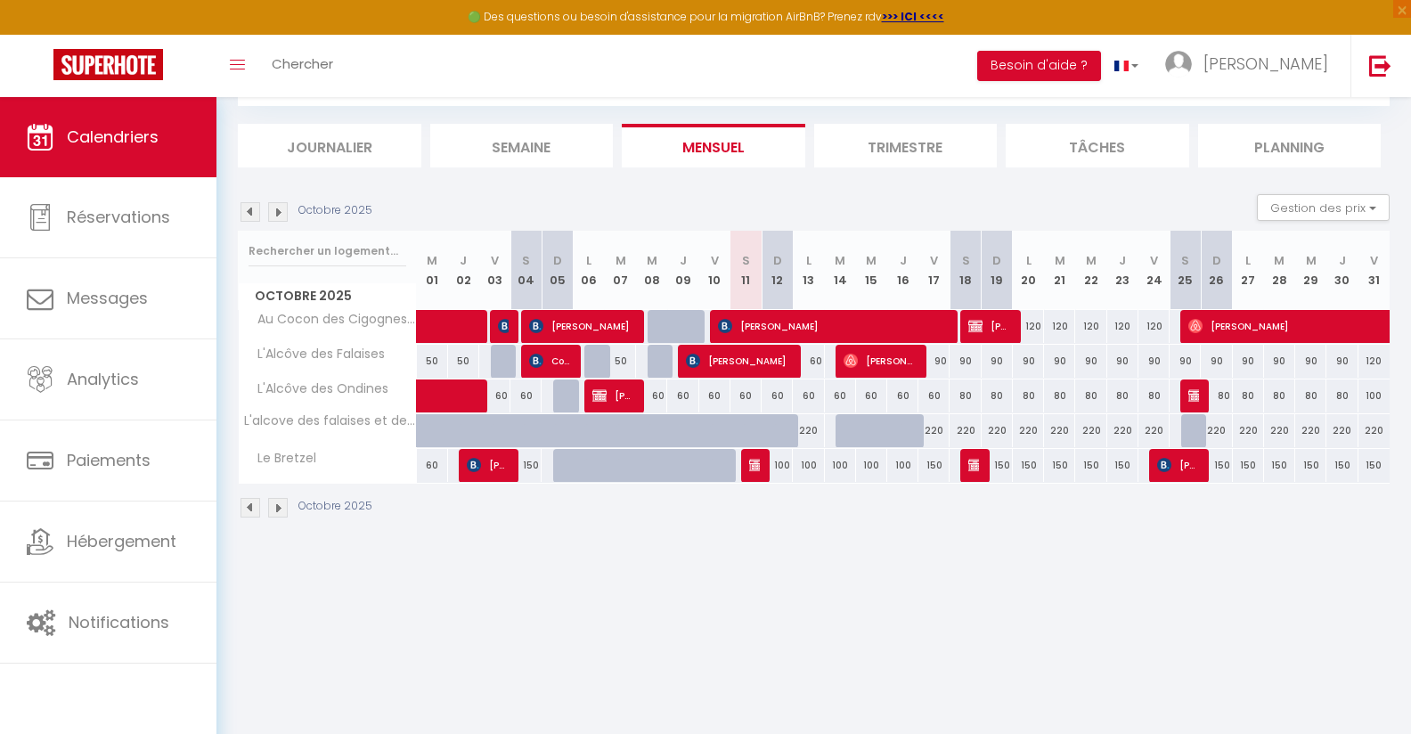
click at [744, 393] on div "60" at bounding box center [745, 395] width 31 height 33
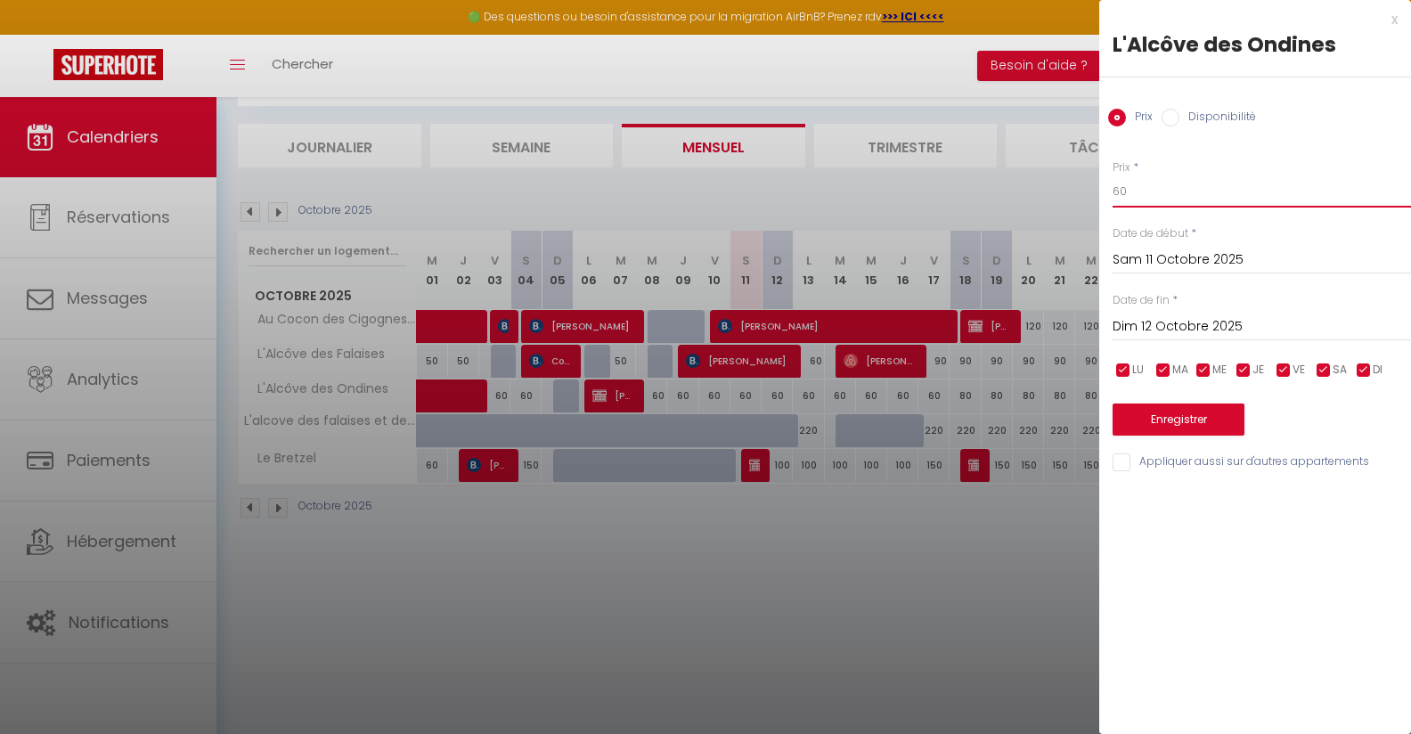
drag, startPoint x: 1135, startPoint y: 202, endPoint x: 994, endPoint y: 202, distance: 140.7
click at [1112, 202] on input "60" at bounding box center [1261, 191] width 298 height 32
click at [1189, 316] on input "Dim 12 Octobre 2025" at bounding box center [1261, 326] width 298 height 23
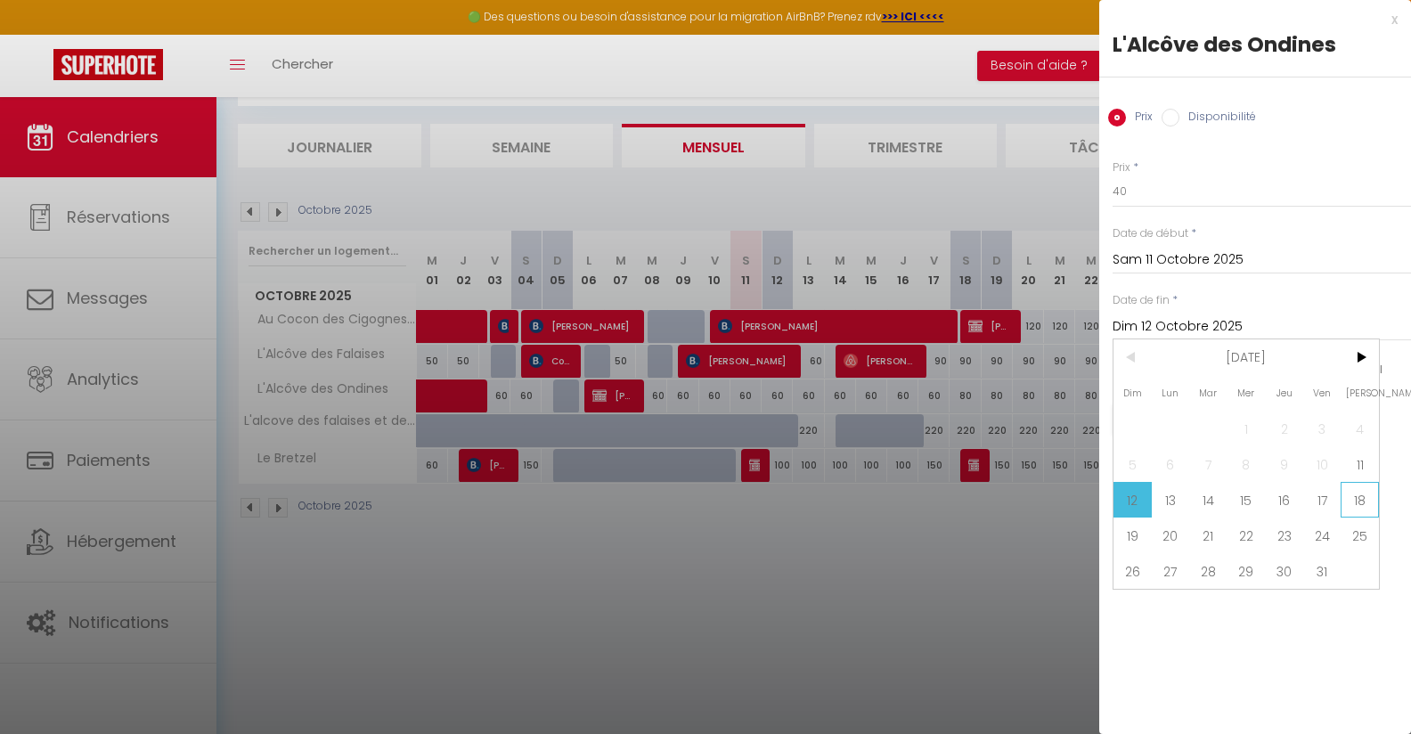
click at [1367, 508] on span "18" at bounding box center [1359, 500] width 38 height 36
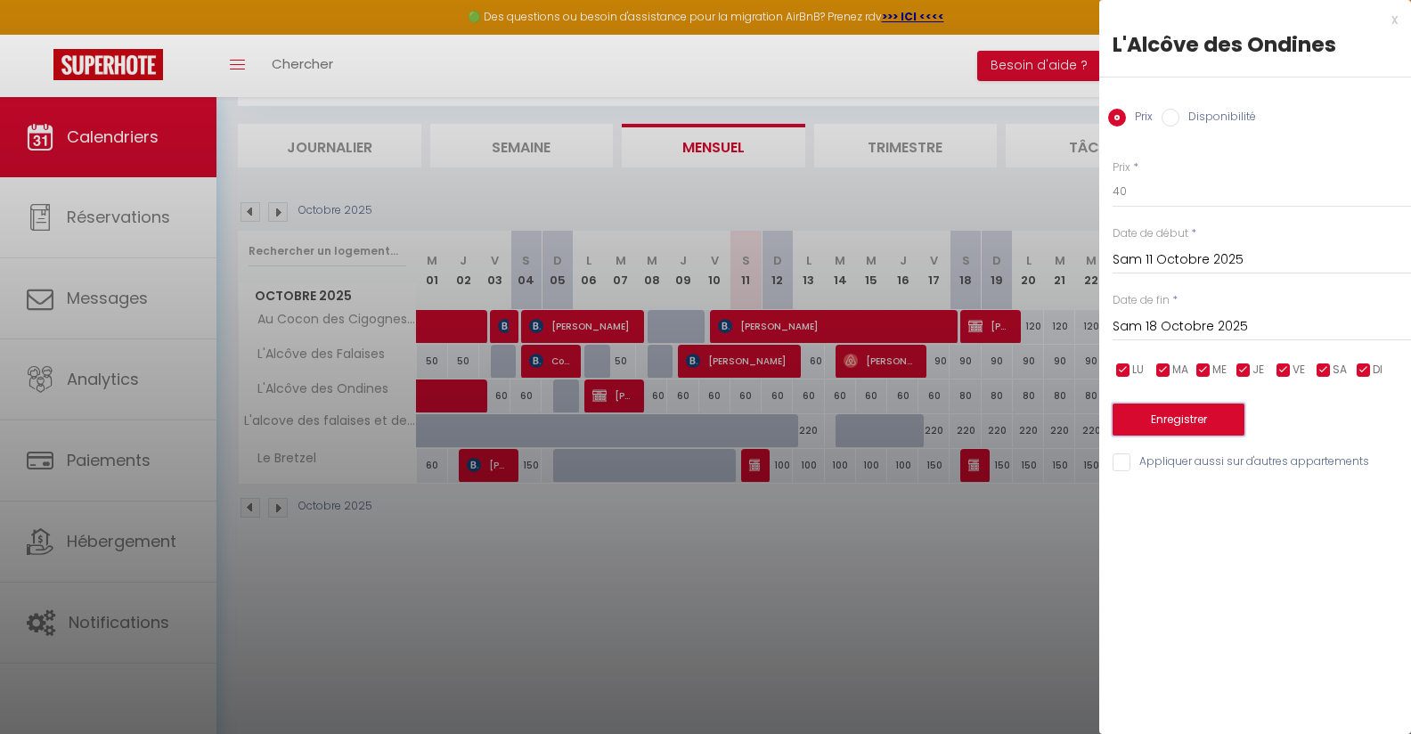
click at [1220, 430] on button "Enregistrer" at bounding box center [1178, 419] width 132 height 32
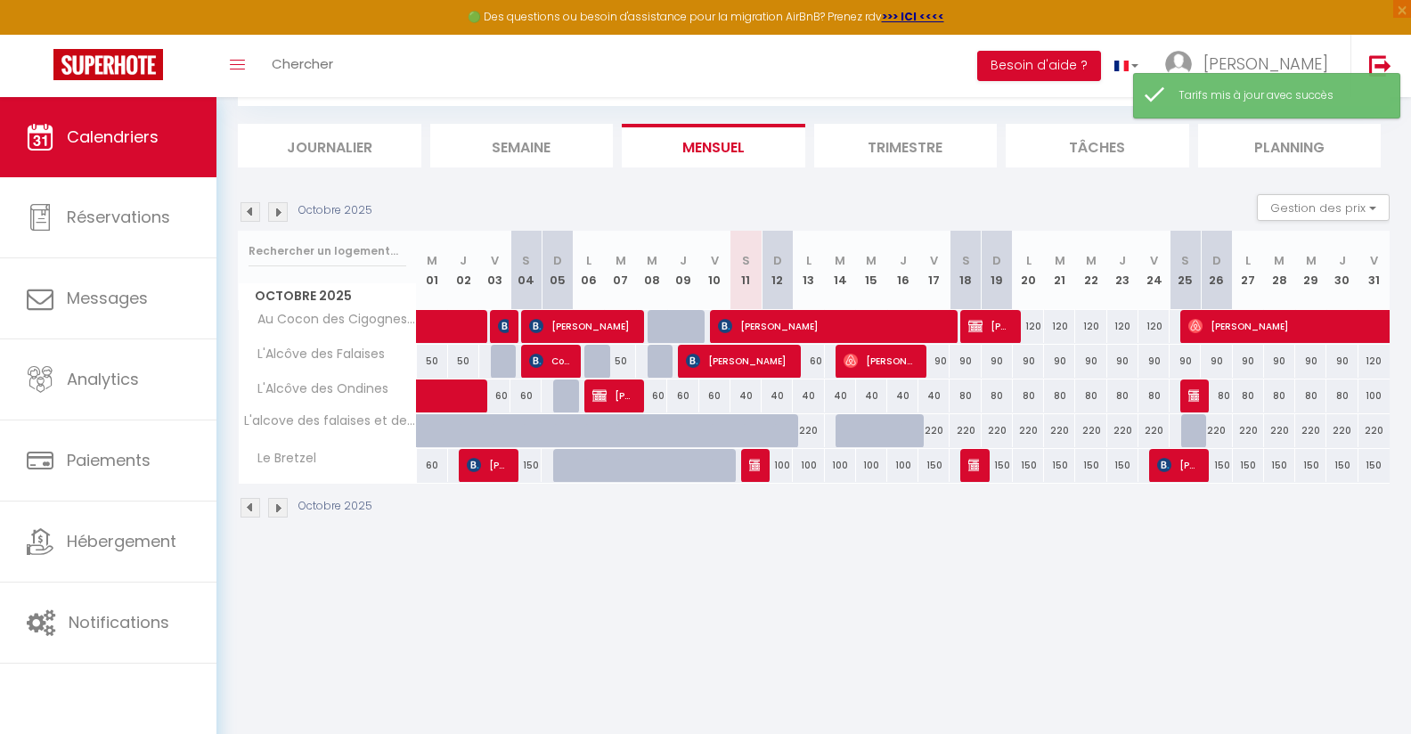
click at [967, 393] on div "80" at bounding box center [964, 395] width 31 height 33
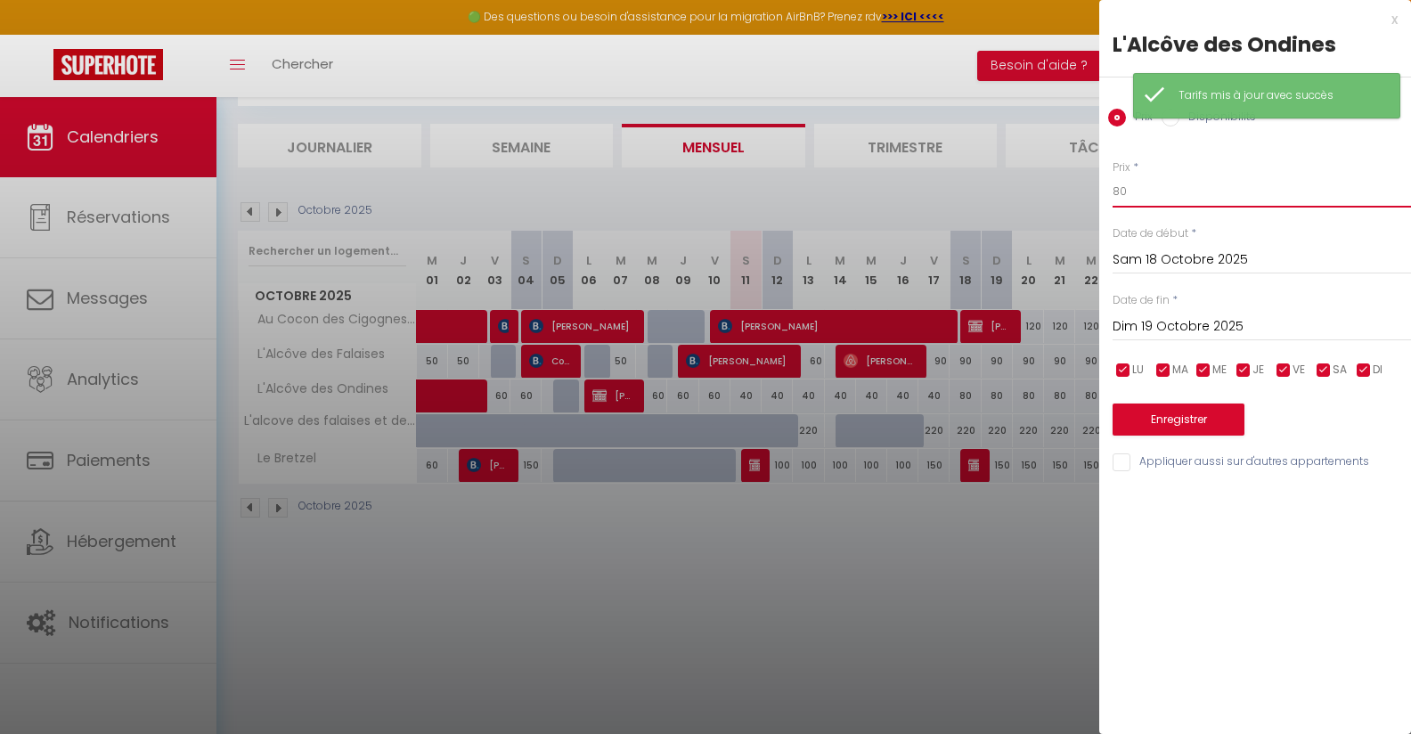
drag, startPoint x: 1145, startPoint y: 185, endPoint x: 1022, endPoint y: 185, distance: 122.9
click at [1112, 185] on input "80" at bounding box center [1261, 191] width 298 height 32
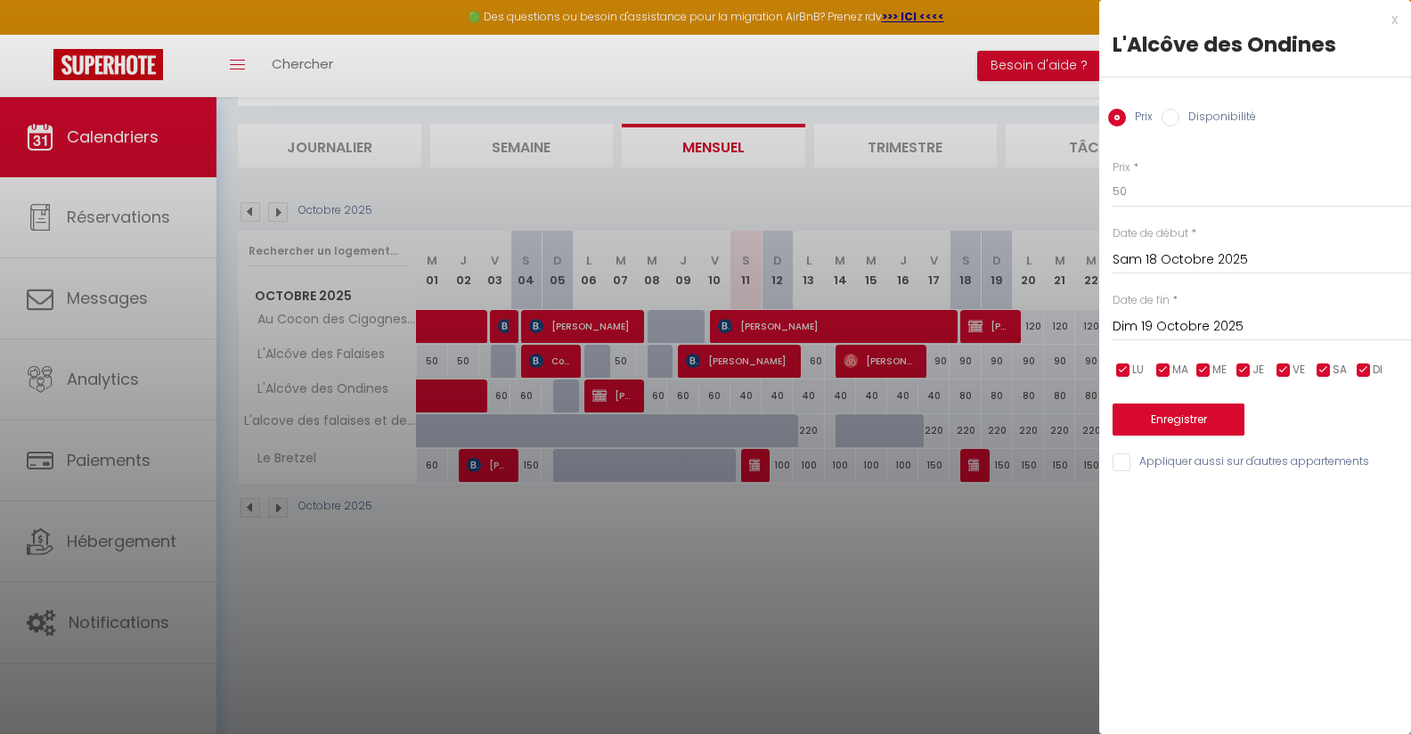
click at [1187, 327] on input "Dim 19 Octobre 2025" at bounding box center [1261, 326] width 298 height 23
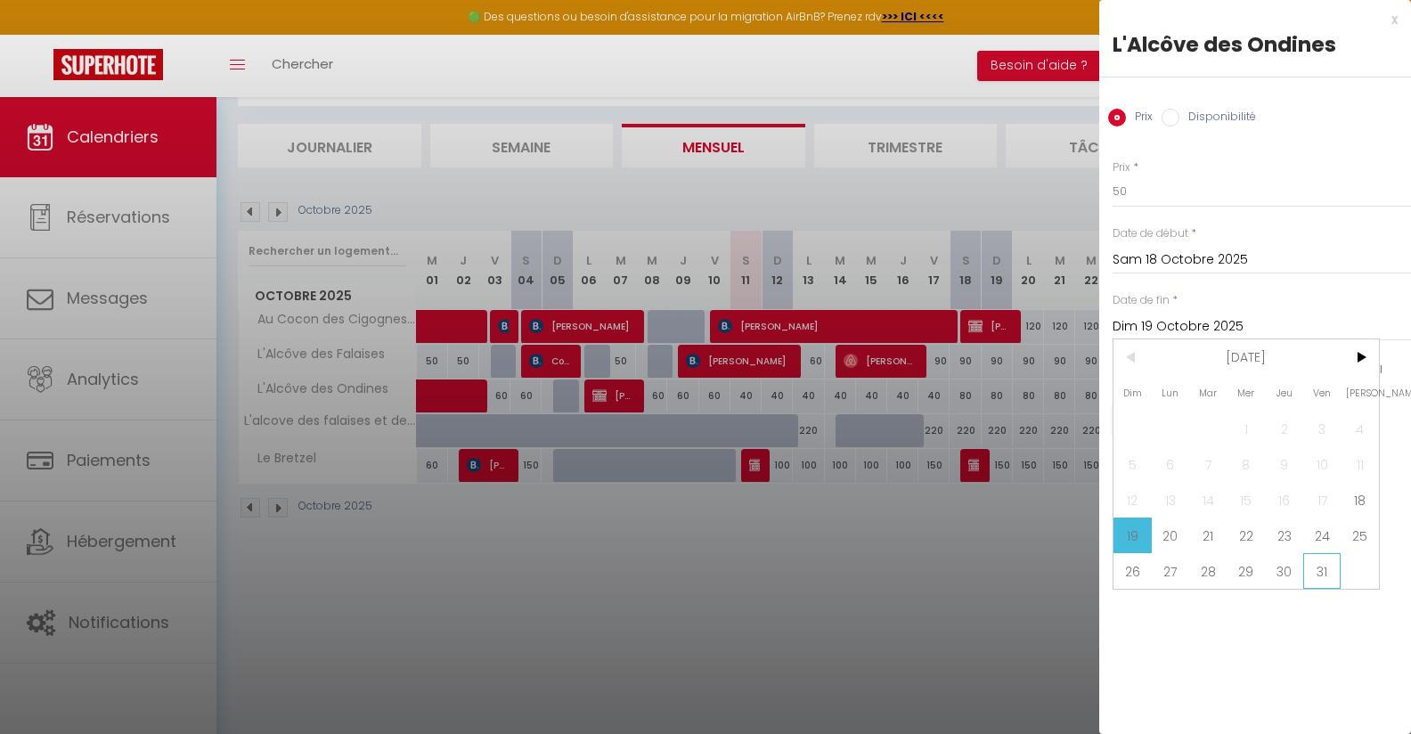
click at [1319, 571] on span "31" at bounding box center [1322, 571] width 38 height 36
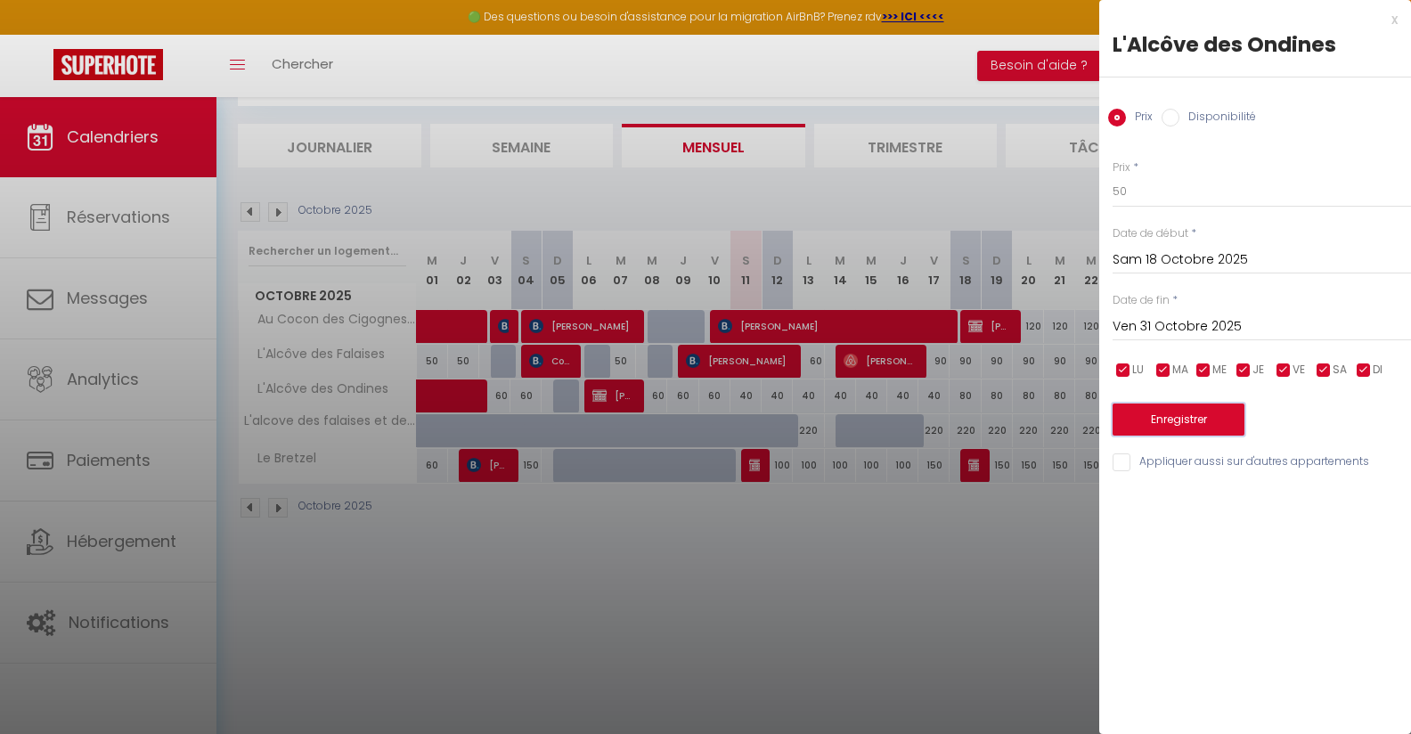
click at [1200, 424] on button "Enregistrer" at bounding box center [1178, 419] width 132 height 32
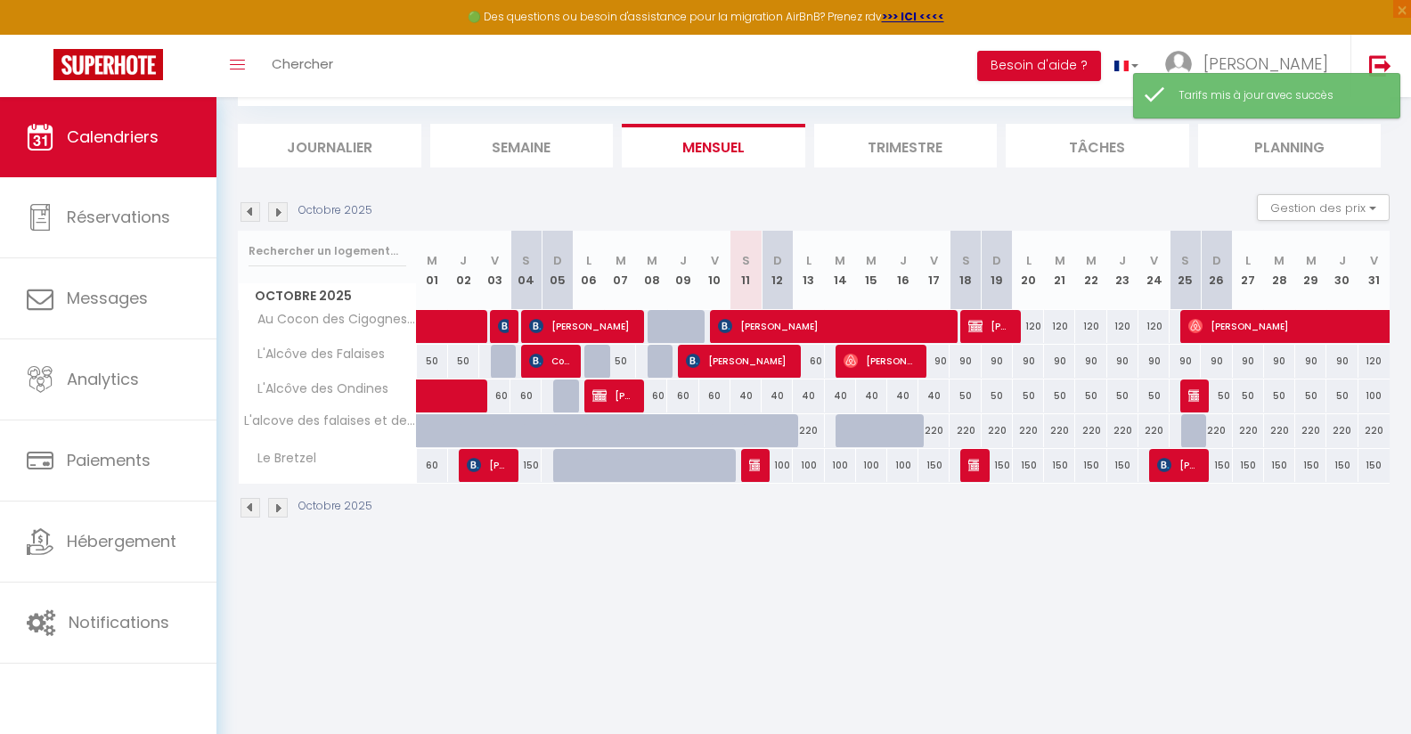
click at [810, 425] on div "220" at bounding box center [808, 430] width 31 height 33
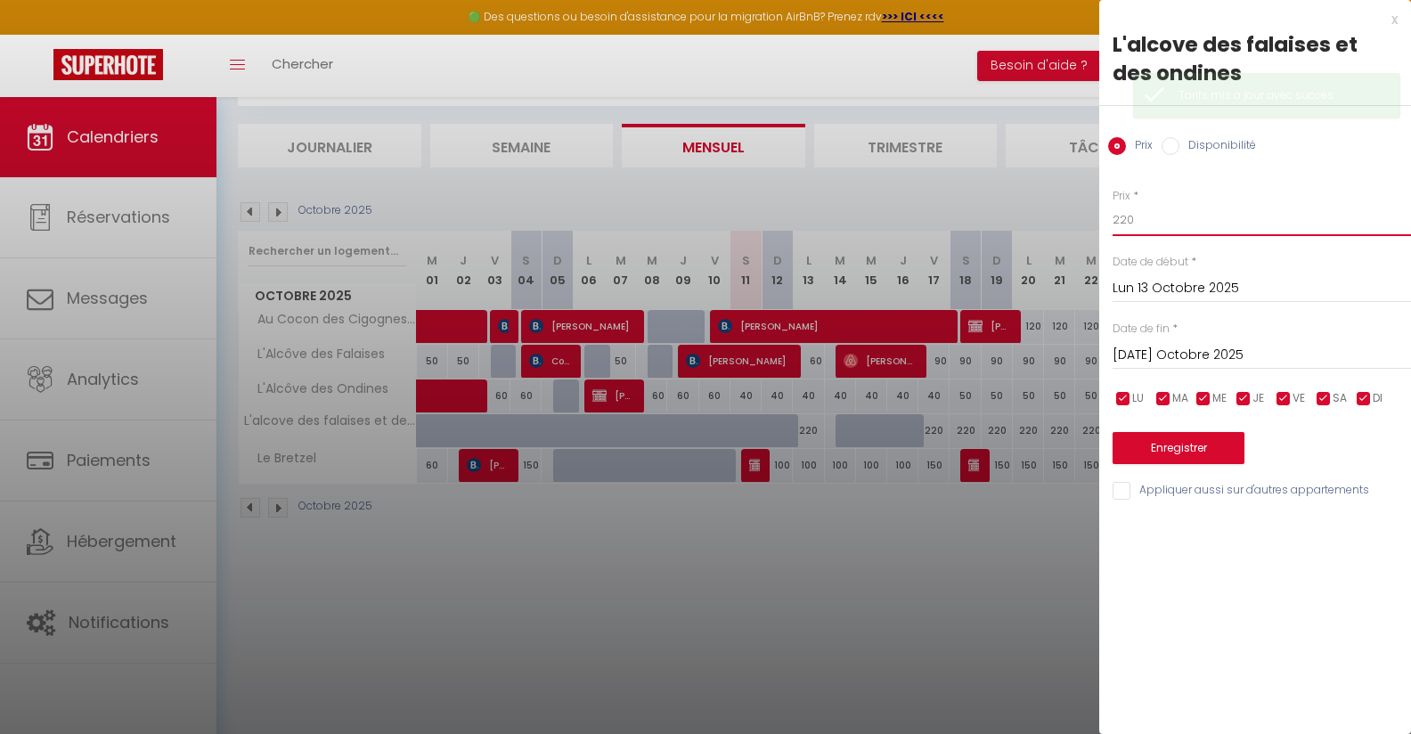
drag, startPoint x: 1232, startPoint y: 209, endPoint x: 1168, endPoint y: 215, distance: 64.4
click at [1168, 215] on input "220" at bounding box center [1261, 220] width 298 height 32
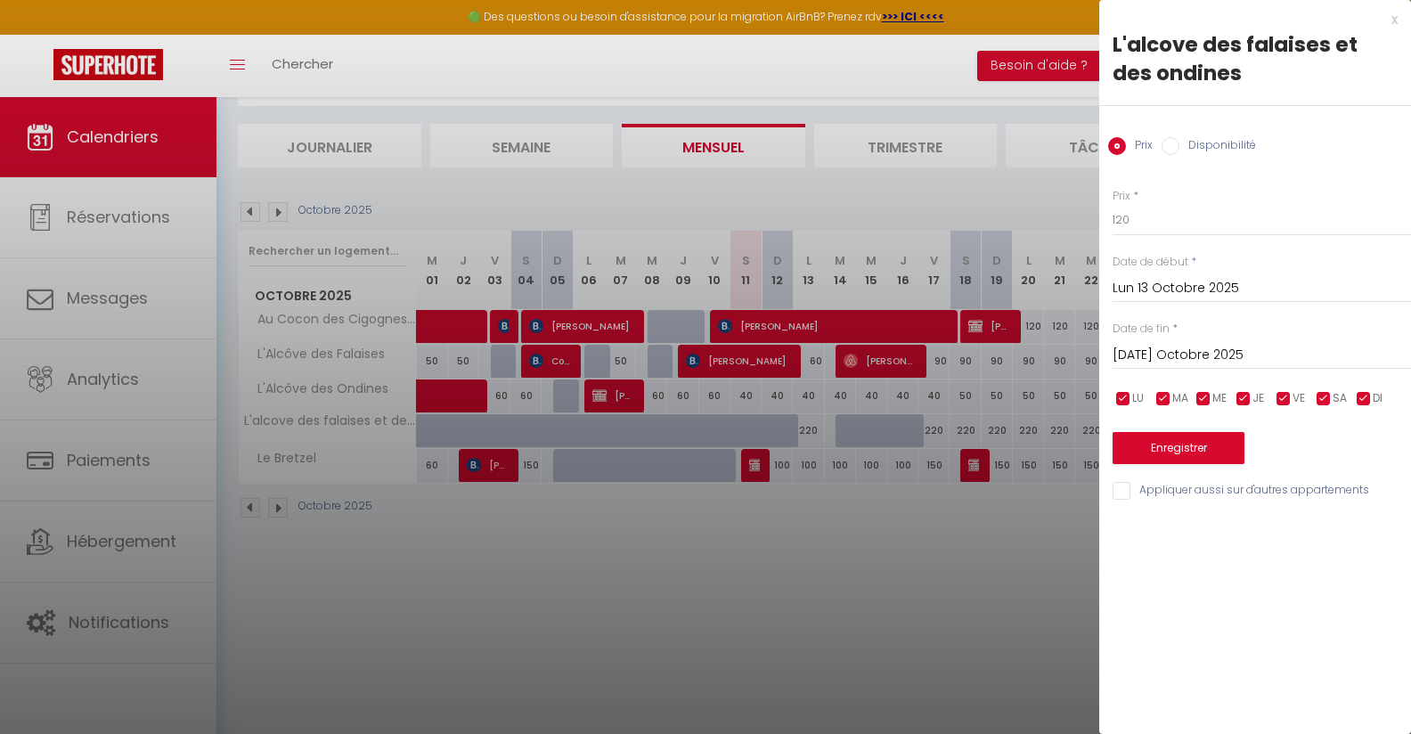
click at [1232, 354] on input "[DATE] Octobre 2025" at bounding box center [1261, 355] width 298 height 23
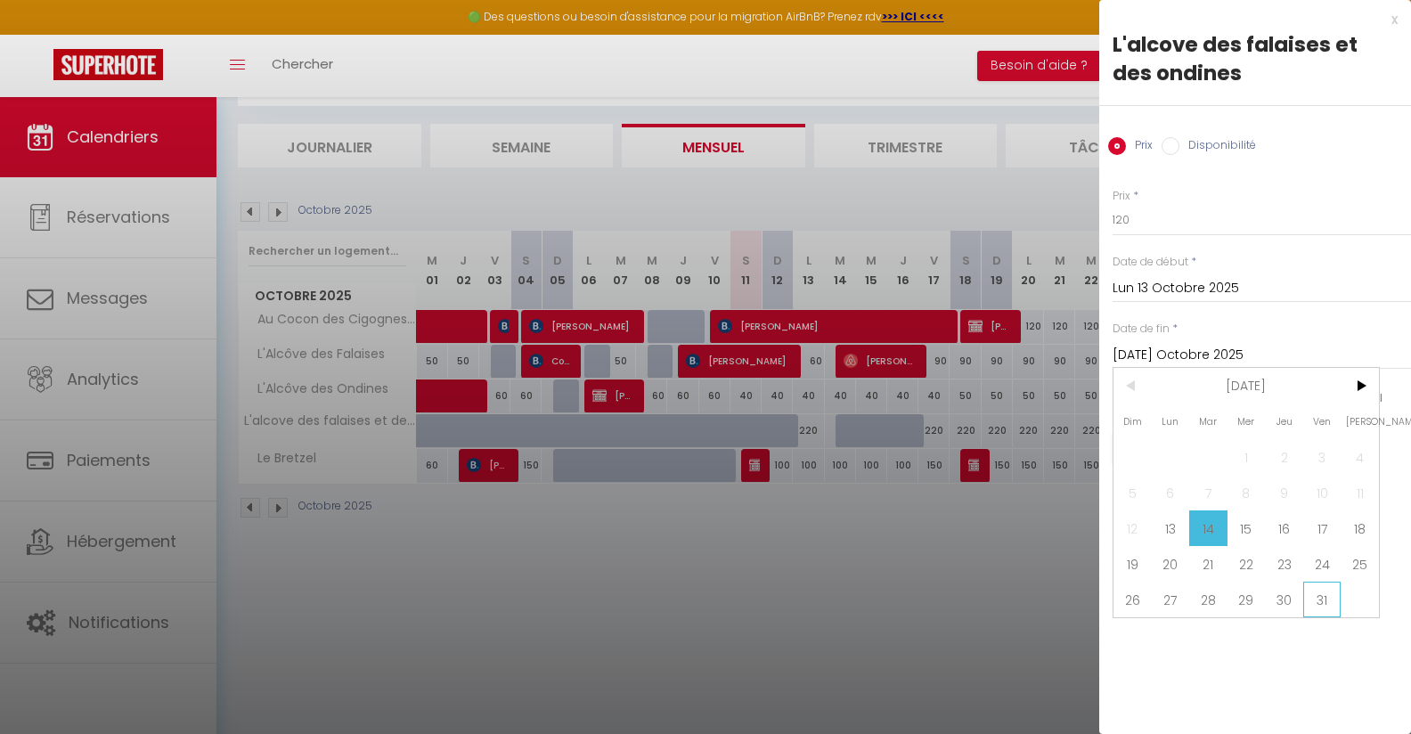
click at [1332, 596] on span "31" at bounding box center [1322, 600] width 38 height 36
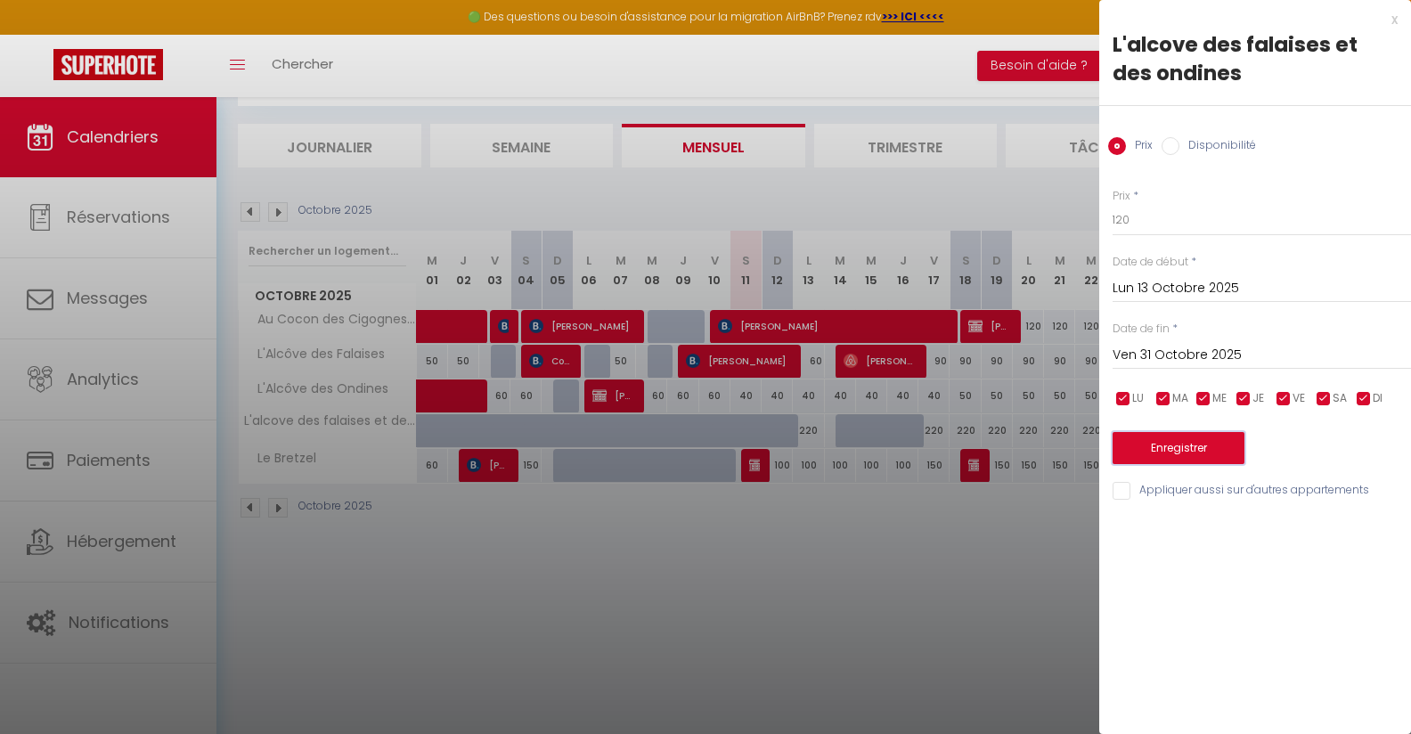
click at [1234, 436] on button "Enregistrer" at bounding box center [1178, 448] width 132 height 32
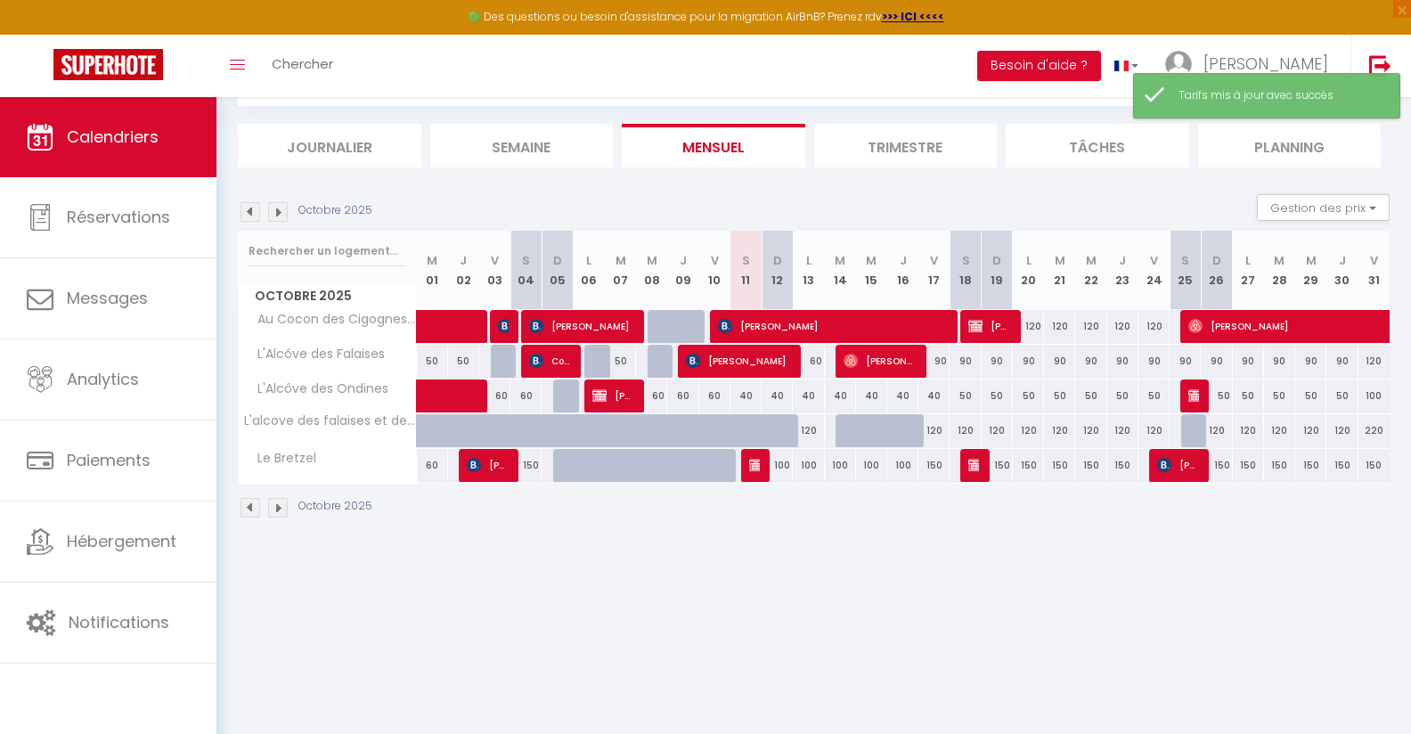
click at [786, 462] on div "100" at bounding box center [777, 465] width 31 height 33
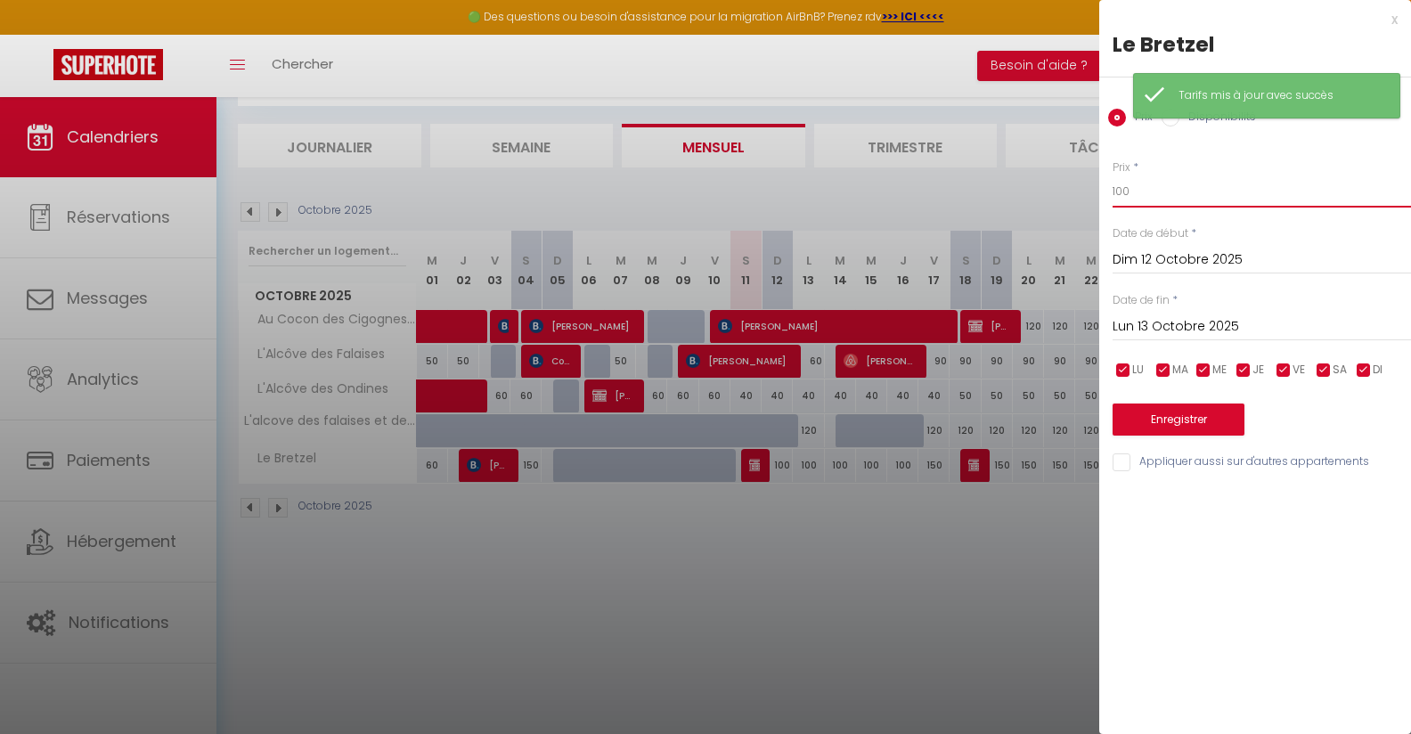
drag, startPoint x: 1151, startPoint y: 194, endPoint x: 1009, endPoint y: 193, distance: 141.6
click at [1112, 193] on input "100" at bounding box center [1261, 191] width 298 height 32
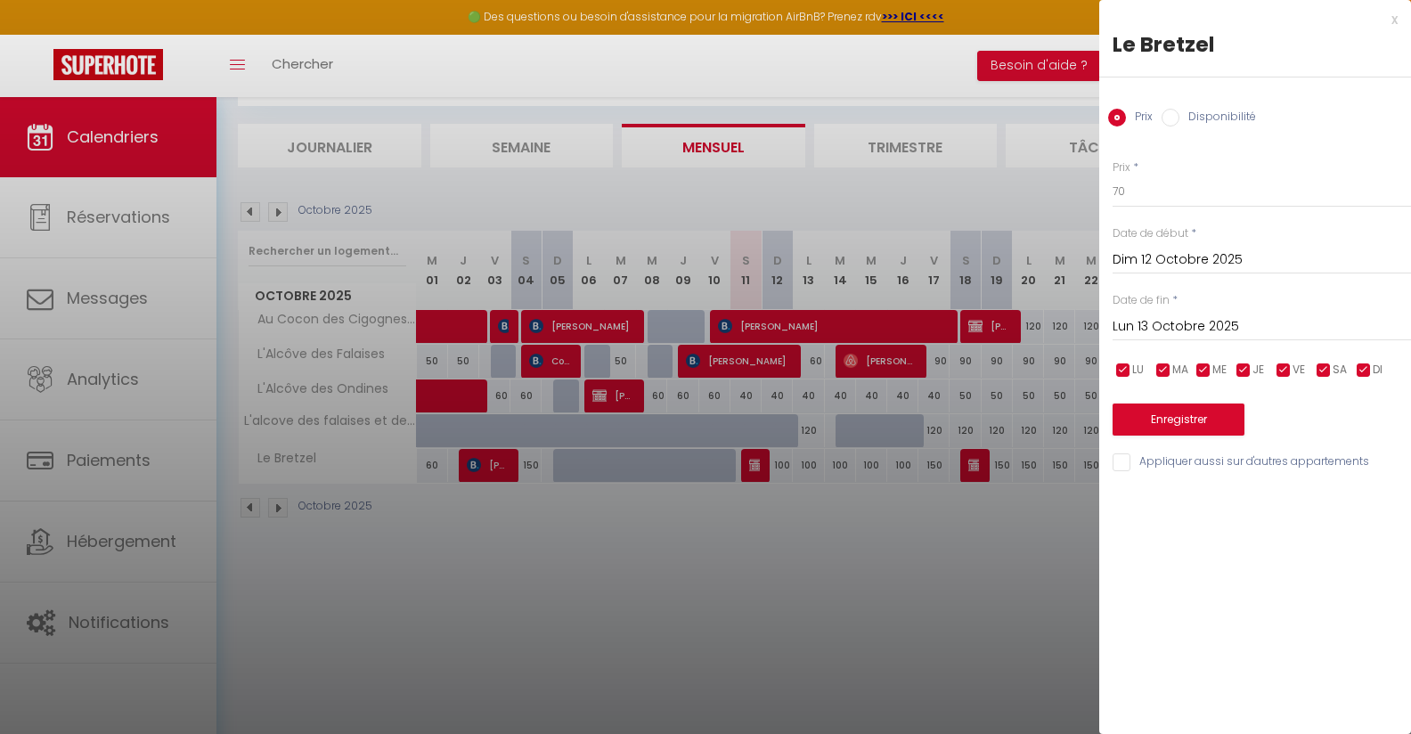
click at [1150, 322] on input "Lun 13 Octobre 2025" at bounding box center [1261, 326] width 298 height 23
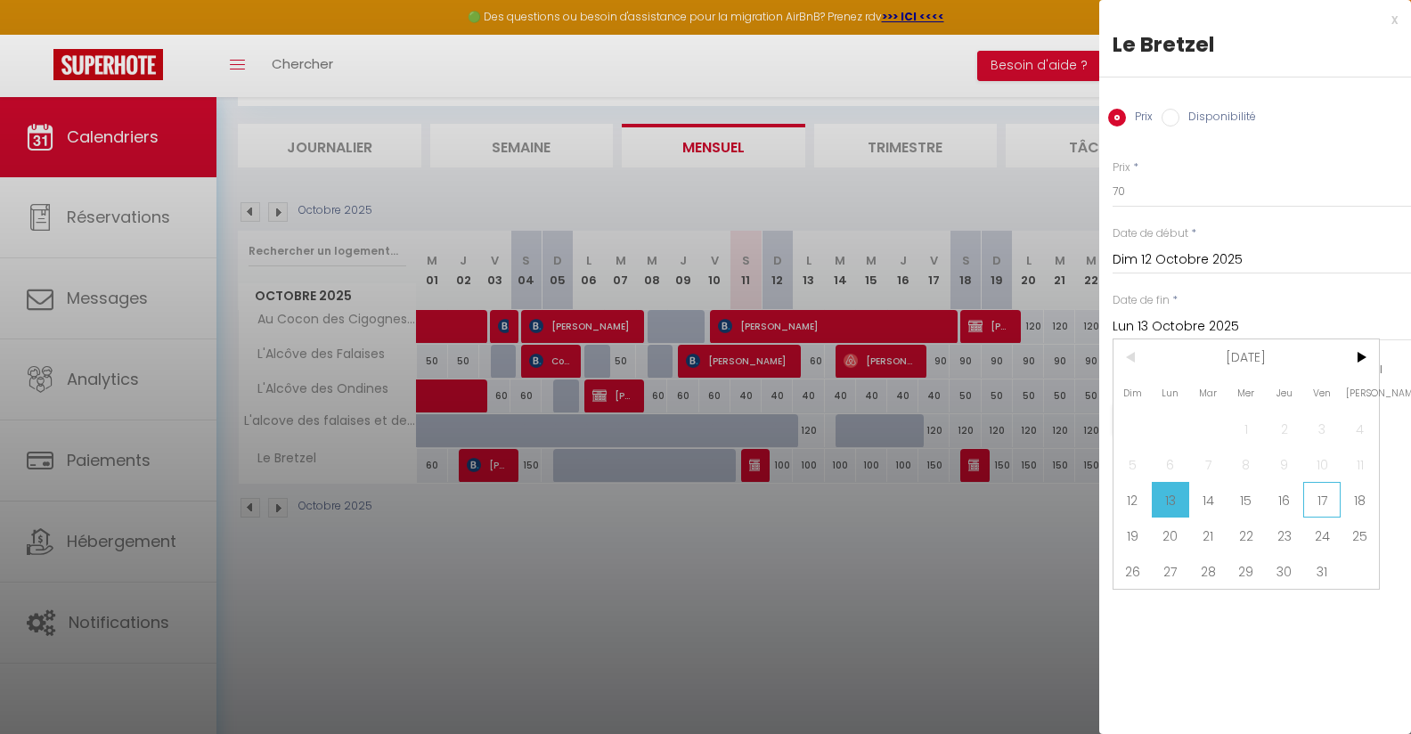
click at [1332, 495] on span "17" at bounding box center [1322, 500] width 38 height 36
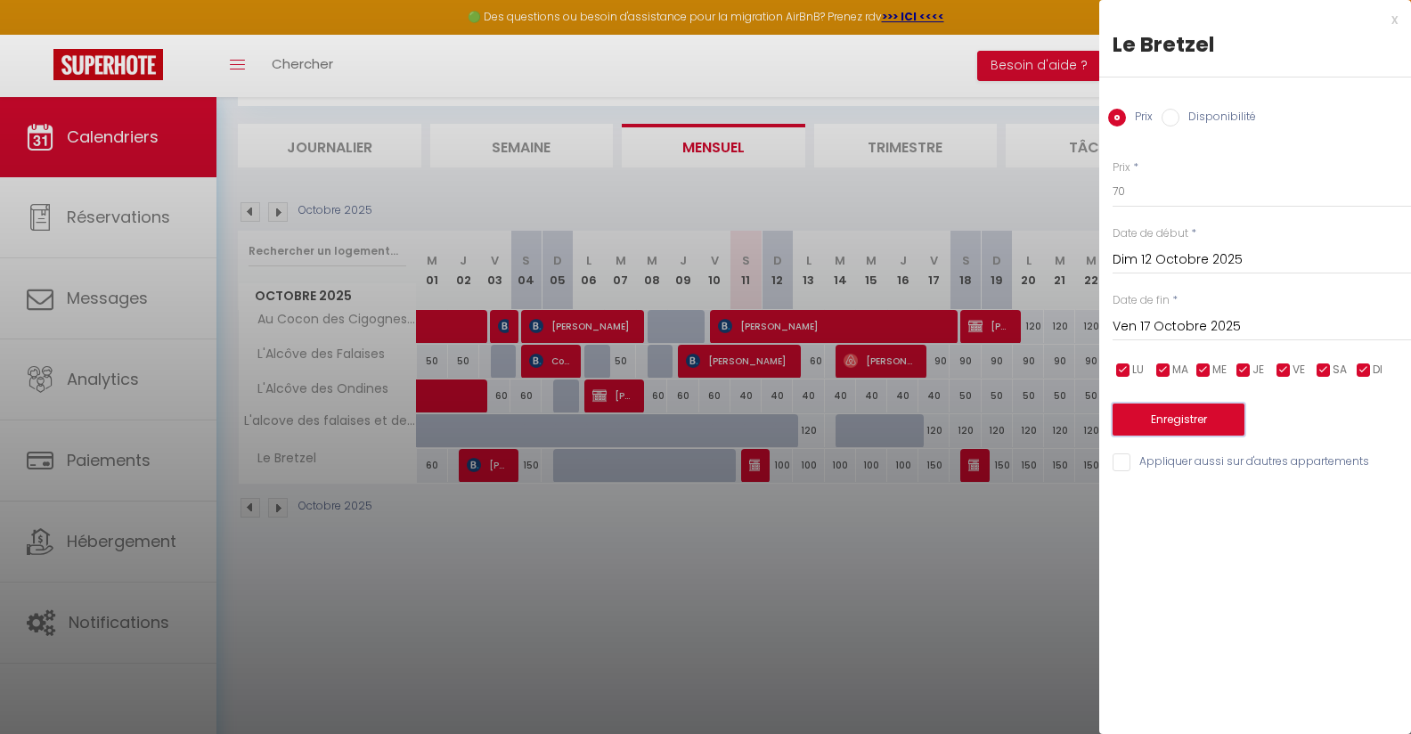
click at [1226, 418] on button "Enregistrer" at bounding box center [1178, 419] width 132 height 32
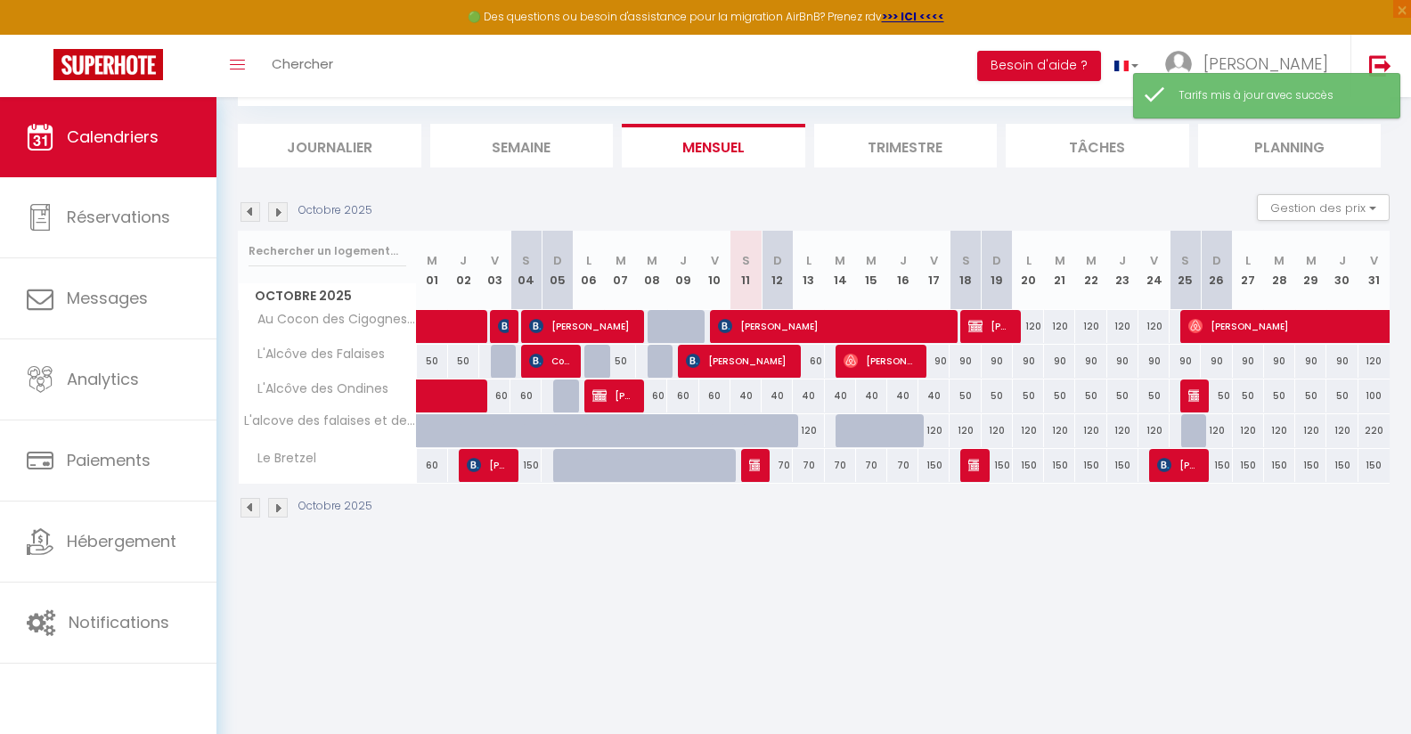
click at [940, 454] on div "150" at bounding box center [933, 465] width 31 height 33
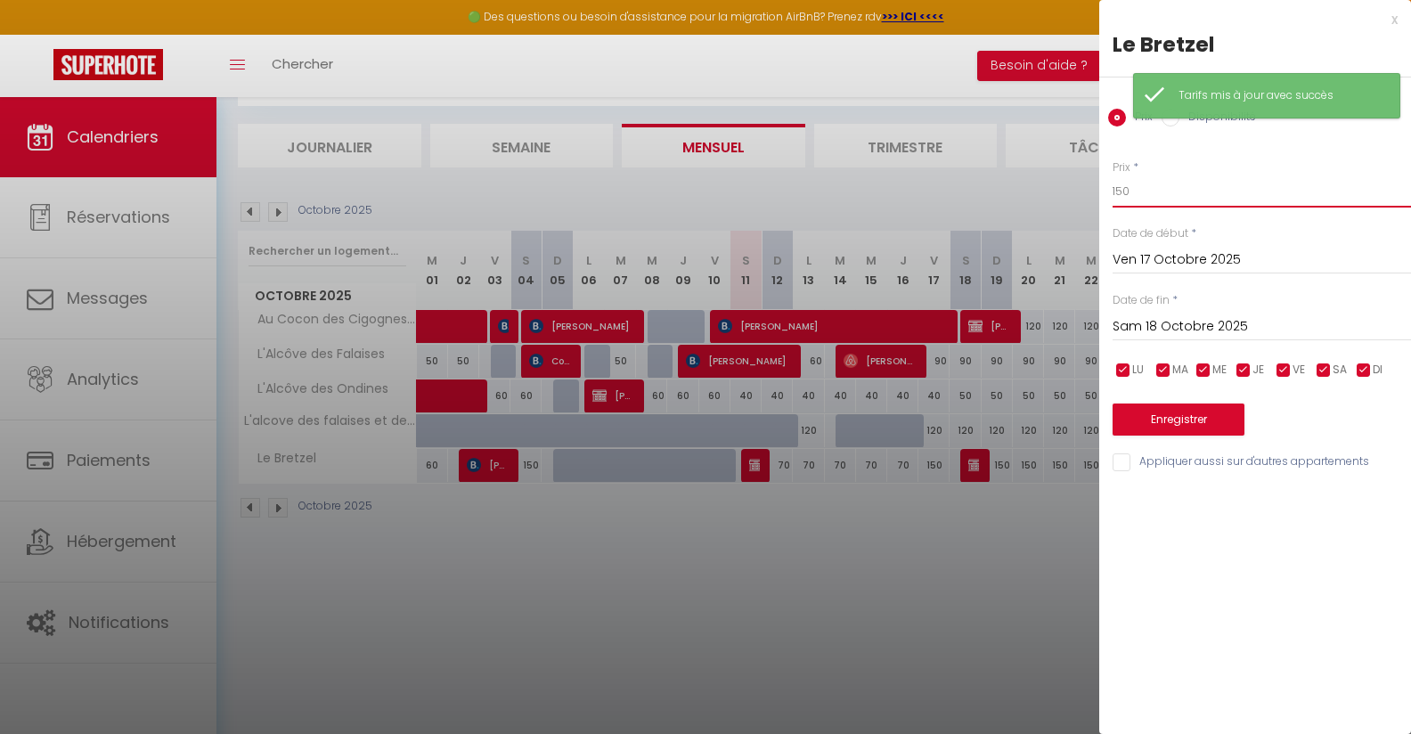
drag, startPoint x: 1204, startPoint y: 198, endPoint x: 1054, endPoint y: 198, distance: 150.5
click at [1112, 198] on input "150" at bounding box center [1261, 191] width 298 height 32
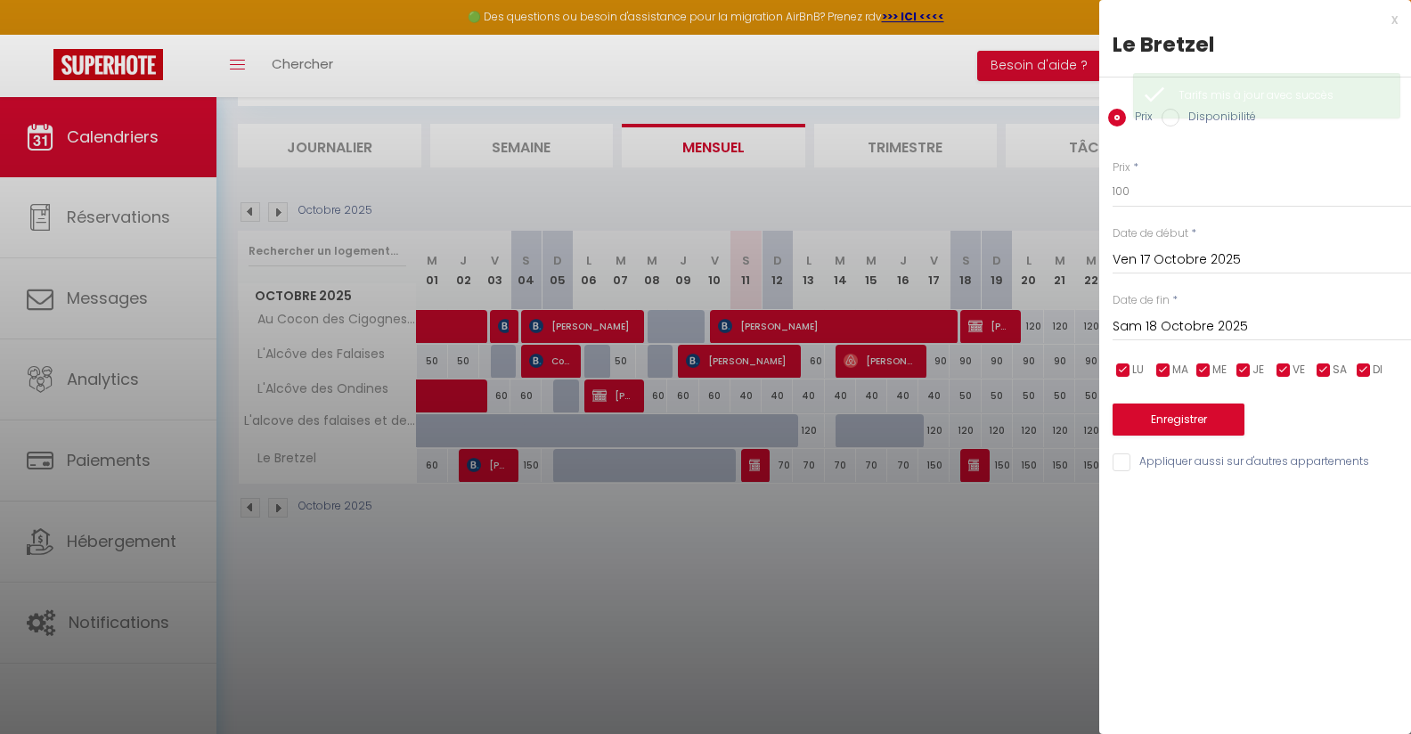
click at [1178, 332] on input "Sam 18 Octobre 2025" at bounding box center [1261, 326] width 298 height 23
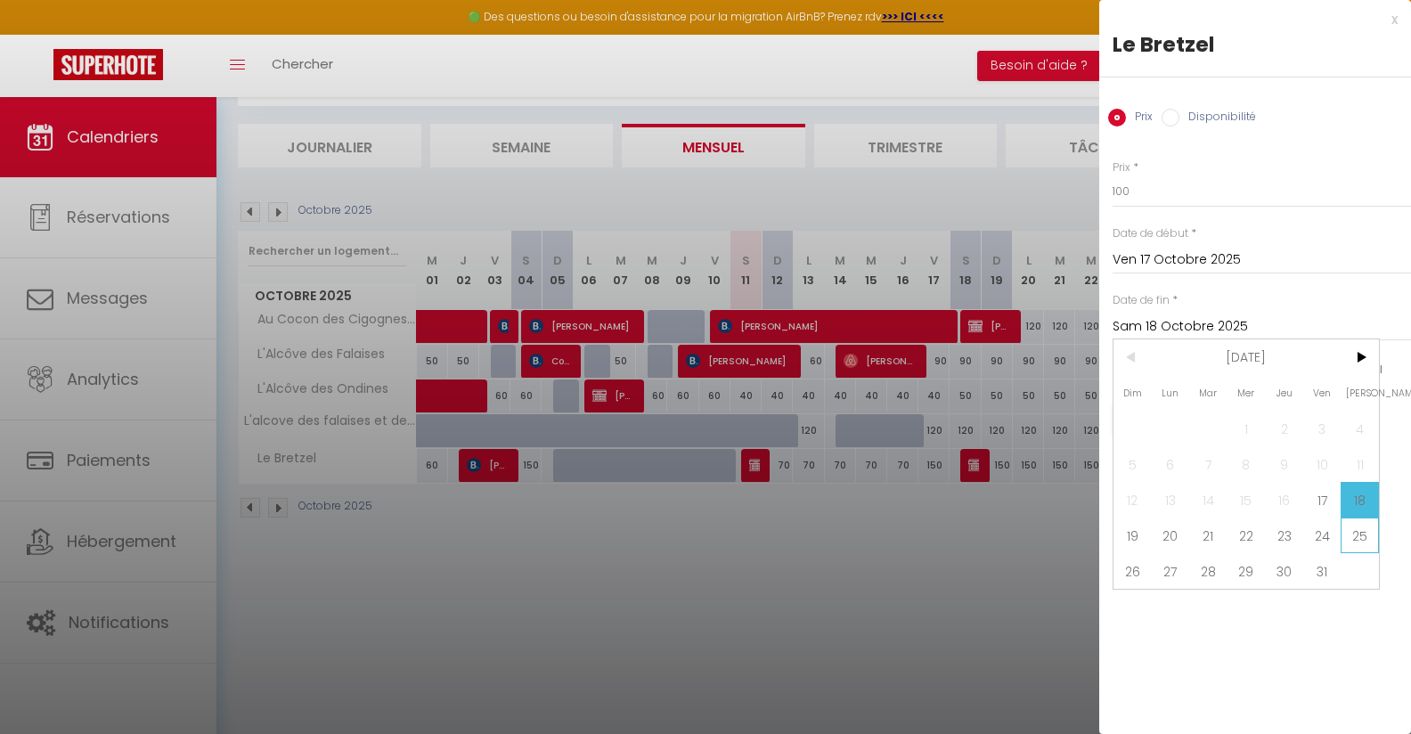
click at [1358, 526] on span "25" at bounding box center [1359, 535] width 38 height 36
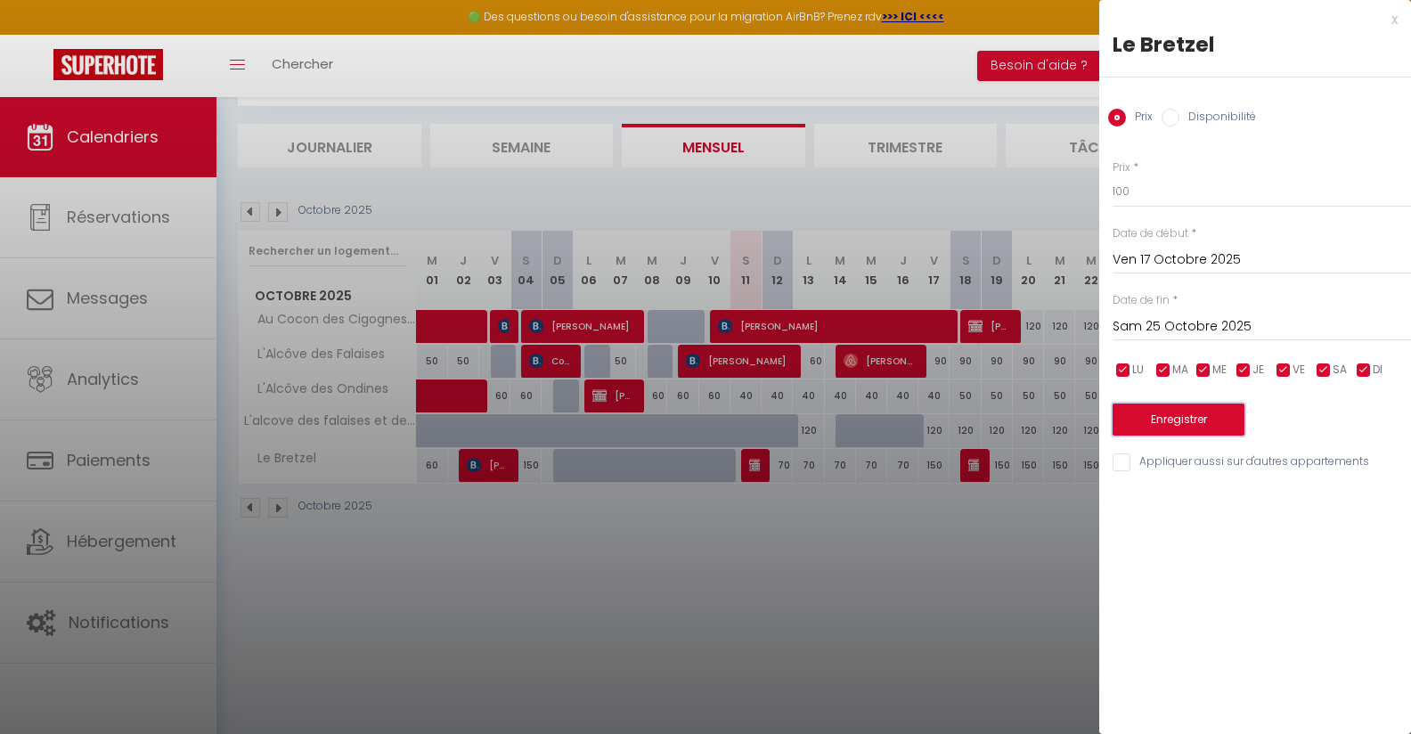
click at [1208, 418] on button "Enregistrer" at bounding box center [1178, 419] width 132 height 32
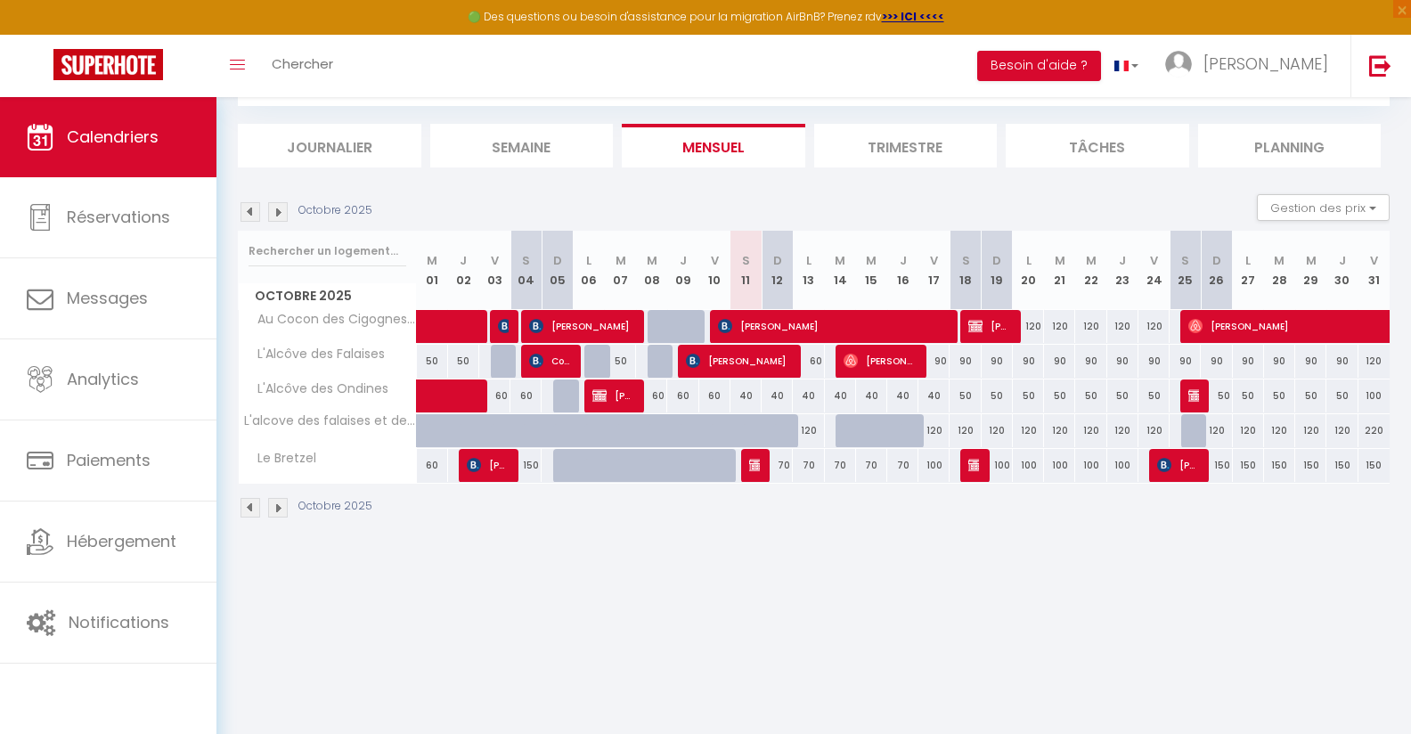
click at [939, 358] on div "90" at bounding box center [933, 361] width 31 height 33
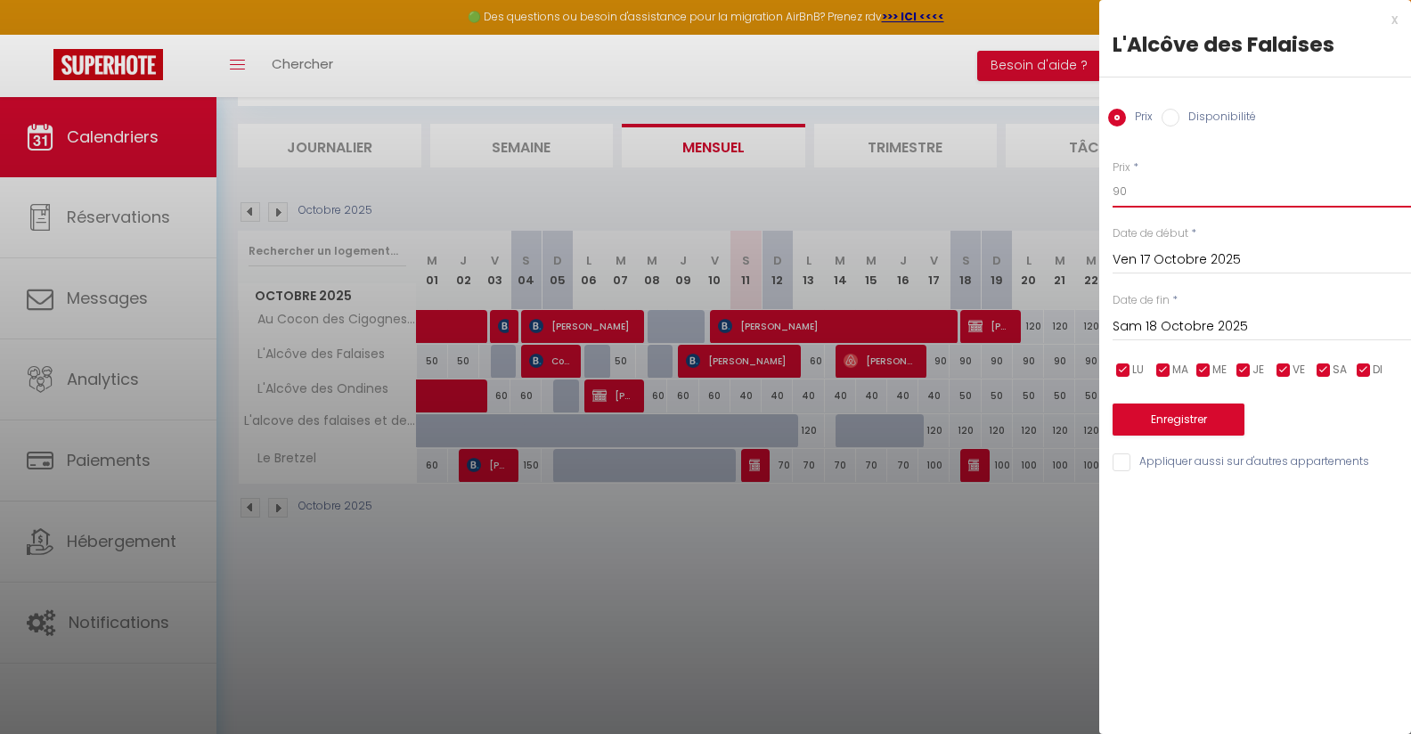
drag, startPoint x: 1183, startPoint y: 194, endPoint x: 1045, endPoint y: 194, distance: 138.1
click at [1112, 194] on input "90" at bounding box center [1261, 191] width 298 height 32
click at [1222, 322] on input "Sam 18 Octobre 2025" at bounding box center [1261, 326] width 298 height 23
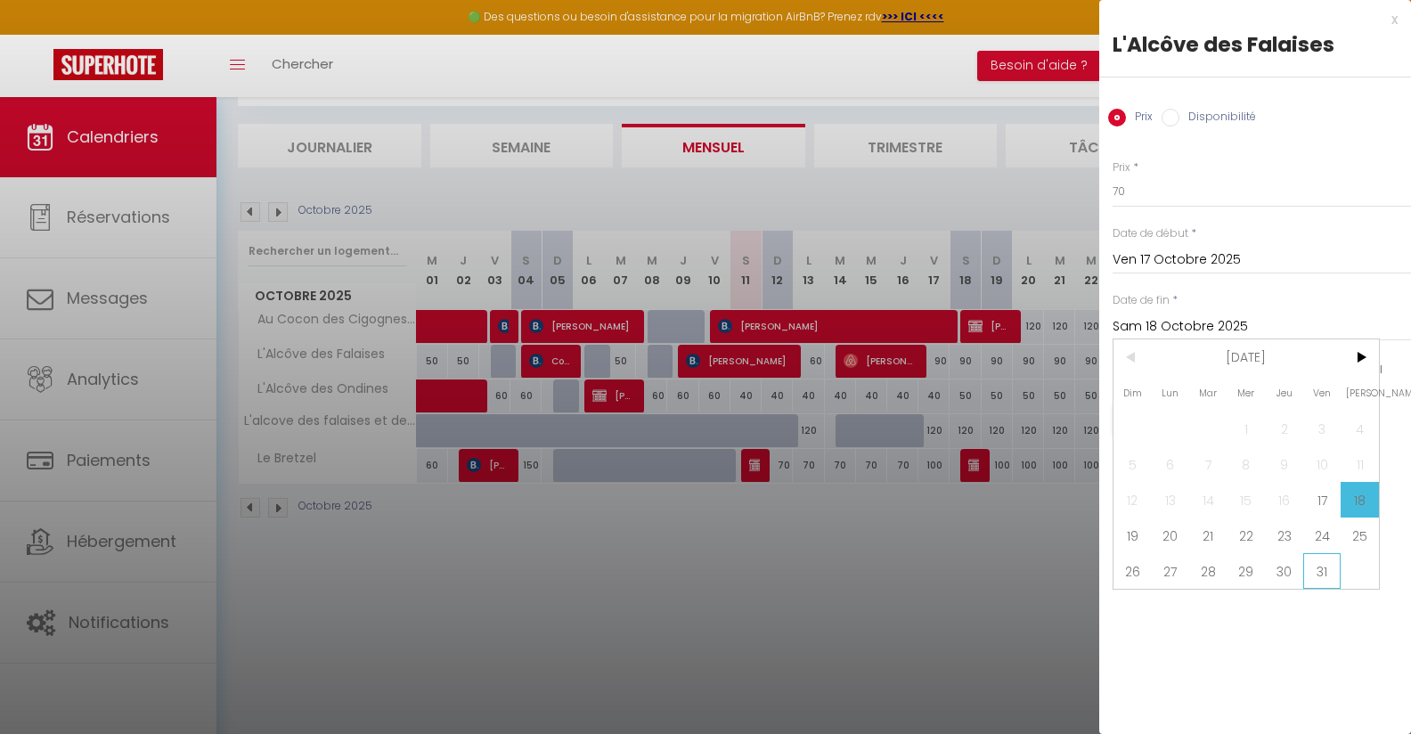
click at [1325, 572] on span "31" at bounding box center [1322, 571] width 38 height 36
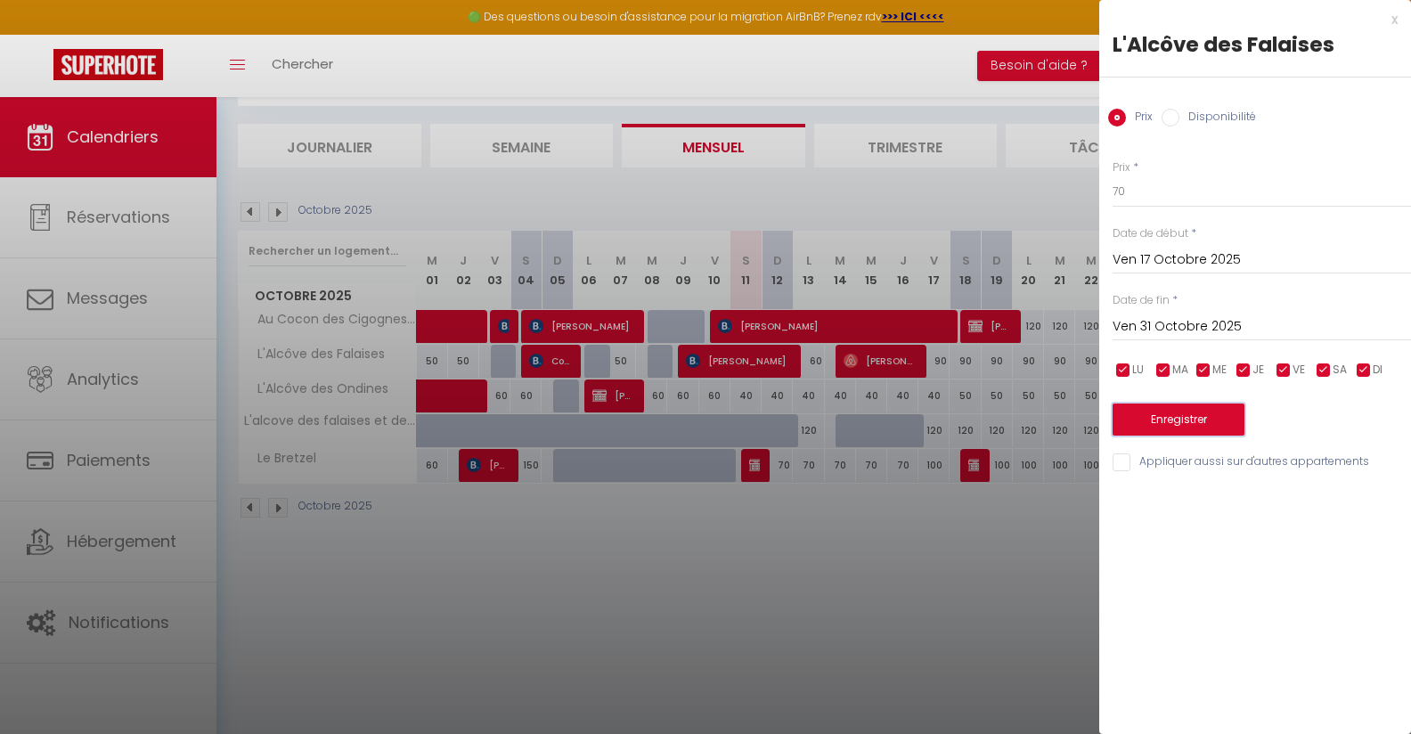
click at [1226, 424] on button "Enregistrer" at bounding box center [1178, 419] width 132 height 32
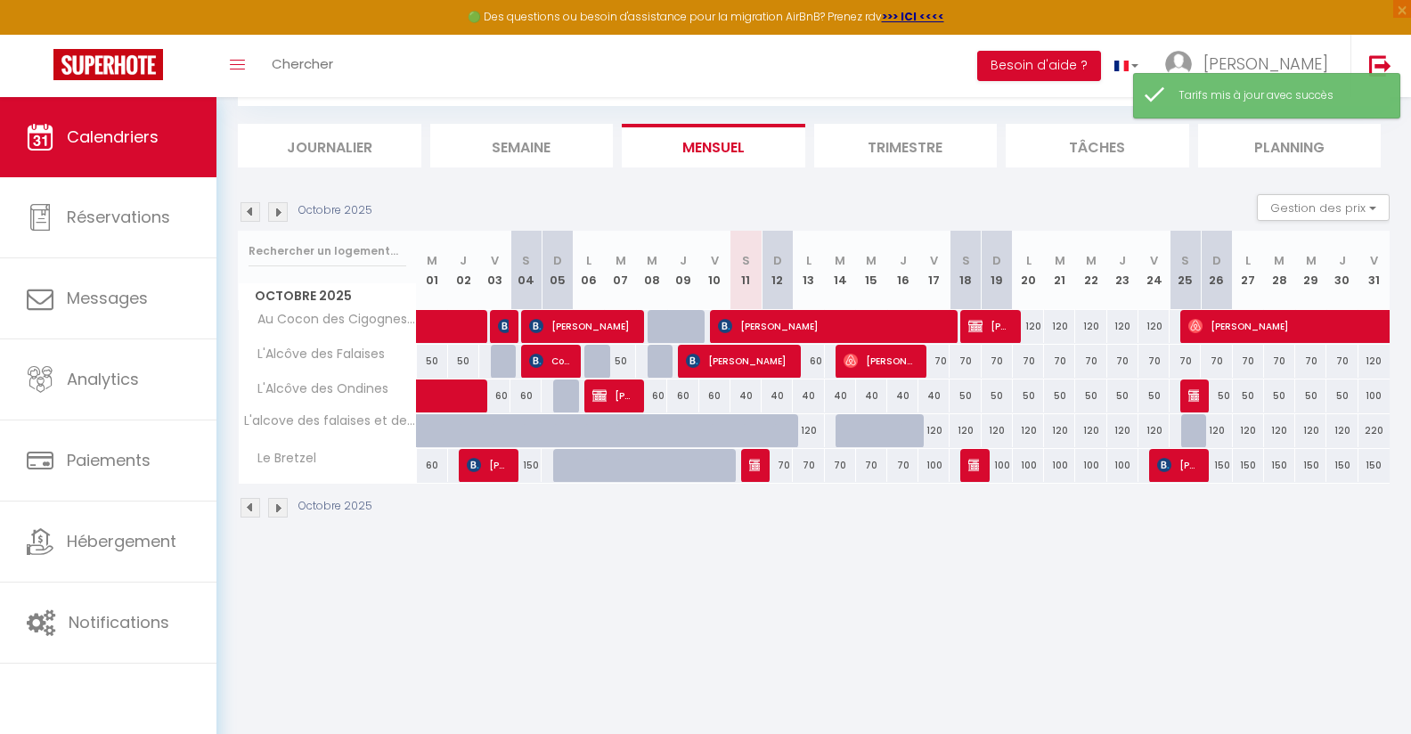
click at [1034, 322] on div "120" at bounding box center [1028, 326] width 31 height 33
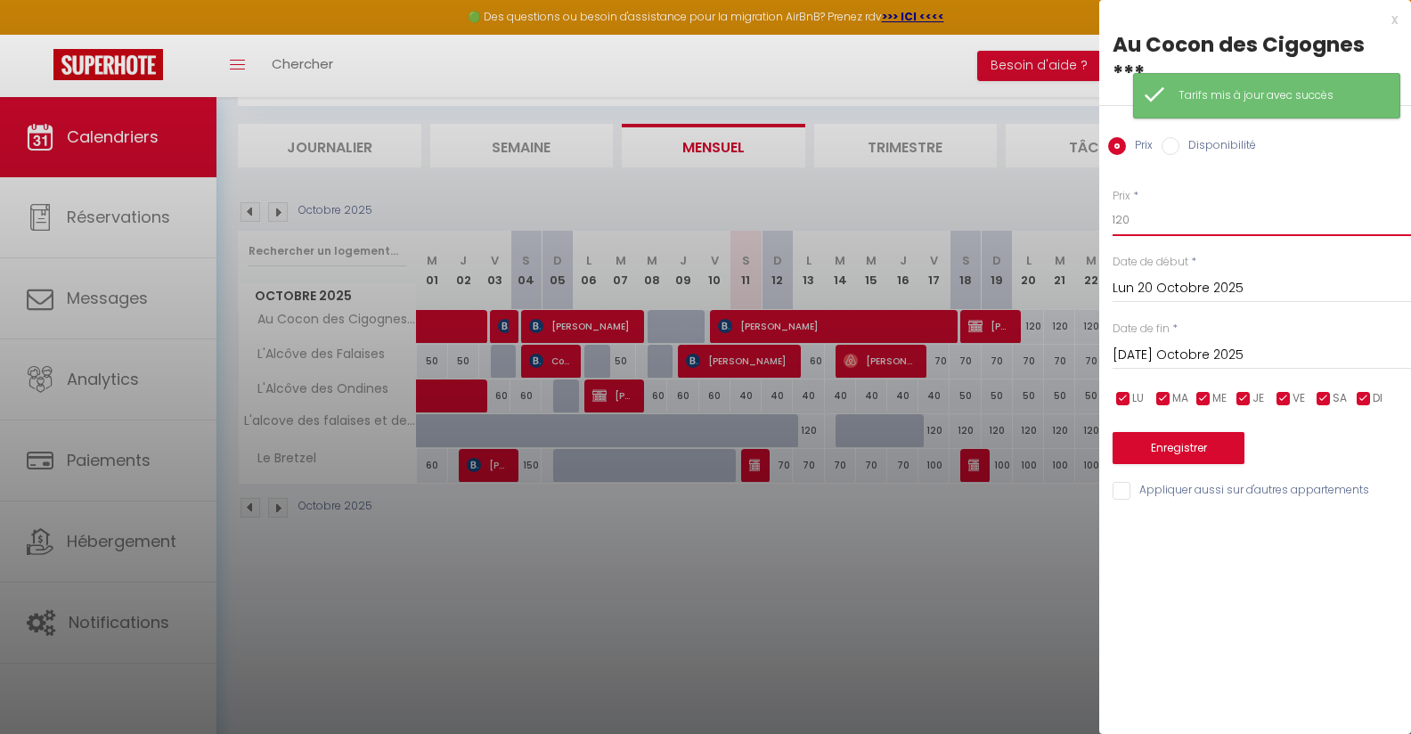
drag, startPoint x: 1191, startPoint y: 208, endPoint x: 1175, endPoint y: 230, distance: 27.4
click at [1175, 230] on input "120" at bounding box center [1261, 220] width 298 height 32
click at [1217, 355] on input "[DATE] Octobre 2025" at bounding box center [1261, 355] width 298 height 23
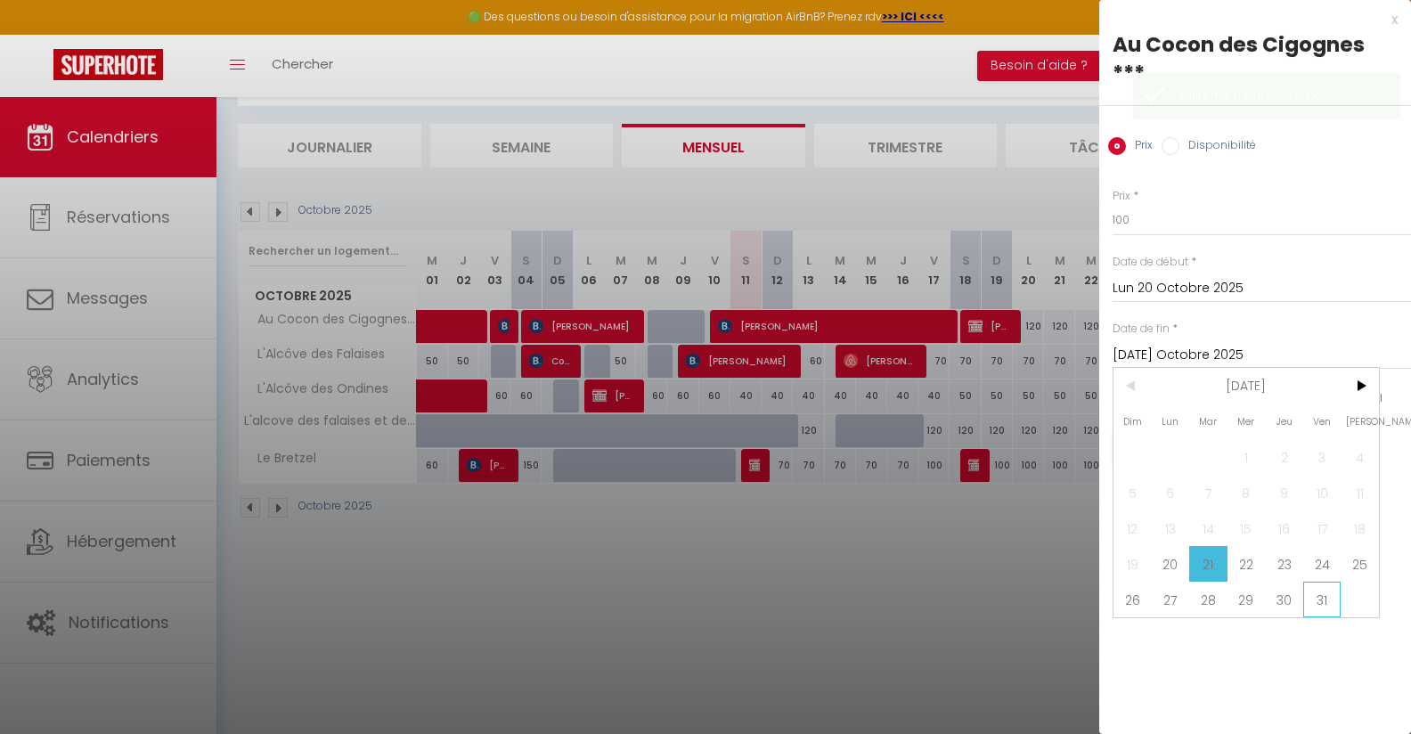
click at [1325, 601] on span "31" at bounding box center [1322, 600] width 38 height 36
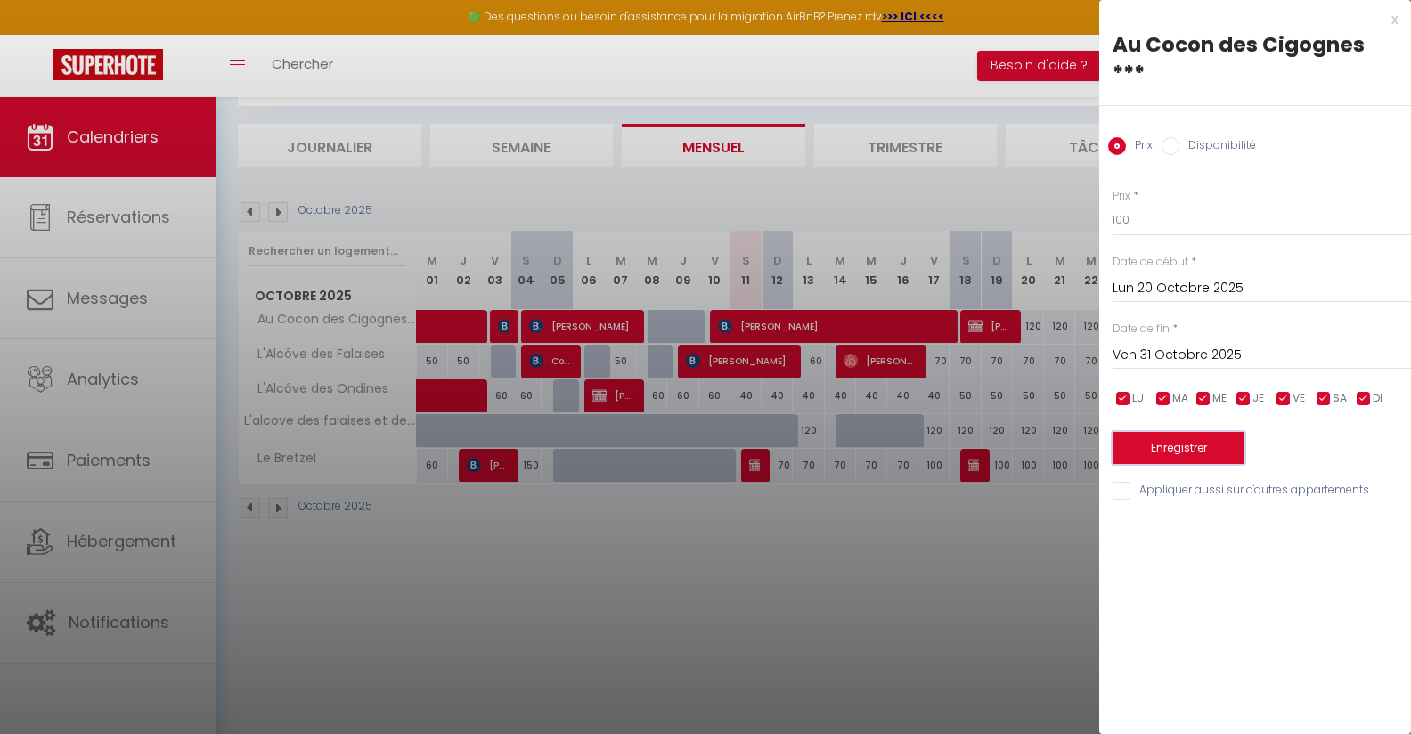
click at [1218, 454] on button "Enregistrer" at bounding box center [1178, 448] width 132 height 32
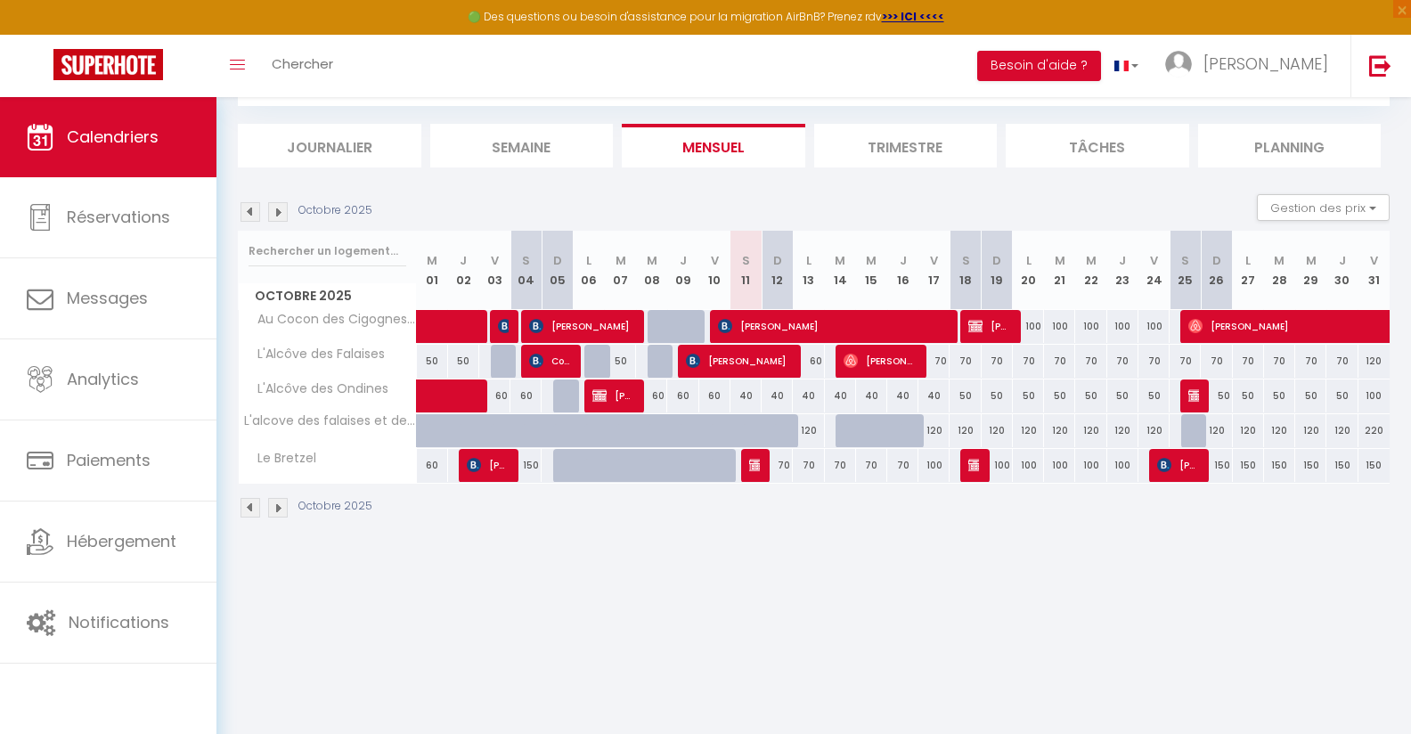
click at [973, 458] on img at bounding box center [975, 465] width 14 height 14
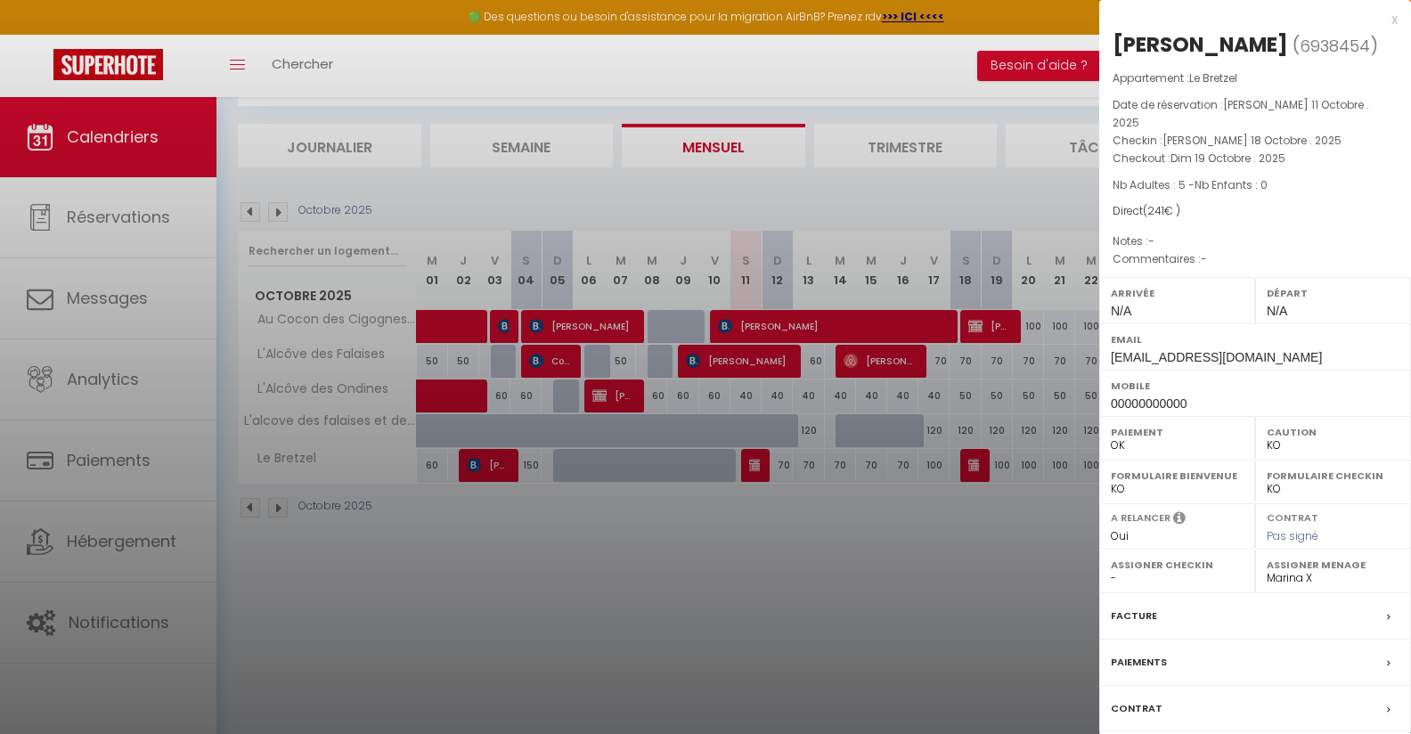
click at [856, 640] on div at bounding box center [705, 367] width 1411 height 734
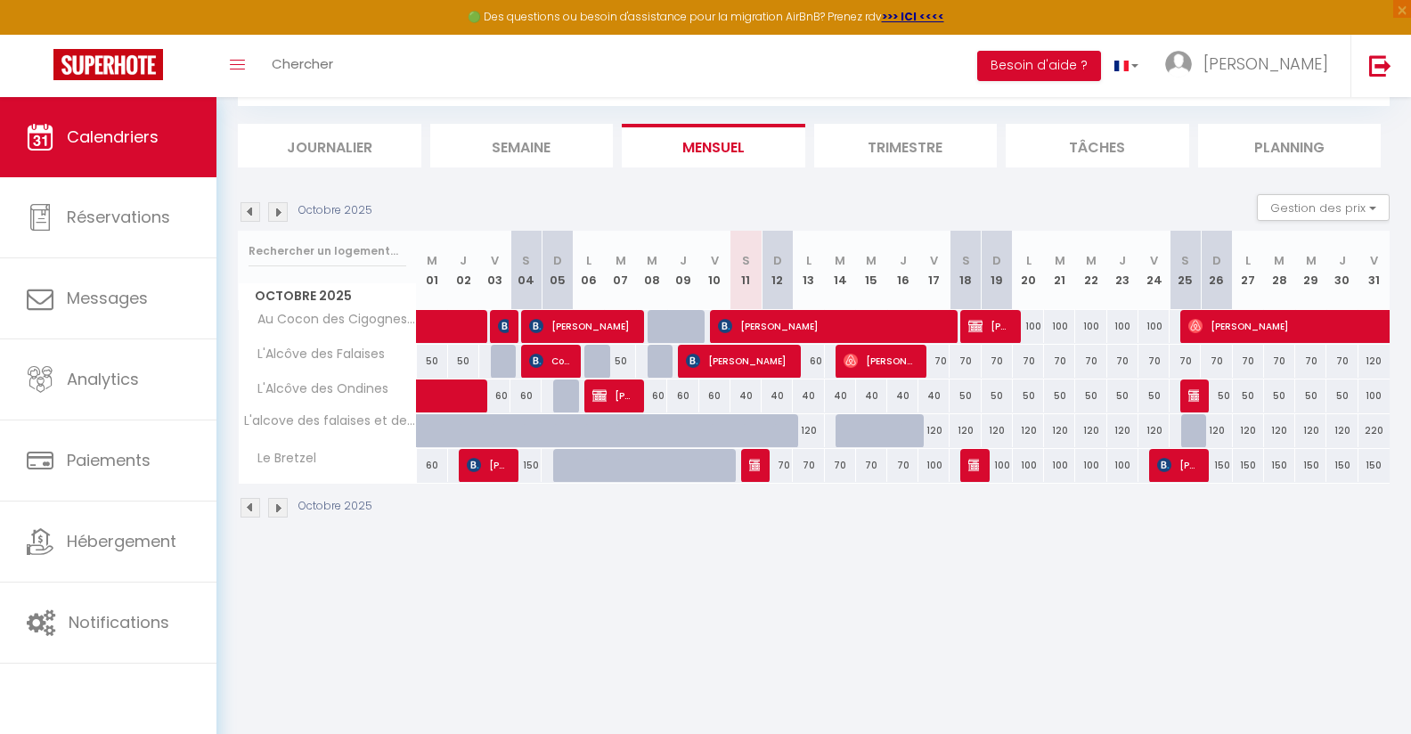
scroll to position [0, 0]
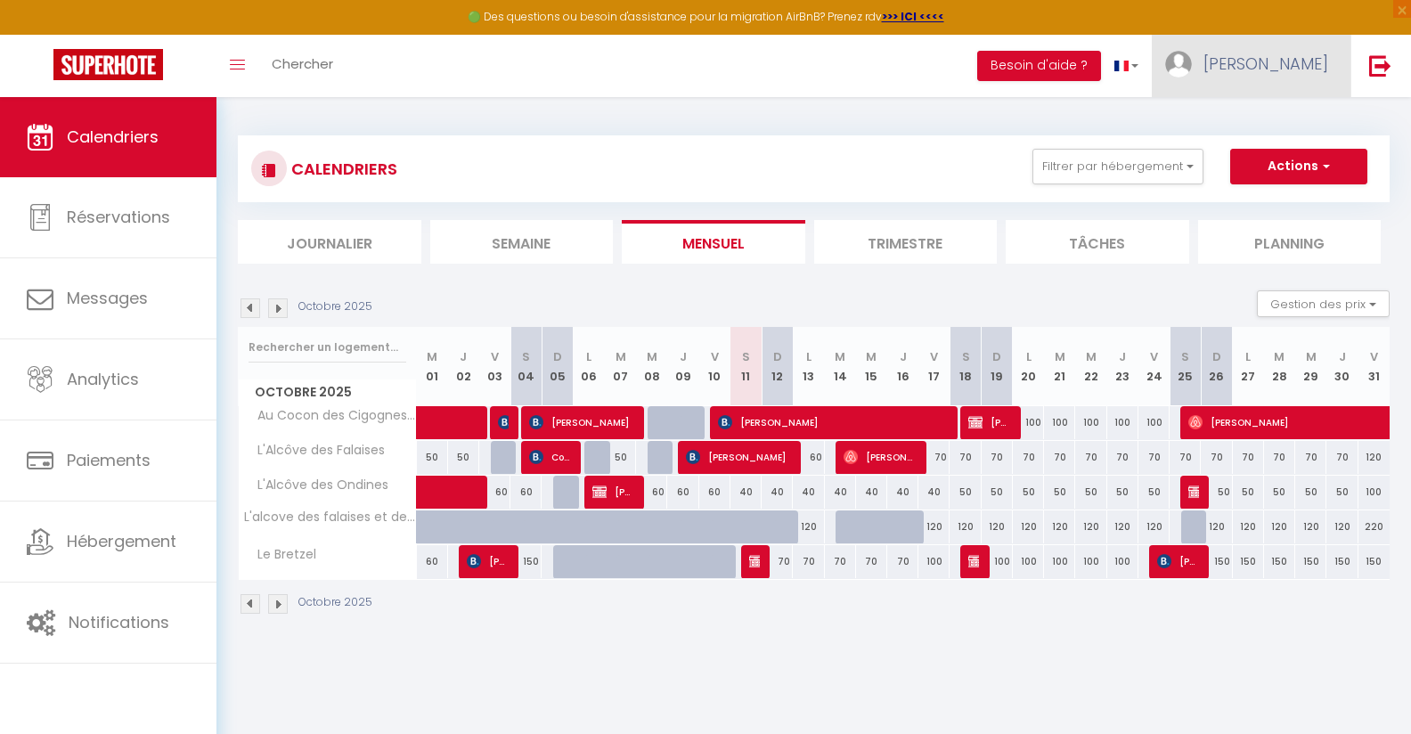
click at [1325, 57] on span "[PERSON_NAME]" at bounding box center [1265, 64] width 125 height 22
click at [1269, 159] on link "Équipe" at bounding box center [1279, 156] width 132 height 30
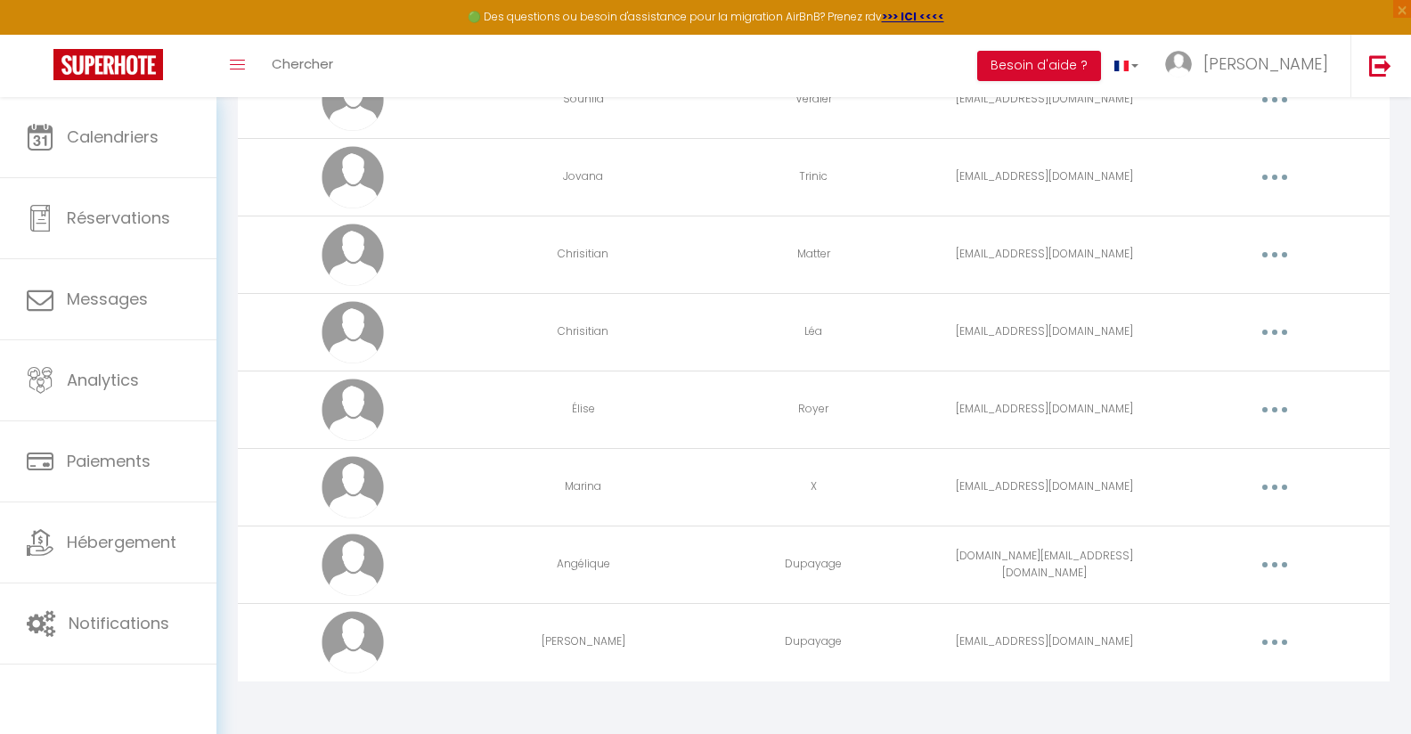
scroll to position [261, 0]
click at [1271, 485] on button "button" at bounding box center [1275, 489] width 50 height 29
click at [1201, 554] on link "Supprimer" at bounding box center [1228, 562] width 132 height 30
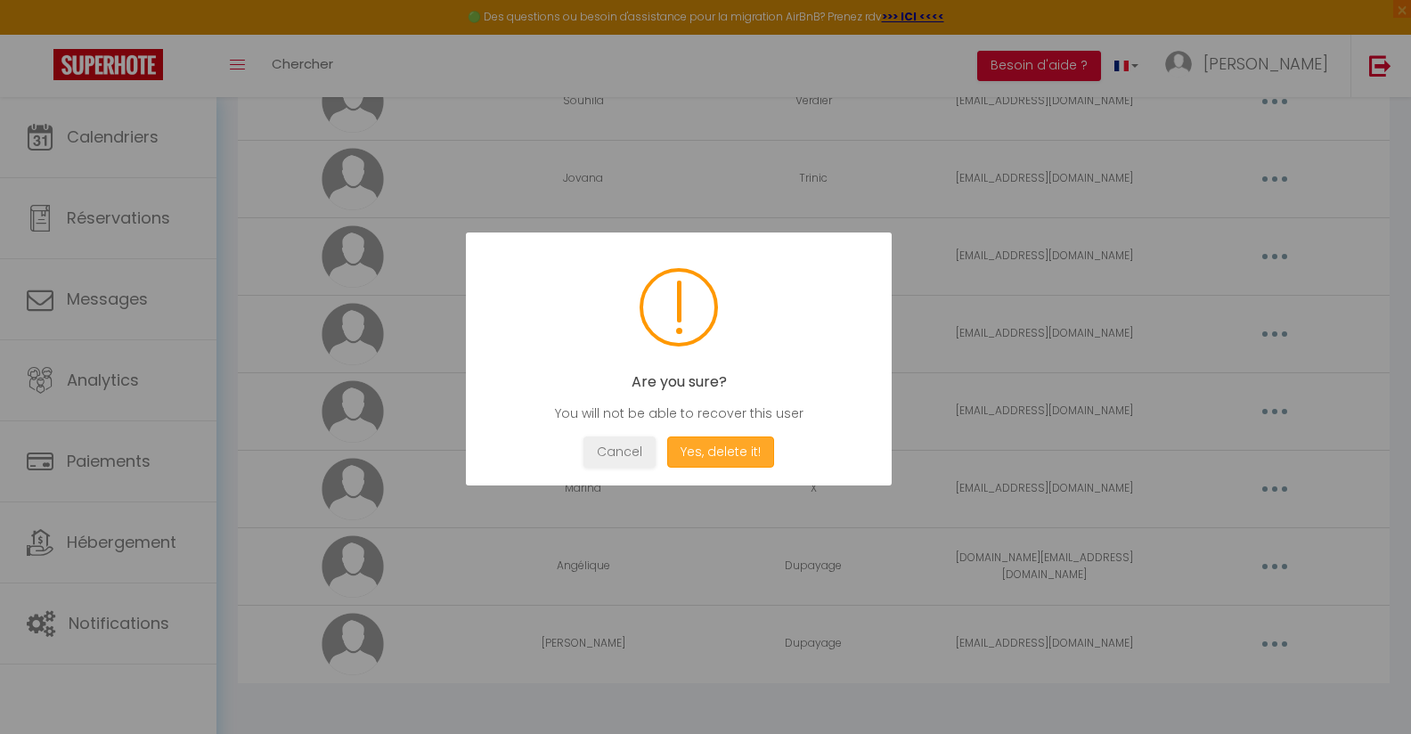
click at [730, 447] on button "Yes, delete it!" at bounding box center [720, 451] width 107 height 31
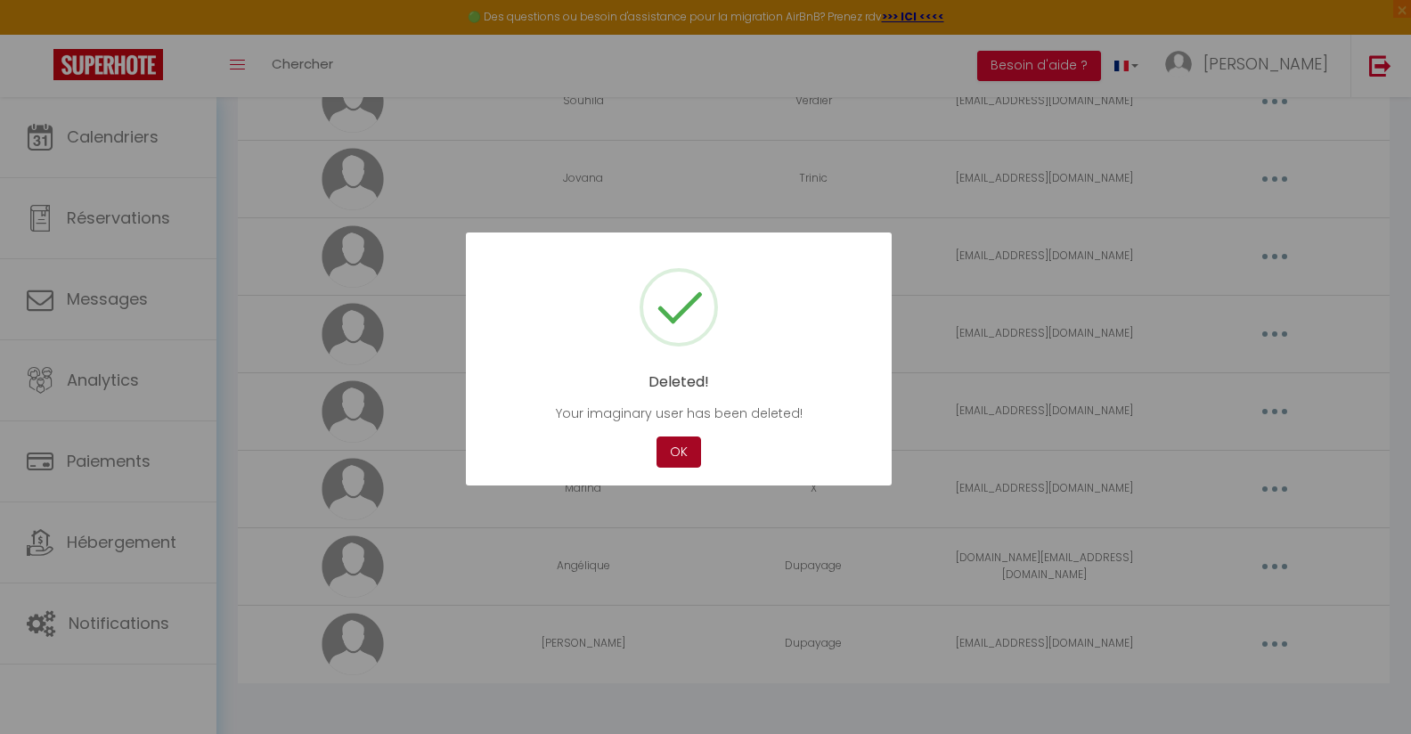
scroll to position [185, 0]
click at [622, 442] on div "Cancel OK" at bounding box center [679, 451] width 372 height 31
click at [643, 442] on div "Cancel OK" at bounding box center [679, 451] width 372 height 31
click at [688, 457] on button "OK" at bounding box center [678, 451] width 45 height 31
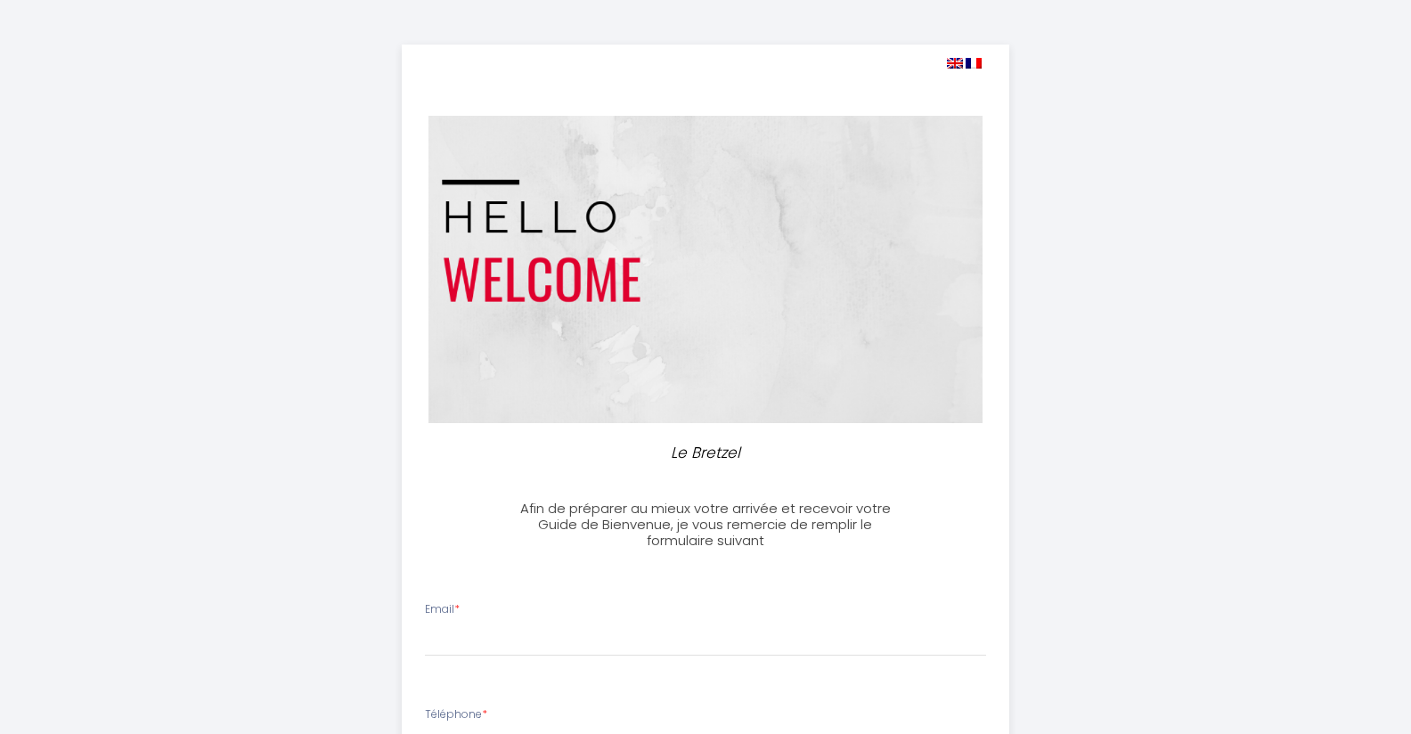
select select
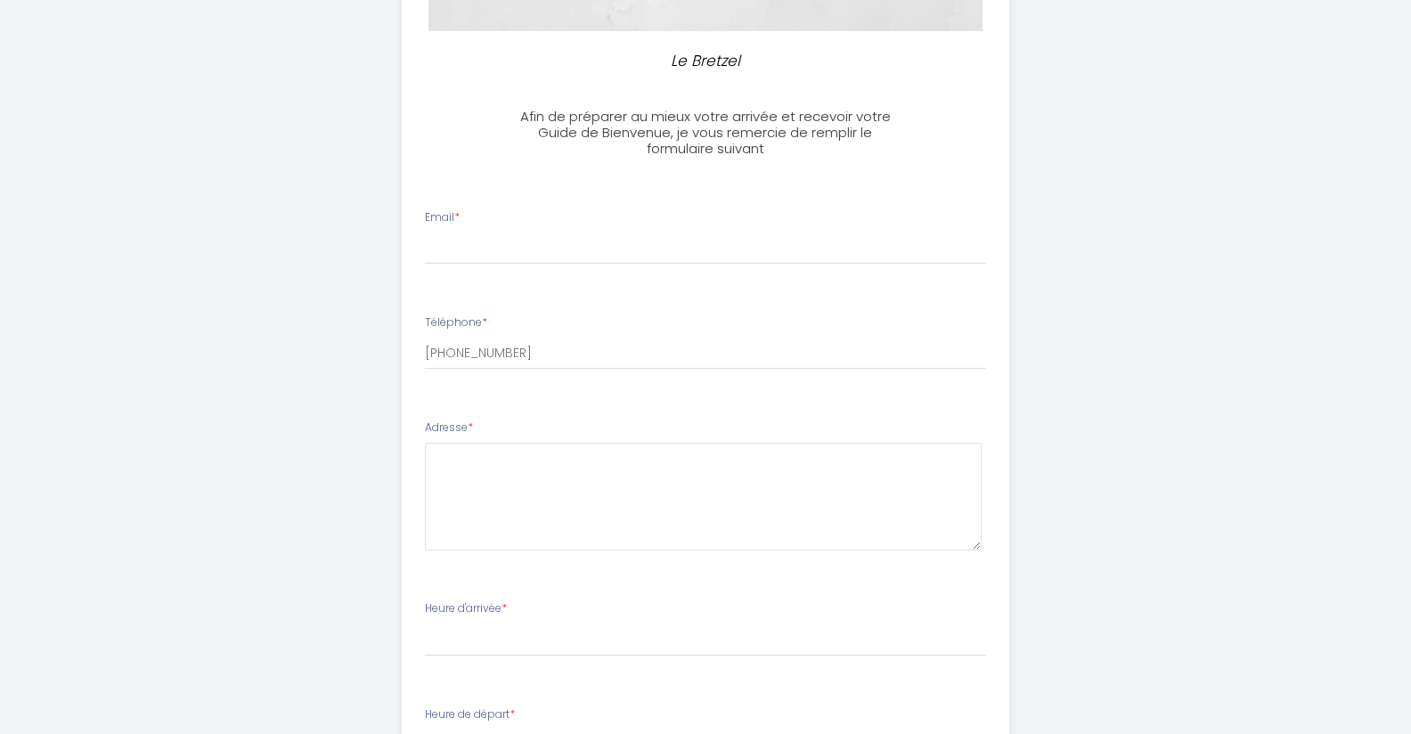
scroll to position [433, 0]
